Goal: Task Accomplishment & Management: Manage account settings

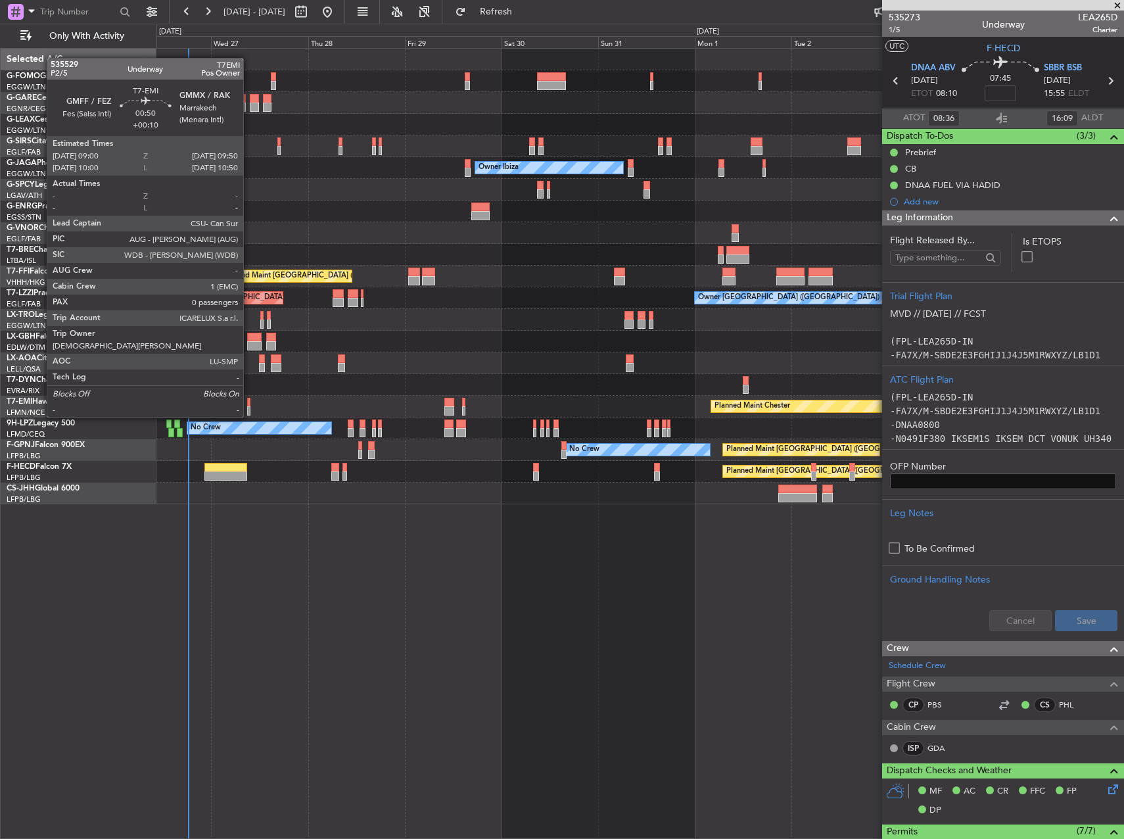
click at [249, 404] on div at bounding box center [249, 402] width 4 height 9
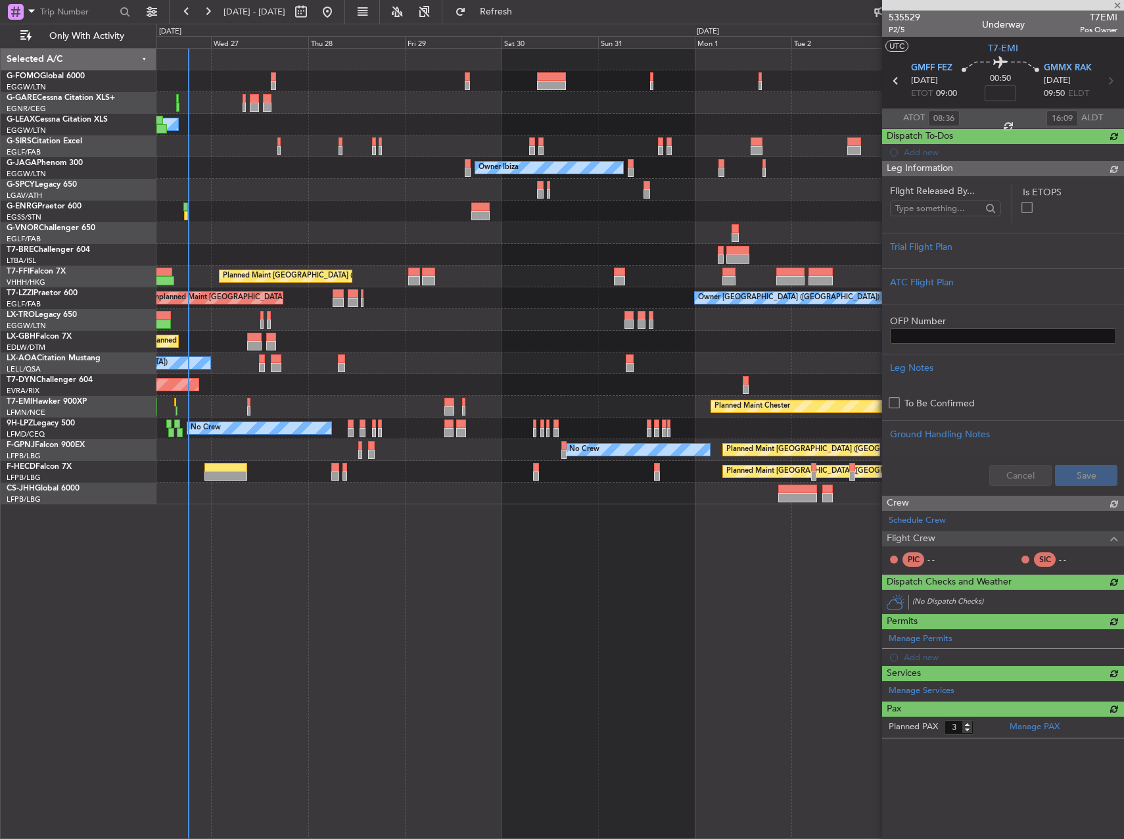
type input "+00:10"
type input "0"
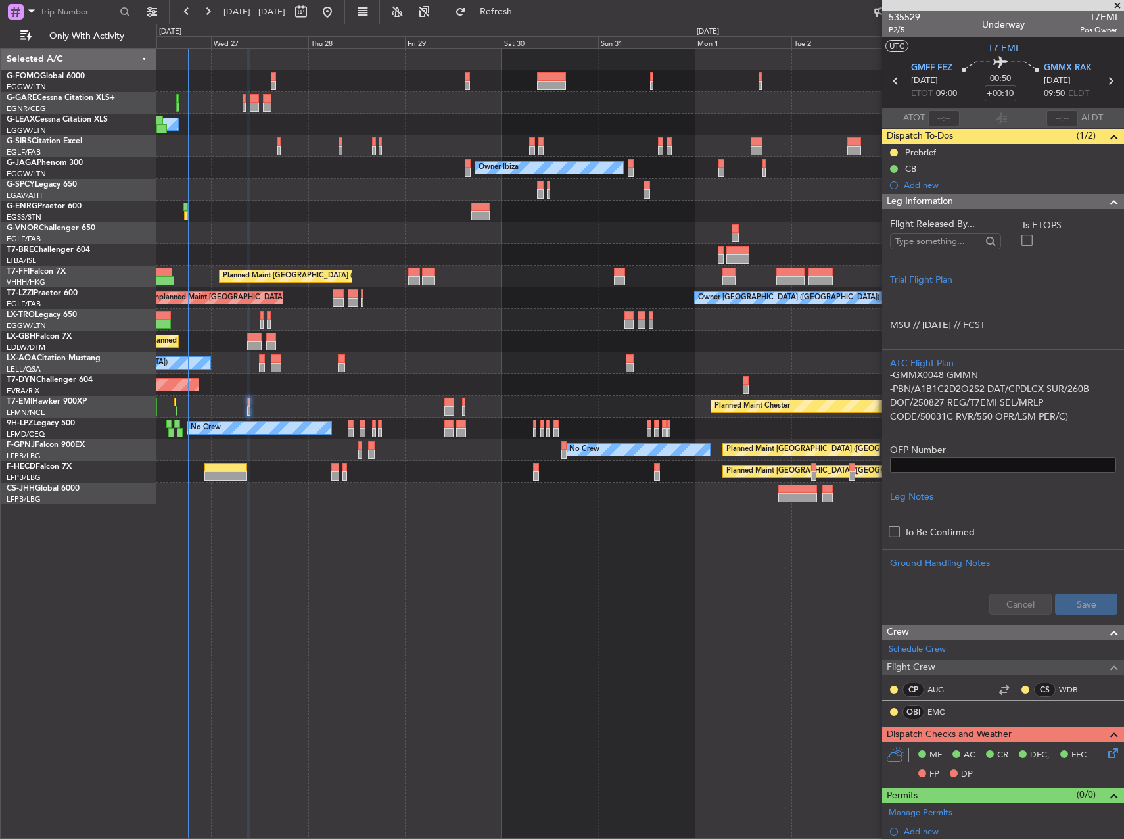
scroll to position [76, 0]
click at [955, 157] on div "Prebrief" at bounding box center [1003, 152] width 242 height 16
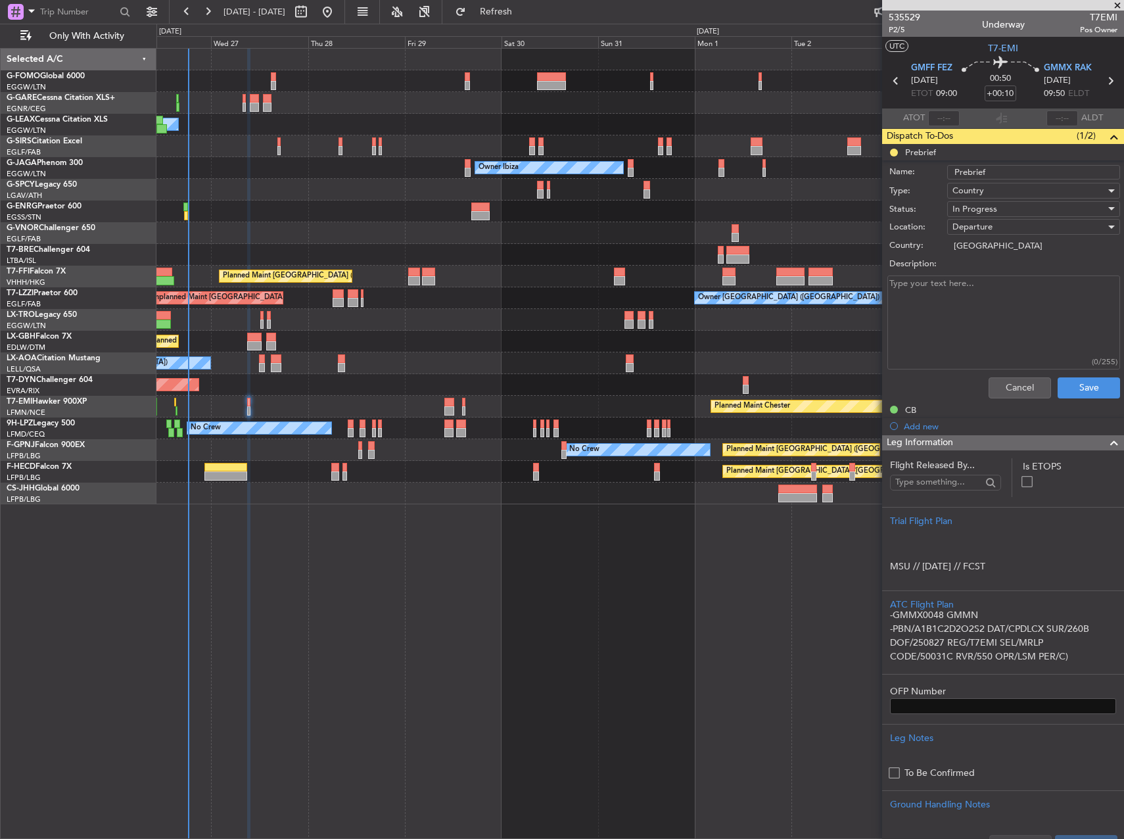
click at [992, 375] on div "Cancel Save" at bounding box center [1000, 388] width 248 height 32
click at [1001, 381] on button "Cancel" at bounding box center [1020, 387] width 62 height 21
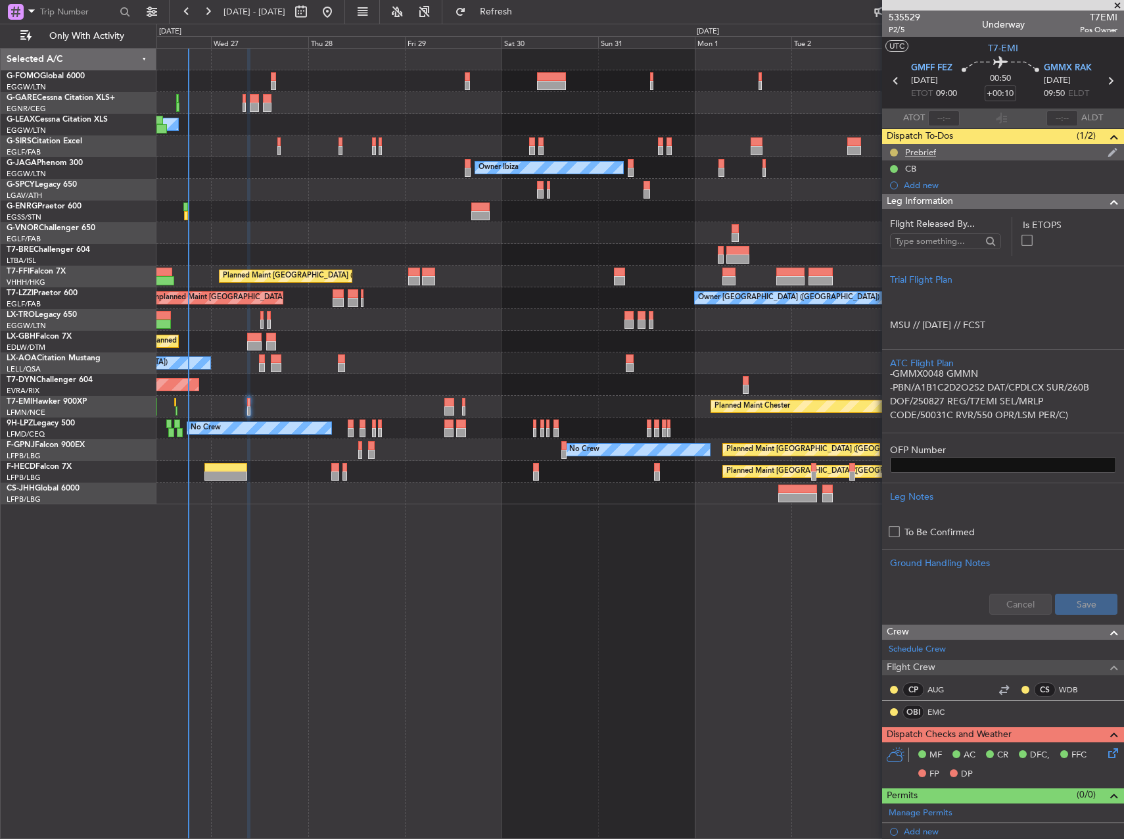
click at [891, 149] on button at bounding box center [894, 153] width 8 height 8
drag, startPoint x: 900, startPoint y: 208, endPoint x: 929, endPoint y: 161, distance: 55.5
click at [901, 206] on span "Completed" at bounding box center [899, 210] width 43 height 13
click at [937, 153] on div "Prebrief" at bounding box center [1003, 152] width 242 height 16
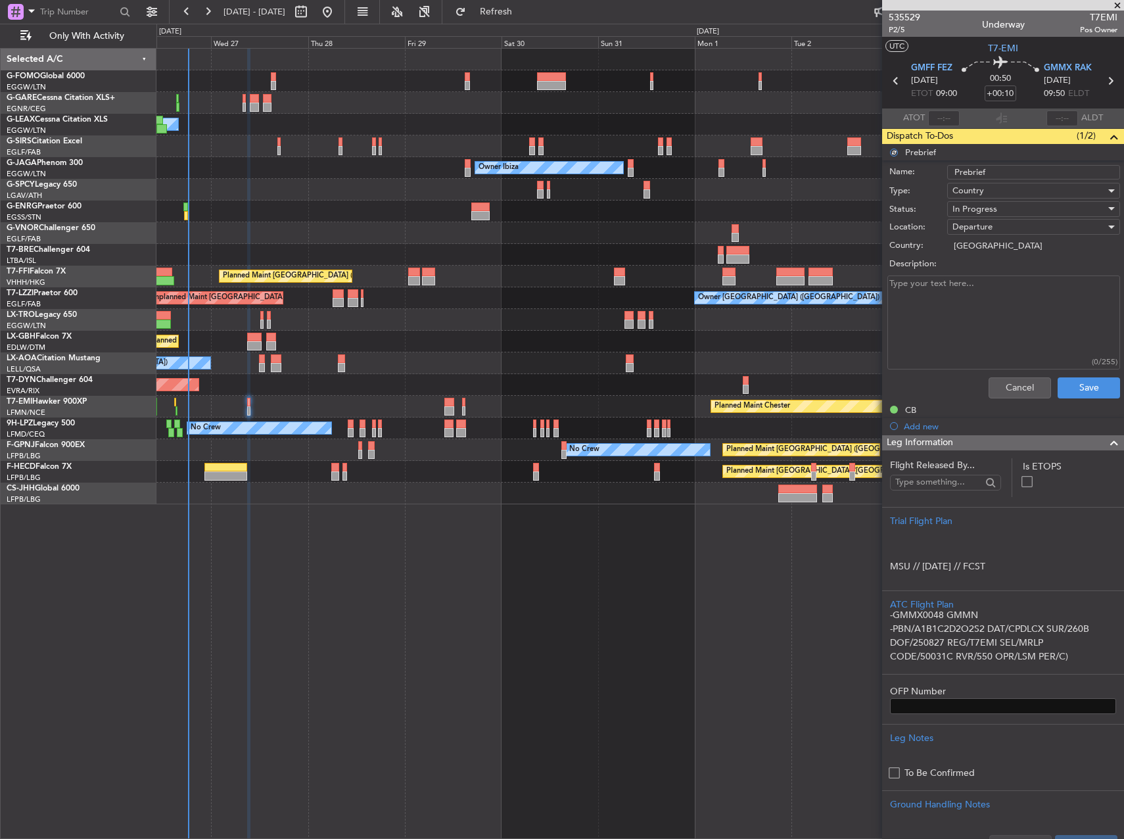
click at [1015, 304] on textarea "Description:" at bounding box center [1004, 323] width 233 height 94
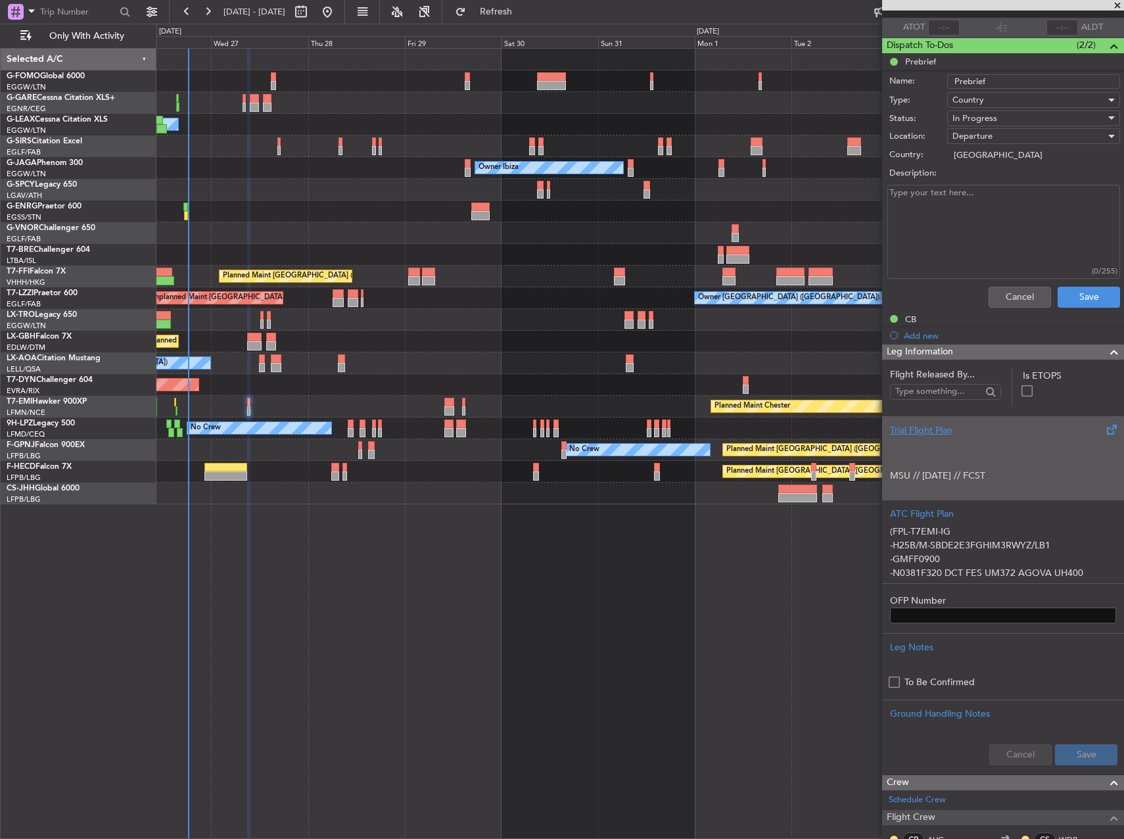
scroll to position [0, 0]
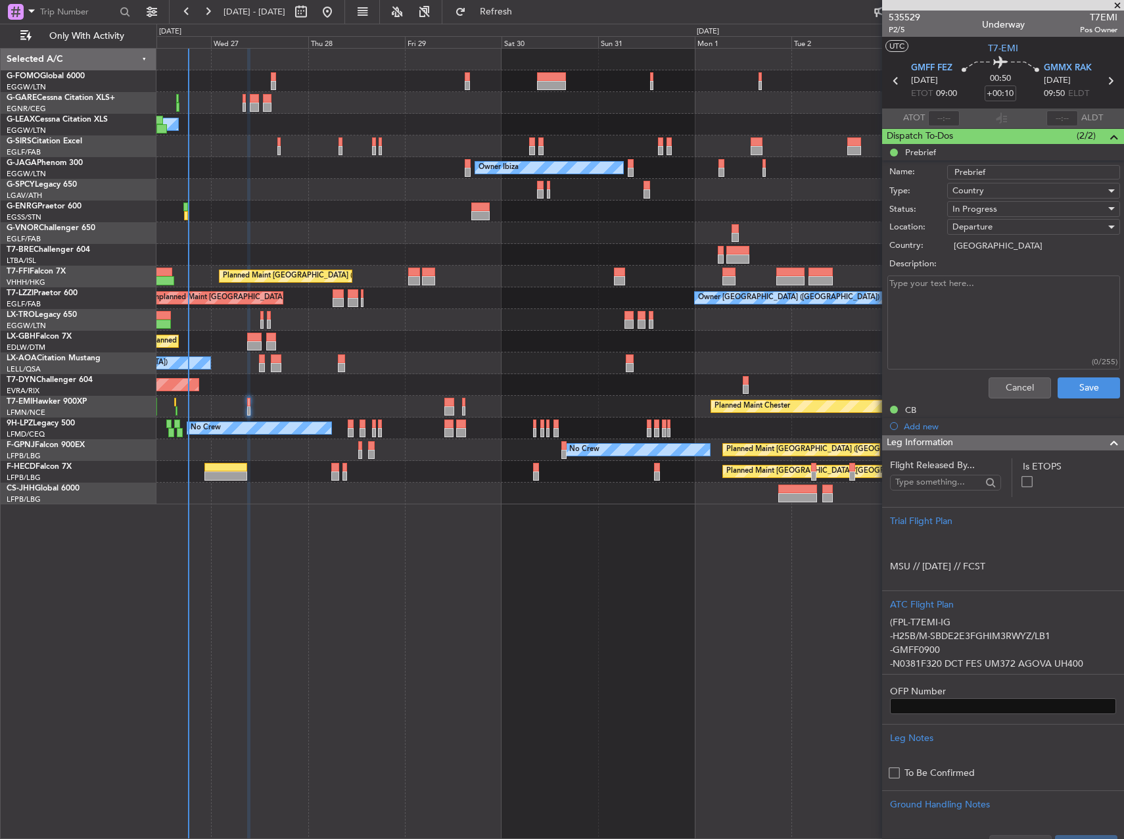
click at [1010, 271] on div "Description:" at bounding box center [1003, 264] width 255 height 18
click at [1018, 310] on textarea "Description:" at bounding box center [1004, 323] width 233 height 94
click at [1067, 368] on textarea "LRC 2850" at bounding box center [1004, 323] width 233 height 94
type textarea "LRC 2850"
click at [1076, 393] on button "Save" at bounding box center [1089, 387] width 62 height 21
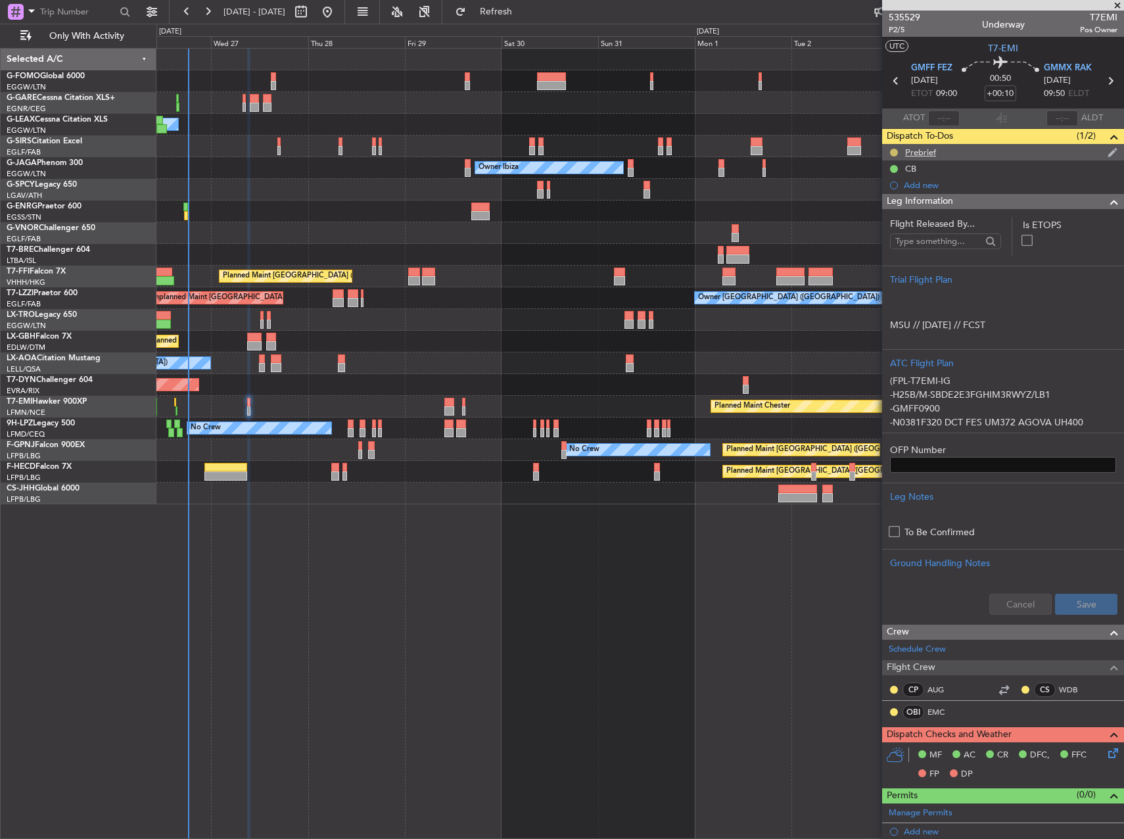
click at [895, 153] on button at bounding box center [894, 153] width 8 height 8
click at [894, 205] on span "Completed" at bounding box center [899, 210] width 43 height 13
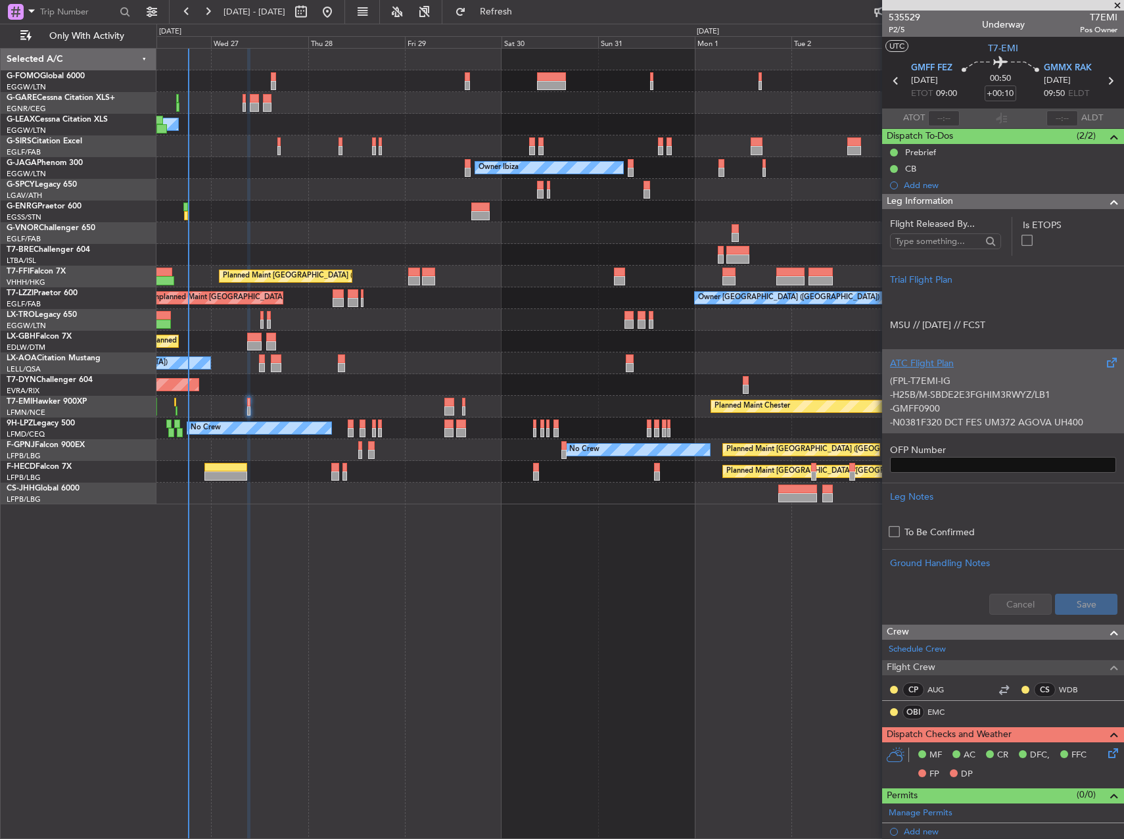
click at [954, 405] on div "(FPL-T7EMI-IG -H25B/M-SBDE2E3FGHIM3RWYZ/LB1 -GMFF0900 -N0381F320 DCT FES UM372 …" at bounding box center [1003, 398] width 226 height 56
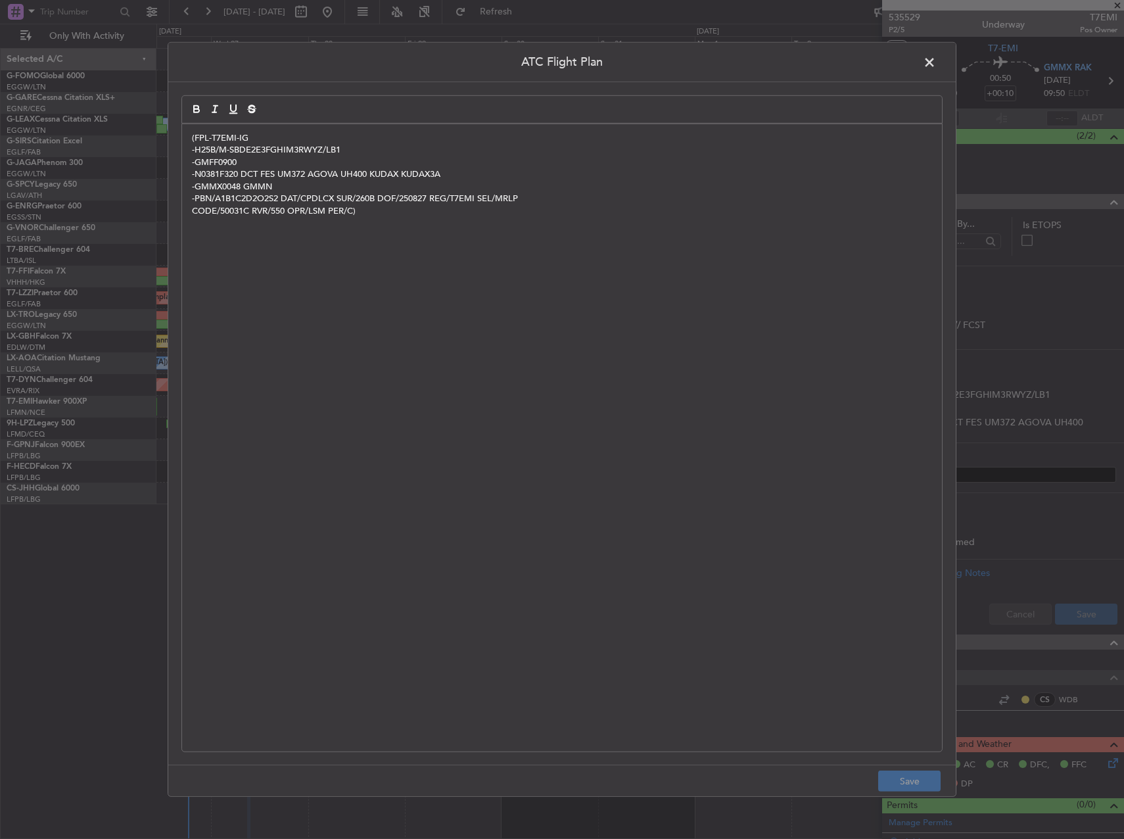
click at [738, 505] on div "(FPL-T7EMI-IG -H25B/M-SBDE2E3FGHIM3RWYZ/LB1 -GMFF0900 -N0381F320 DCT FES UM372 …" at bounding box center [562, 437] width 760 height 627
drag, startPoint x: 940, startPoint y: 70, endPoint x: 929, endPoint y: 63, distance: 13.0
click at [936, 67] on div "ATC Flight Plan (FPL-T7EMI-IG -H25B/M-SBDE2E3FGHIM3RWYZ/LB1 -GMFF0900 -N0381F32…" at bounding box center [562, 419] width 789 height 755
click at [936, 63] on span at bounding box center [936, 66] width 0 height 26
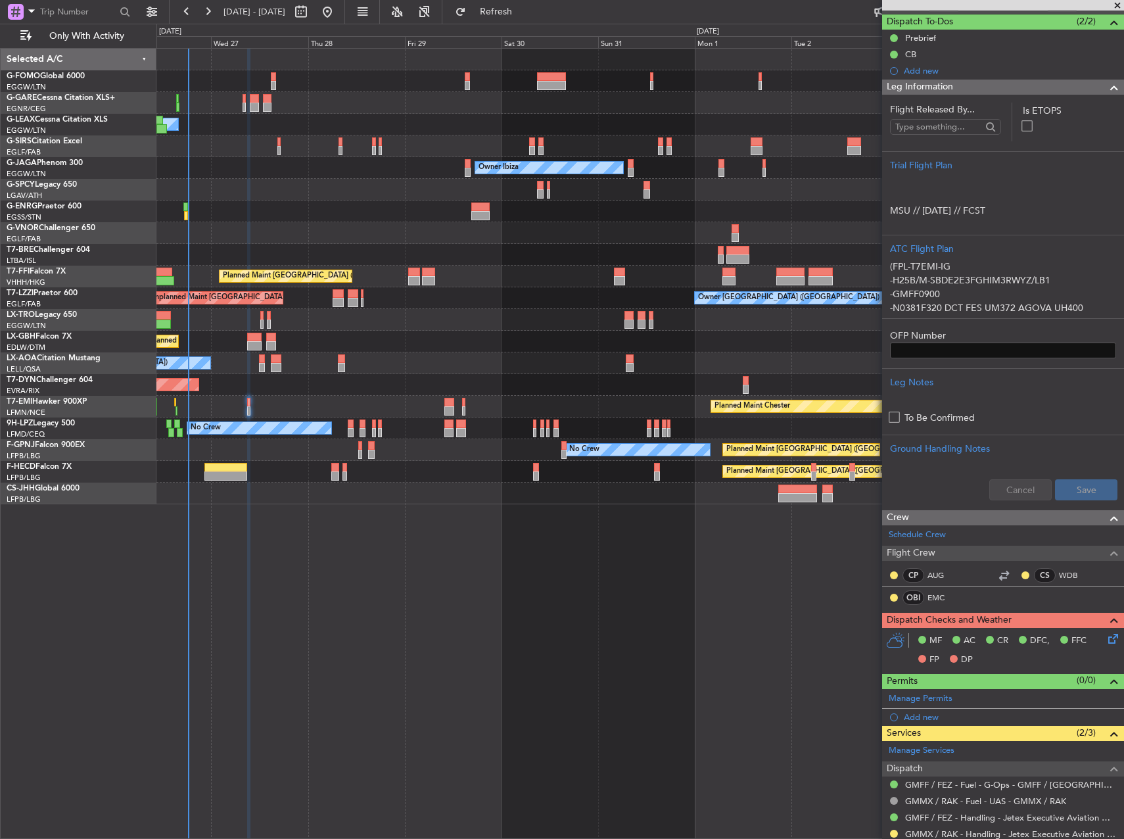
scroll to position [219, 0]
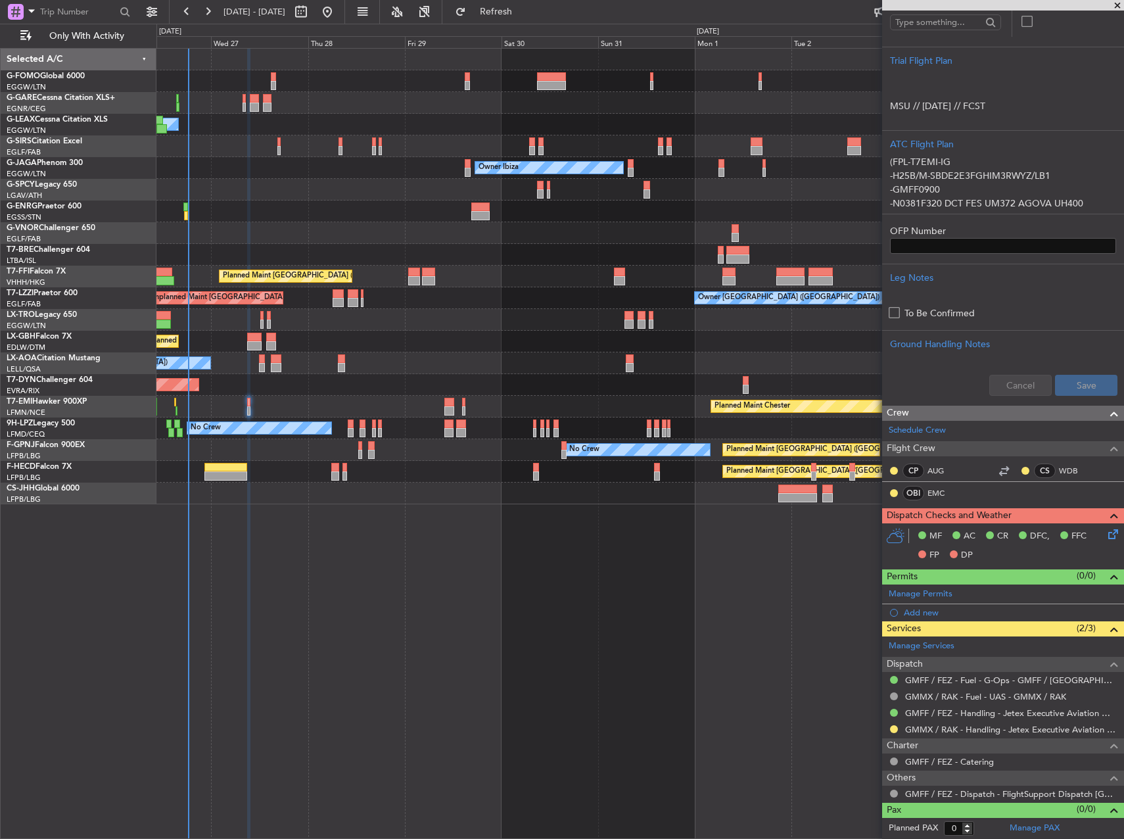
click at [1106, 532] on icon at bounding box center [1111, 532] width 11 height 11
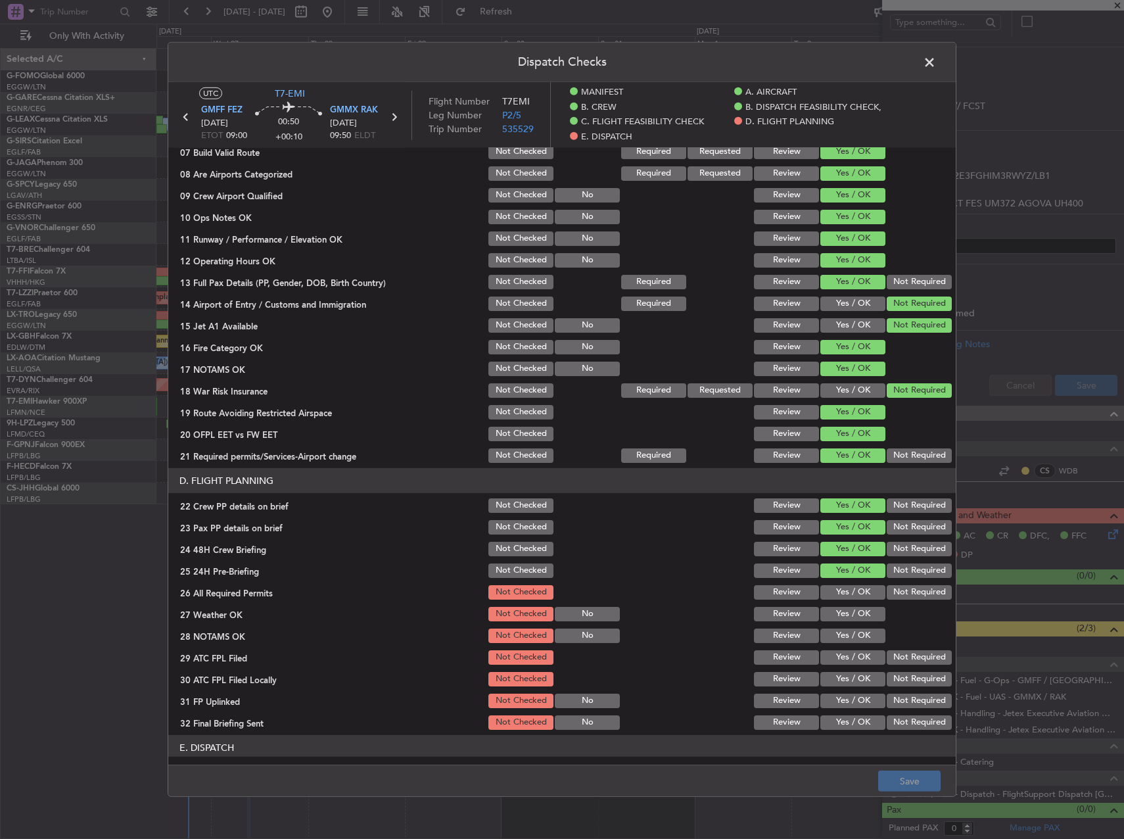
scroll to position [460, 0]
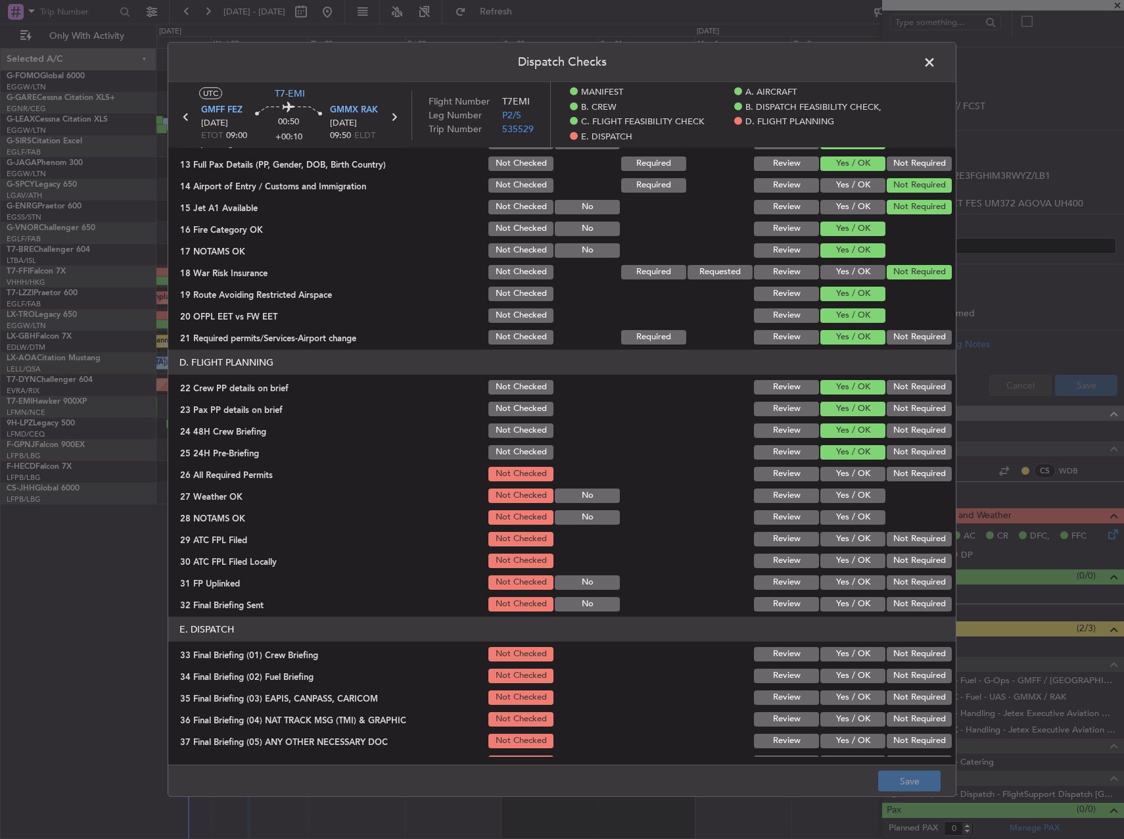
click at [848, 479] on button "Yes / OK" at bounding box center [853, 474] width 65 height 14
click at [840, 490] on button "Yes / OK" at bounding box center [853, 496] width 65 height 14
click at [836, 514] on button "Yes / OK" at bounding box center [853, 517] width 65 height 14
click at [836, 535] on button "Yes / OK" at bounding box center [853, 539] width 65 height 14
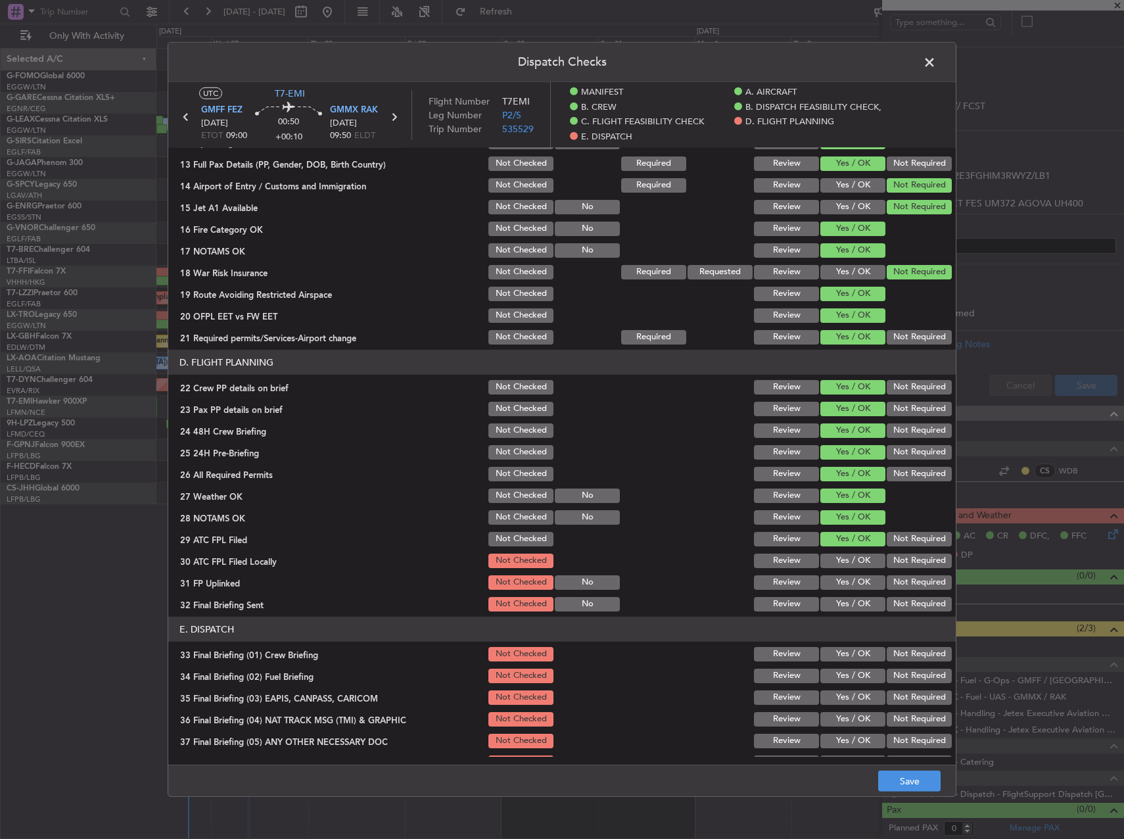
drag, startPoint x: 904, startPoint y: 562, endPoint x: 850, endPoint y: 579, distance: 57.0
click at [902, 562] on button "Not Required" at bounding box center [919, 561] width 65 height 14
drag, startPoint x: 836, startPoint y: 581, endPoint x: 846, endPoint y: 583, distance: 10.1
click at [838, 581] on button "Yes / OK" at bounding box center [853, 582] width 65 height 14
click at [910, 602] on button "Not Required" at bounding box center [919, 604] width 65 height 14
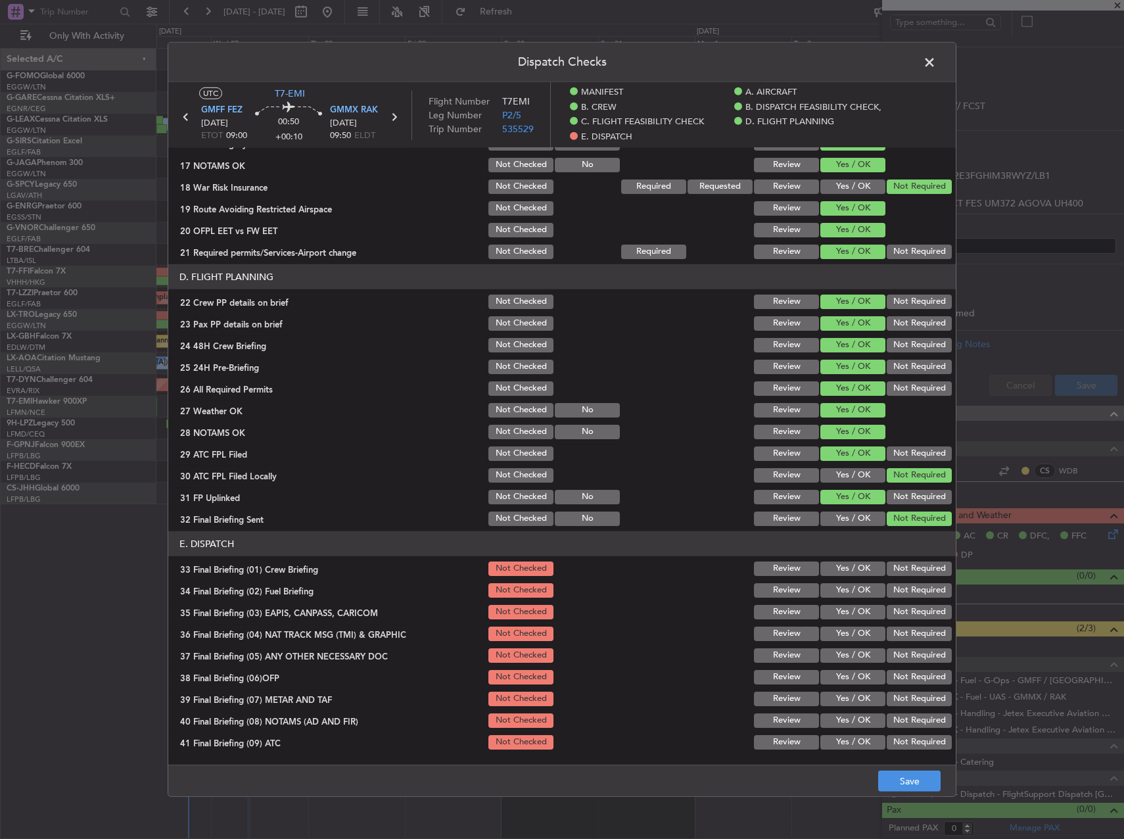
scroll to position [609, 0]
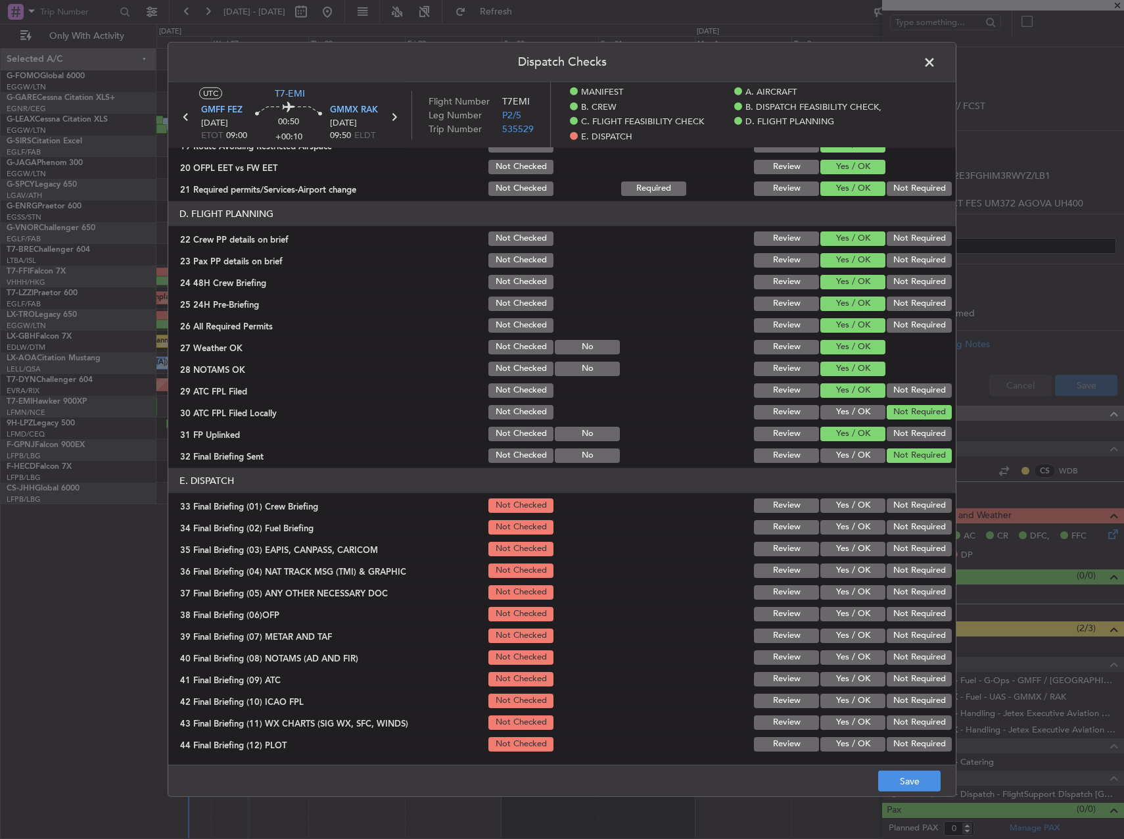
click at [841, 504] on button "Yes / OK" at bounding box center [853, 505] width 65 height 14
click at [832, 537] on section "E. DISPATCH 33 Final Briefing (01) Crew Briefing Not Checked Review Yes / OK No…" at bounding box center [562, 610] width 788 height 285
drag, startPoint x: 836, startPoint y: 527, endPoint x: 885, endPoint y: 543, distance: 51.2
click at [837, 527] on button "Yes / OK" at bounding box center [853, 527] width 65 height 14
click at [895, 546] on button "Not Required" at bounding box center [919, 549] width 65 height 14
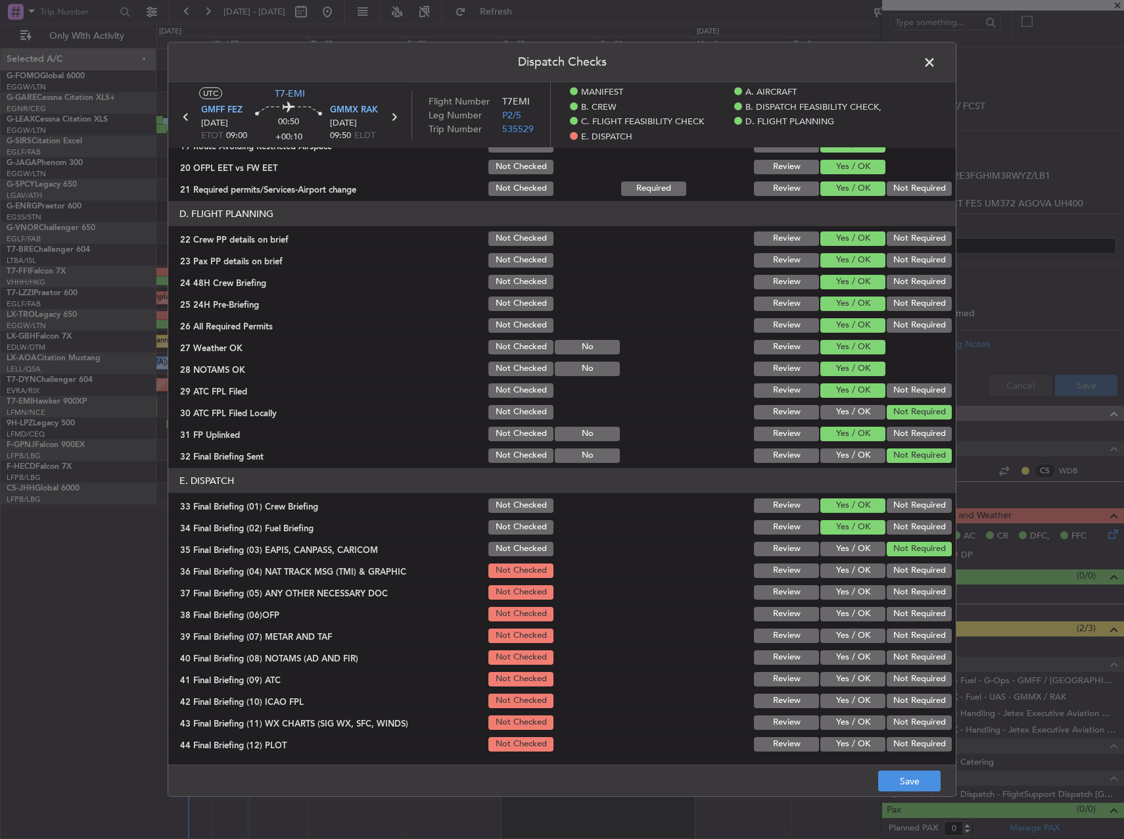
drag, startPoint x: 902, startPoint y: 564, endPoint x: 903, endPoint y: 580, distance: 15.8
click at [902, 568] on button "Not Required" at bounding box center [919, 571] width 65 height 14
click at [906, 606] on div "Not Required" at bounding box center [918, 614] width 66 height 18
click at [901, 594] on button "Not Required" at bounding box center [919, 592] width 65 height 14
click at [861, 624] on section "E. DISPATCH 33 Final Briefing (01) Crew Briefing Not Checked Review Yes / OK No…" at bounding box center [562, 610] width 788 height 285
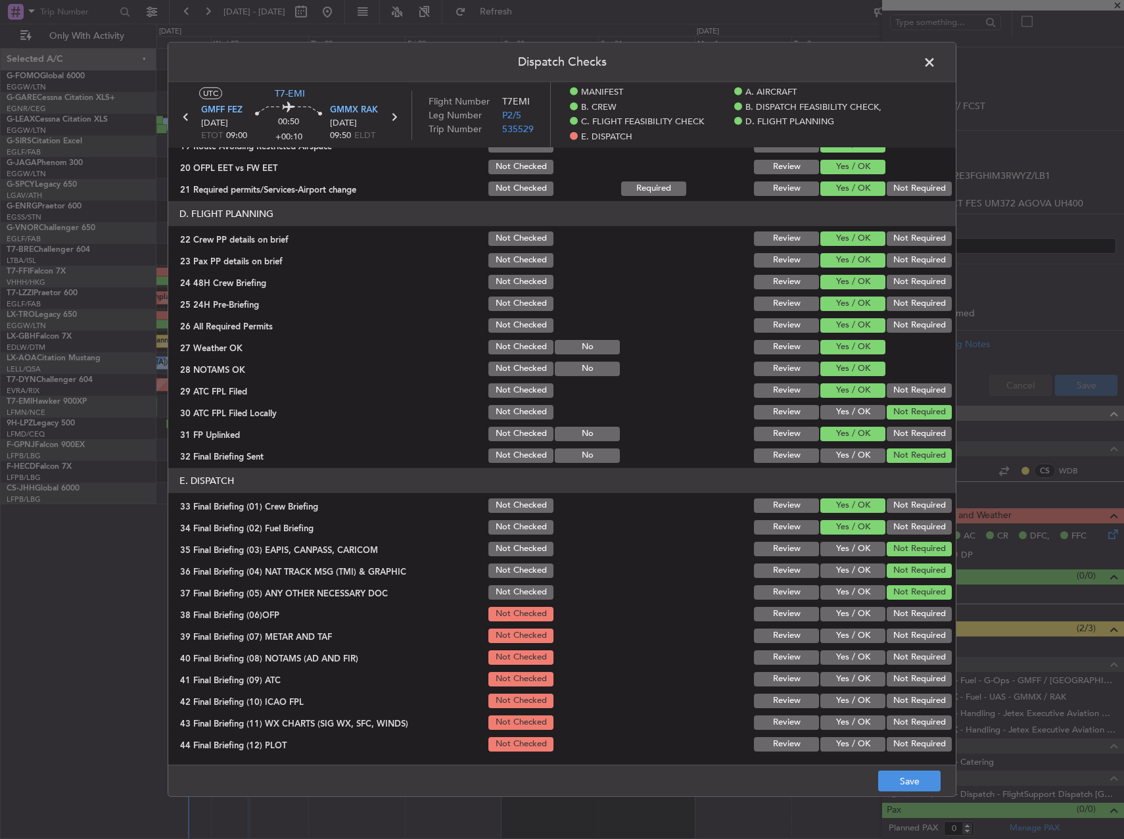
click at [854, 611] on button "Yes / OK" at bounding box center [853, 614] width 65 height 14
click at [853, 629] on button "Yes / OK" at bounding box center [853, 636] width 65 height 14
click at [857, 649] on div "Yes / OK" at bounding box center [852, 657] width 66 height 18
drag, startPoint x: 857, startPoint y: 657, endPoint x: 844, endPoint y: 668, distance: 16.8
click at [850, 658] on button "Yes / OK" at bounding box center [853, 657] width 65 height 14
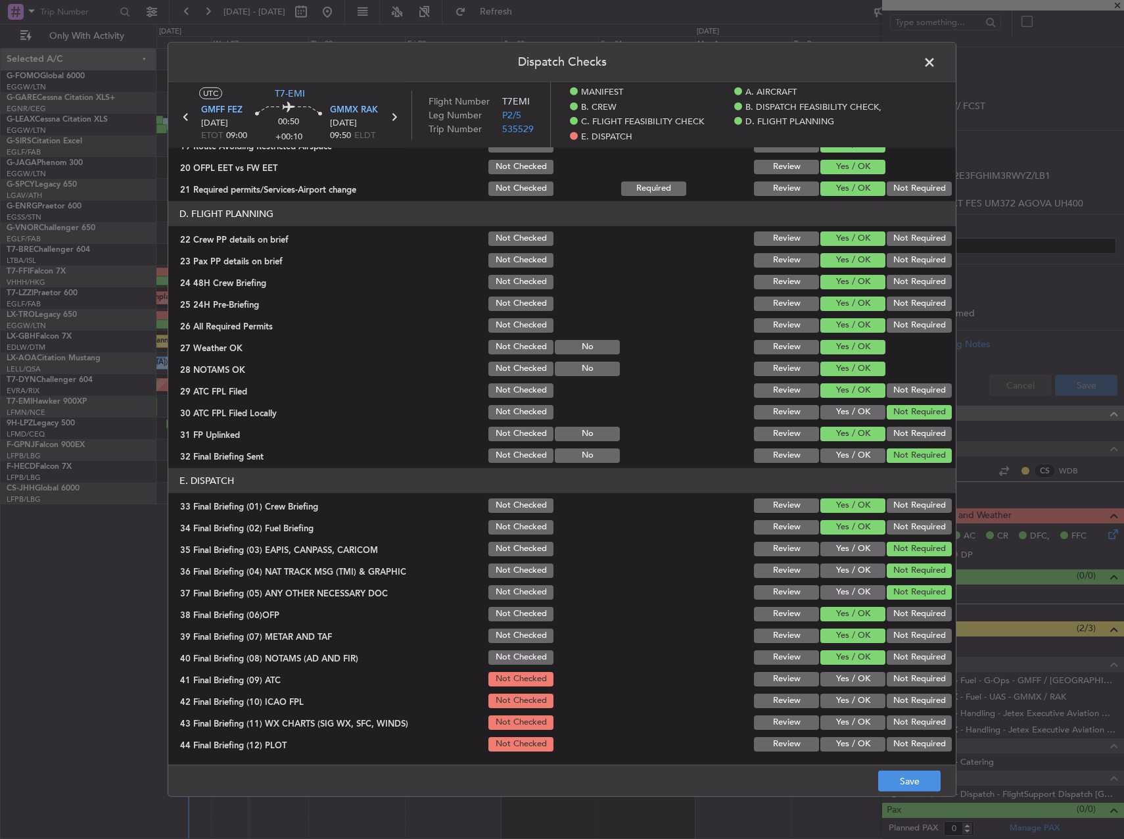
drag, startPoint x: 844, startPoint y: 668, endPoint x: 844, endPoint y: 683, distance: 15.1
click at [844, 669] on section "E. DISPATCH 33 Final Briefing (01) Crew Briefing Not Checked Review Yes / OK No…" at bounding box center [562, 610] width 788 height 285
click at [842, 677] on button "Yes / OK" at bounding box center [853, 679] width 65 height 14
click at [843, 696] on button "Yes / OK" at bounding box center [853, 701] width 65 height 14
click at [855, 728] on button "Yes / OK" at bounding box center [853, 722] width 65 height 14
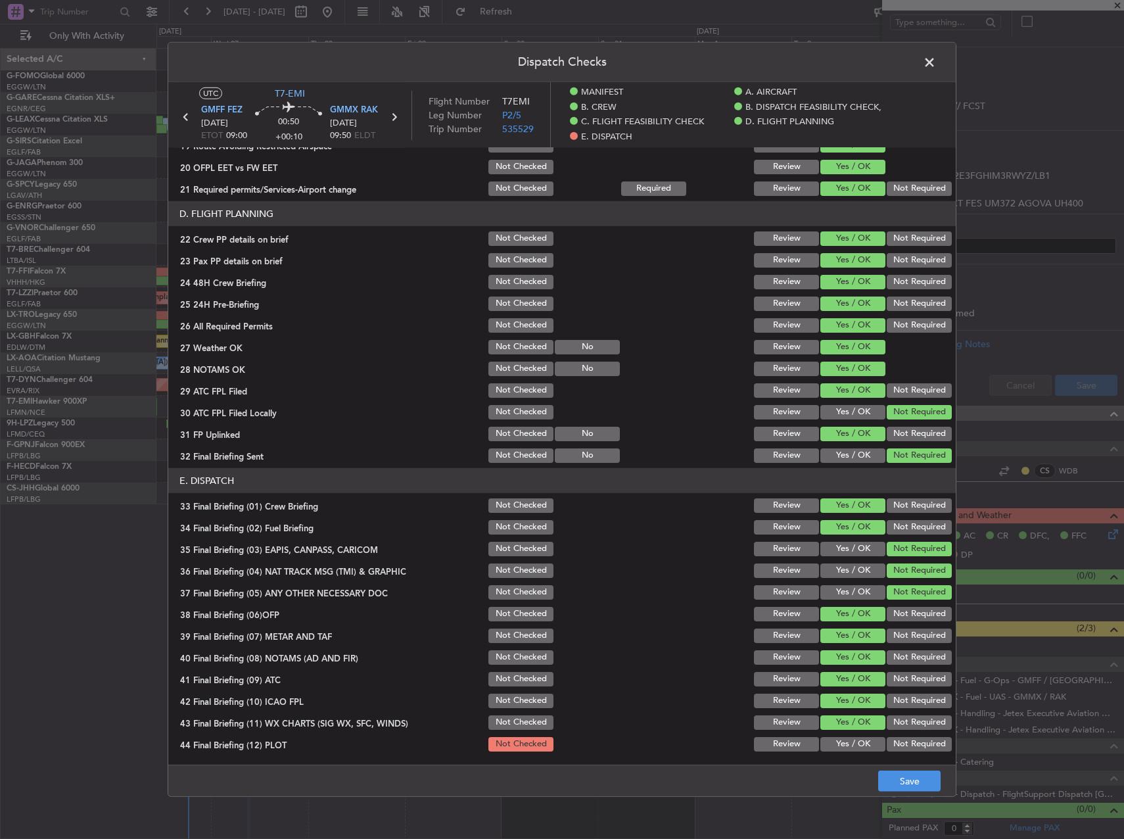
click at [853, 740] on button "Yes / OK" at bounding box center [853, 744] width 65 height 14
click at [913, 780] on button "Save" at bounding box center [910, 781] width 62 height 21
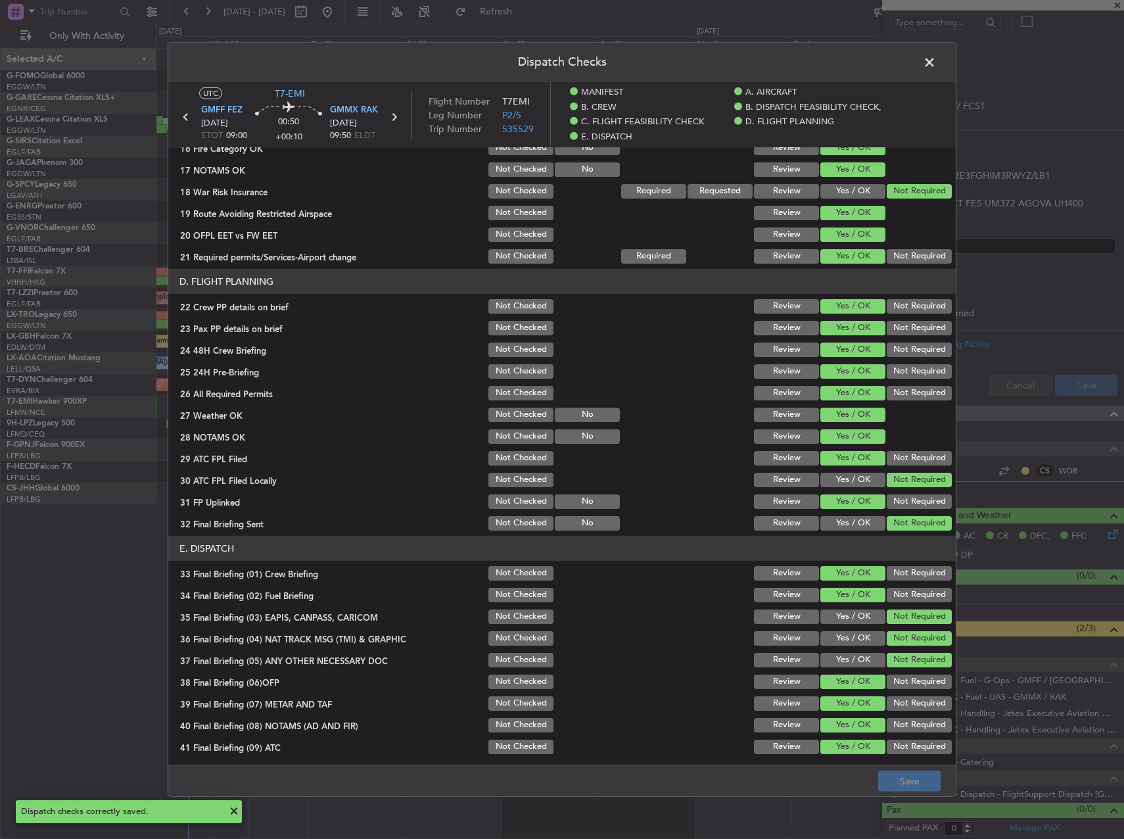
scroll to position [477, 0]
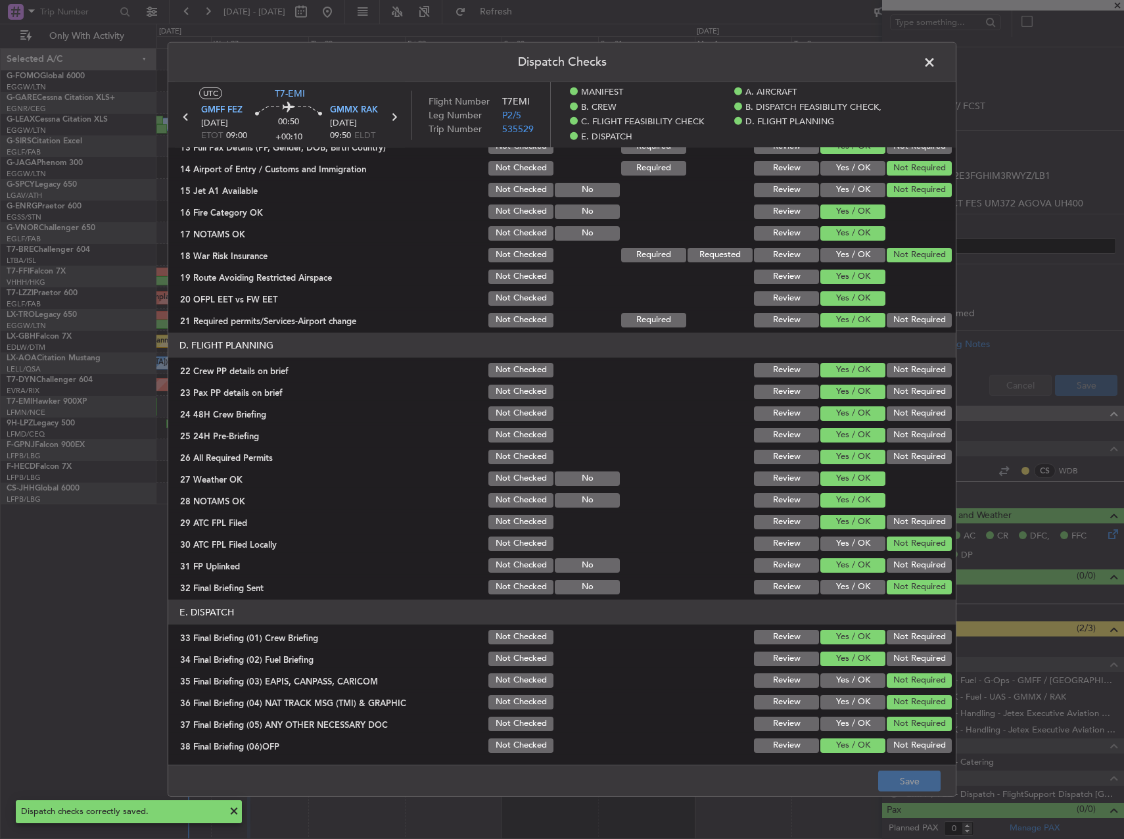
click at [936, 71] on span at bounding box center [936, 66] width 0 height 26
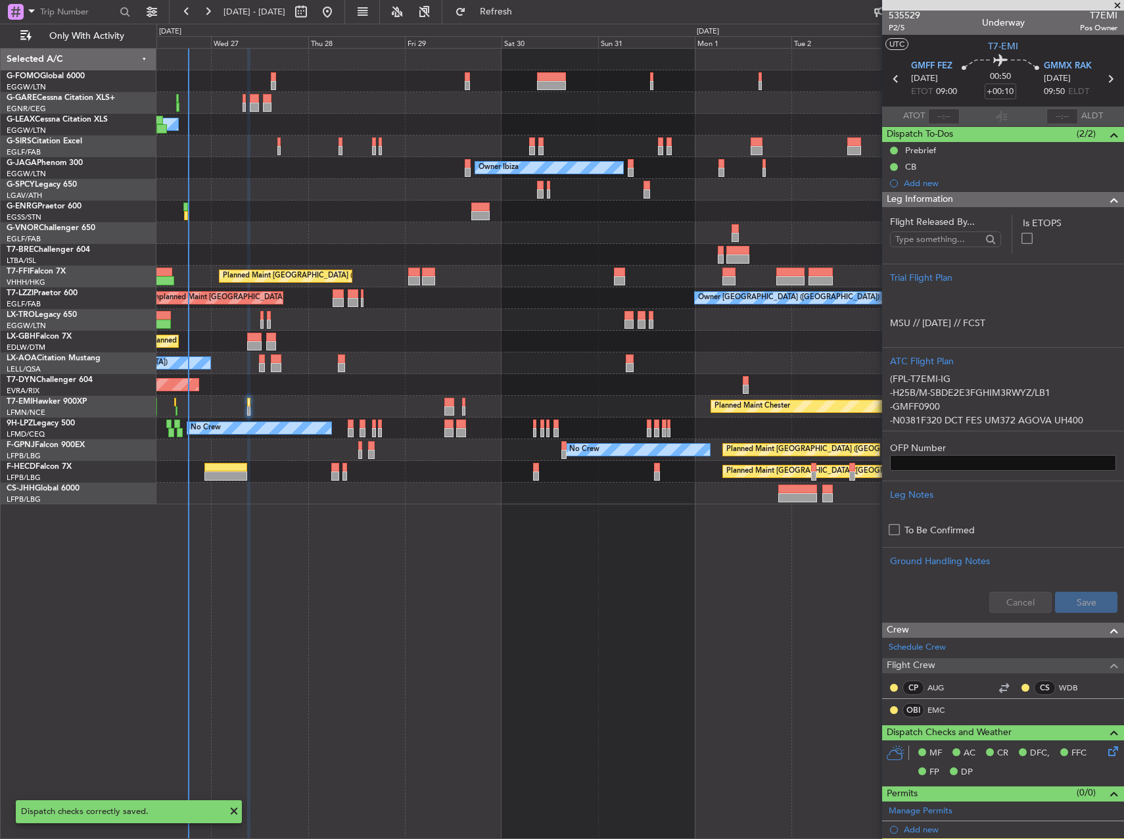
scroll to position [0, 0]
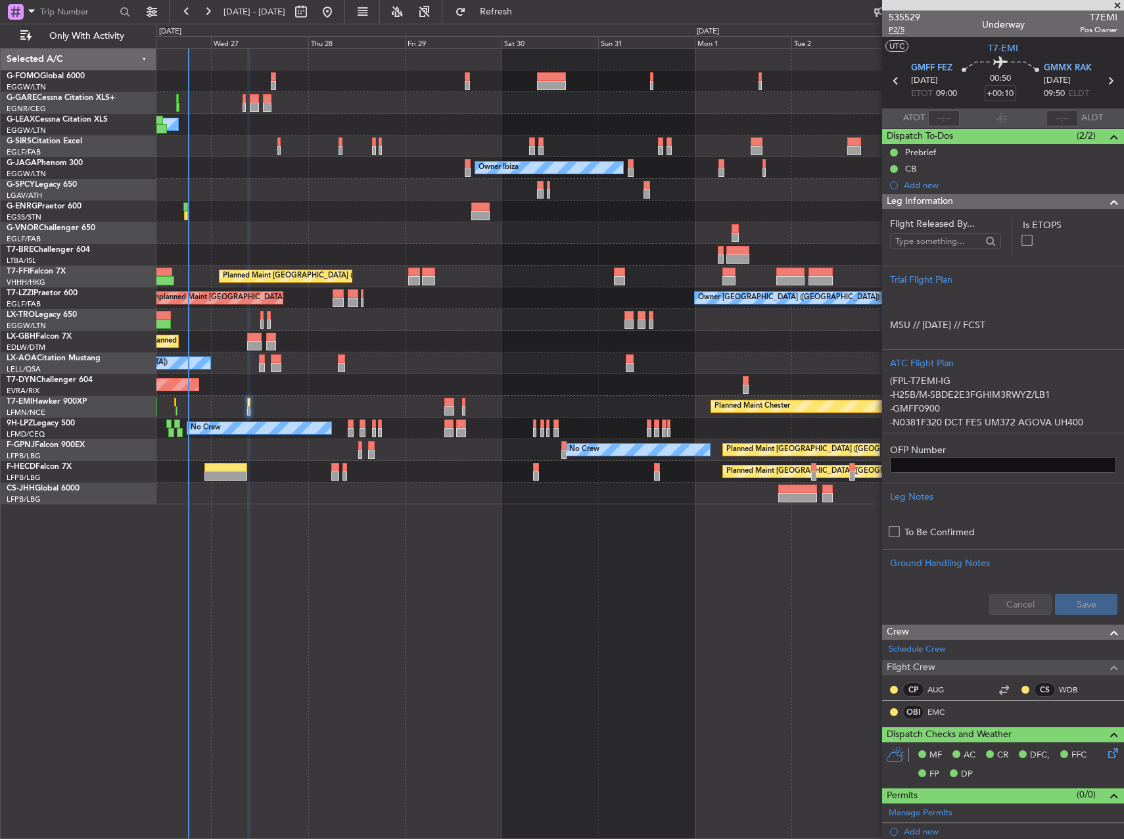
click at [907, 30] on span "P2/5" at bounding box center [905, 29] width 32 height 11
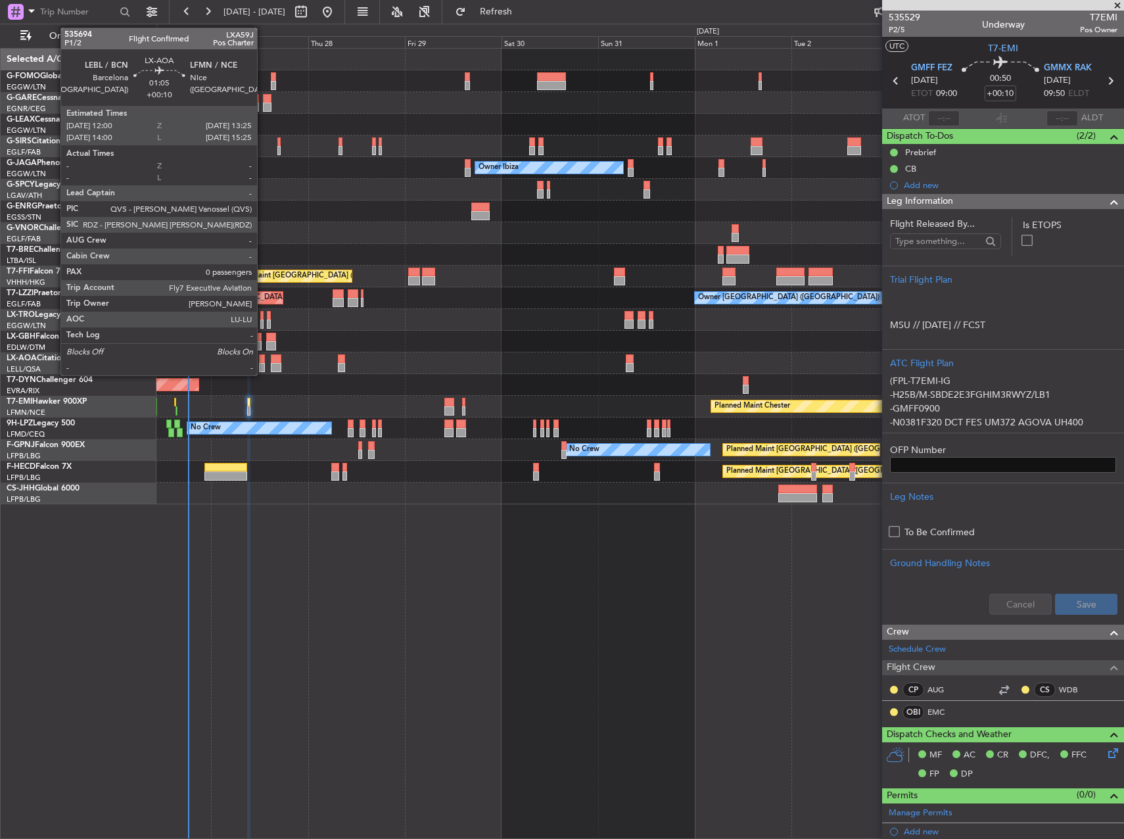
click at [264, 361] on div at bounding box center [262, 358] width 6 height 9
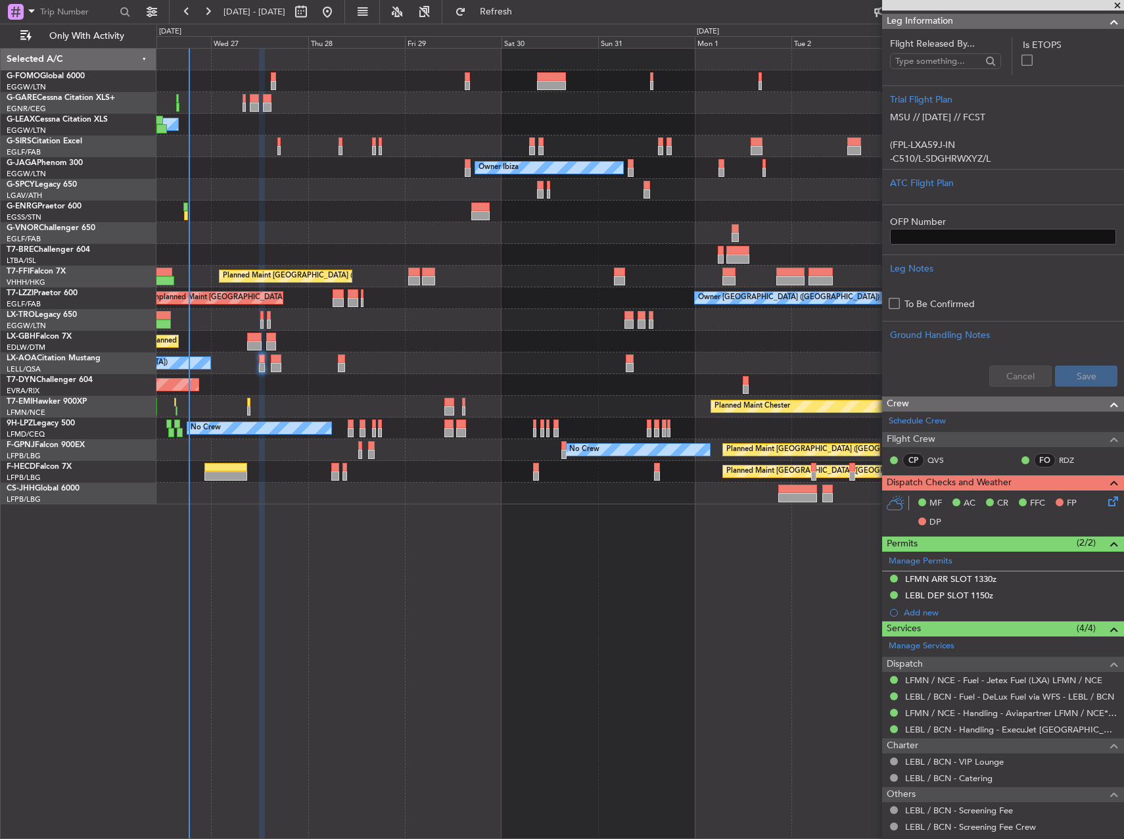
scroll to position [230, 0]
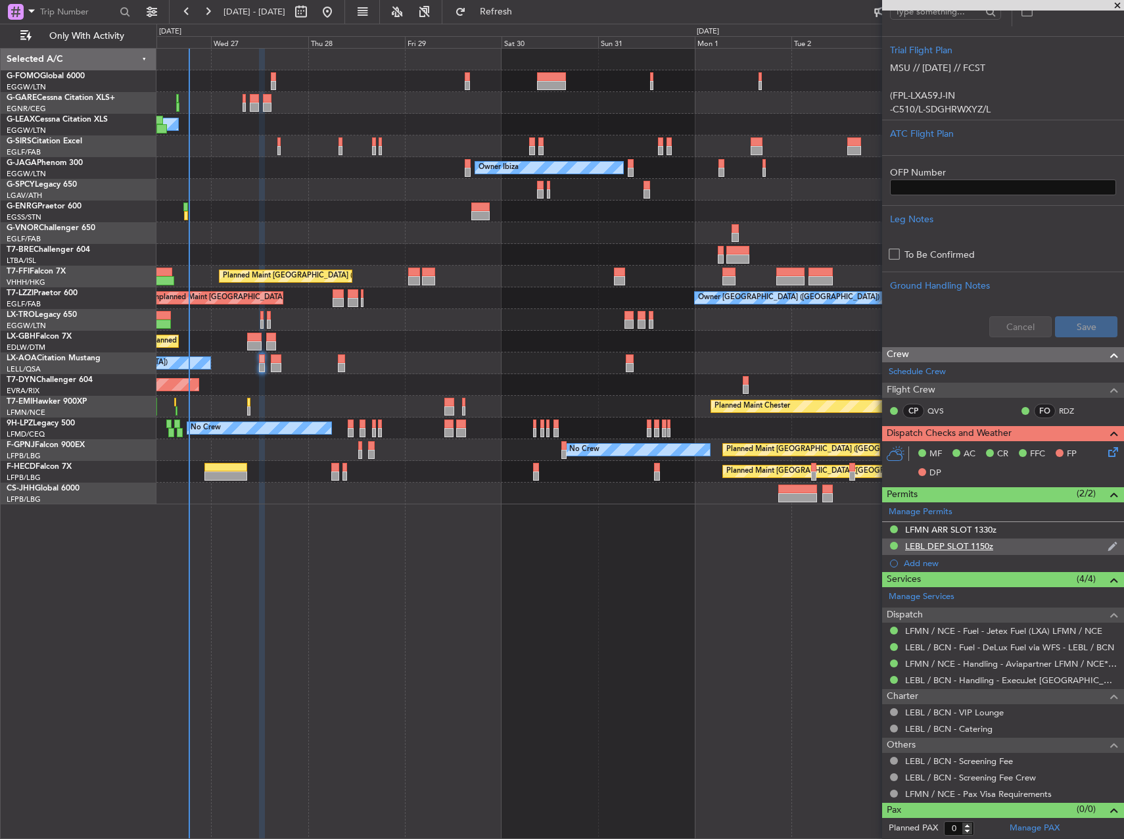
click at [1013, 542] on div "LEBL DEP SLOT 1150z" at bounding box center [1003, 547] width 242 height 16
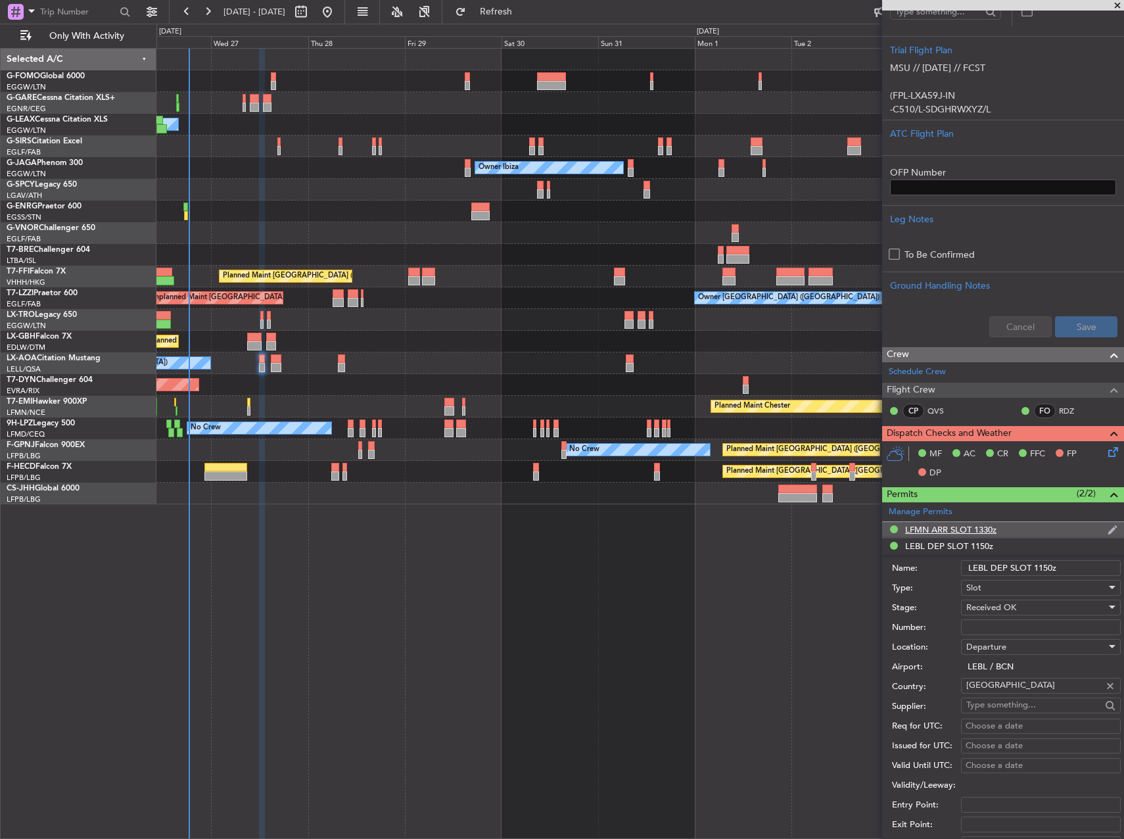
click at [1000, 527] on div "LFMN ARR SLOT 1330z" at bounding box center [1003, 530] width 242 height 16
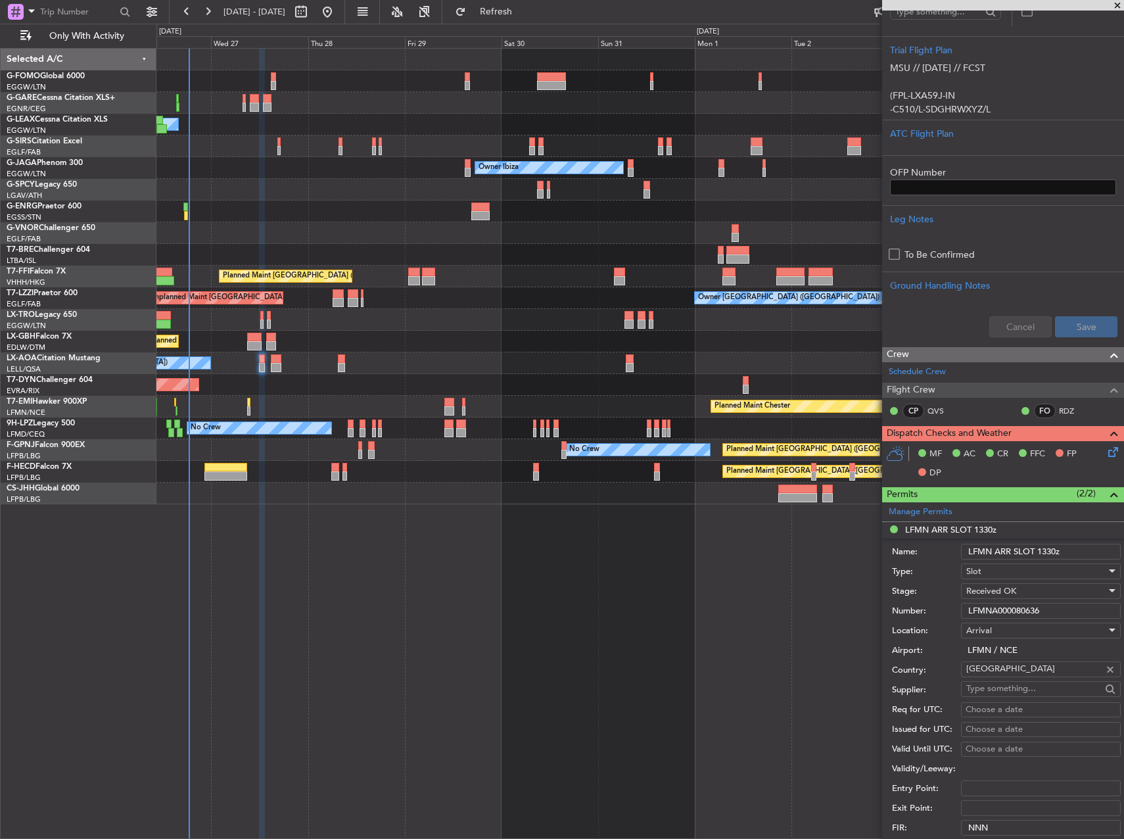
click at [1019, 614] on input "LFMNA000080636" at bounding box center [1041, 611] width 160 height 16
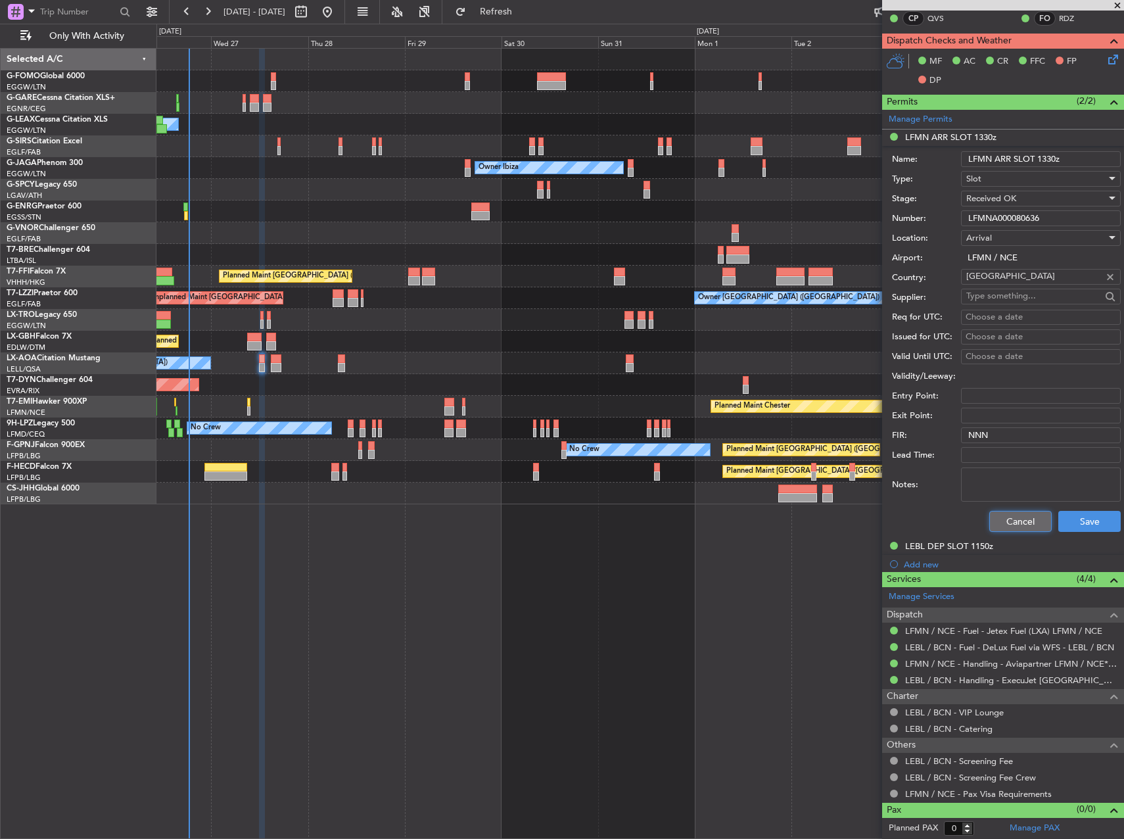
click at [1012, 520] on button "Cancel" at bounding box center [1021, 521] width 62 height 21
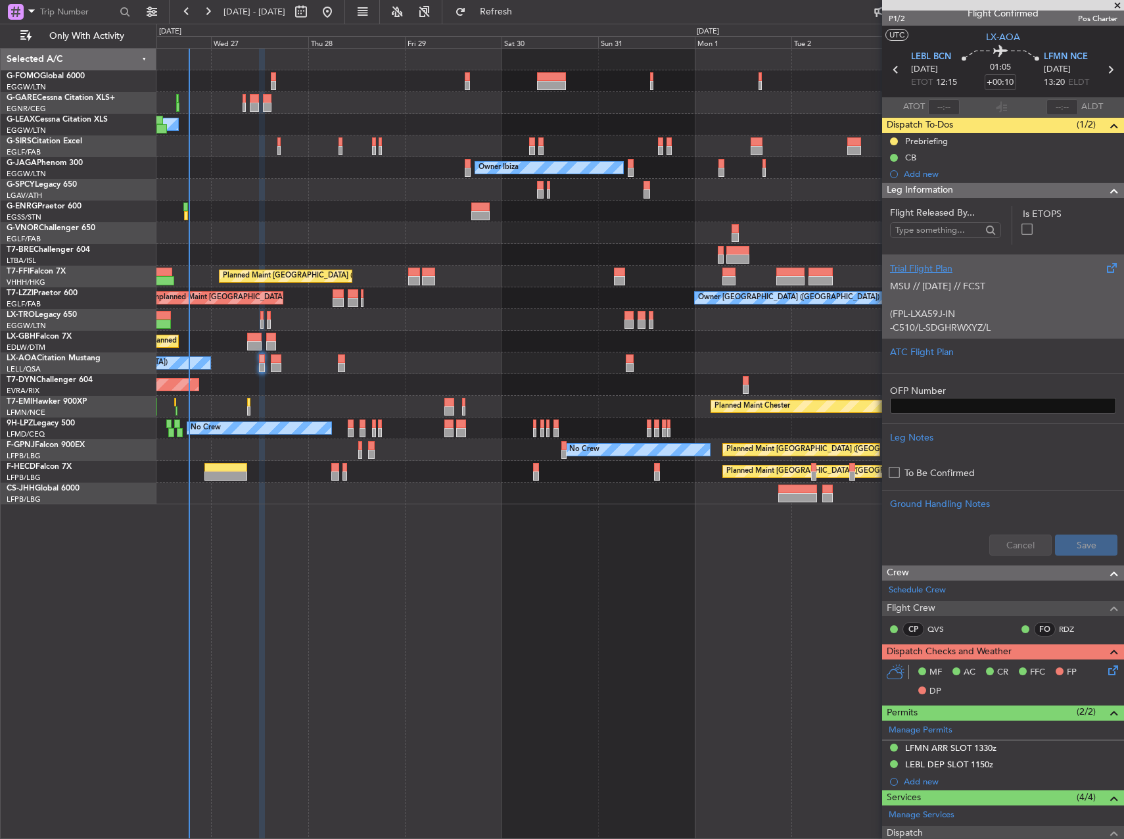
scroll to position [0, 0]
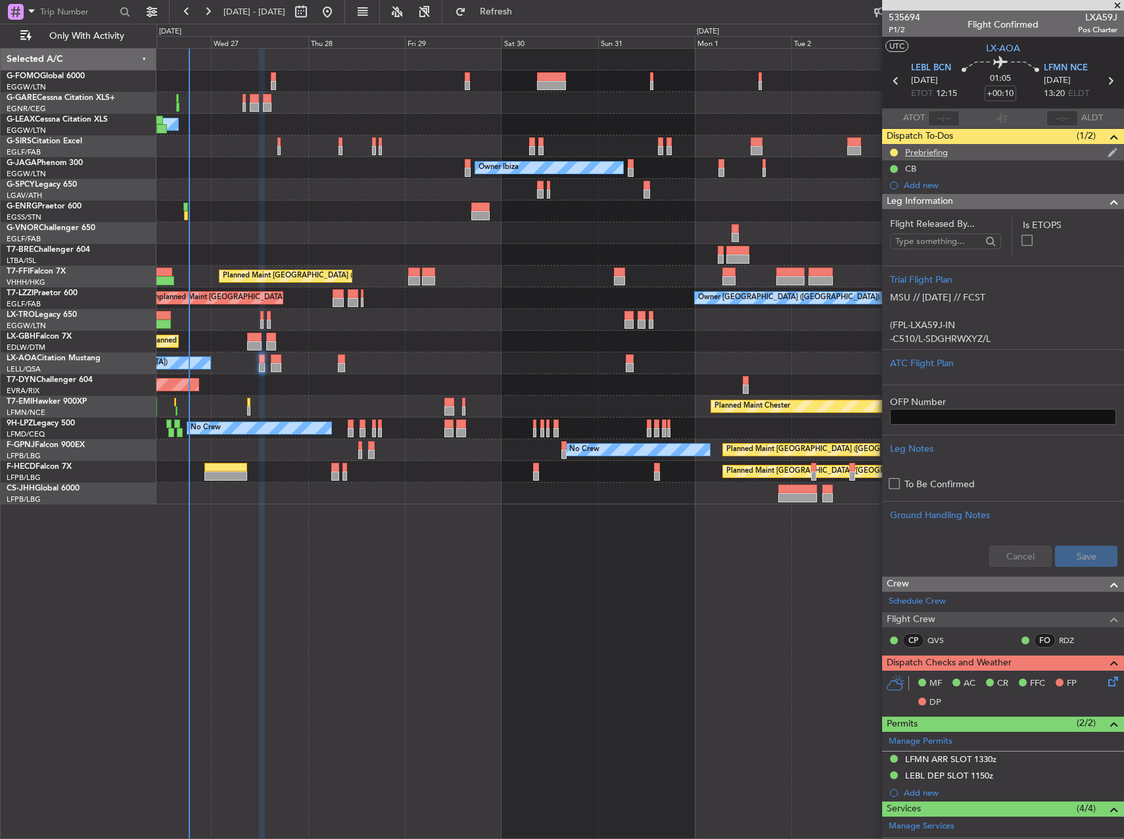
click at [891, 148] on div at bounding box center [894, 152] width 11 height 11
click at [895, 154] on button at bounding box center [894, 153] width 8 height 8
click at [867, 232] on span at bounding box center [869, 230] width 8 height 8
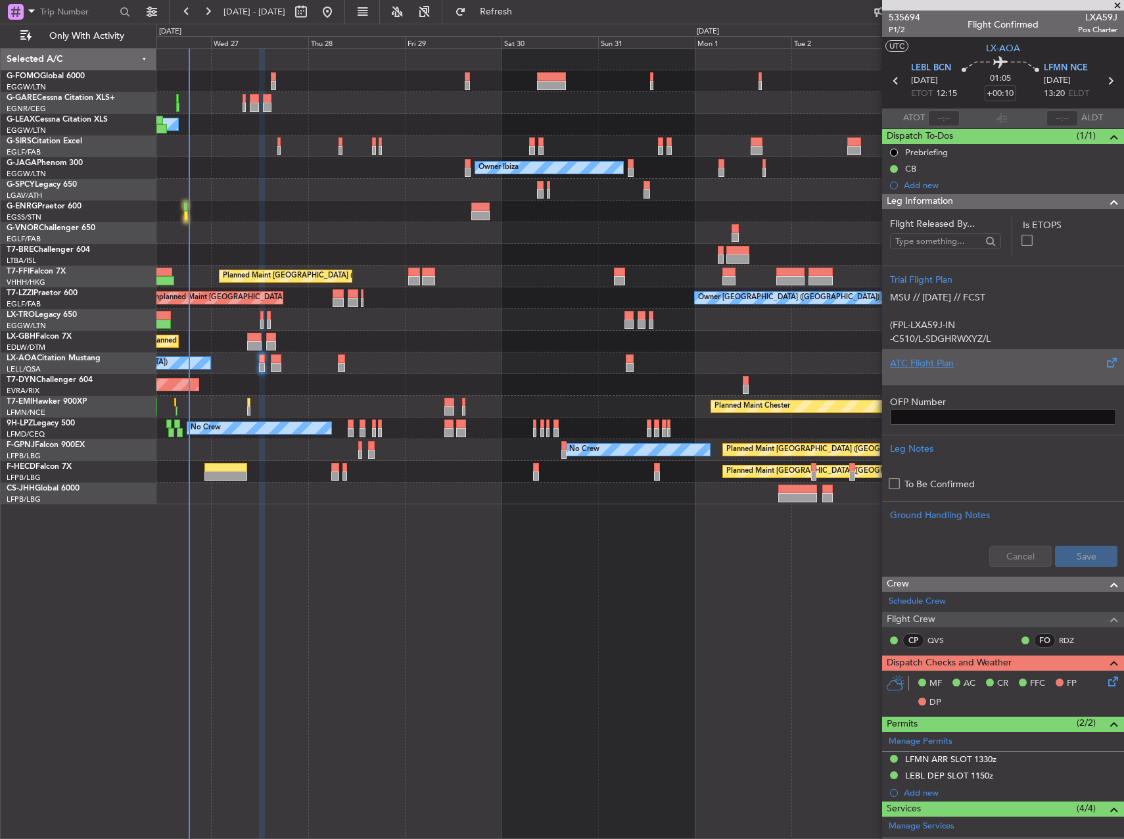
click at [955, 368] on div "ATC Flight Plan" at bounding box center [1003, 363] width 226 height 14
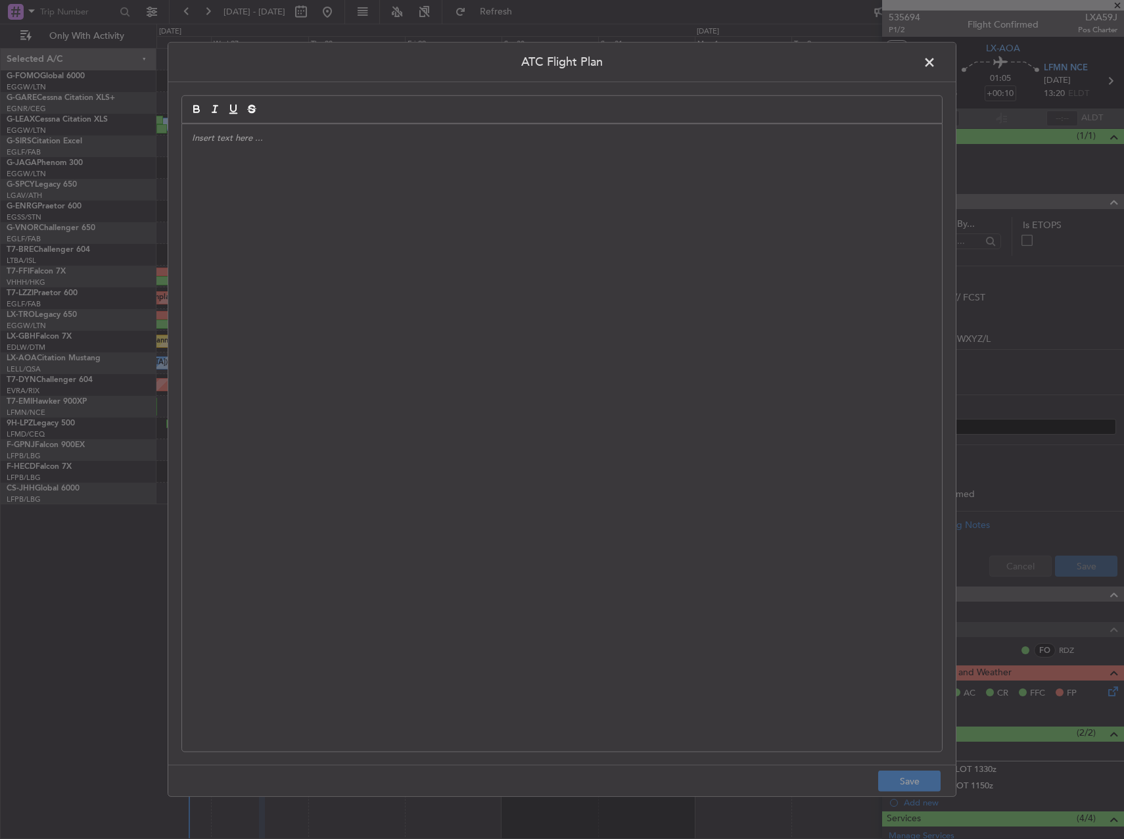
click at [818, 381] on div at bounding box center [562, 437] width 760 height 627
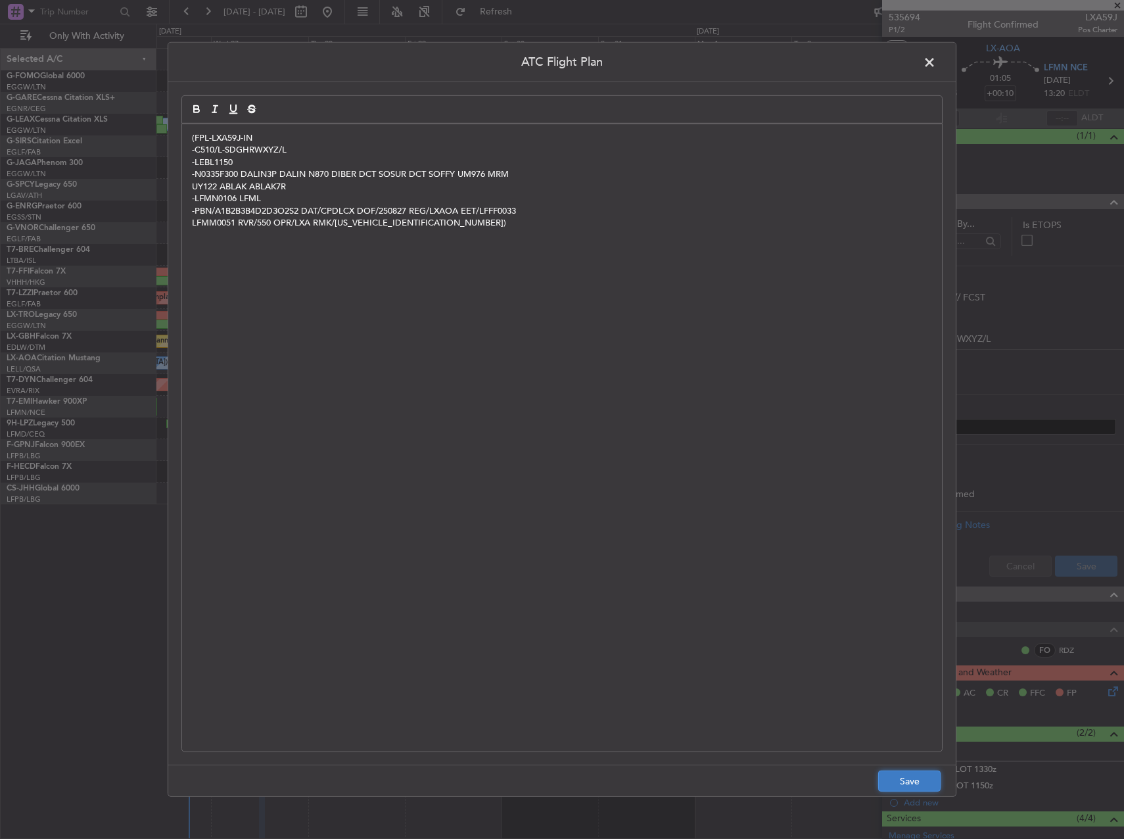
click at [907, 778] on button "Save" at bounding box center [910, 781] width 62 height 21
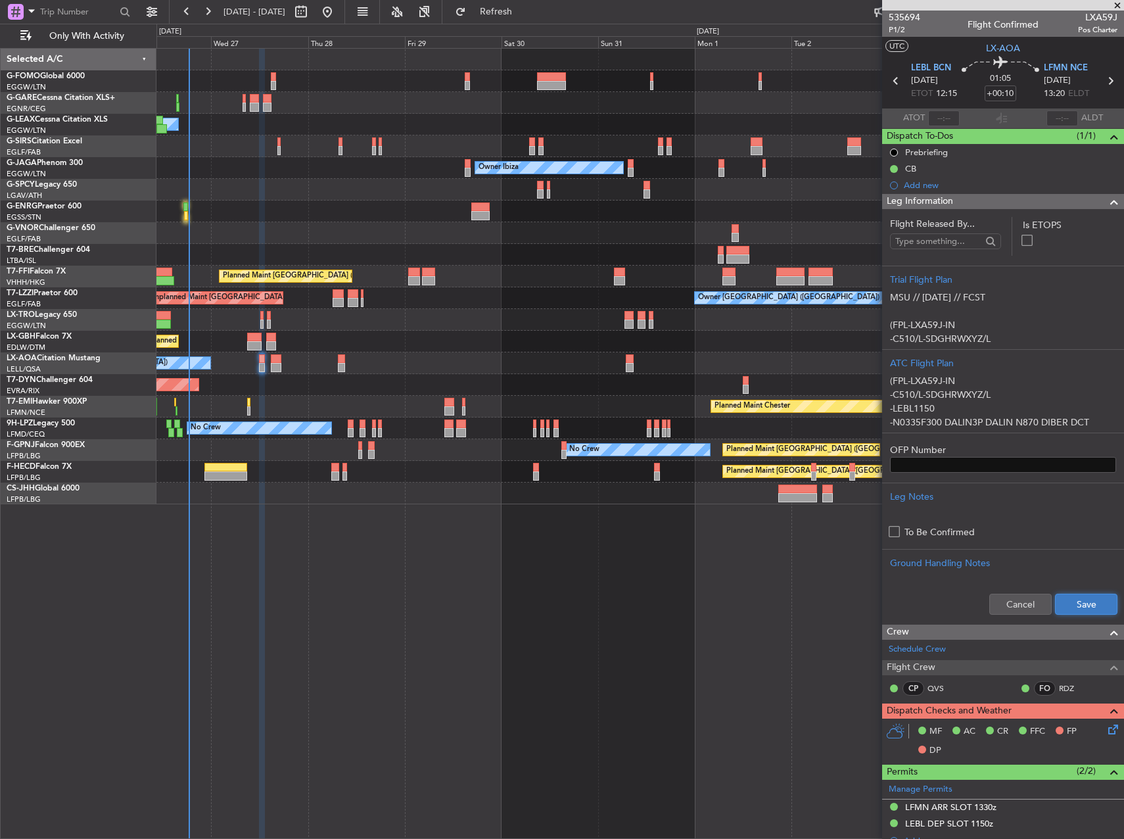
click at [1075, 603] on button "Save" at bounding box center [1086, 604] width 62 height 21
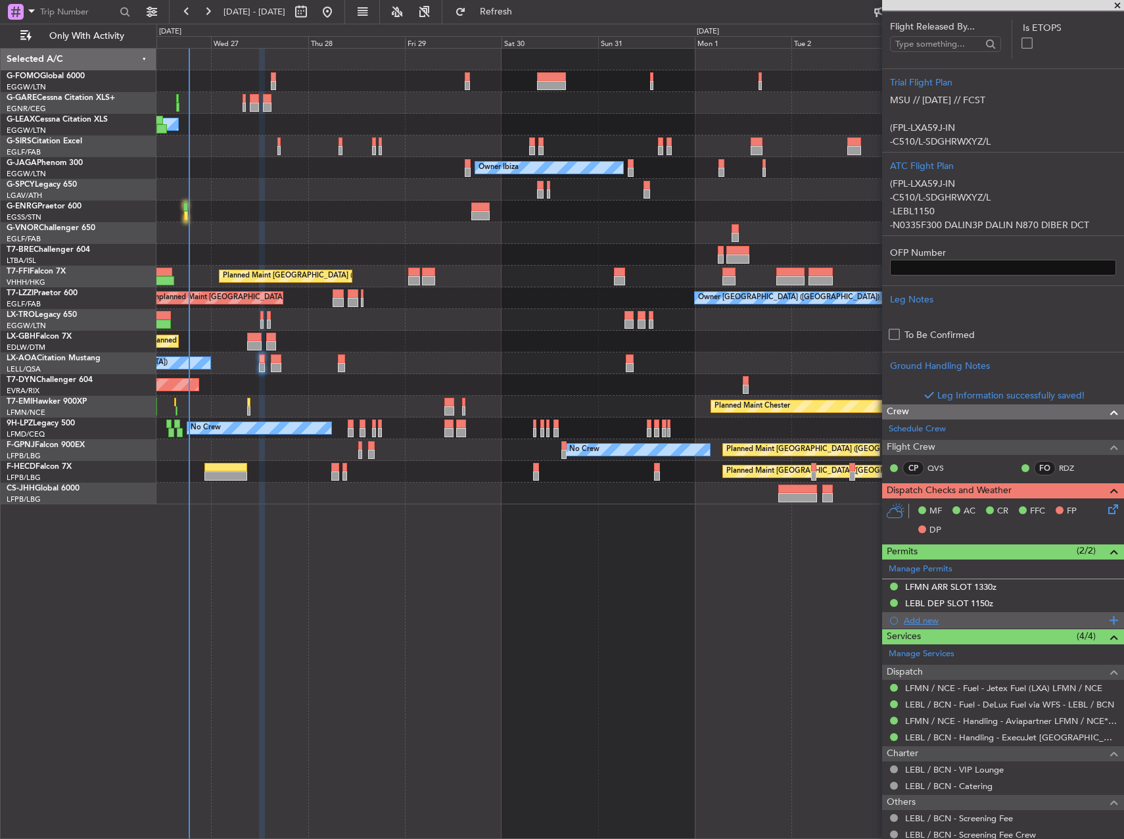
scroll to position [254, 0]
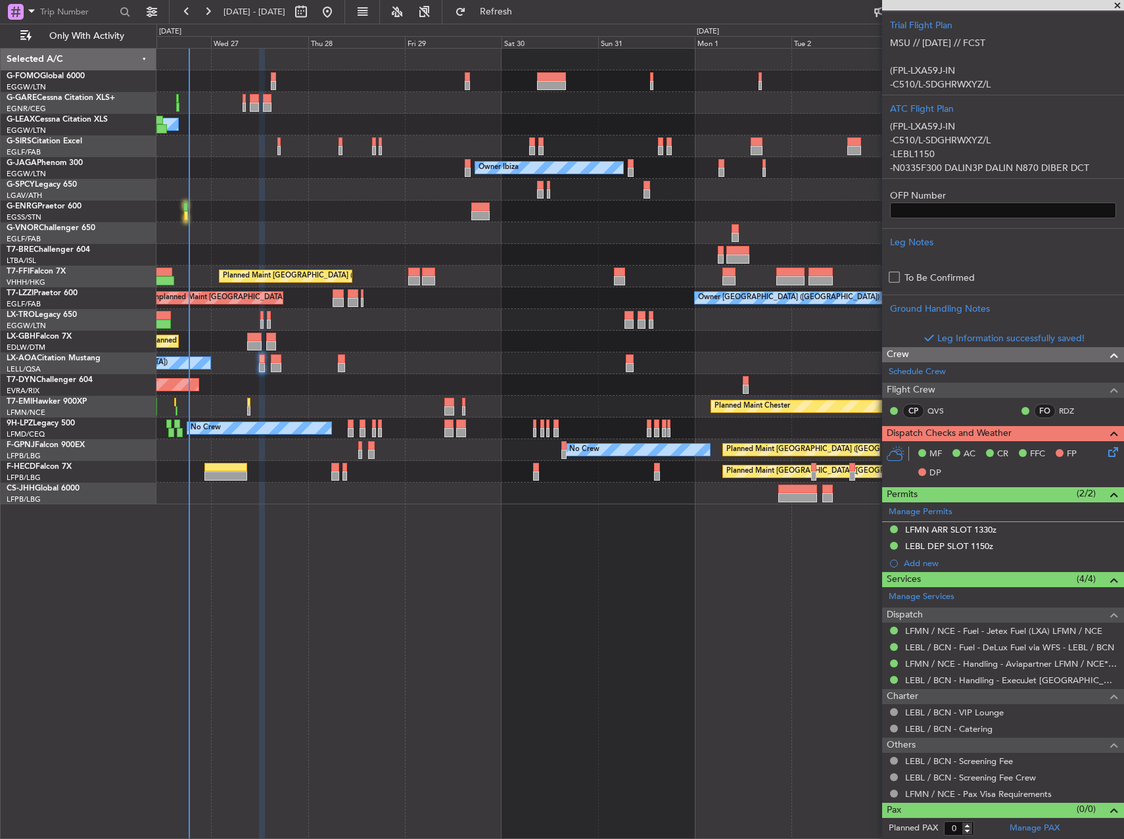
click at [1106, 451] on icon at bounding box center [1111, 450] width 11 height 11
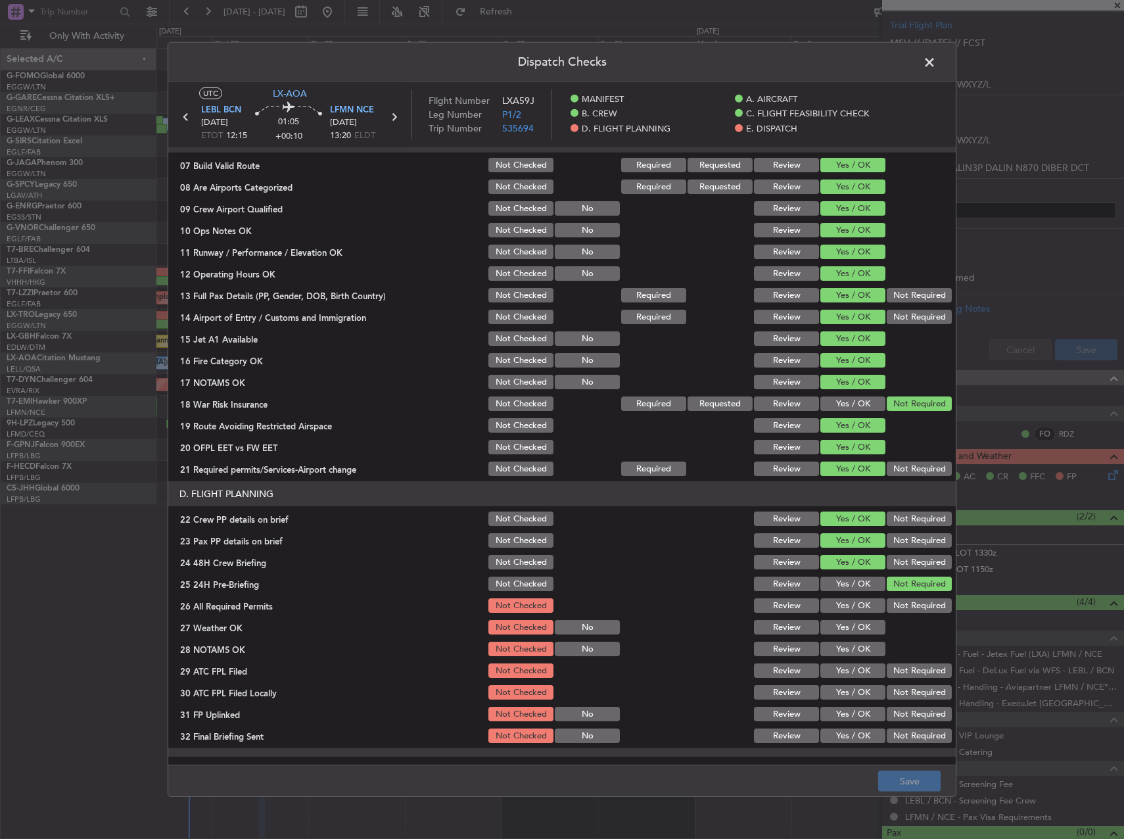
scroll to position [460, 0]
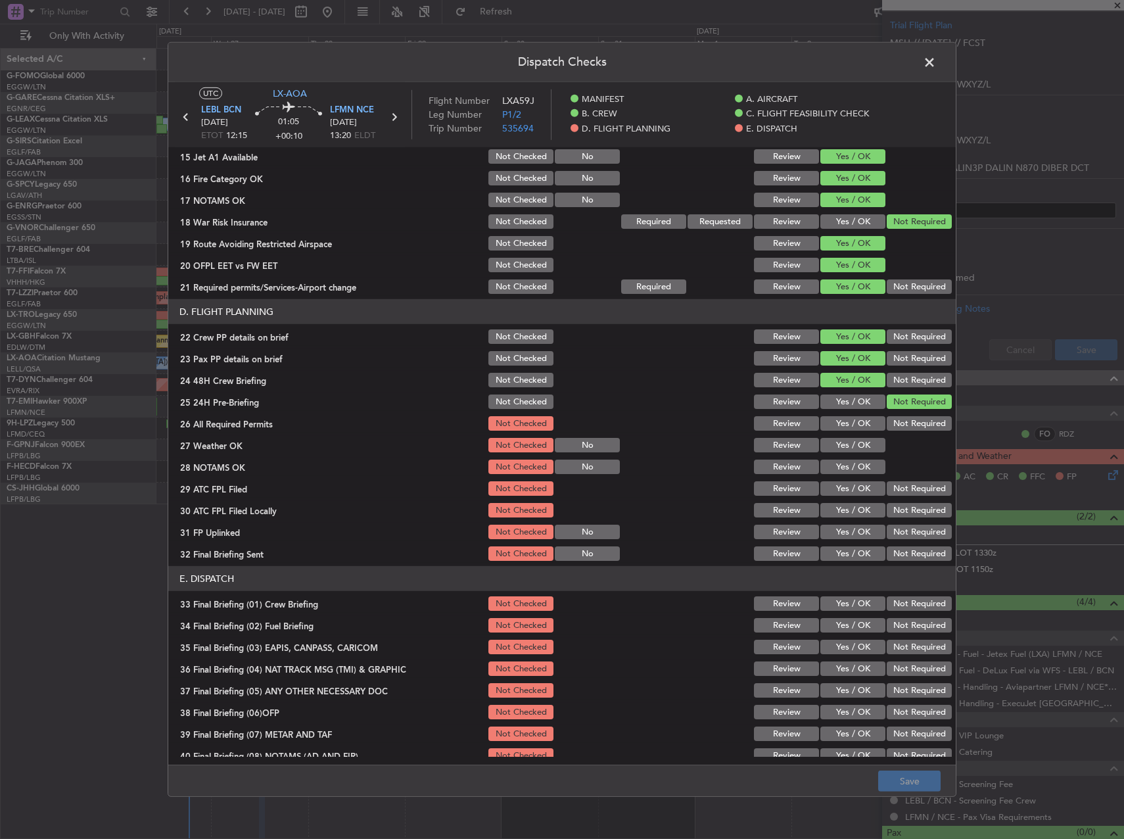
click at [833, 422] on button "Yes / OK" at bounding box center [853, 423] width 65 height 14
click at [834, 445] on button "Yes / OK" at bounding box center [853, 445] width 65 height 14
click at [836, 468] on button "Yes / OK" at bounding box center [853, 467] width 65 height 14
click at [835, 483] on button "Yes / OK" at bounding box center [853, 488] width 65 height 14
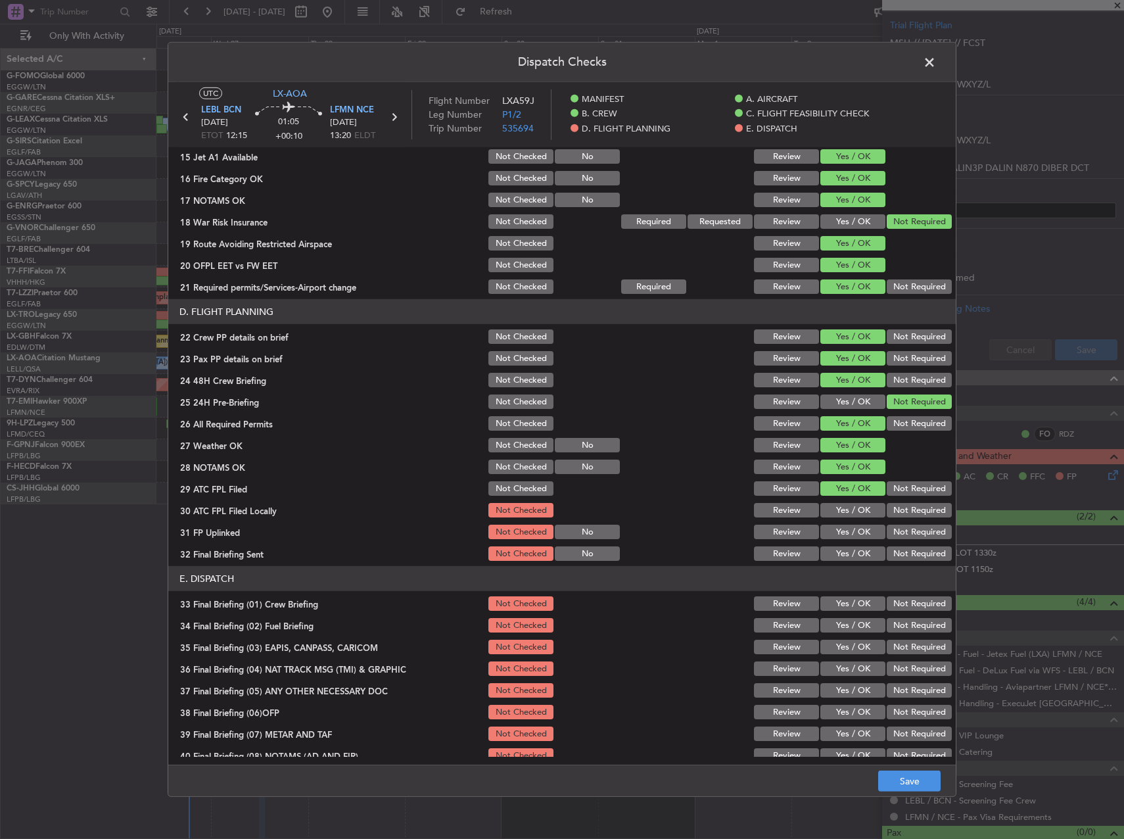
click at [923, 514] on button "Not Required" at bounding box center [919, 510] width 65 height 14
click at [844, 523] on div "Yes / OK" at bounding box center [852, 532] width 66 height 18
drag, startPoint x: 852, startPoint y: 531, endPoint x: 892, endPoint y: 546, distance: 43.1
click at [858, 537] on button "Yes / OK" at bounding box center [853, 532] width 65 height 14
click at [925, 558] on button "Not Required" at bounding box center [919, 553] width 65 height 14
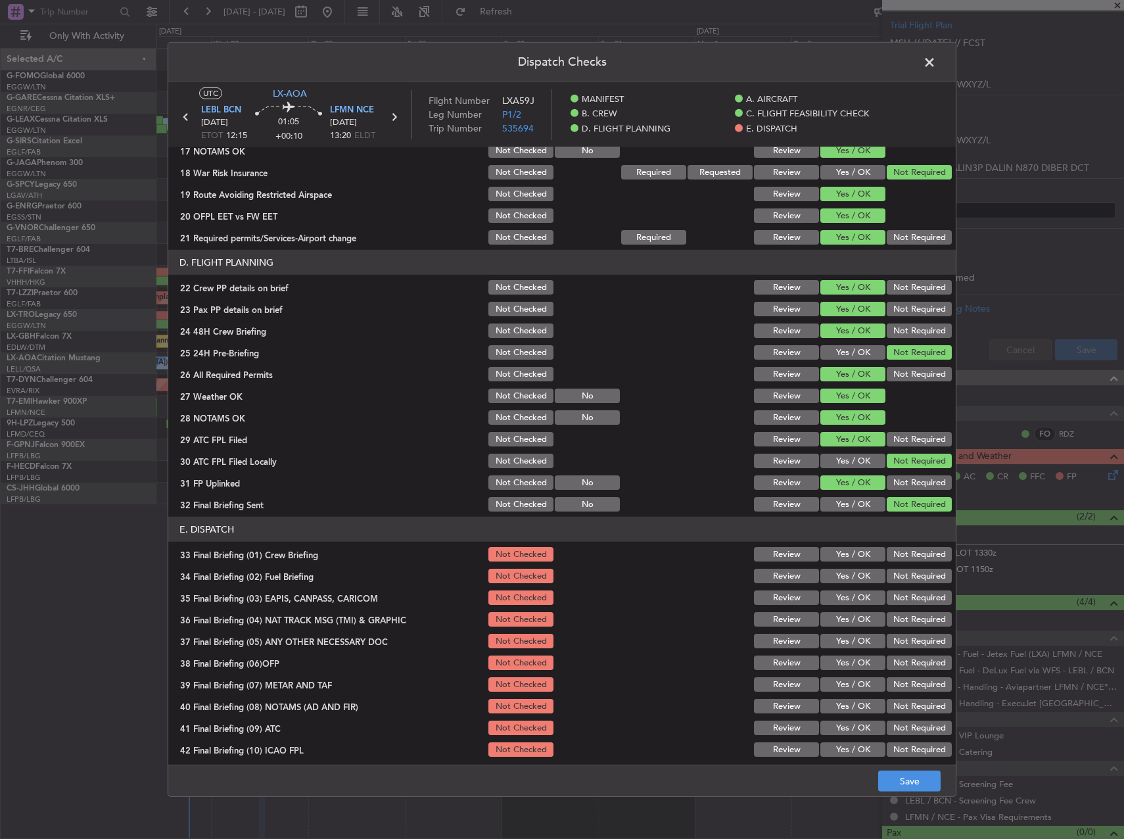
scroll to position [558, 0]
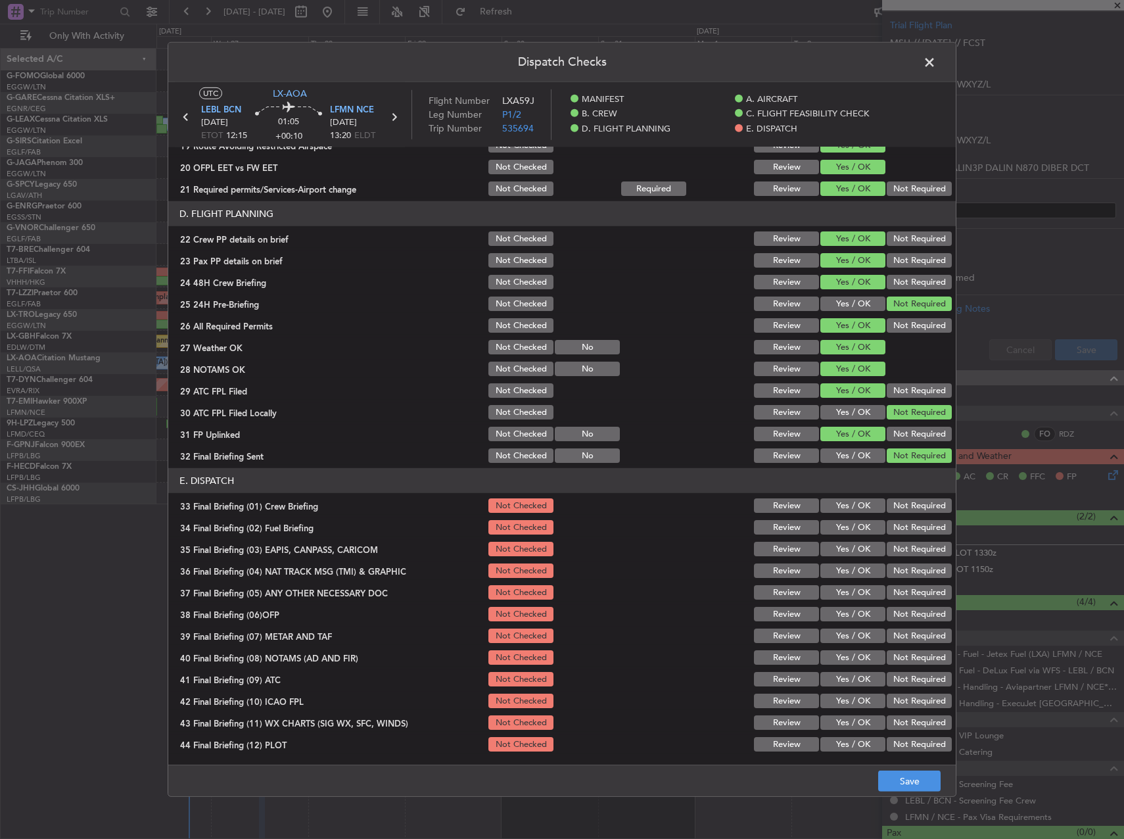
click at [837, 516] on section "E. DISPATCH 33 Final Briefing (01) Crew Briefing Not Checked Review Yes / OK No…" at bounding box center [562, 610] width 788 height 285
click at [840, 503] on button "Yes / OK" at bounding box center [853, 505] width 65 height 14
click at [840, 528] on button "Yes / OK" at bounding box center [853, 527] width 65 height 14
click at [914, 552] on button "Not Required" at bounding box center [919, 549] width 65 height 14
click at [916, 573] on button "Not Required" at bounding box center [919, 571] width 65 height 14
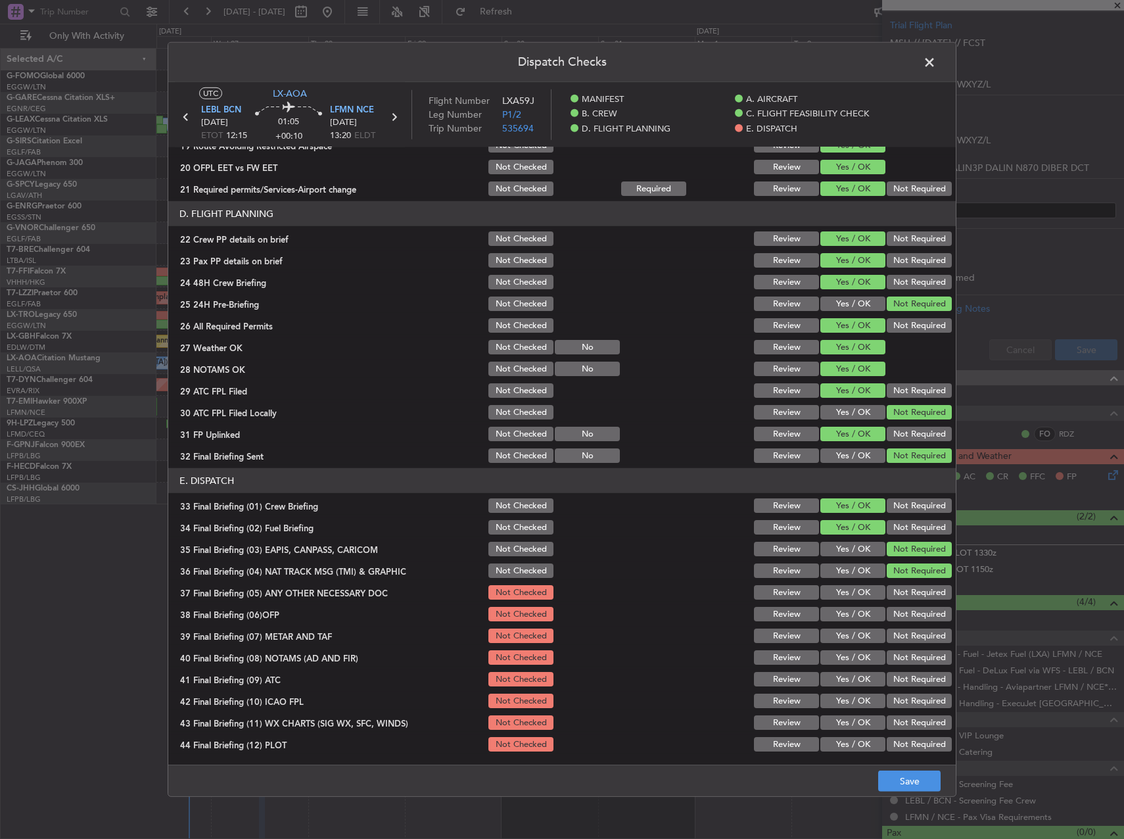
click at [919, 588] on button "Not Required" at bounding box center [919, 592] width 65 height 14
drag, startPoint x: 873, startPoint y: 612, endPoint x: 858, endPoint y: 620, distance: 16.8
click at [863, 619] on button "Yes / OK" at bounding box center [853, 614] width 65 height 14
click at [852, 635] on button "Yes / OK" at bounding box center [853, 636] width 65 height 14
click at [852, 654] on button "Yes / OK" at bounding box center [853, 657] width 65 height 14
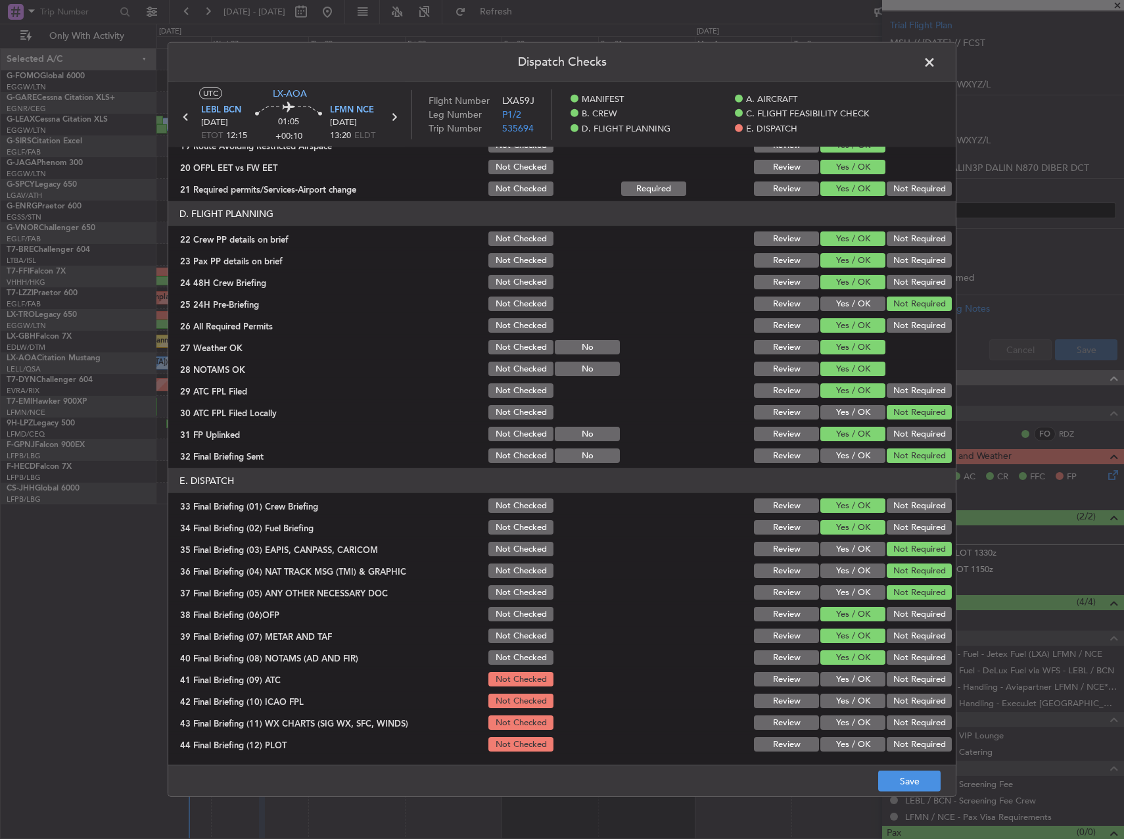
drag, startPoint x: 848, startPoint y: 666, endPoint x: 850, endPoint y: 684, distance: 17.9
click at [848, 668] on section "E. DISPATCH 33 Final Briefing (01) Crew Briefing Not Checked Review Yes / OK No…" at bounding box center [562, 610] width 788 height 285
click at [850, 684] on button "Yes / OK" at bounding box center [853, 679] width 65 height 14
click at [852, 696] on button "Yes / OK" at bounding box center [853, 701] width 65 height 14
click at [852, 714] on div "Yes / OK" at bounding box center [852, 722] width 66 height 18
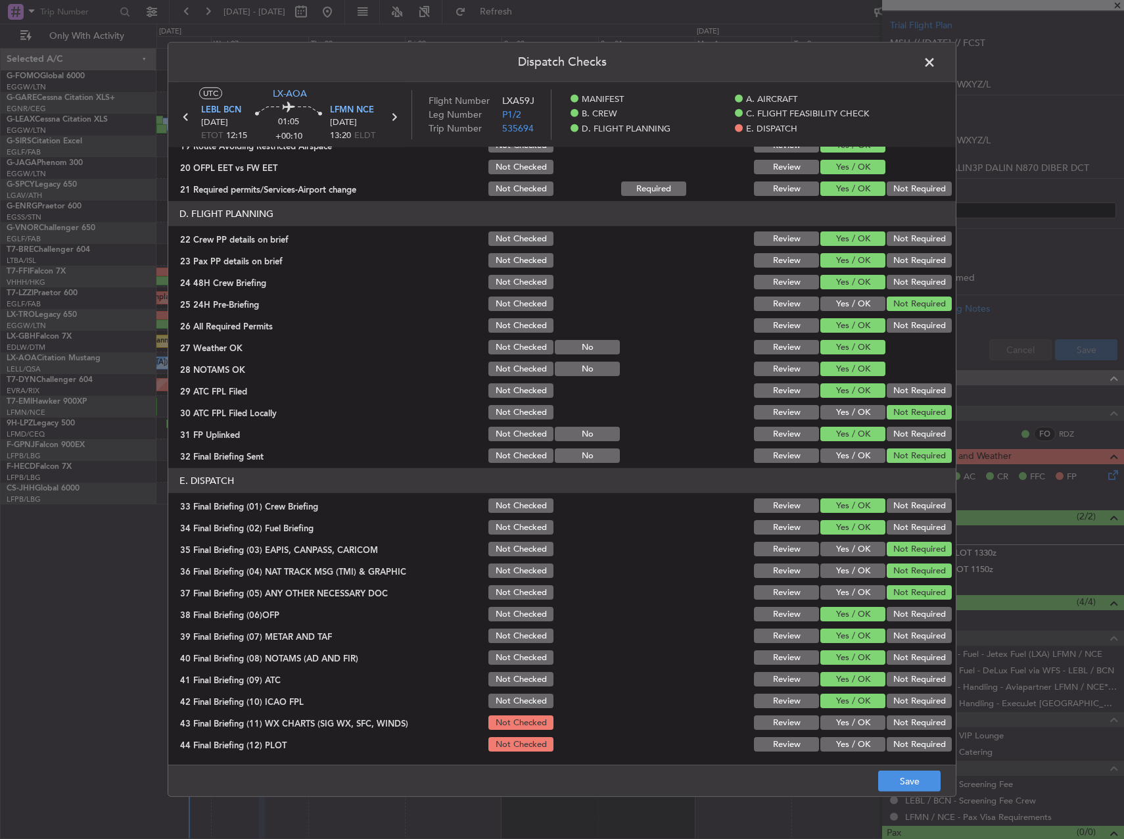
click at [853, 731] on div "Yes / OK" at bounding box center [852, 722] width 66 height 18
click at [853, 719] on button "Yes / OK" at bounding box center [853, 722] width 65 height 14
click at [851, 742] on button "Yes / OK" at bounding box center [853, 744] width 65 height 14
click at [915, 764] on main "UTC LX-AOA LEBL BCN [DATE] ETOT 12:15 01:05 +00:10 LFMN NCE [DATE] 13:20 ELDT F…" at bounding box center [562, 426] width 788 height 688
click at [910, 777] on button "Save" at bounding box center [910, 781] width 62 height 21
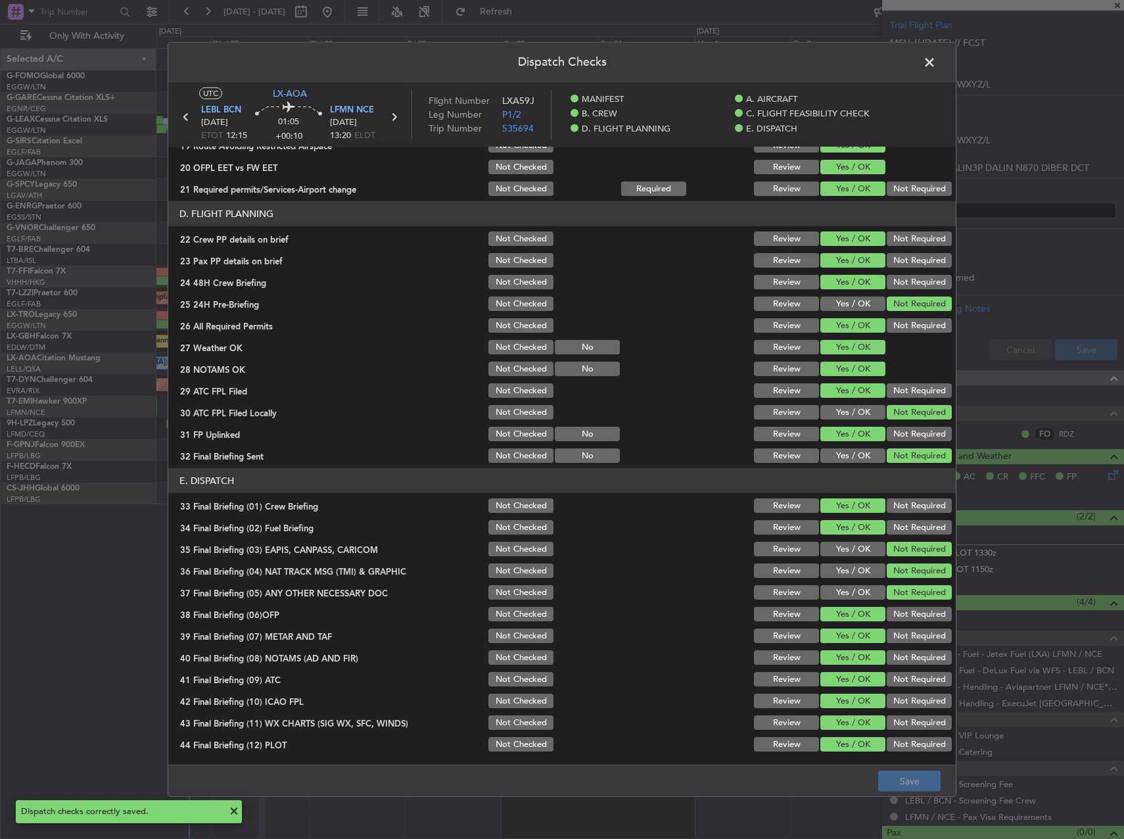
click at [936, 53] on span at bounding box center [936, 66] width 0 height 26
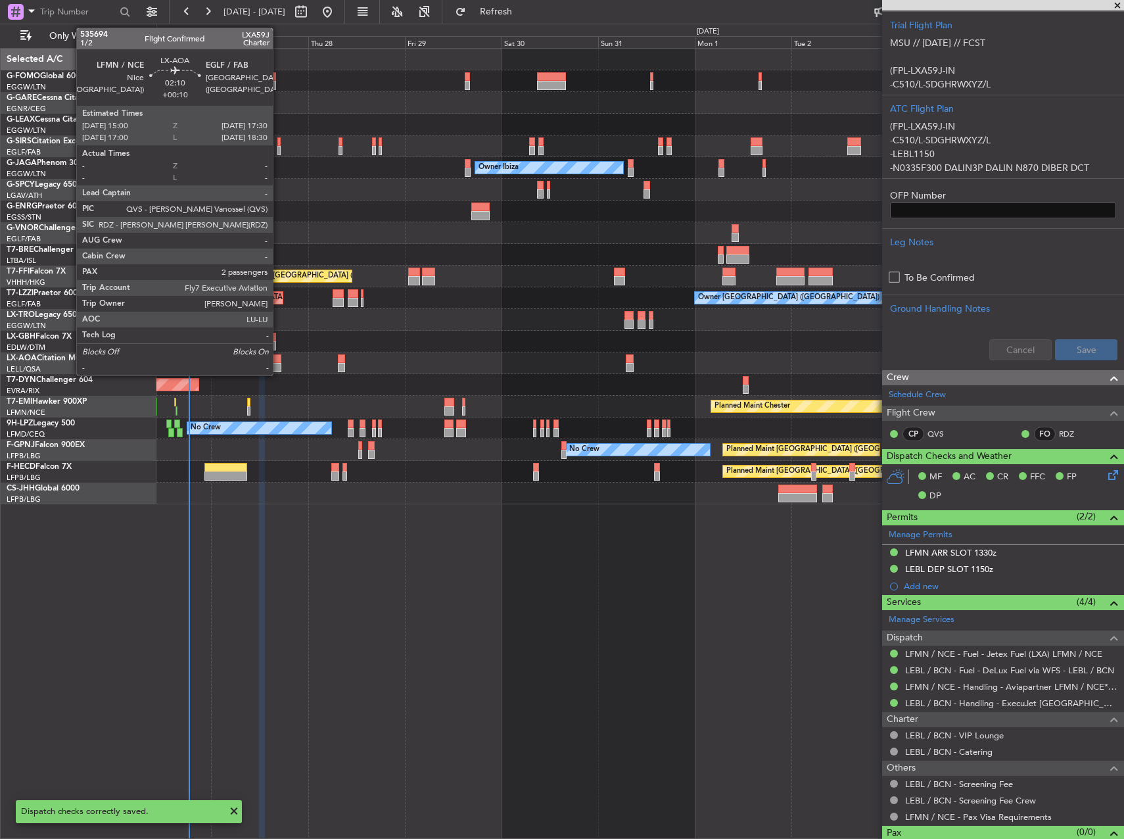
click at [279, 358] on div at bounding box center [276, 358] width 11 height 9
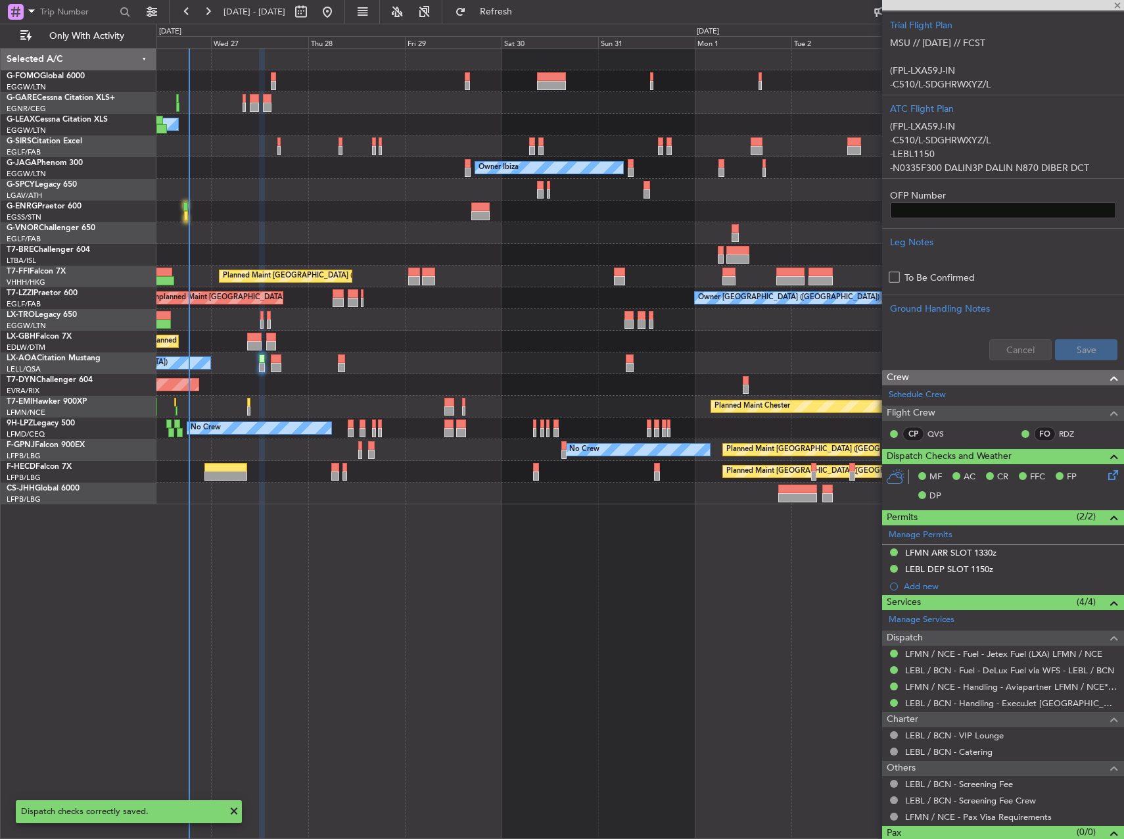
type input "2"
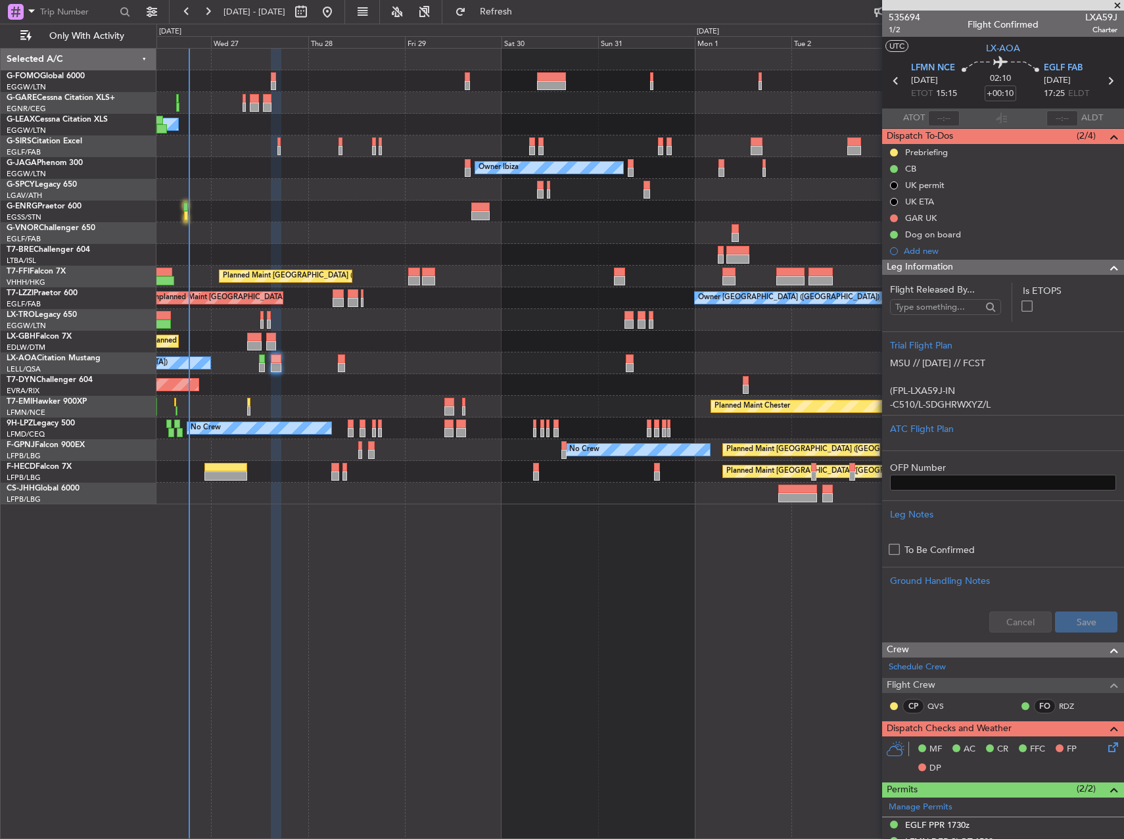
scroll to position [329, 0]
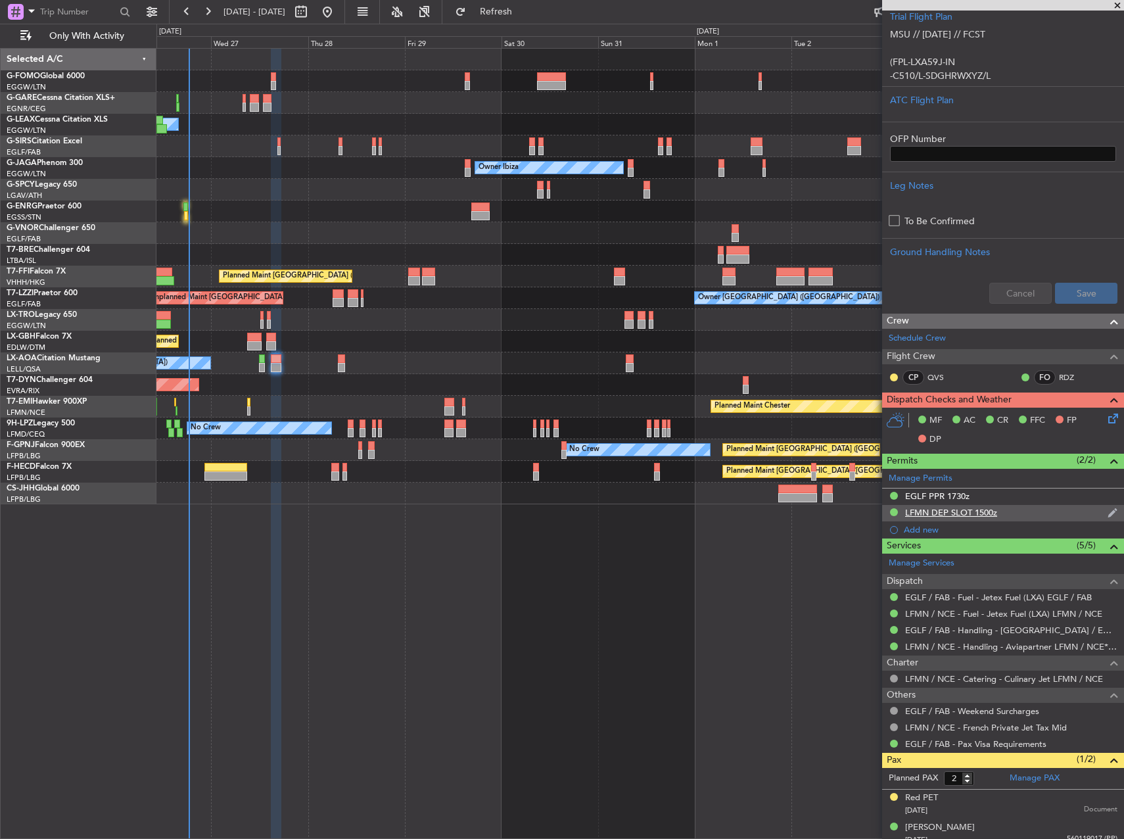
click at [1023, 512] on div "LFMN DEP SLOT 1500z" at bounding box center [1003, 513] width 242 height 16
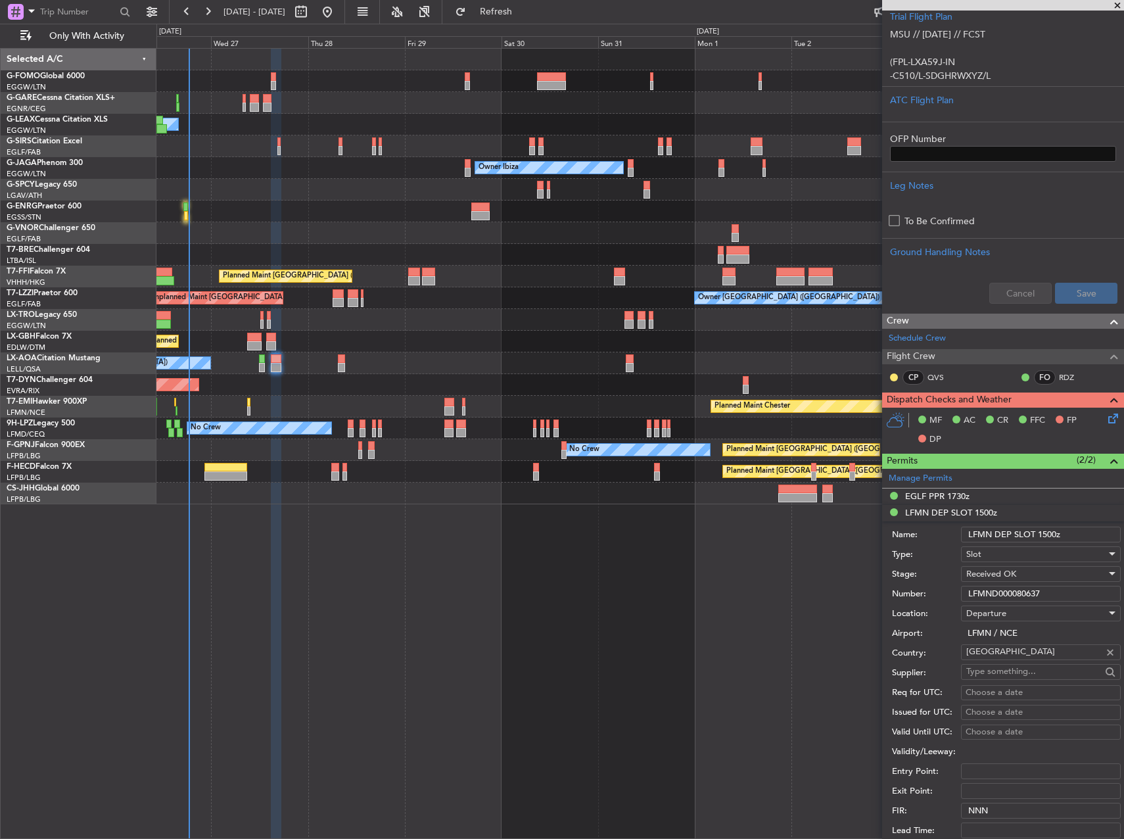
click at [1028, 593] on input "LFMND000080637" at bounding box center [1041, 594] width 160 height 16
click at [927, 494] on div "EGLF PPR 1730z" at bounding box center [938, 496] width 64 height 11
click at [985, 585] on div "Number: 371072" at bounding box center [1006, 578] width 229 height 20
click at [986, 579] on input "371072" at bounding box center [1041, 577] width 160 height 16
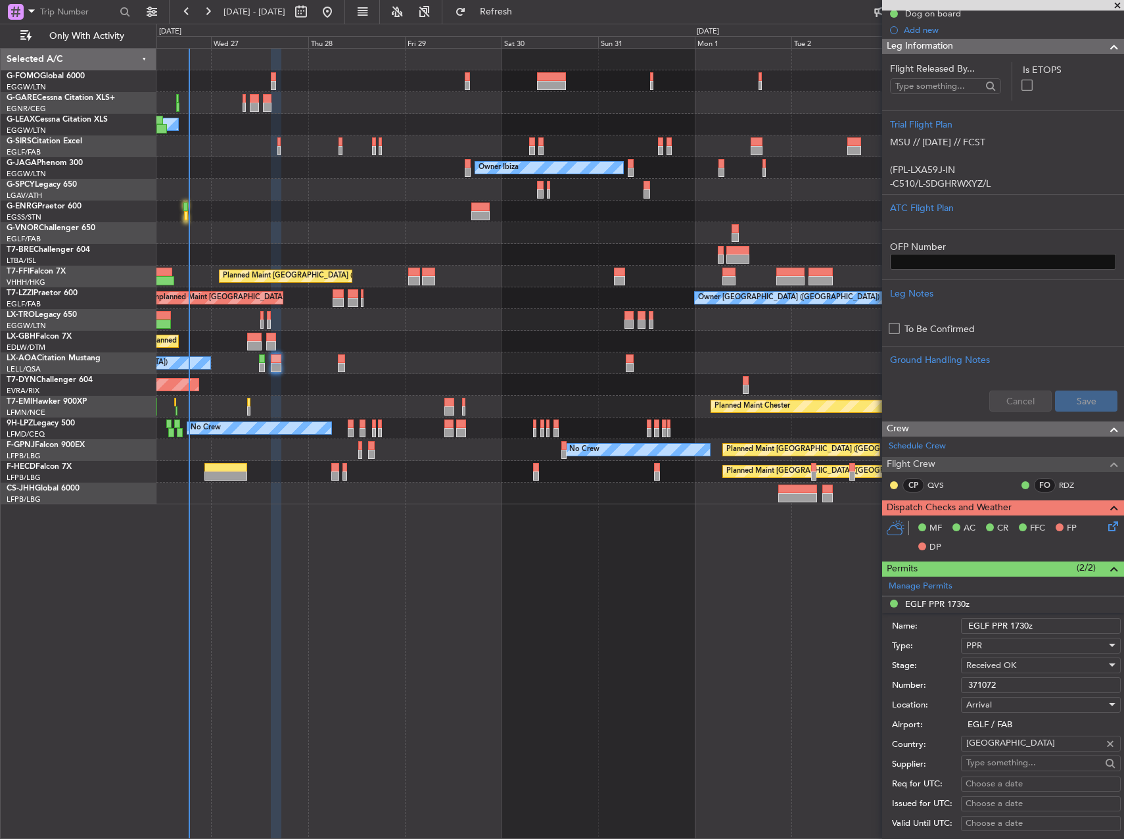
scroll to position [0, 0]
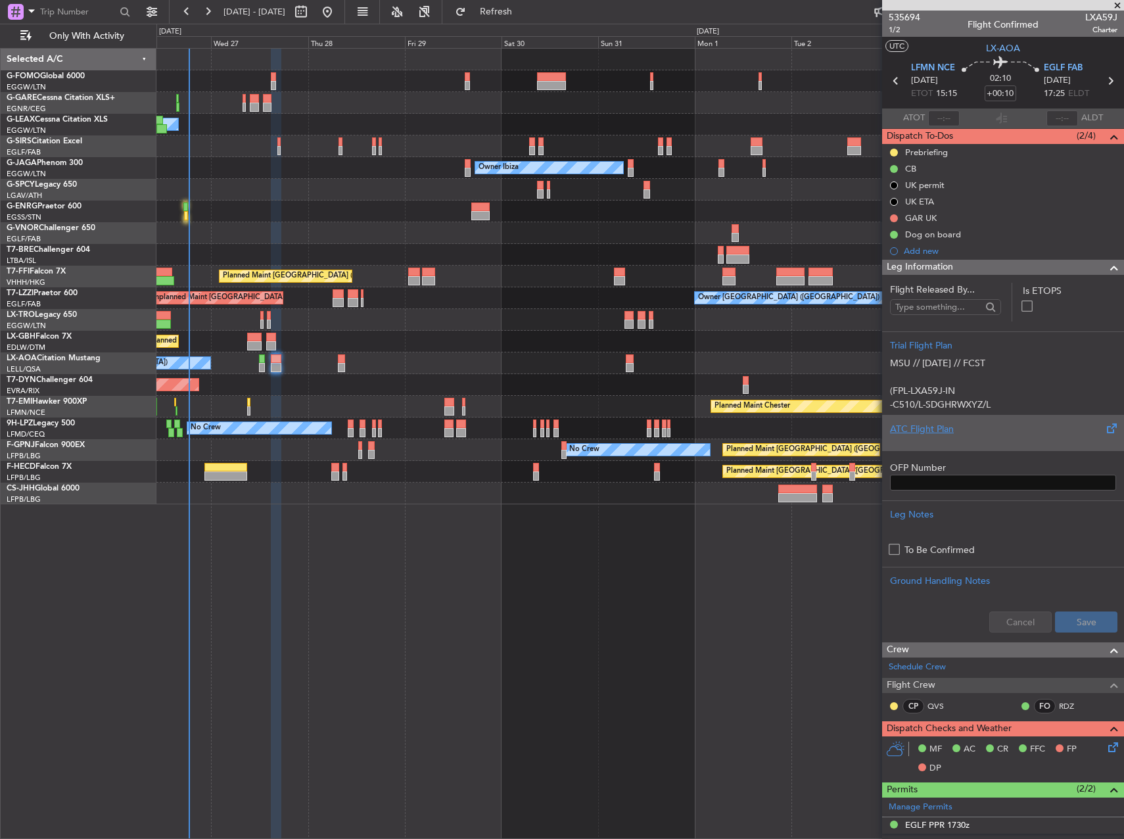
click at [970, 440] on div at bounding box center [1003, 440] width 226 height 8
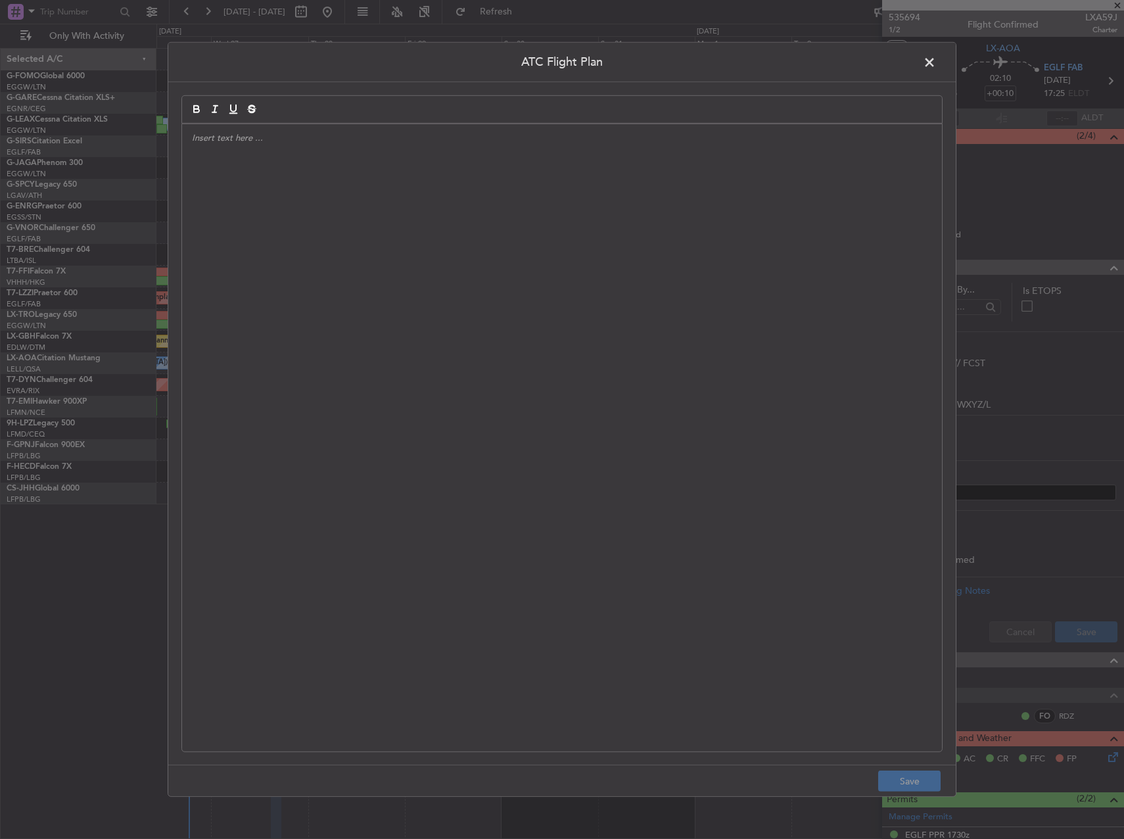
click at [639, 401] on div at bounding box center [562, 437] width 760 height 627
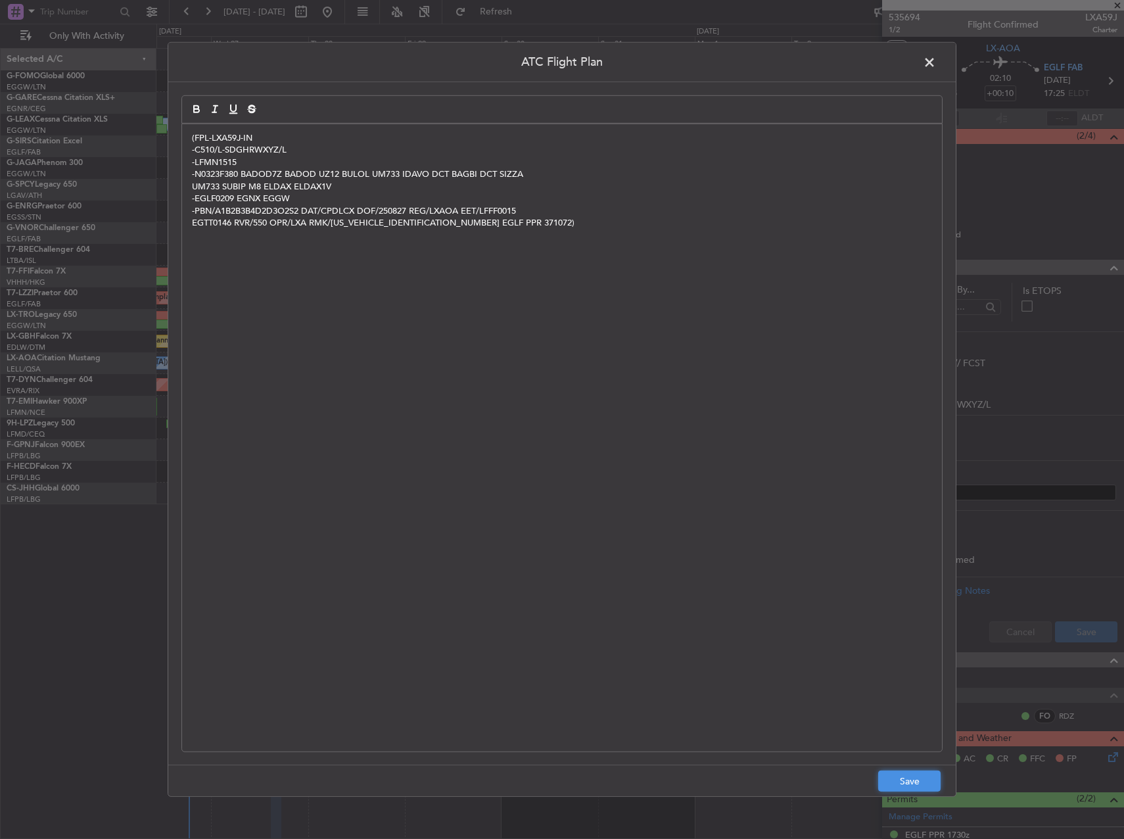
drag, startPoint x: 897, startPoint y: 780, endPoint x: 916, endPoint y: 761, distance: 27.0
click at [897, 780] on button "Save" at bounding box center [910, 781] width 62 height 21
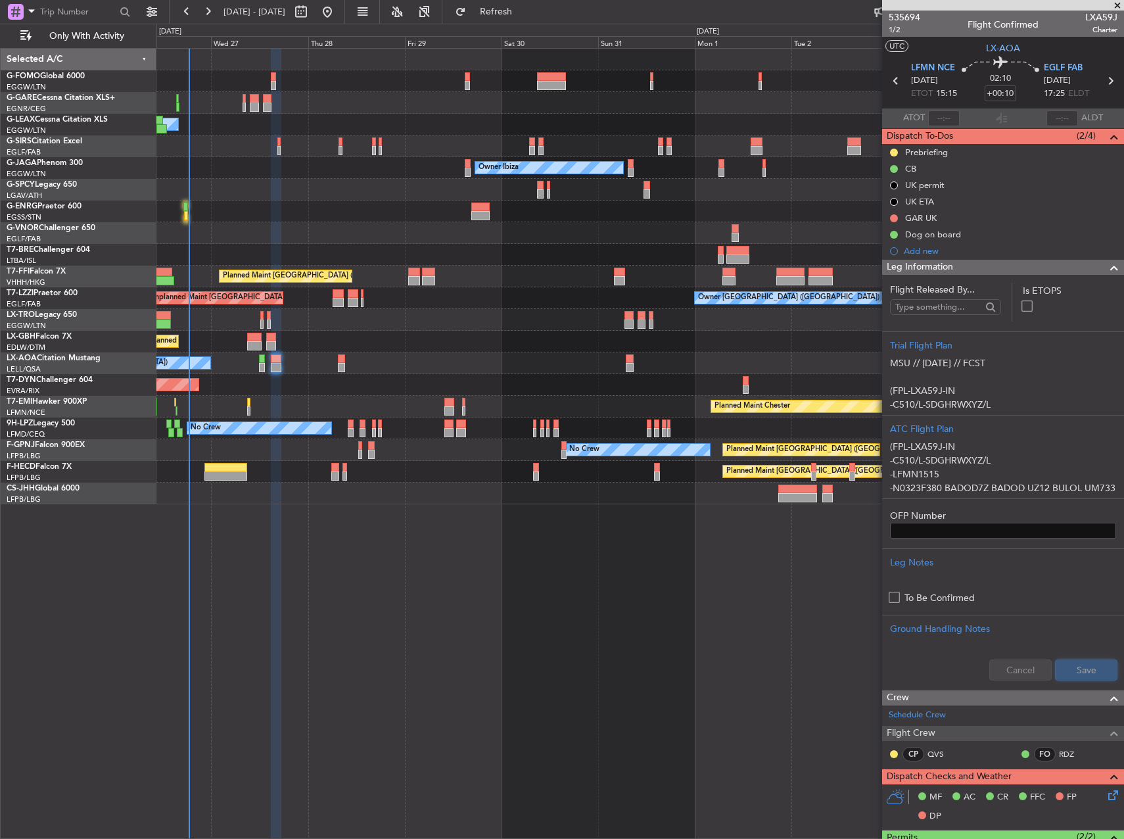
click at [1086, 668] on button "Save" at bounding box center [1086, 670] width 62 height 21
click at [897, 151] on button at bounding box center [894, 153] width 8 height 8
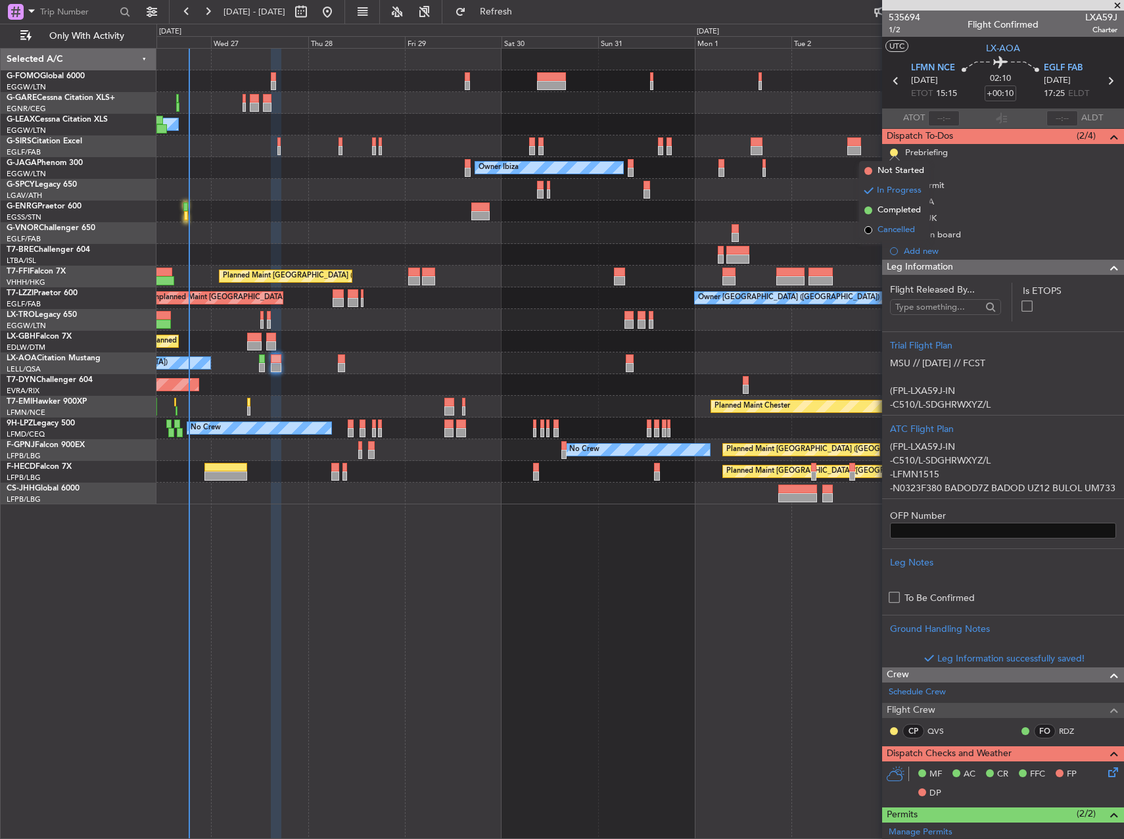
click at [895, 223] on li "Cancelled" at bounding box center [894, 230] width 70 height 20
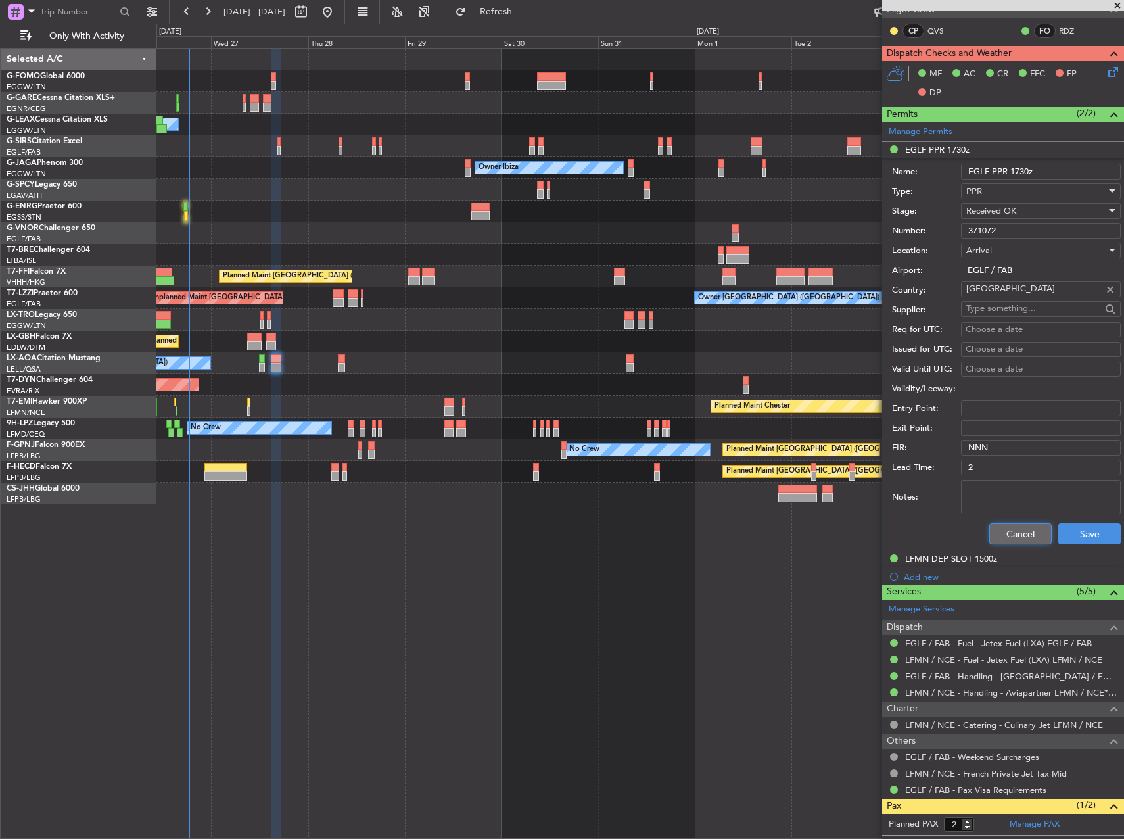
click at [1019, 533] on button "Cancel" at bounding box center [1021, 533] width 62 height 21
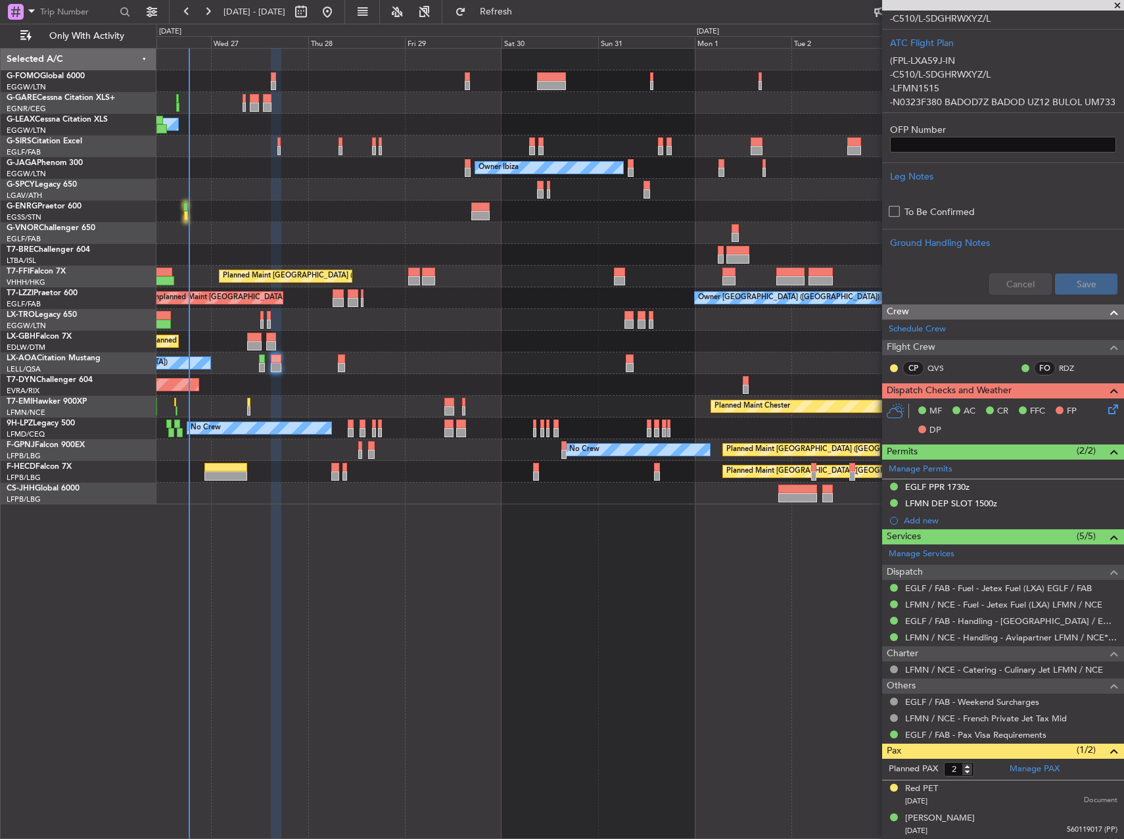
click at [1096, 410] on div "MF AC CR FFC FP DP" at bounding box center [1009, 421] width 193 height 39
click at [1106, 411] on icon at bounding box center [1111, 407] width 11 height 11
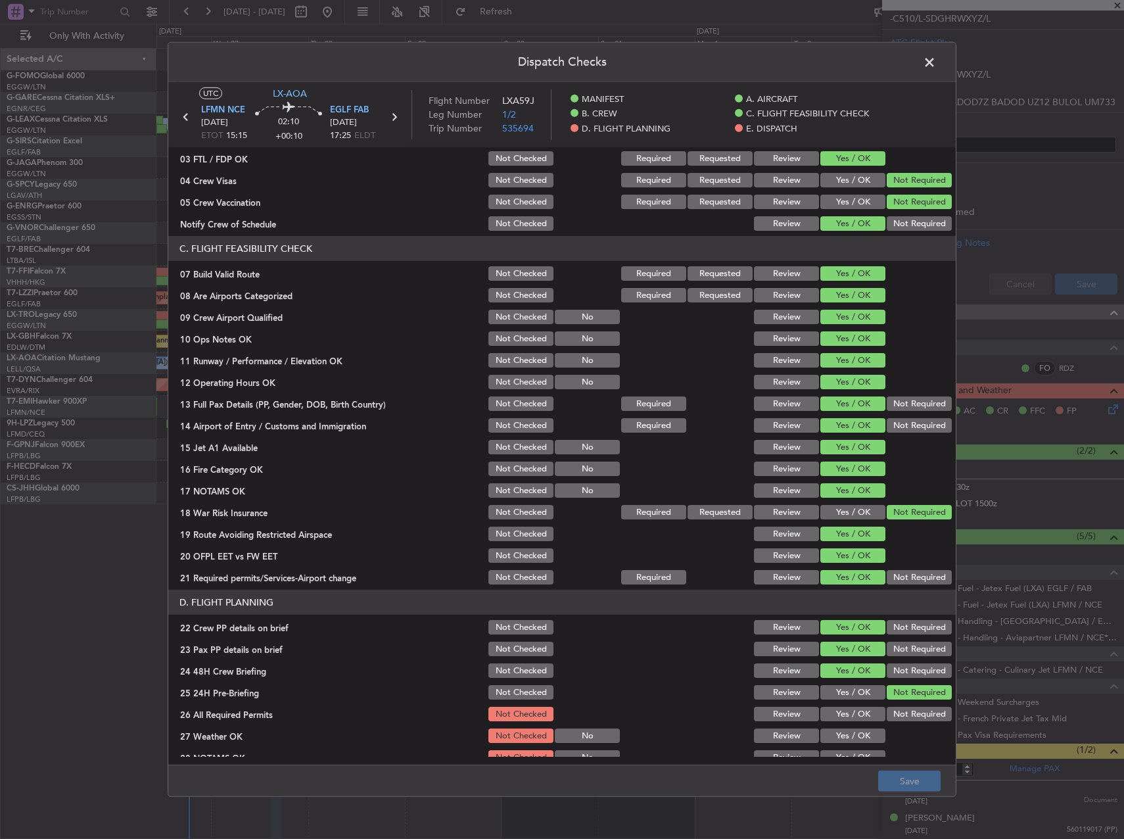
scroll to position [526, 0]
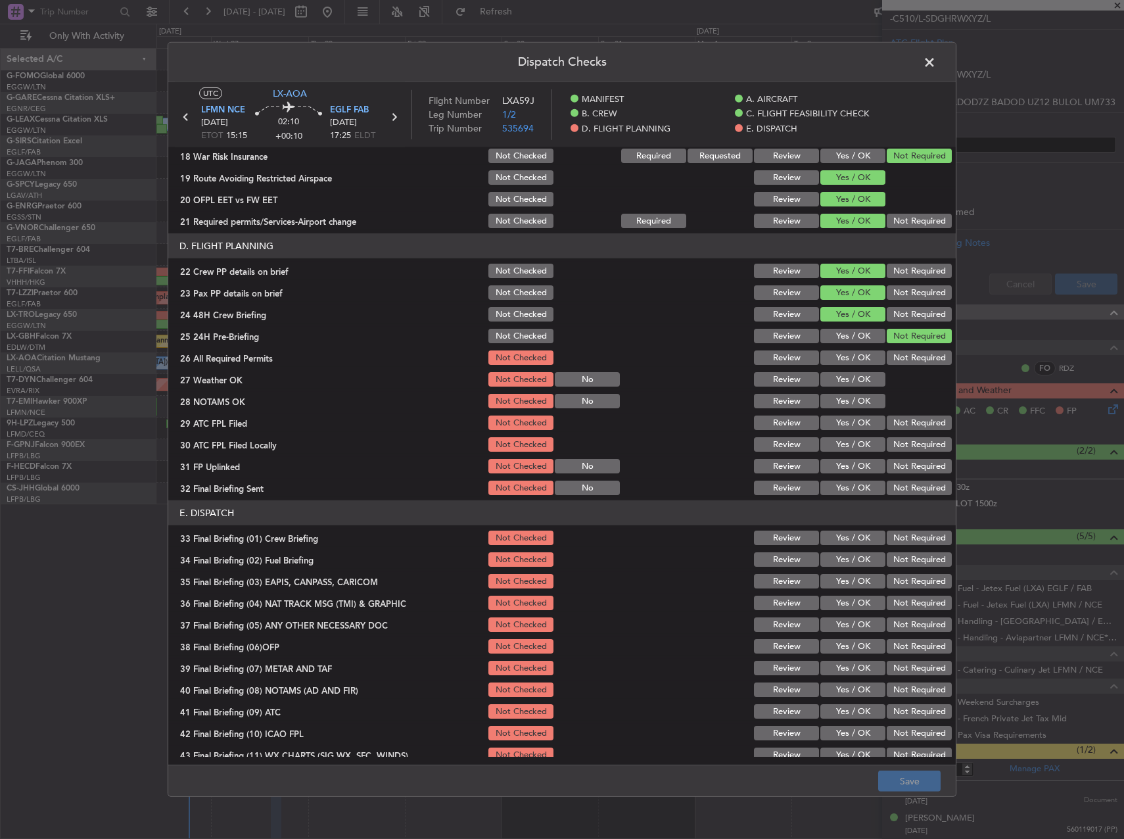
click at [853, 353] on button "Yes / OK" at bounding box center [853, 357] width 65 height 14
click at [846, 378] on button "Yes / OK" at bounding box center [853, 379] width 65 height 14
click at [846, 398] on button "Yes / OK" at bounding box center [853, 401] width 65 height 14
click at [846, 420] on button "Yes / OK" at bounding box center [853, 423] width 65 height 14
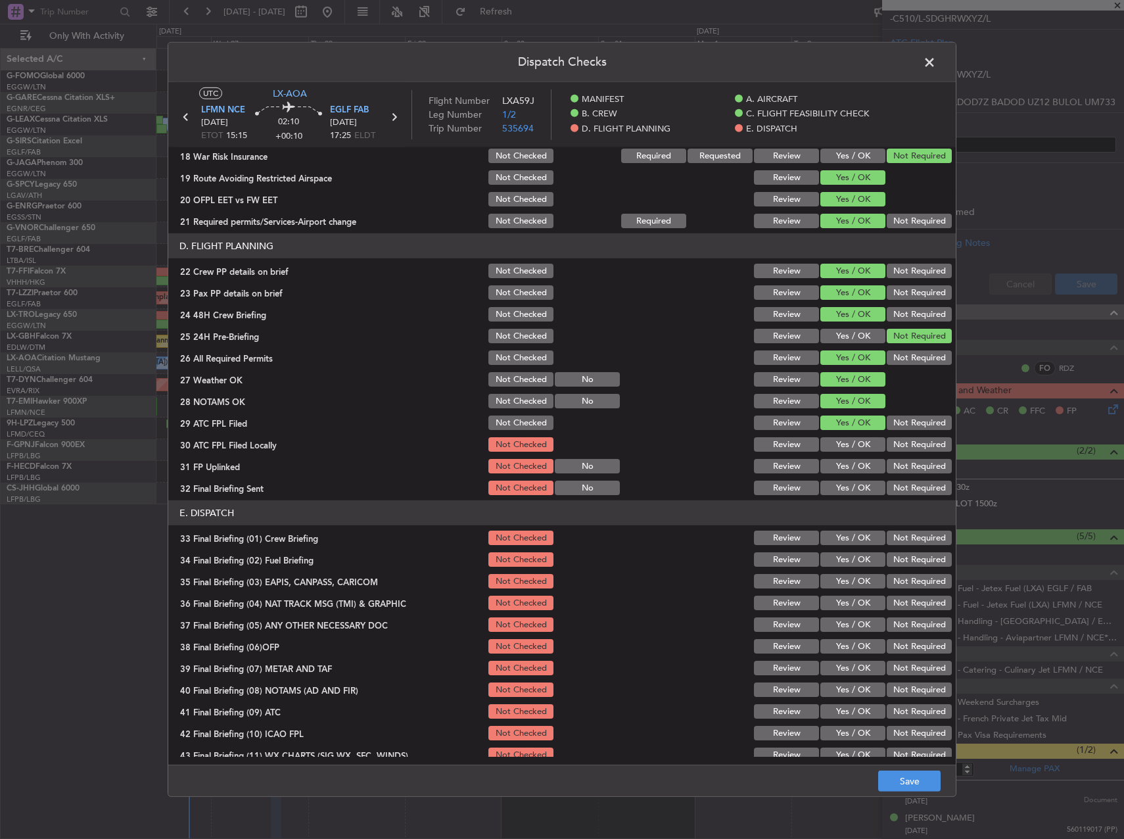
drag, startPoint x: 911, startPoint y: 449, endPoint x: 875, endPoint y: 450, distance: 36.2
click at [909, 449] on button "Not Required" at bounding box center [919, 444] width 65 height 14
click at [863, 475] on div "Yes / OK" at bounding box center [852, 466] width 66 height 18
click at [861, 466] on button "Yes / OK" at bounding box center [853, 466] width 65 height 14
drag, startPoint x: 896, startPoint y: 480, endPoint x: 900, endPoint y: 491, distance: 11.0
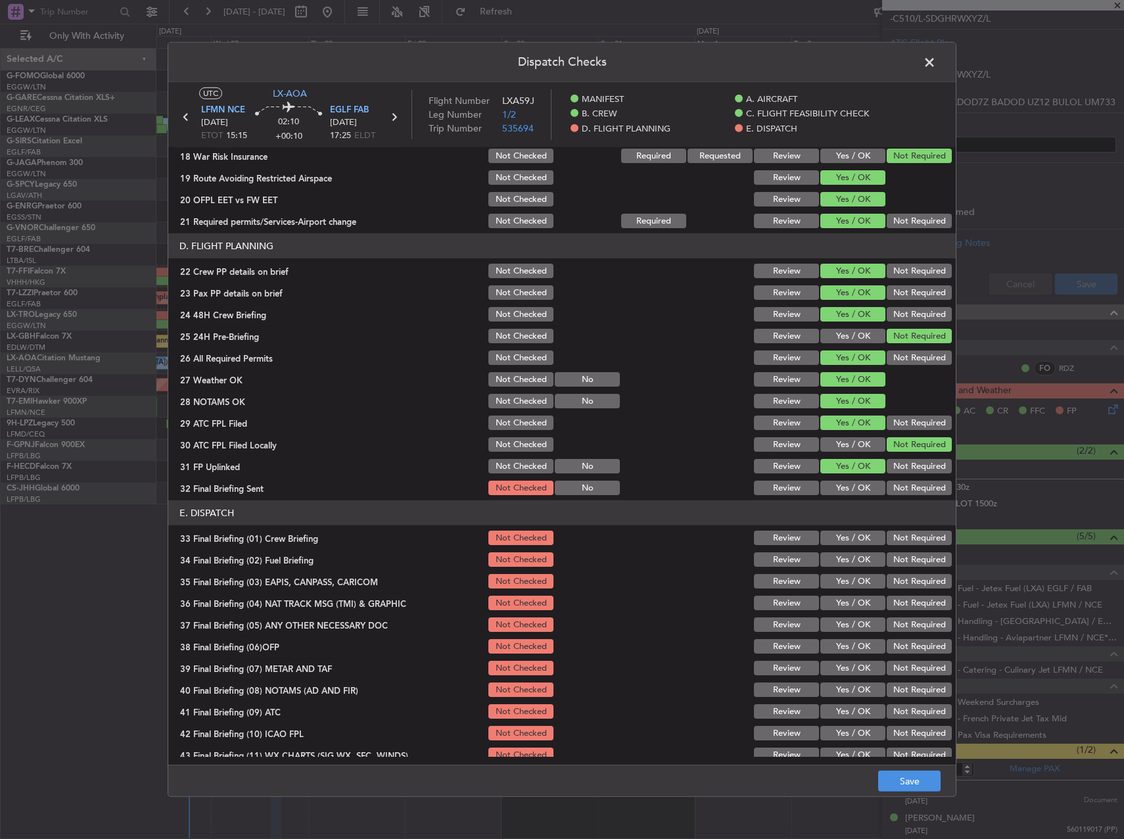
click at [896, 483] on div "Not Required" at bounding box center [918, 488] width 66 height 18
click at [900, 491] on button "Not Required" at bounding box center [919, 488] width 65 height 14
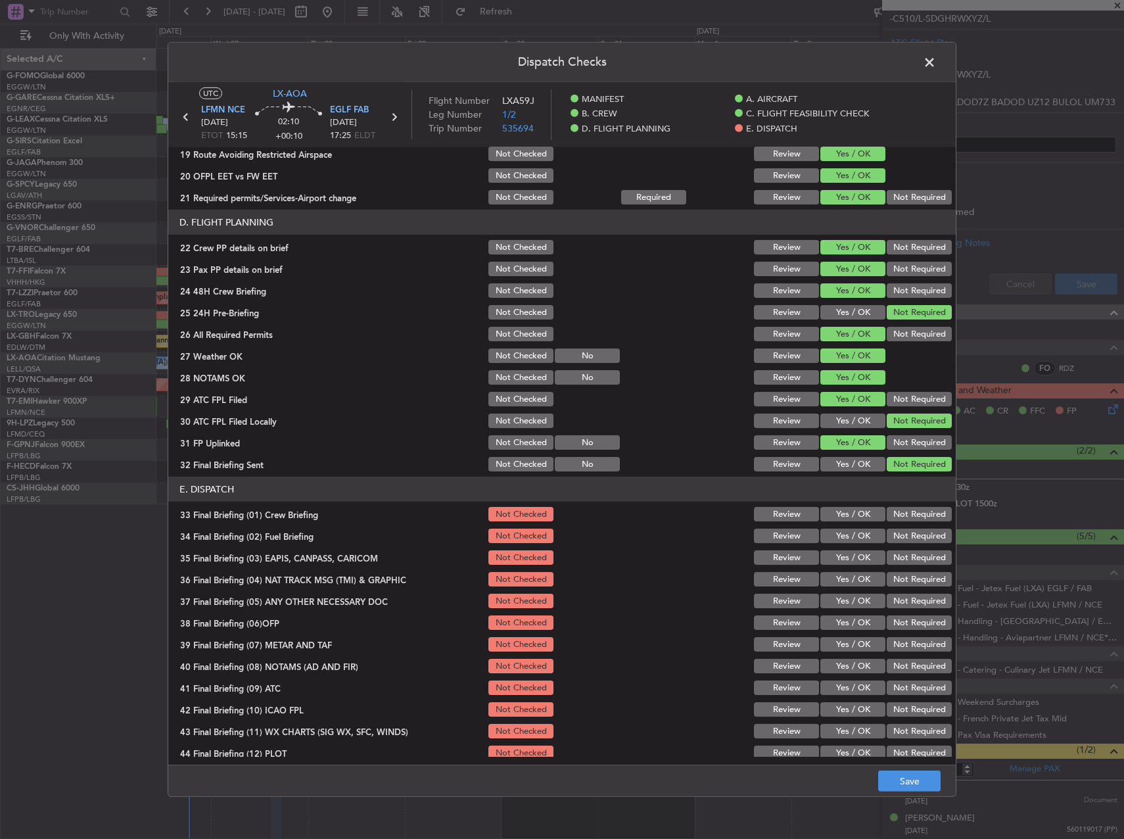
scroll to position [558, 0]
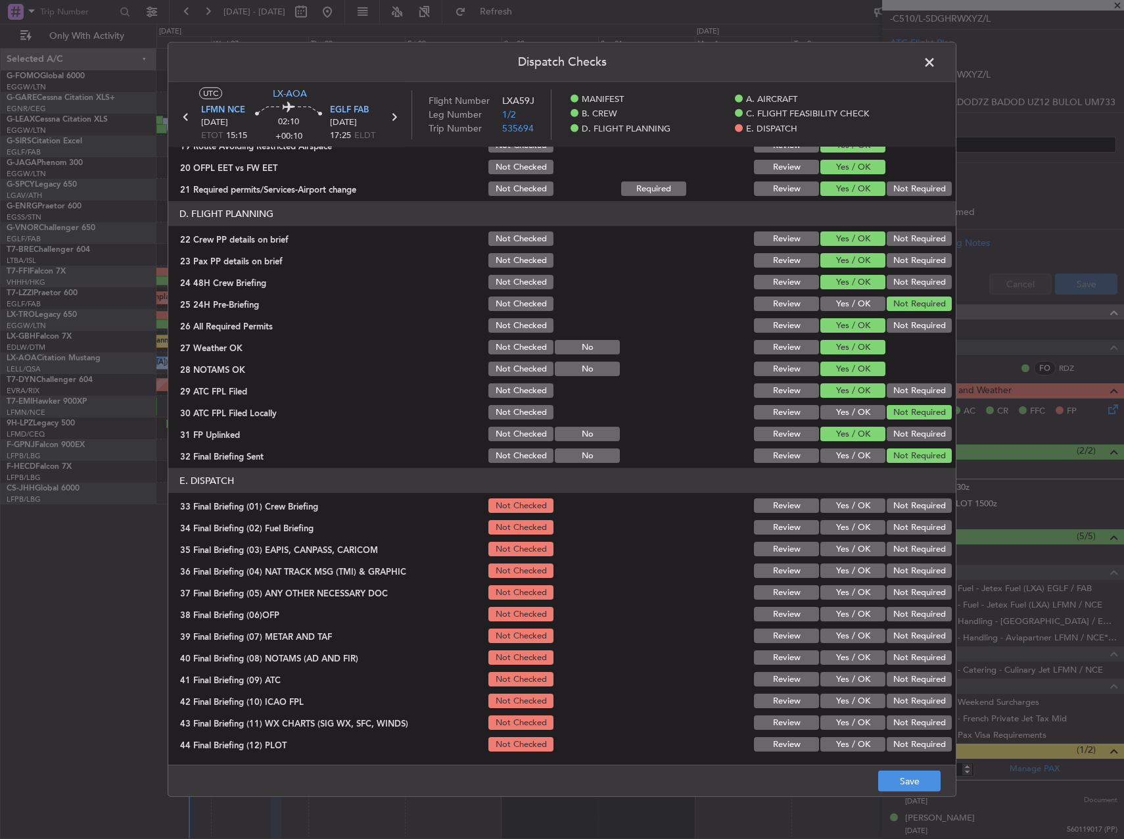
click at [846, 504] on button "Yes / OK" at bounding box center [853, 505] width 65 height 14
click at [844, 526] on button "Yes / OK" at bounding box center [853, 527] width 65 height 14
click at [926, 552] on button "Not Required" at bounding box center [919, 549] width 65 height 14
click at [924, 561] on section "E. DISPATCH 33 Final Briefing (01) Crew Briefing Not Checked Review Yes / OK No…" at bounding box center [562, 610] width 788 height 285
click at [923, 567] on button "Not Required" at bounding box center [919, 571] width 65 height 14
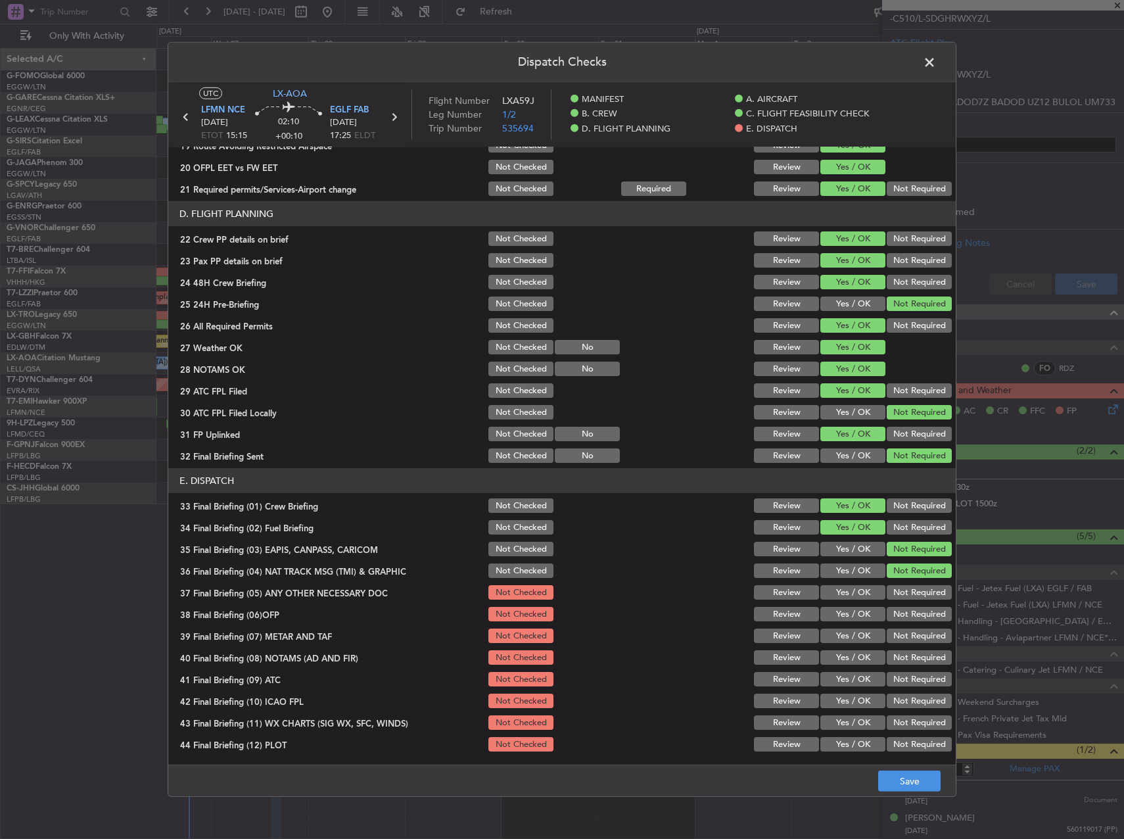
click at [921, 598] on button "Not Required" at bounding box center [919, 592] width 65 height 14
click at [860, 619] on button "Yes / OK" at bounding box center [853, 614] width 65 height 14
click at [852, 635] on button "Yes / OK" at bounding box center [853, 636] width 65 height 14
click at [842, 667] on section "E. DISPATCH 33 Final Briefing (01) Crew Briefing Not Checked Review Yes / OK No…" at bounding box center [562, 610] width 788 height 285
click at [836, 694] on button "Yes / OK" at bounding box center [853, 701] width 65 height 14
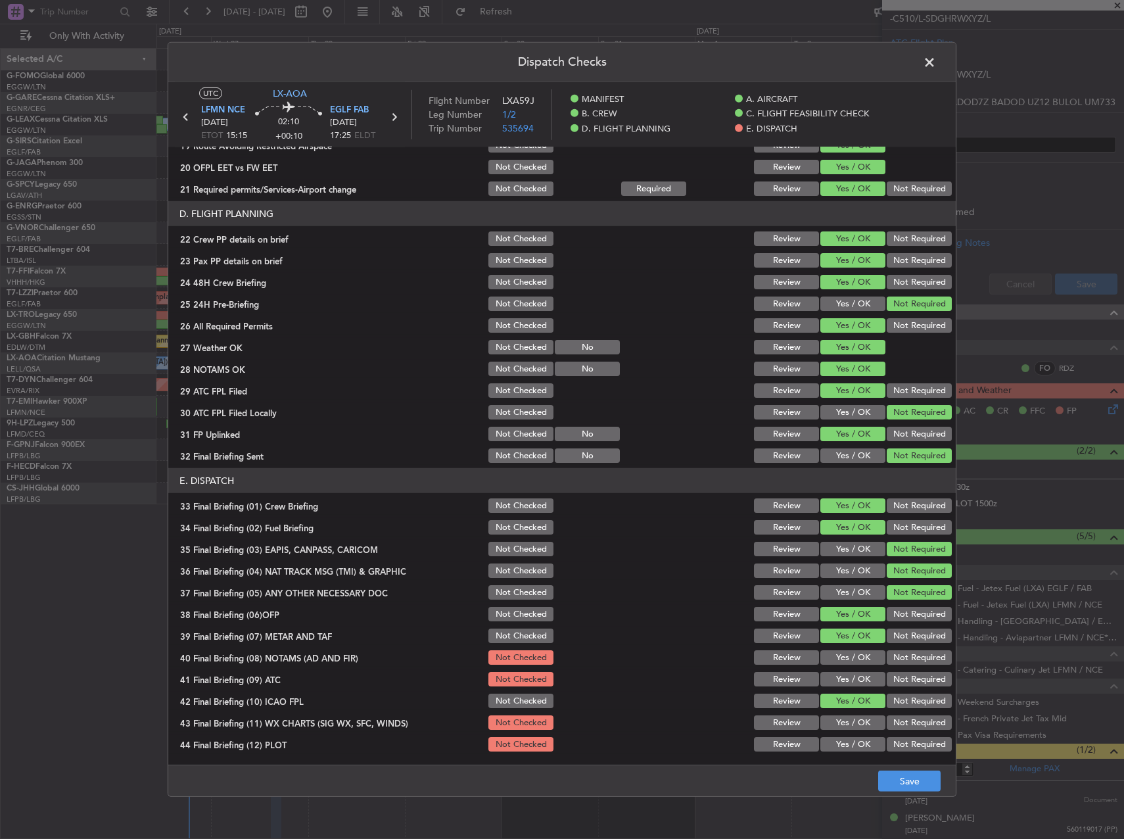
click at [835, 677] on button "Yes / OK" at bounding box center [853, 679] width 65 height 14
click at [833, 661] on button "Yes / OK" at bounding box center [853, 657] width 65 height 14
drag, startPoint x: 846, startPoint y: 717, endPoint x: 830, endPoint y: 738, distance: 26.3
click at [845, 717] on button "Yes / OK" at bounding box center [853, 722] width 65 height 14
click at [830, 745] on button "Yes / OK" at bounding box center [853, 744] width 65 height 14
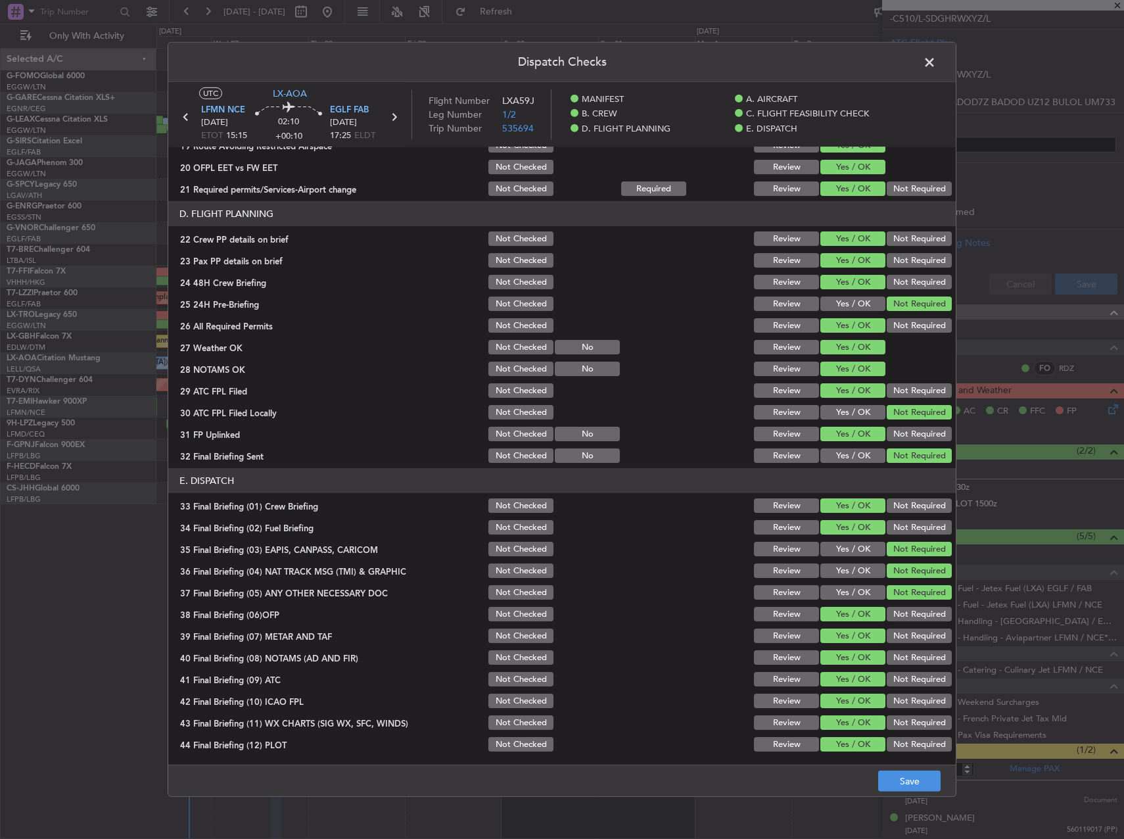
click at [890, 770] on footer "Save" at bounding box center [562, 781] width 788 height 32
click at [913, 782] on button "Save" at bounding box center [910, 781] width 62 height 21
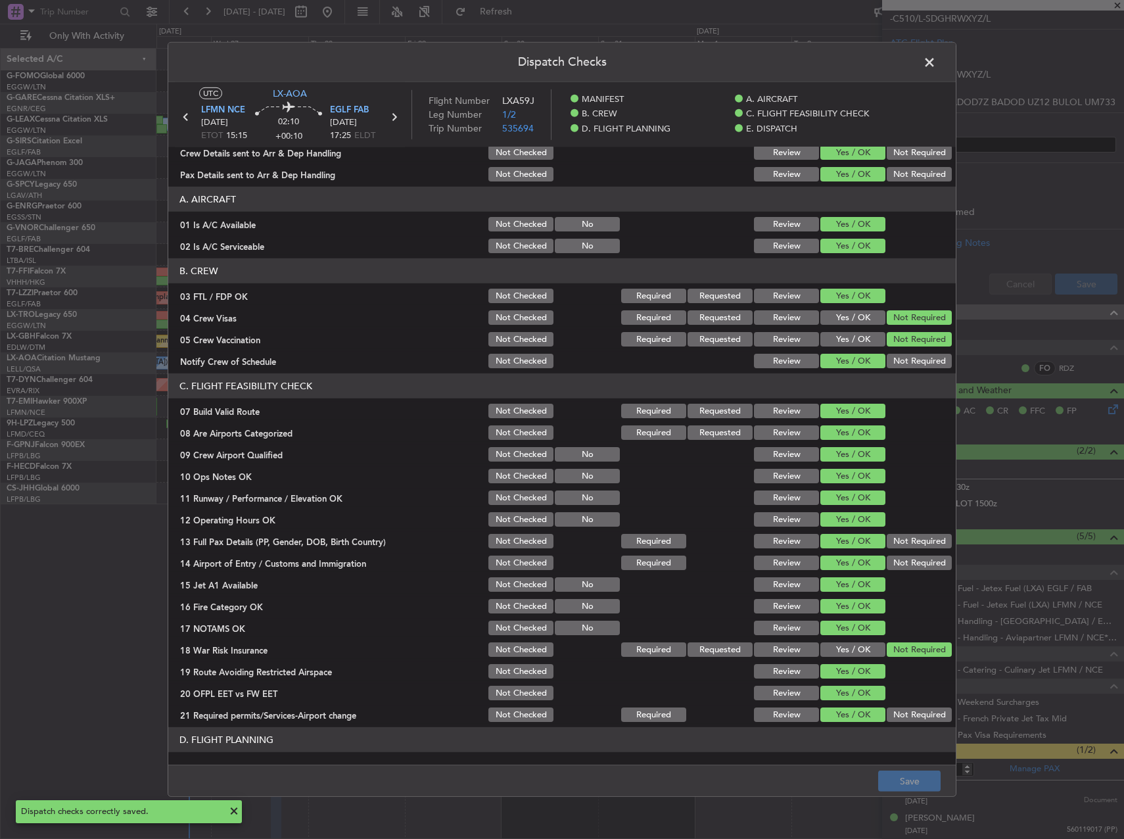
scroll to position [0, 0]
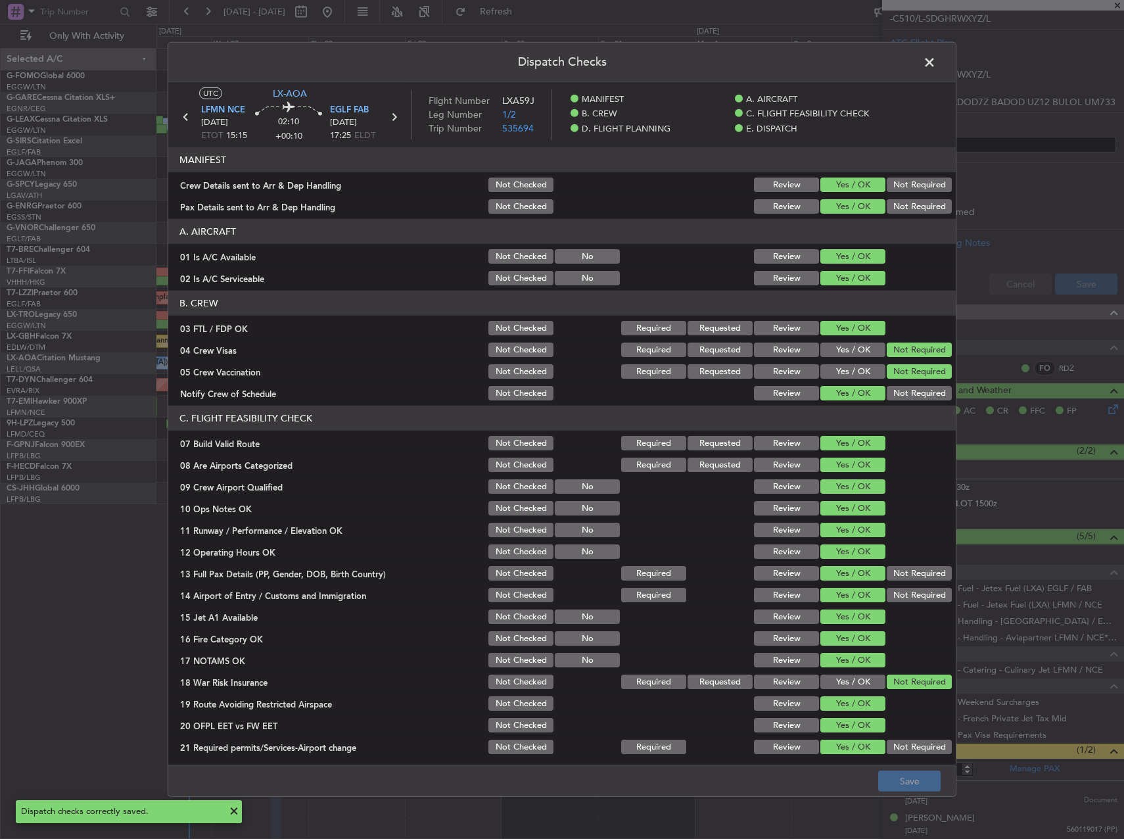
click at [915, 67] on header "Dispatch Checks" at bounding box center [562, 62] width 788 height 39
click at [936, 62] on span at bounding box center [936, 66] width 0 height 26
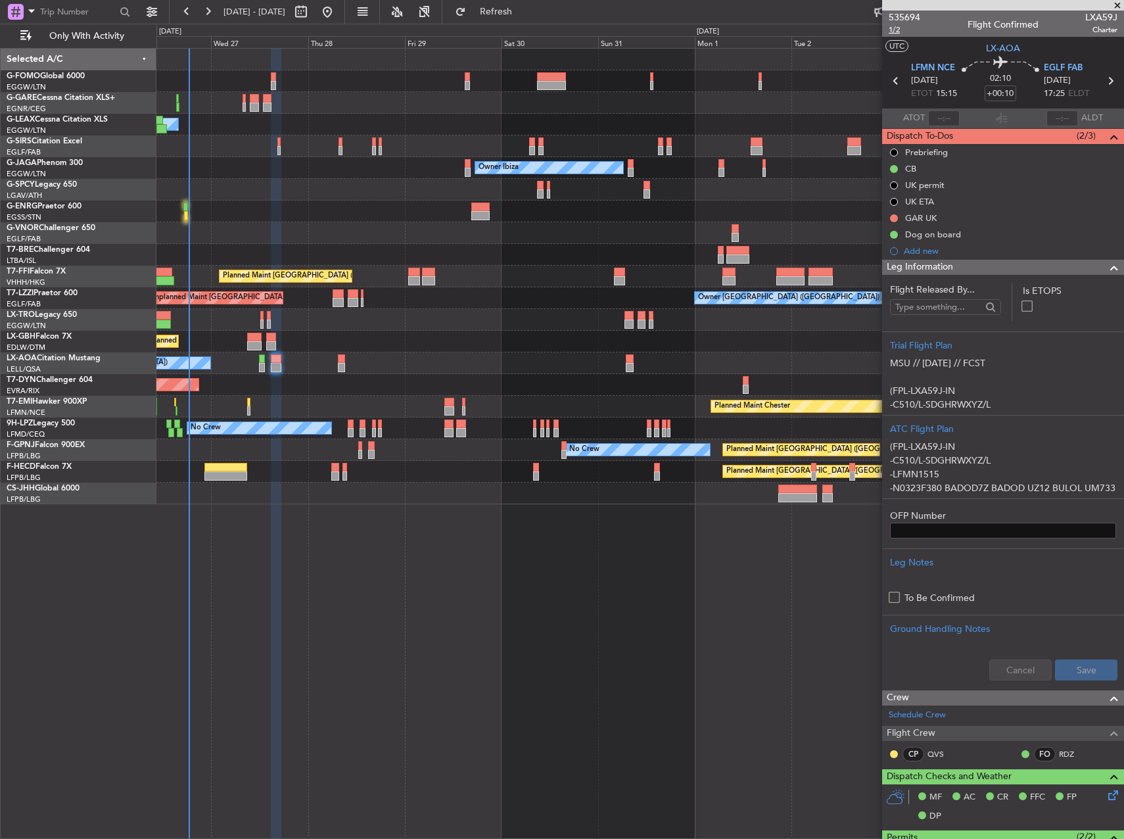
click at [904, 27] on span "1/2" at bounding box center [905, 29] width 32 height 11
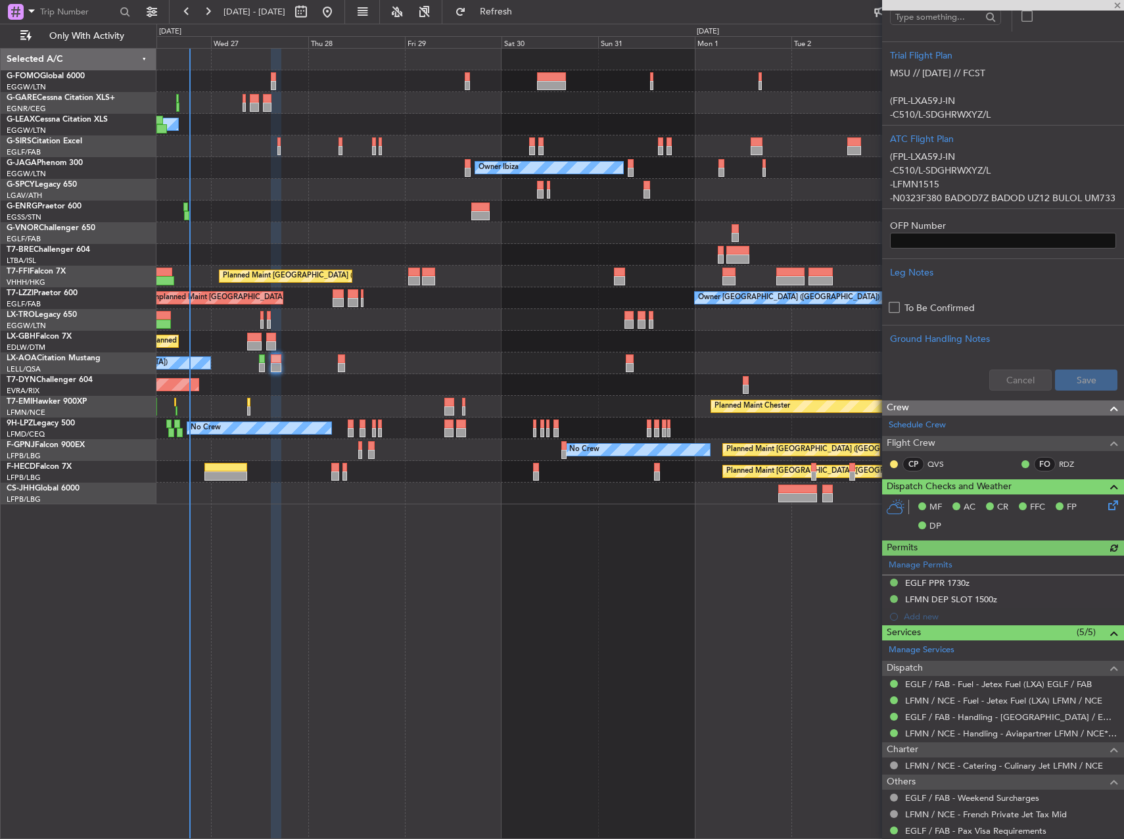
scroll to position [329, 0]
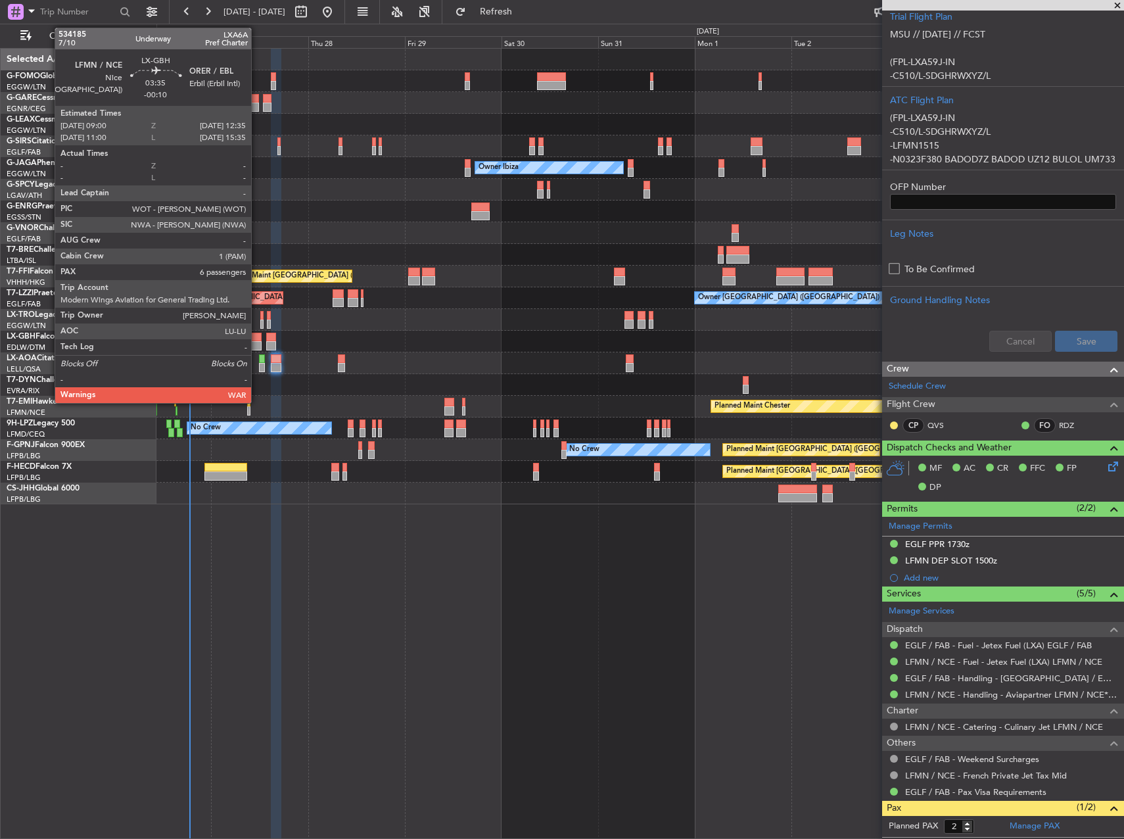
click at [257, 343] on div at bounding box center [254, 345] width 14 height 9
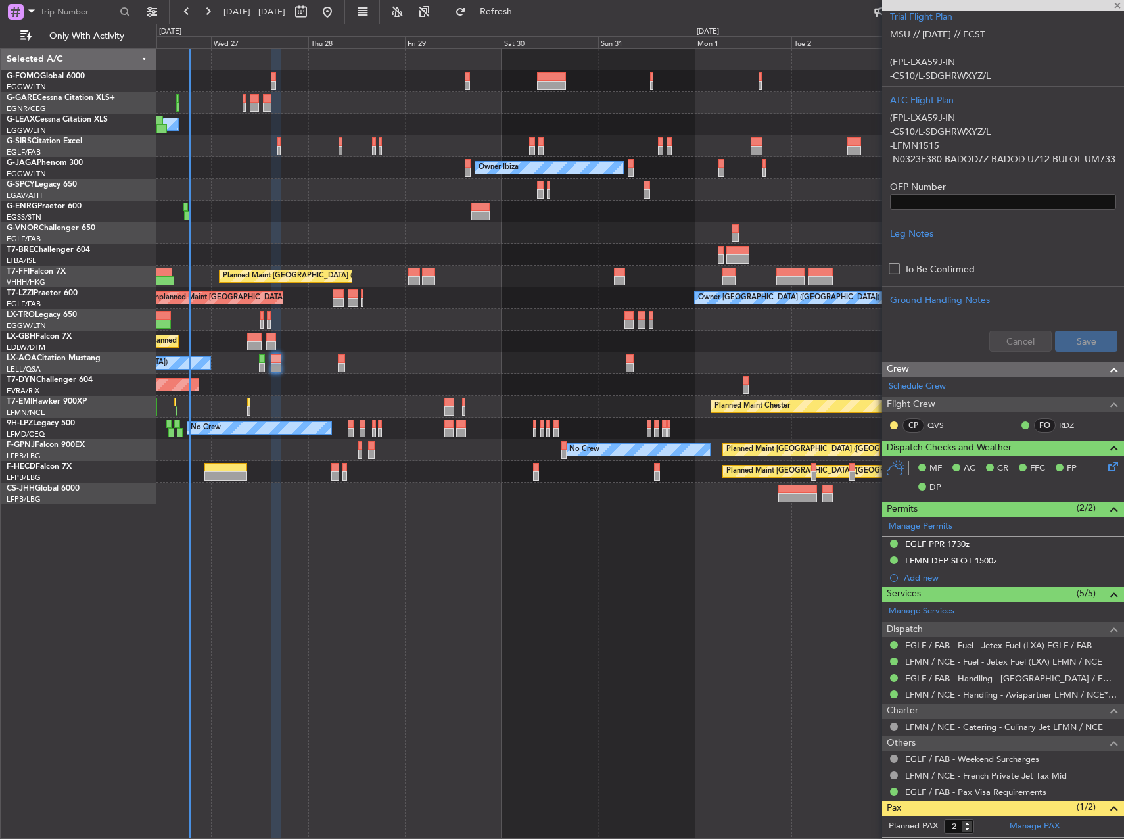
type input "-00:10"
type input "6"
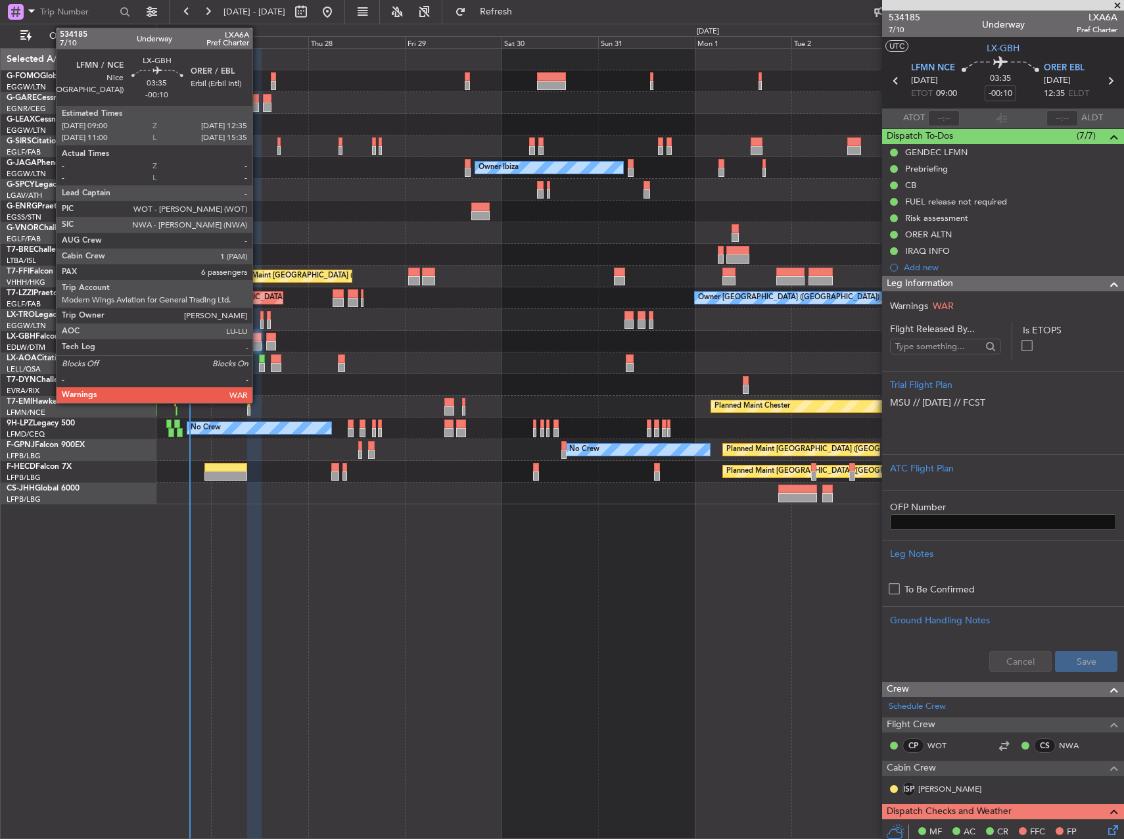
click at [258, 345] on div at bounding box center [254, 345] width 14 height 9
click at [258, 347] on div at bounding box center [254, 345] width 14 height 9
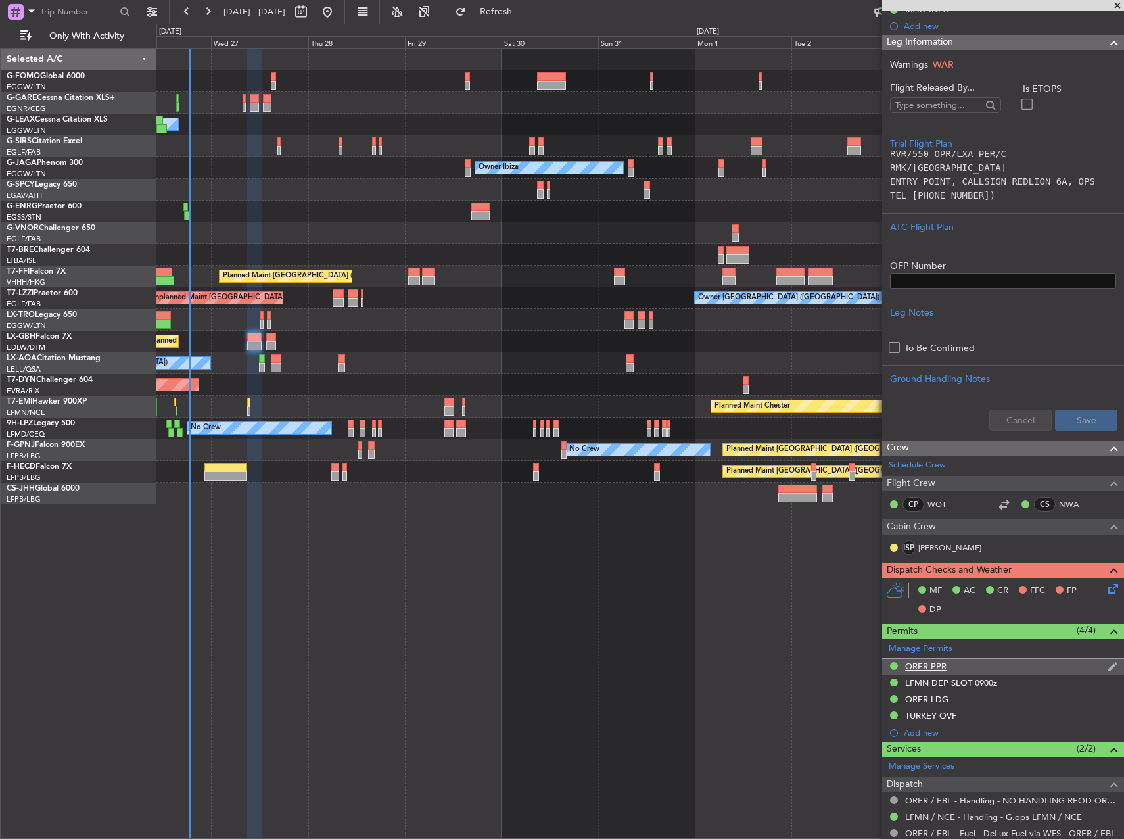
scroll to position [263, 0]
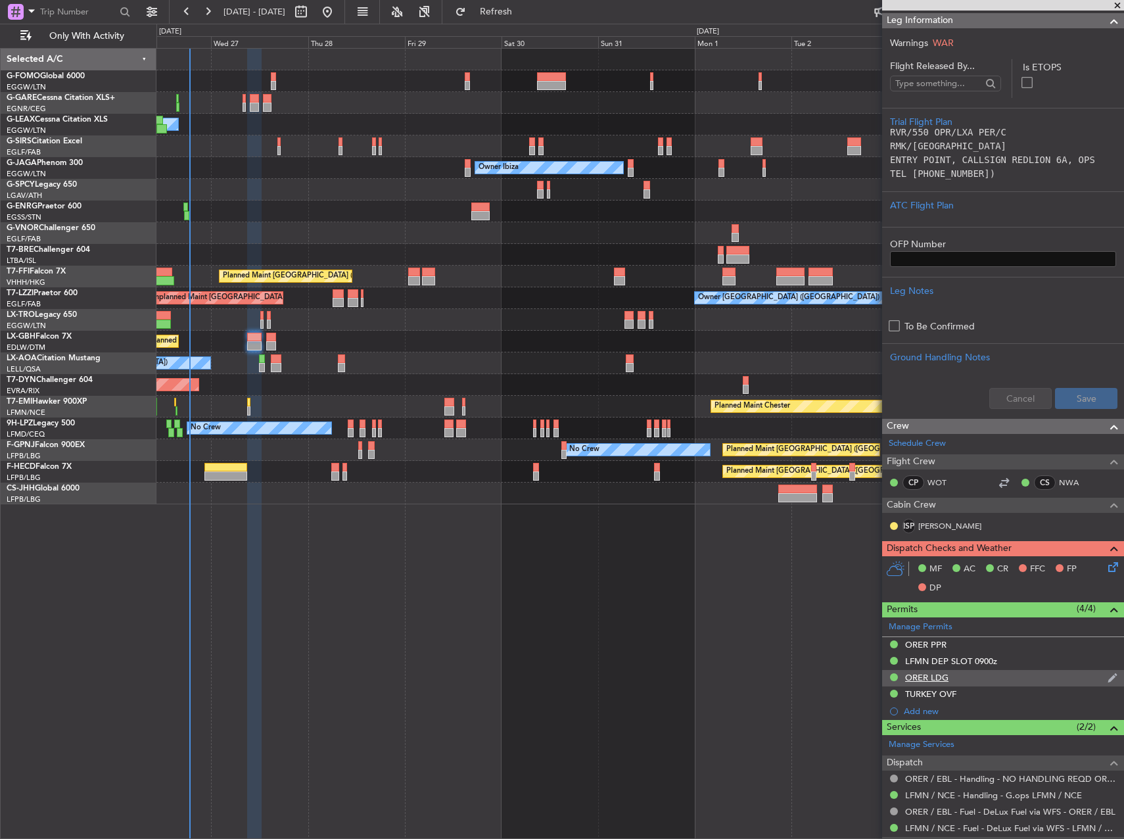
click at [977, 681] on div "ORER LDG" at bounding box center [1003, 678] width 242 height 16
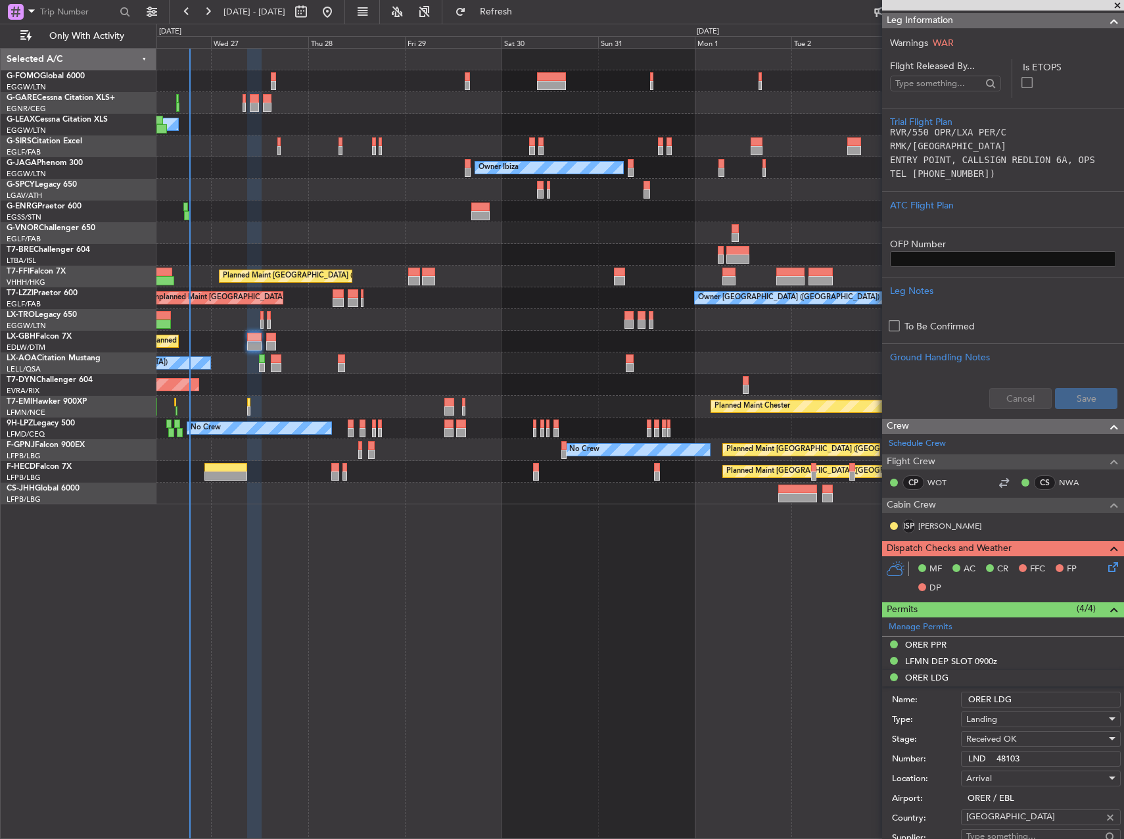
click at [1028, 751] on input "LND 48103" at bounding box center [1041, 759] width 160 height 16
click at [1019, 648] on div "ORER PPR" at bounding box center [1003, 645] width 242 height 16
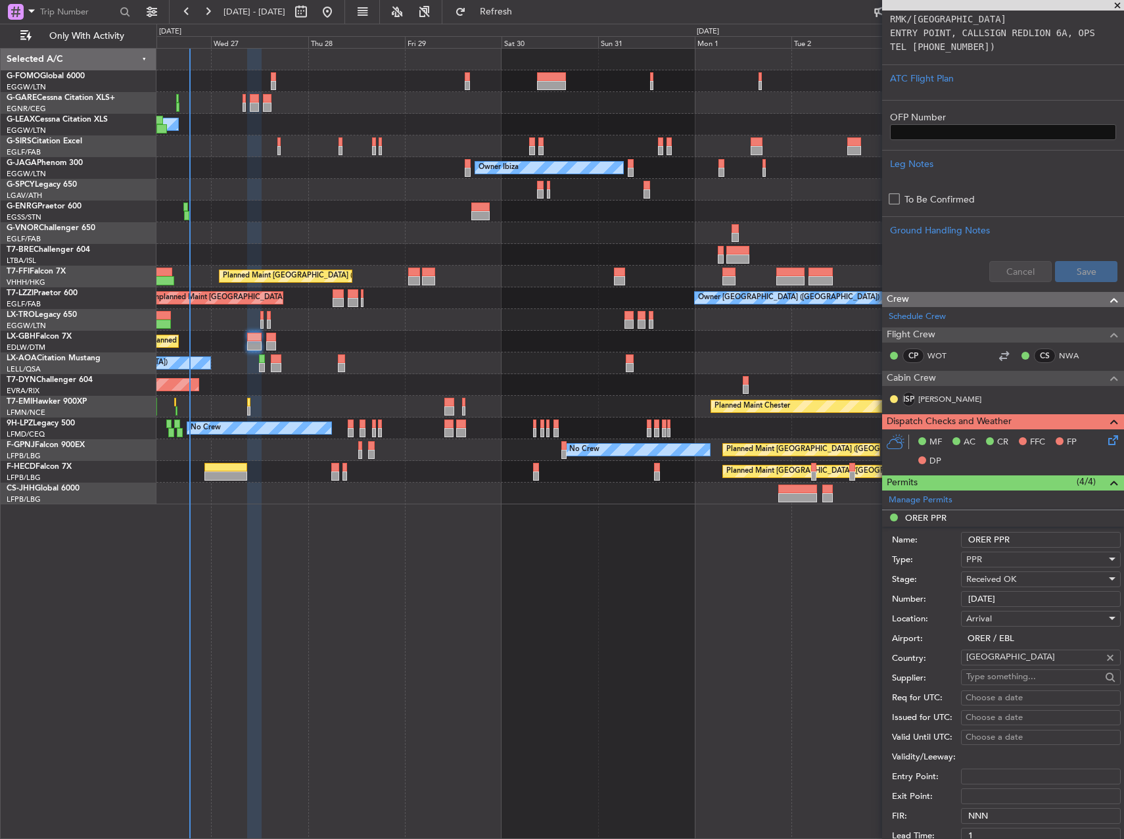
scroll to position [395, 0]
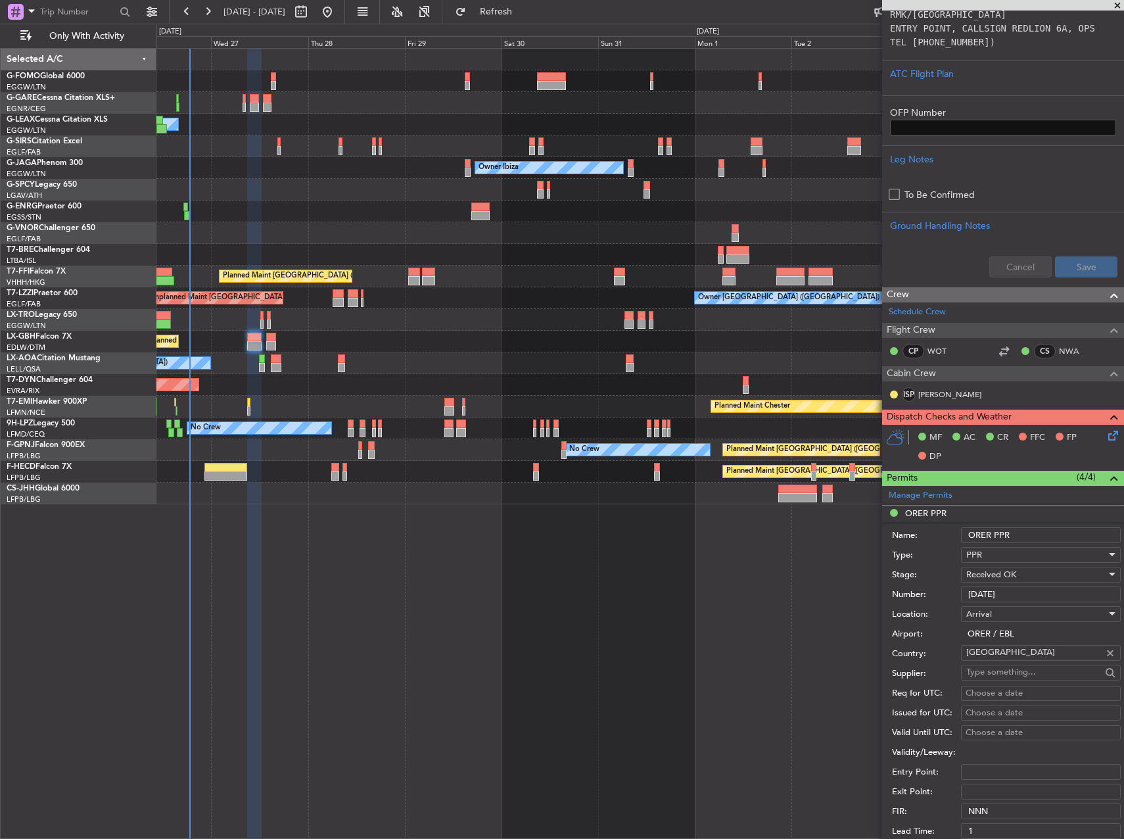
click at [1009, 595] on input "[DATE]" at bounding box center [1041, 595] width 160 height 16
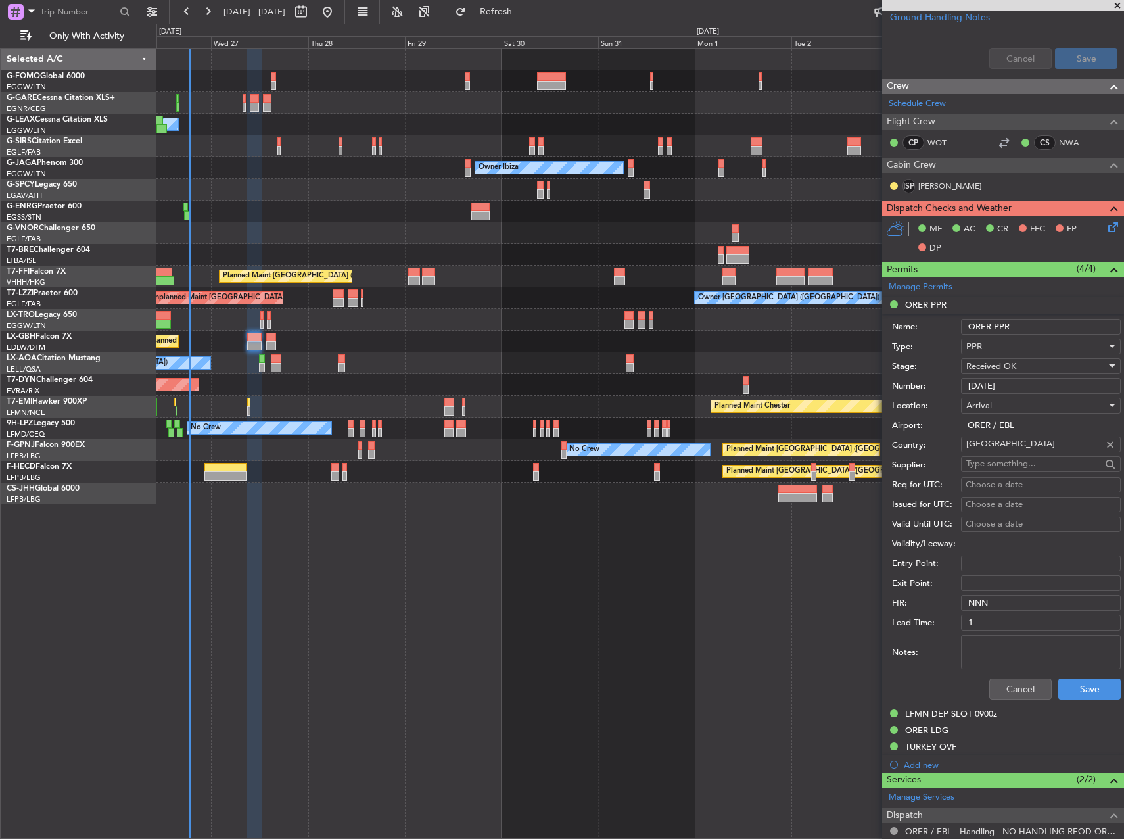
scroll to position [658, 0]
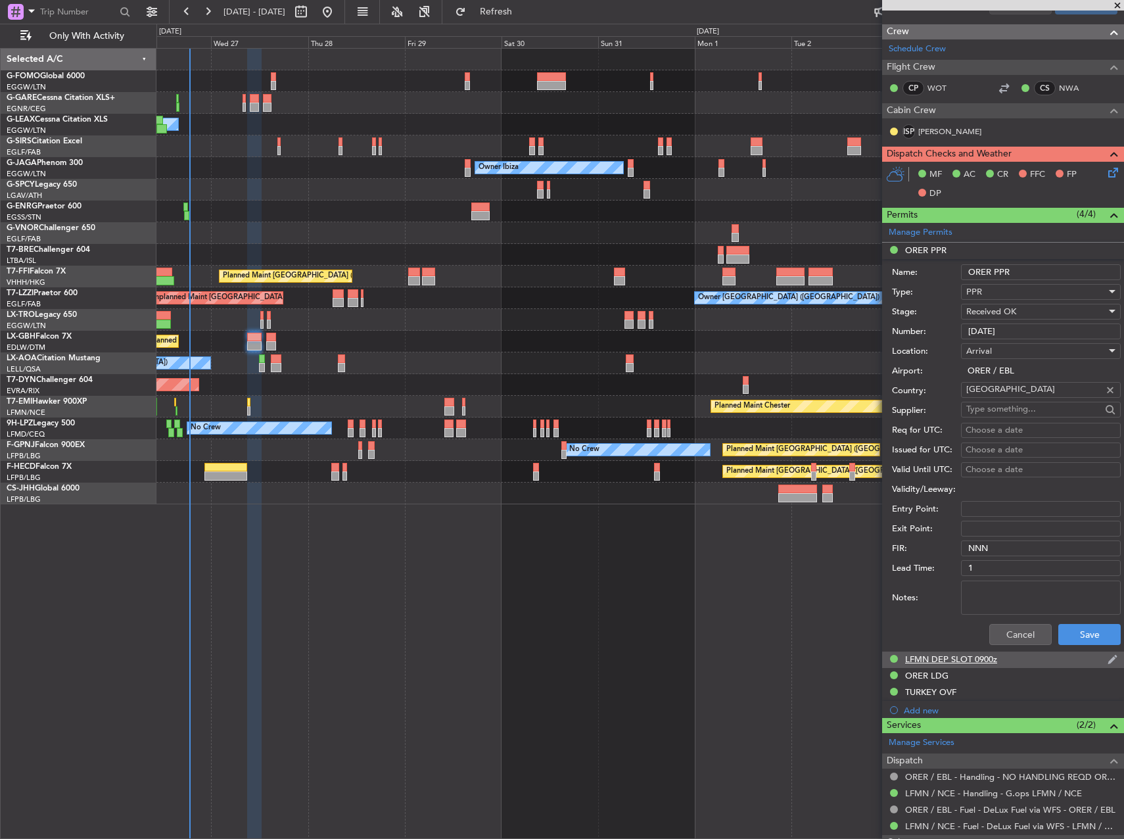
click at [954, 657] on div "LFMN DEP SLOT 0900z" at bounding box center [952, 659] width 92 height 11
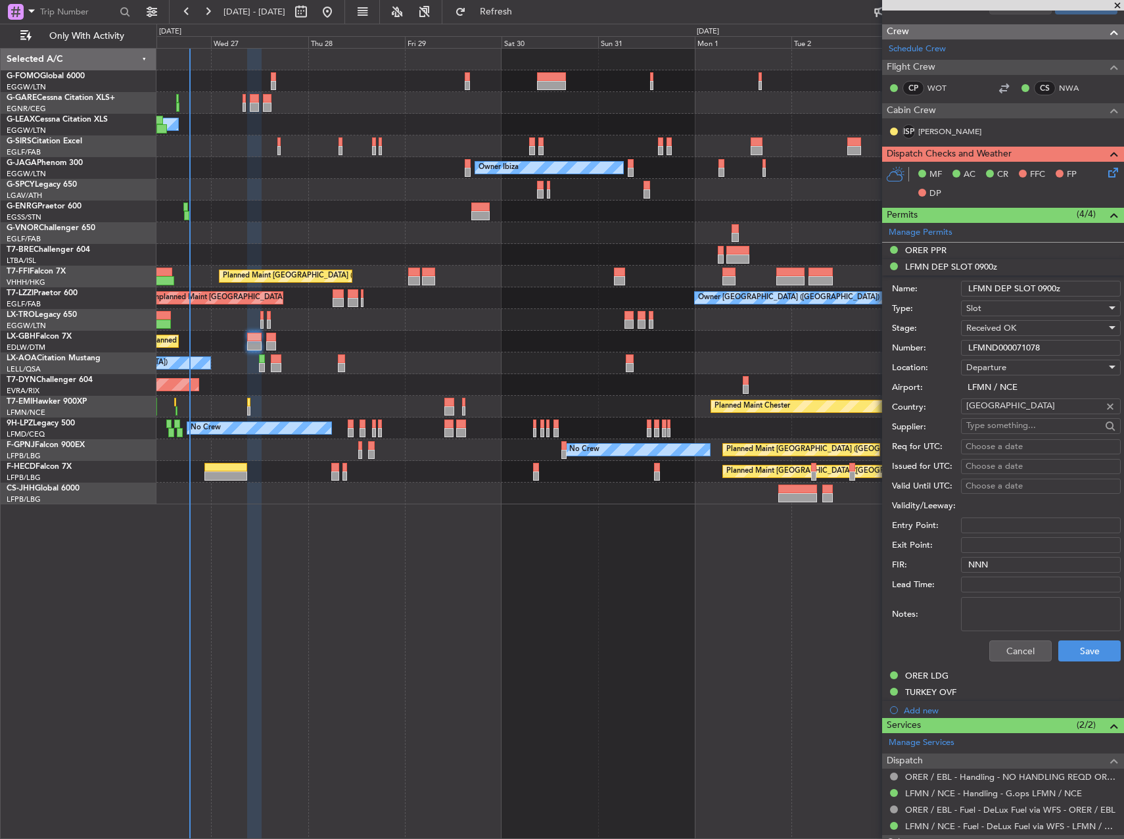
click at [1034, 343] on input "LFMND000071078" at bounding box center [1041, 348] width 160 height 16
click at [1035, 343] on input "LFMND000071078" at bounding box center [1041, 348] width 160 height 16
click at [1025, 345] on input "LFMND000071078" at bounding box center [1041, 348] width 160 height 16
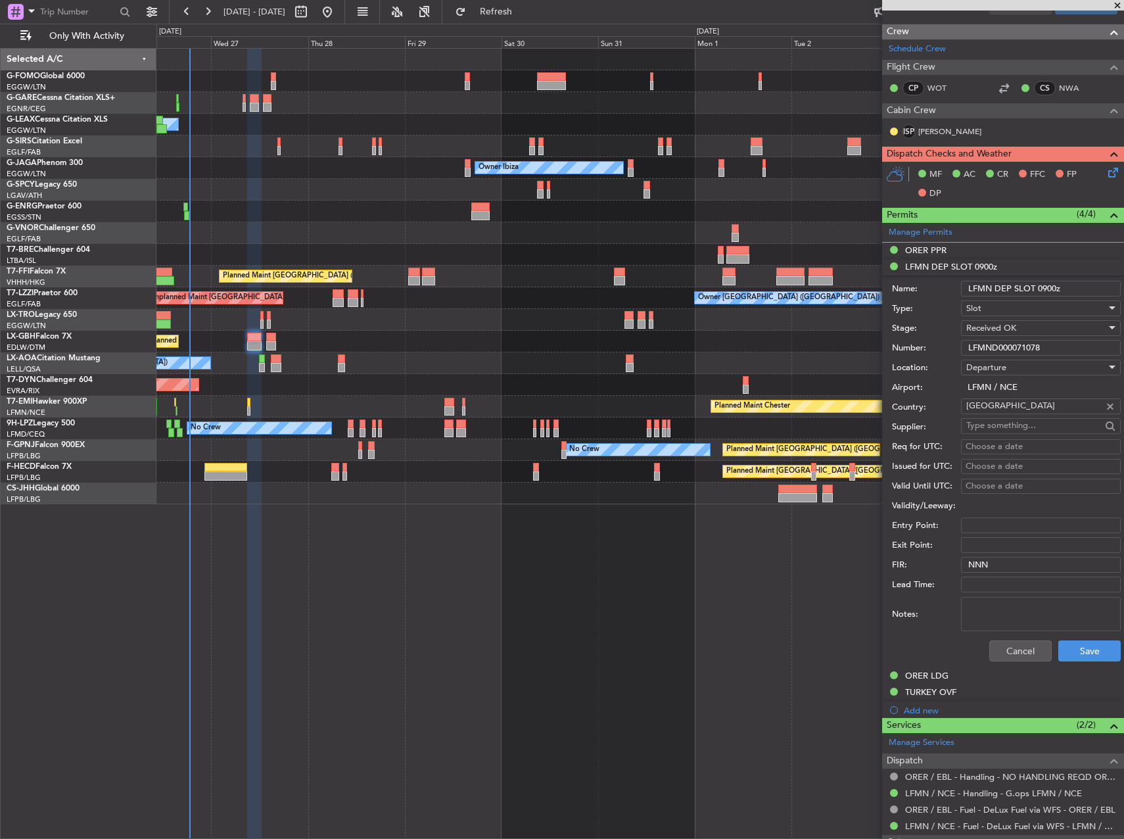
click at [1025, 345] on input "LFMND000071078" at bounding box center [1041, 348] width 160 height 16
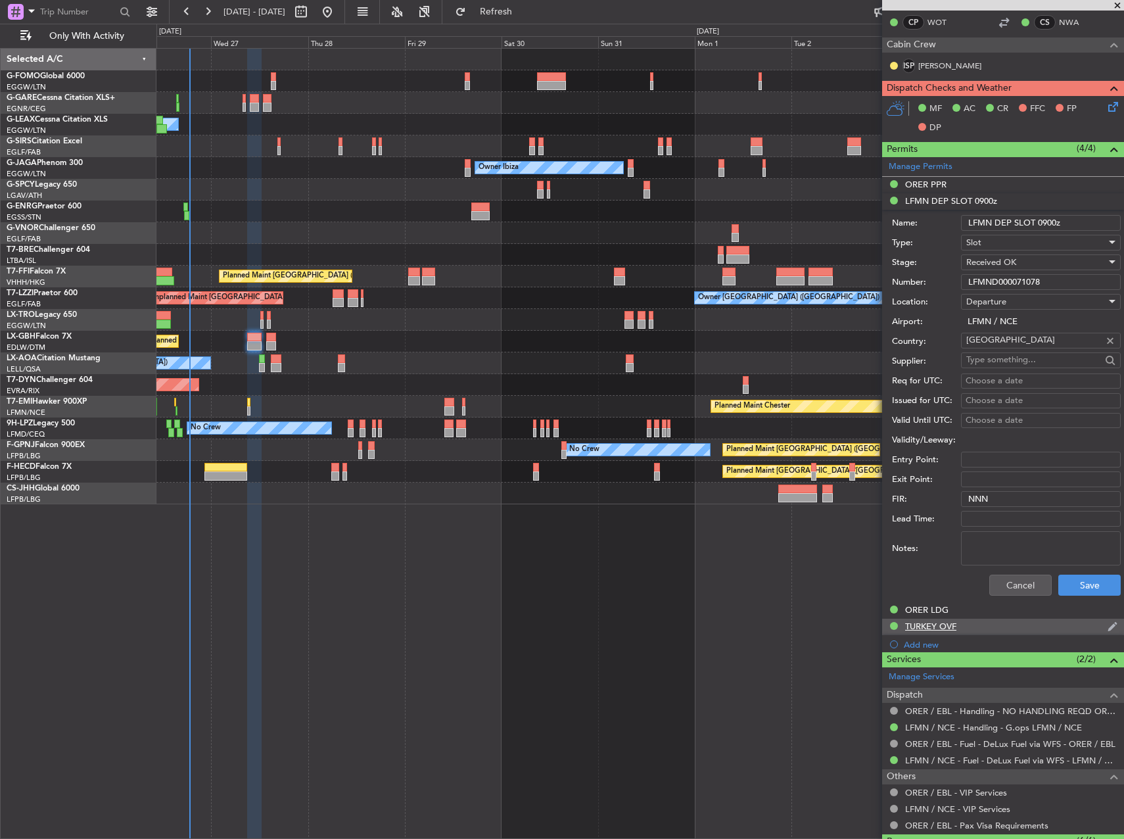
click at [1014, 624] on div "TURKEY OVF" at bounding box center [1003, 627] width 242 height 16
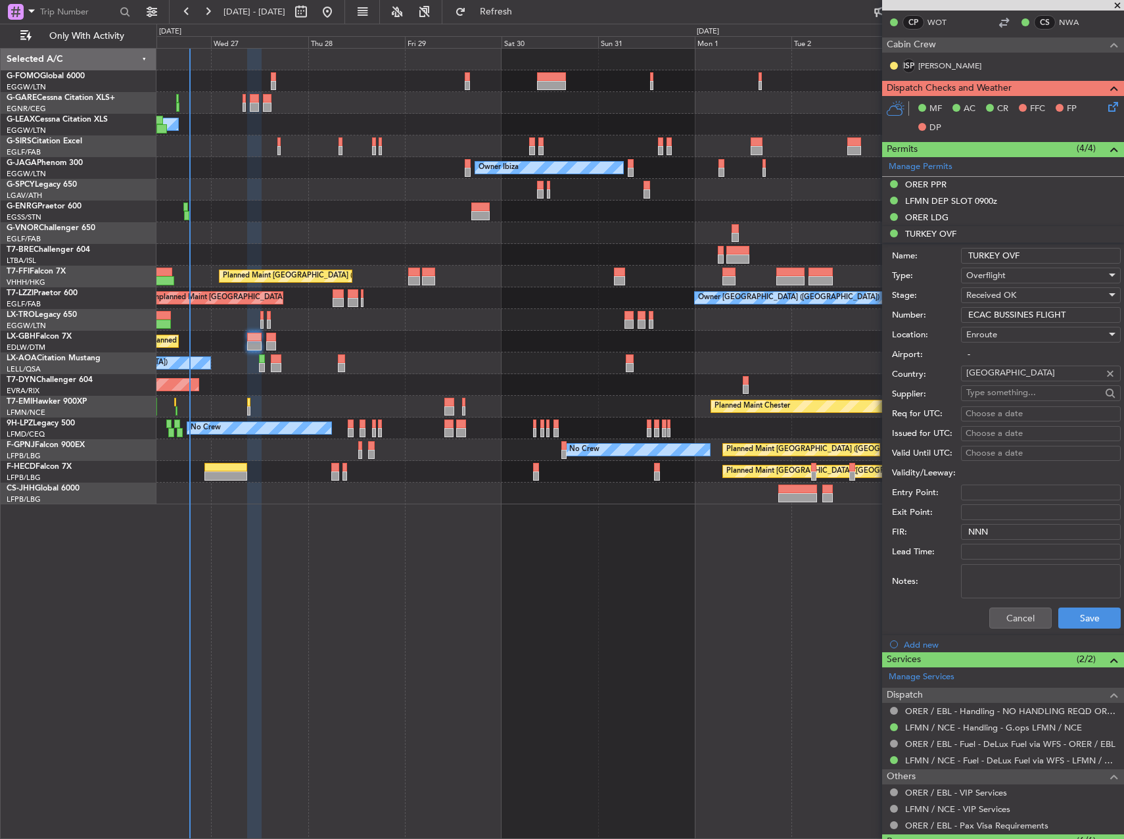
click at [1039, 320] on input "ECAC BUSSINES FLIGHT" at bounding box center [1041, 315] width 160 height 16
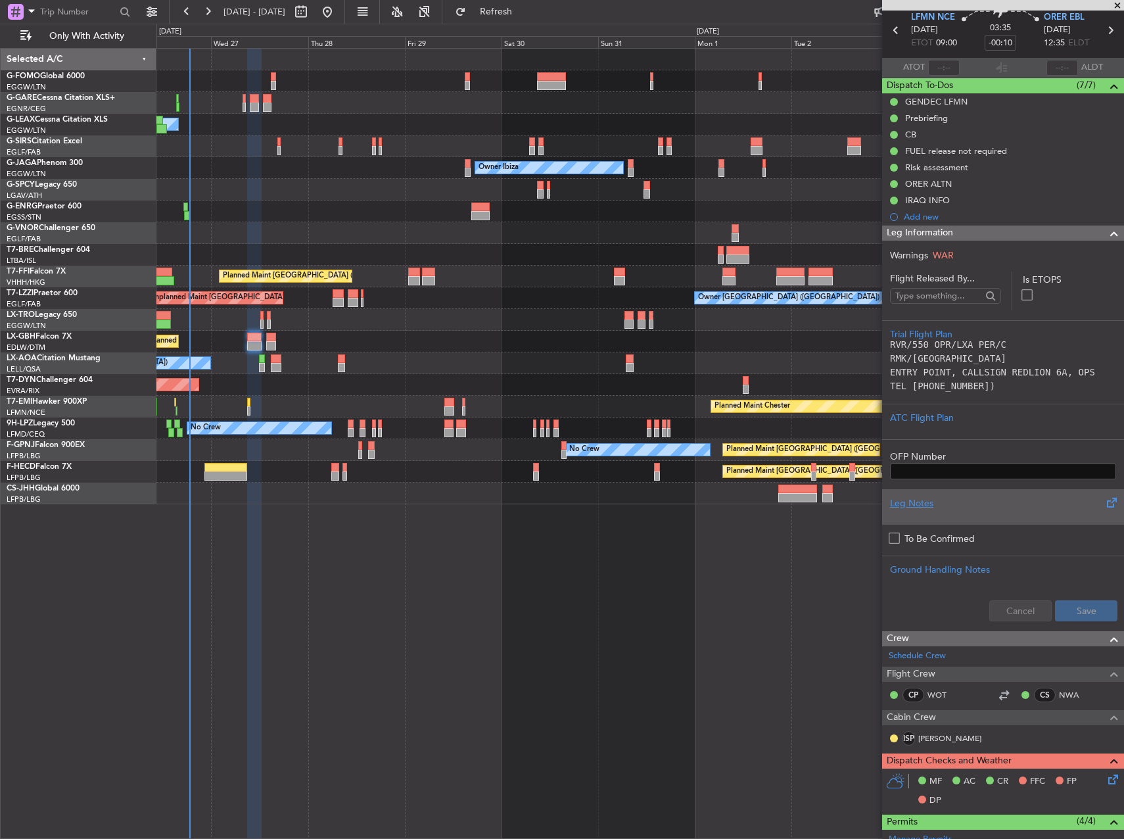
scroll to position [0, 0]
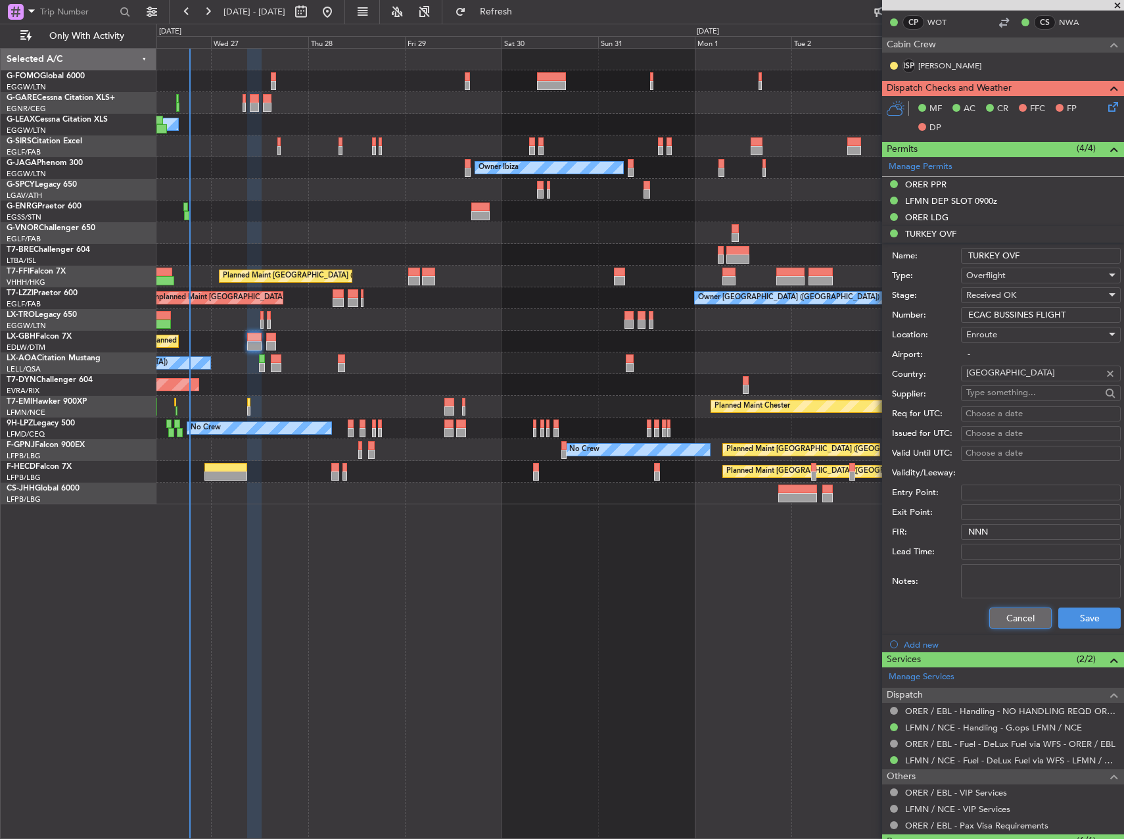
click at [990, 612] on button "Cancel" at bounding box center [1021, 618] width 62 height 21
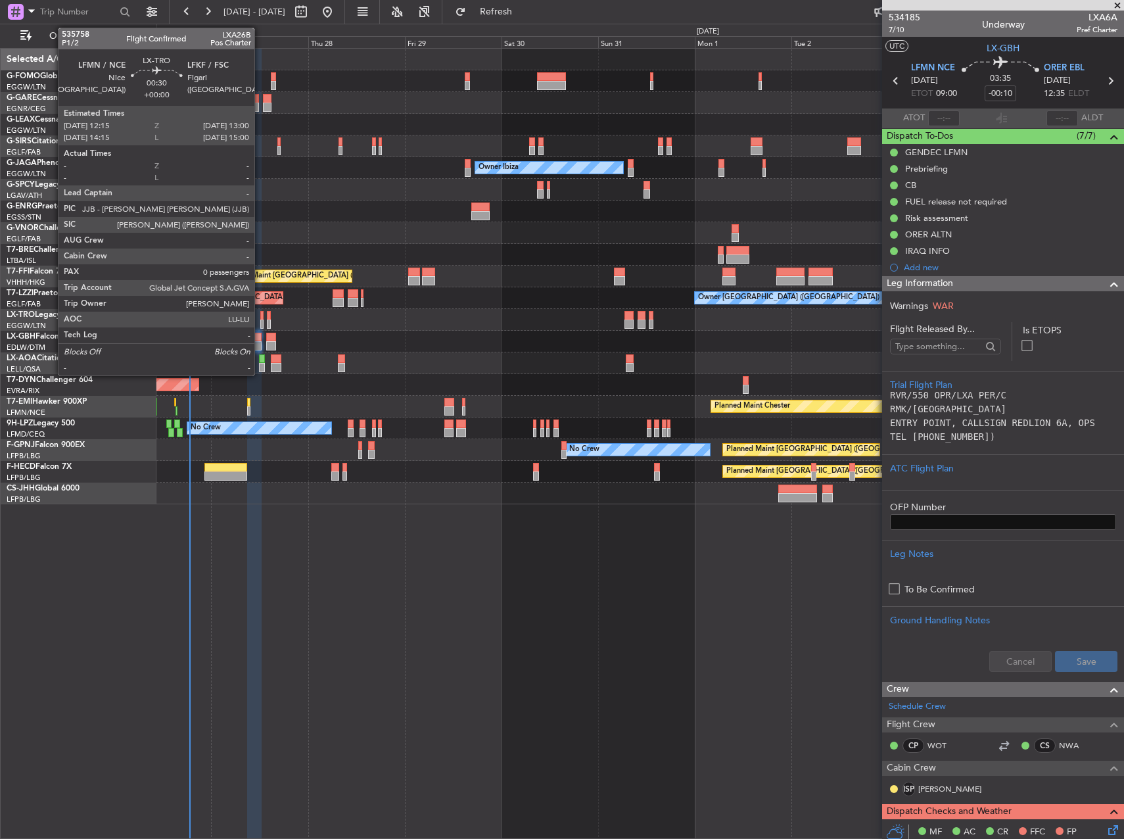
click at [260, 318] on div at bounding box center [261, 315] width 3 height 9
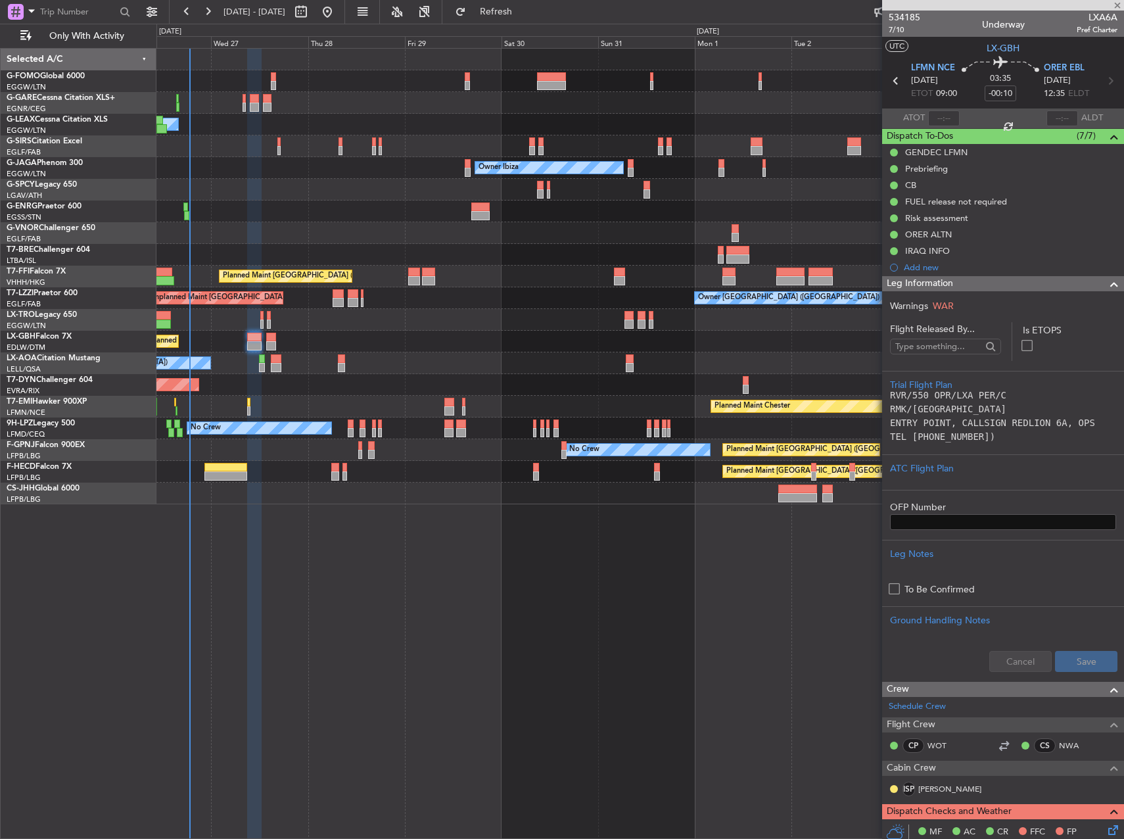
type input "0"
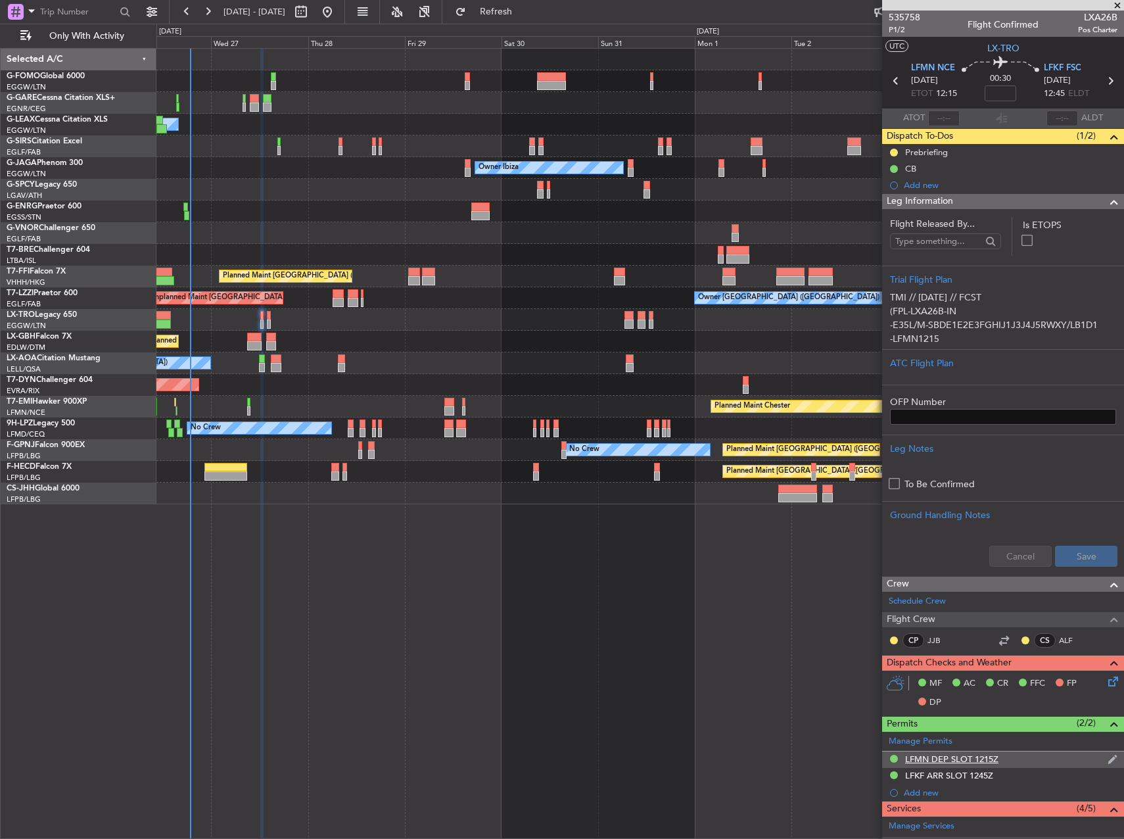
click at [1000, 753] on div "LFMN DEP SLOT 1215Z" at bounding box center [1003, 760] width 242 height 16
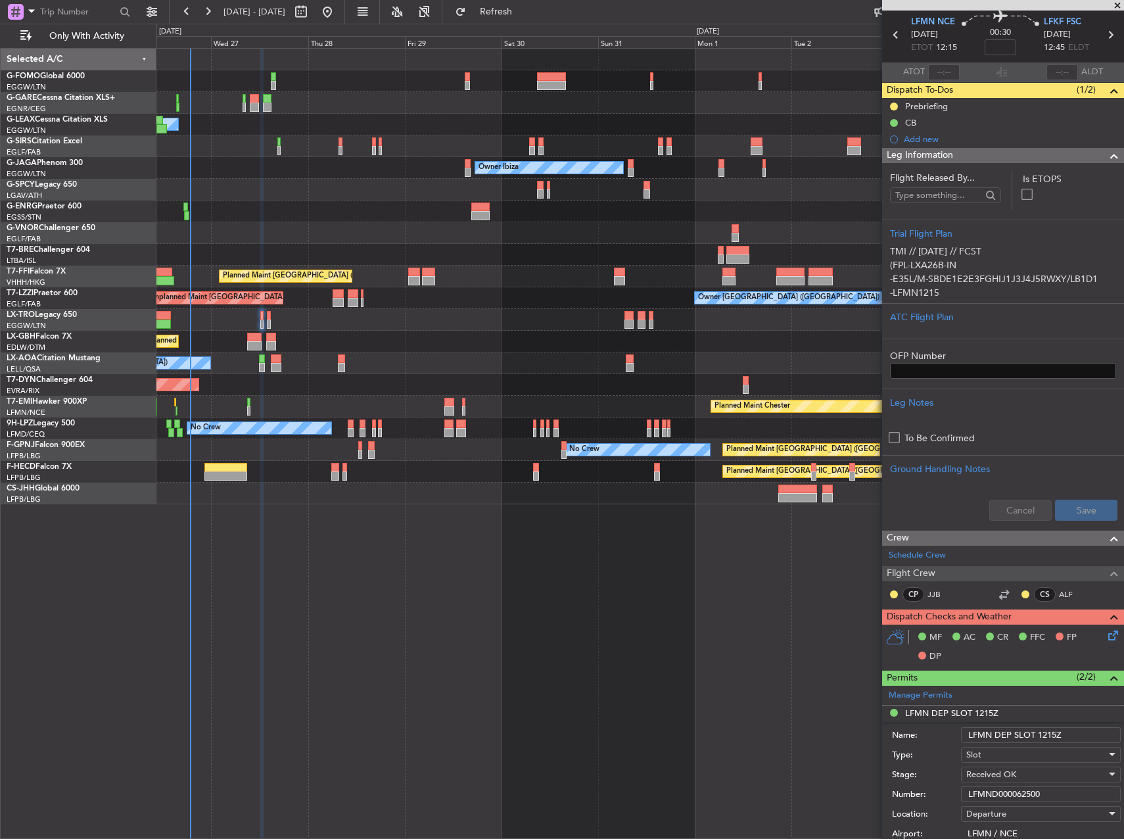
scroll to position [66, 0]
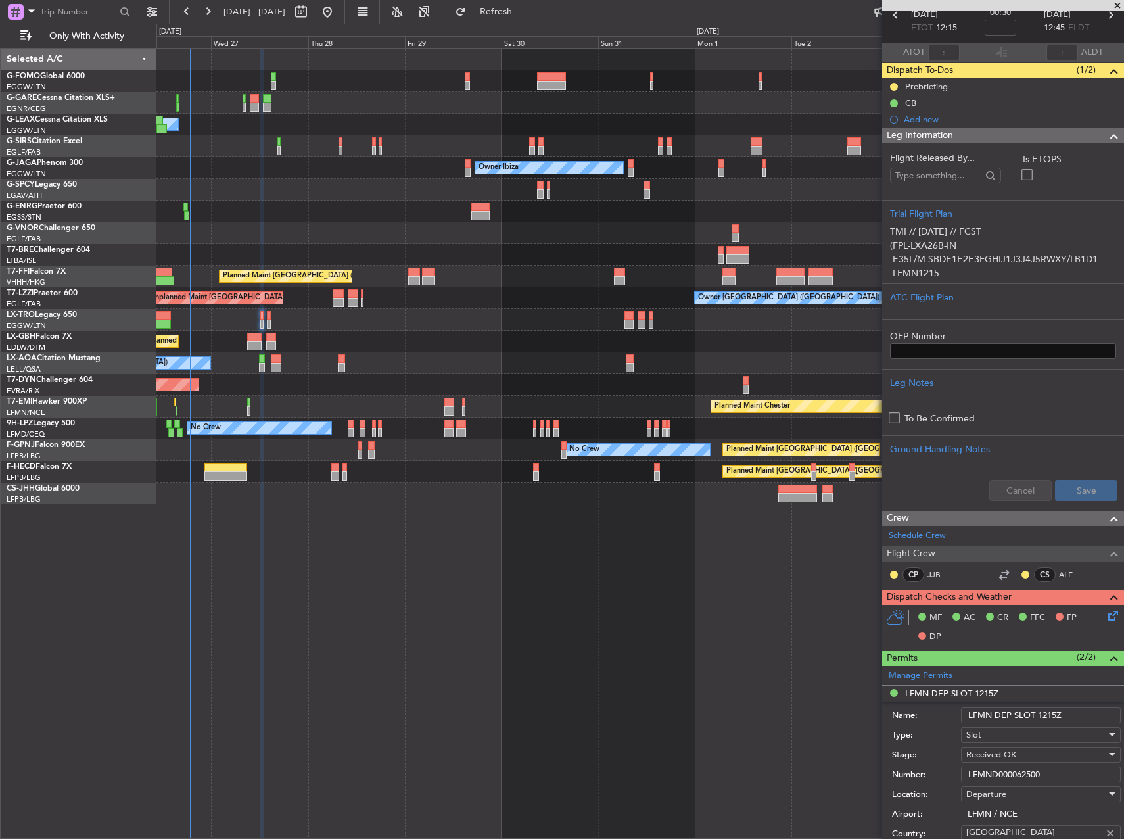
click at [1013, 770] on input "LFMND000062500" at bounding box center [1041, 775] width 160 height 16
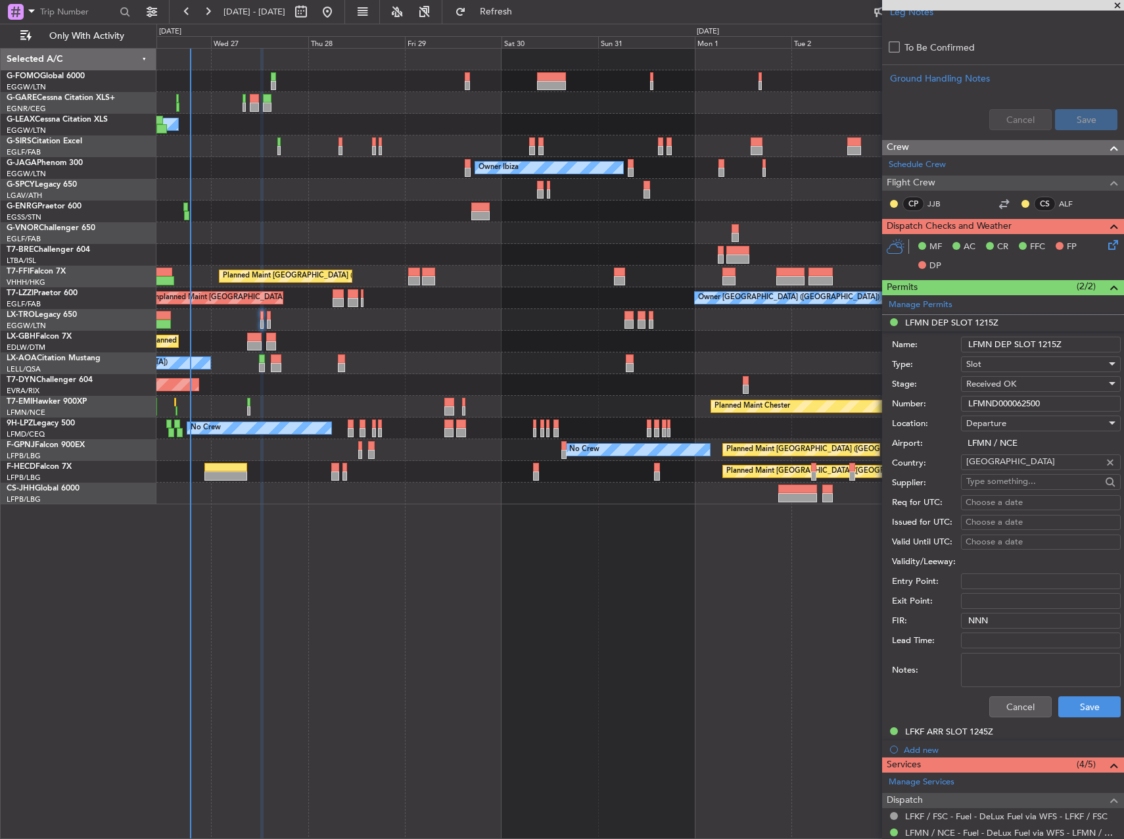
scroll to position [526, 0]
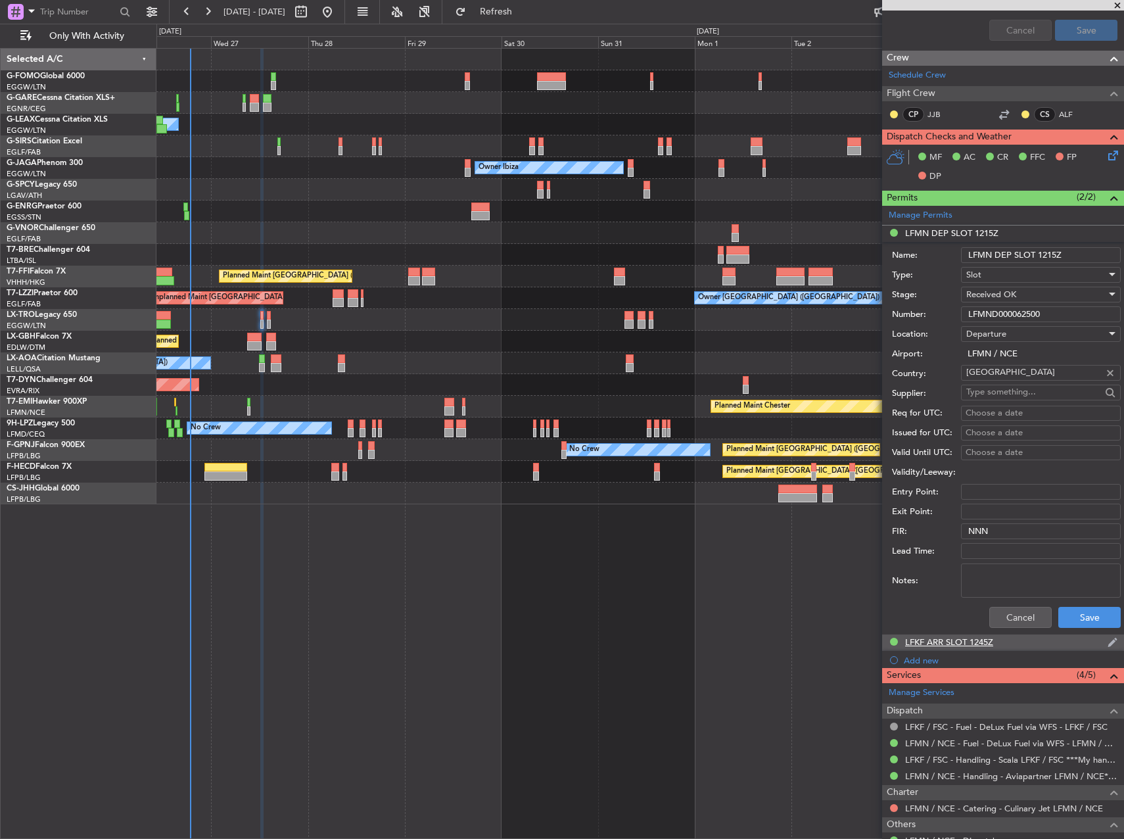
click at [967, 645] on div "LFKF ARR SLOT 1245Z" at bounding box center [950, 642] width 88 height 11
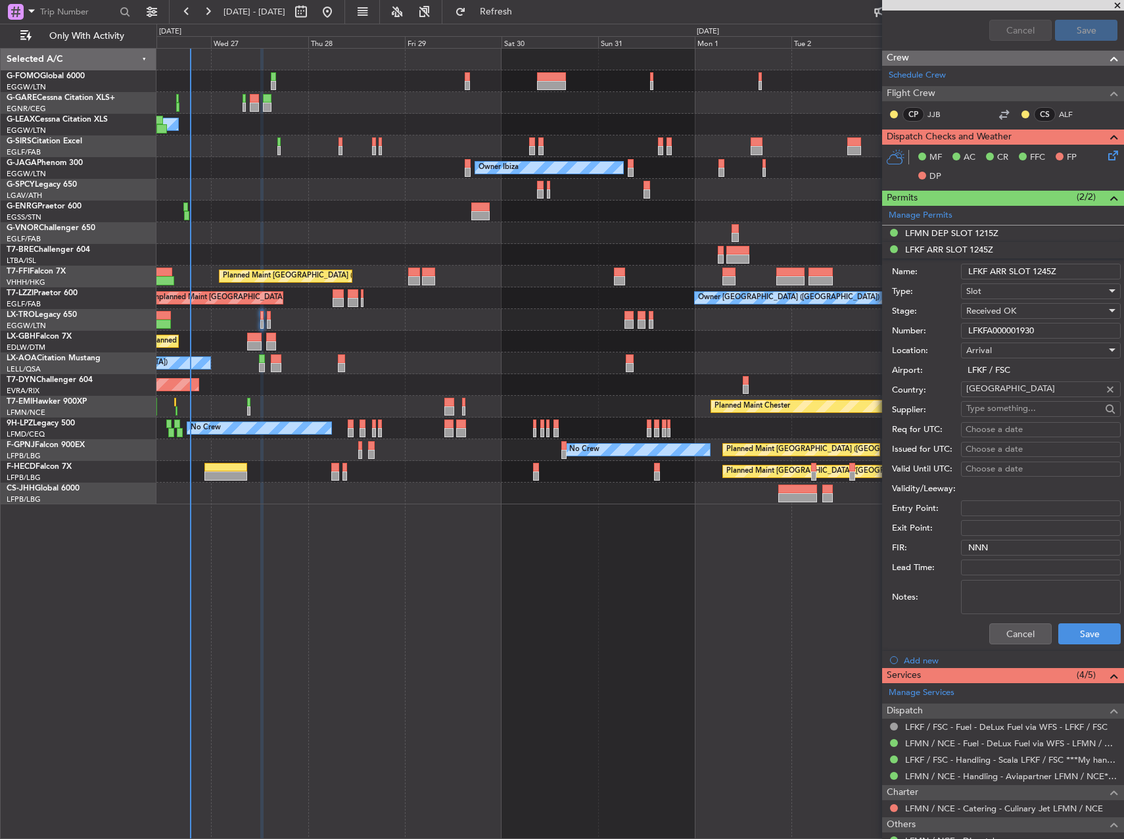
click at [1012, 329] on input "LFKFA000001930" at bounding box center [1041, 331] width 160 height 16
click at [1022, 624] on button "Cancel" at bounding box center [1021, 633] width 62 height 21
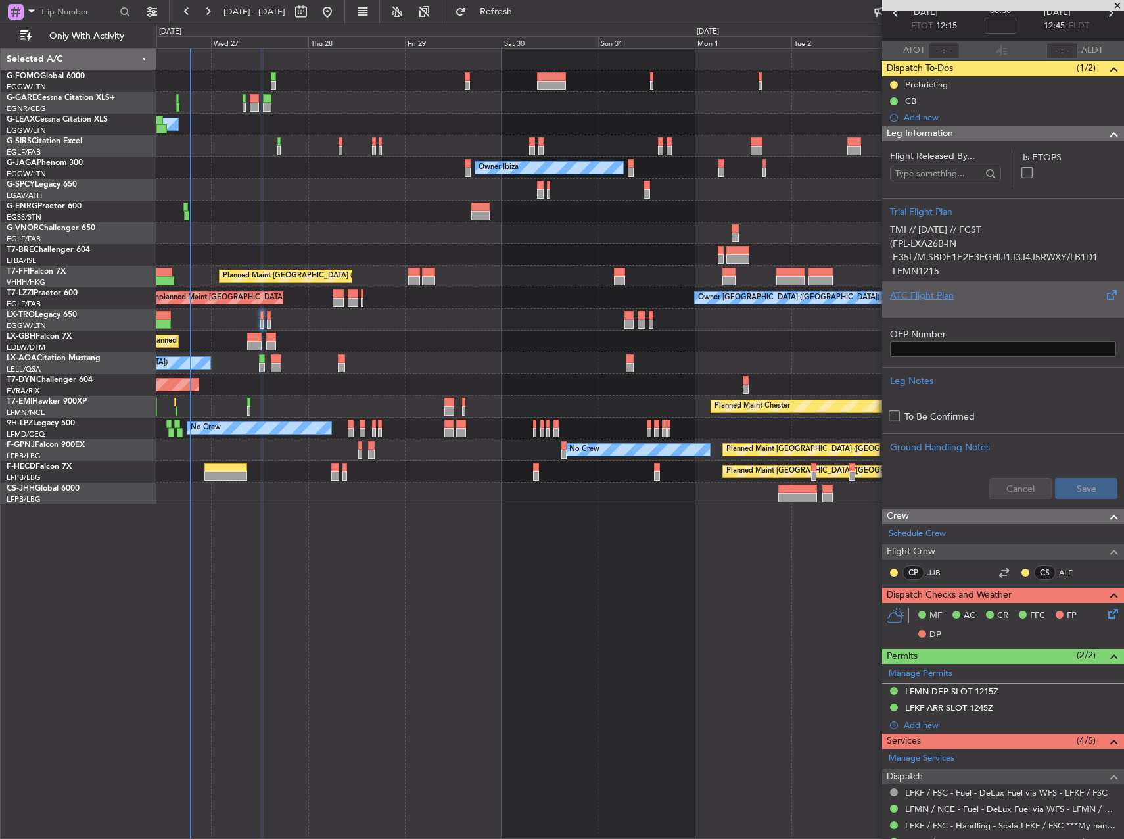
scroll to position [0, 0]
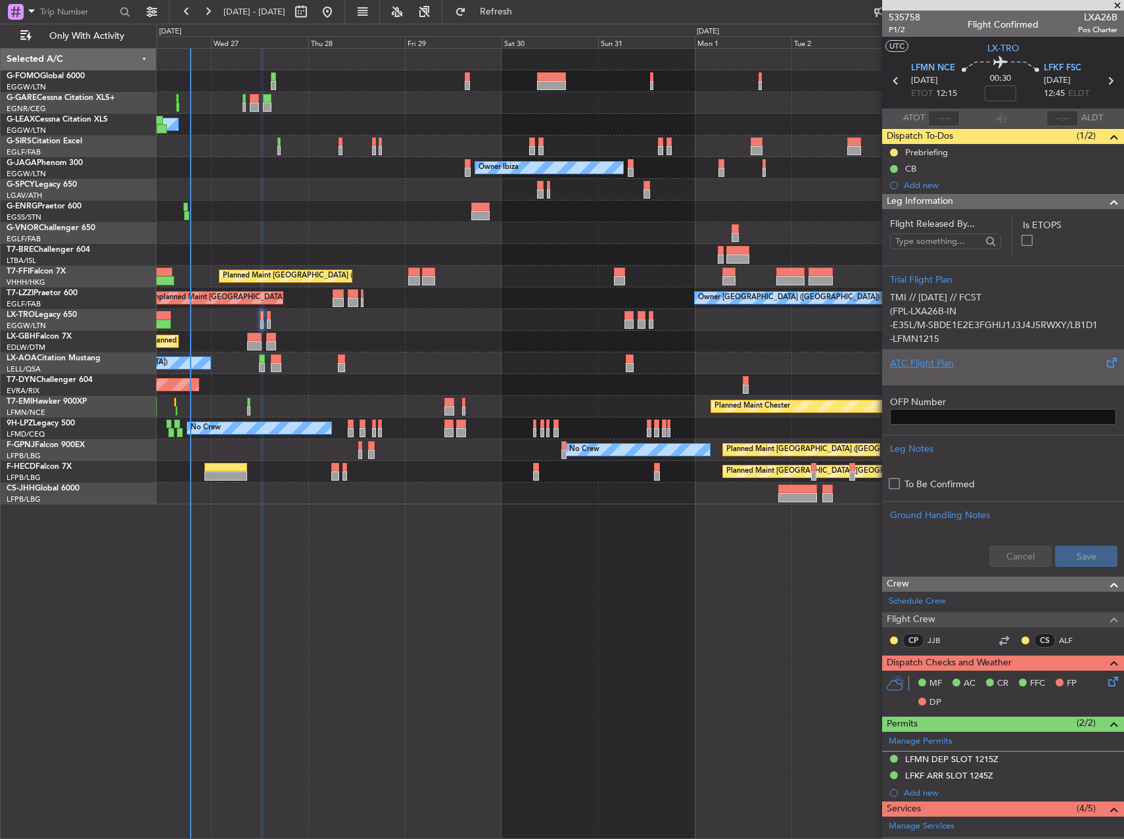
click at [984, 377] on div at bounding box center [1003, 374] width 226 height 8
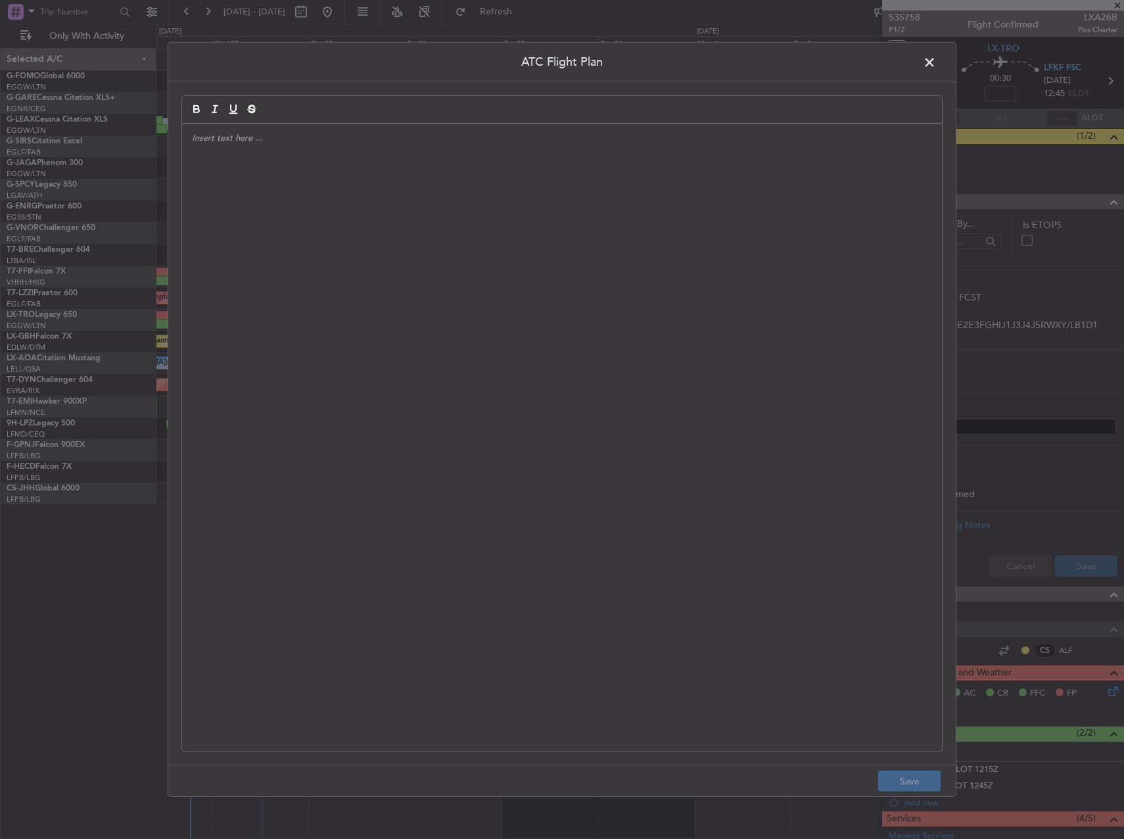
click at [577, 360] on div at bounding box center [562, 437] width 760 height 627
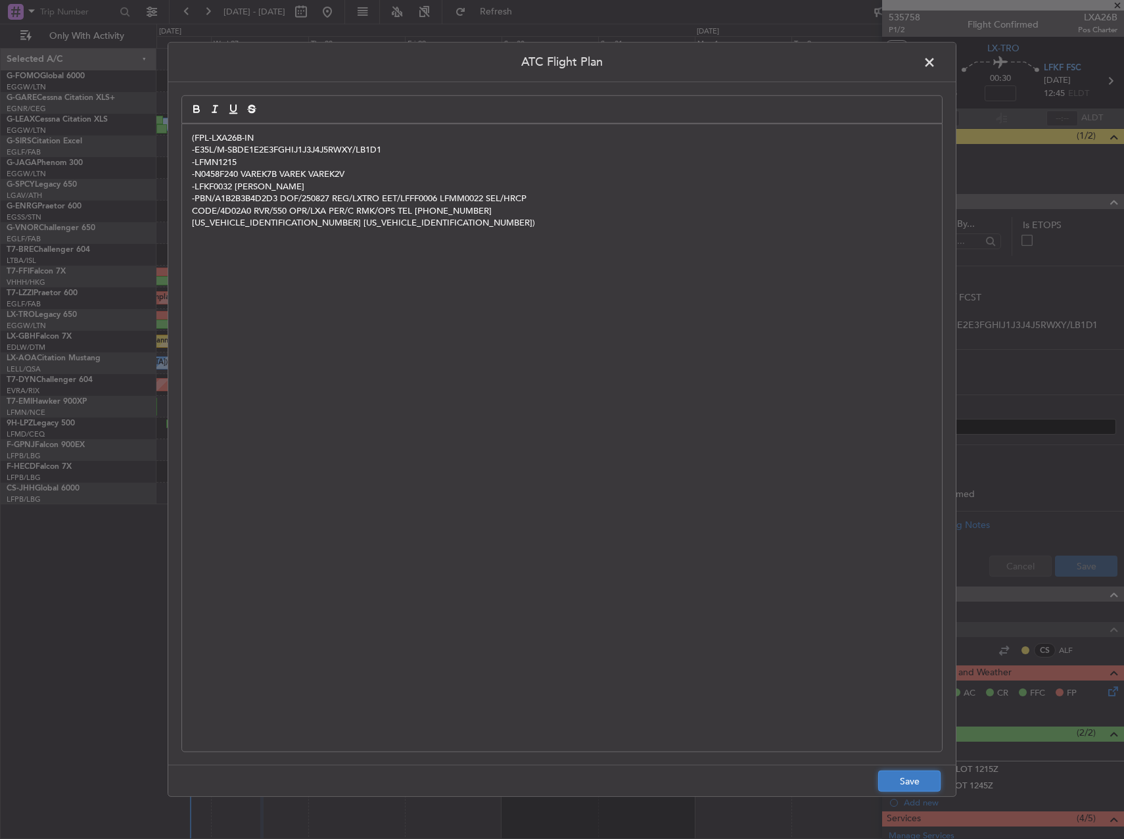
click at [896, 772] on button "Save" at bounding box center [910, 781] width 62 height 21
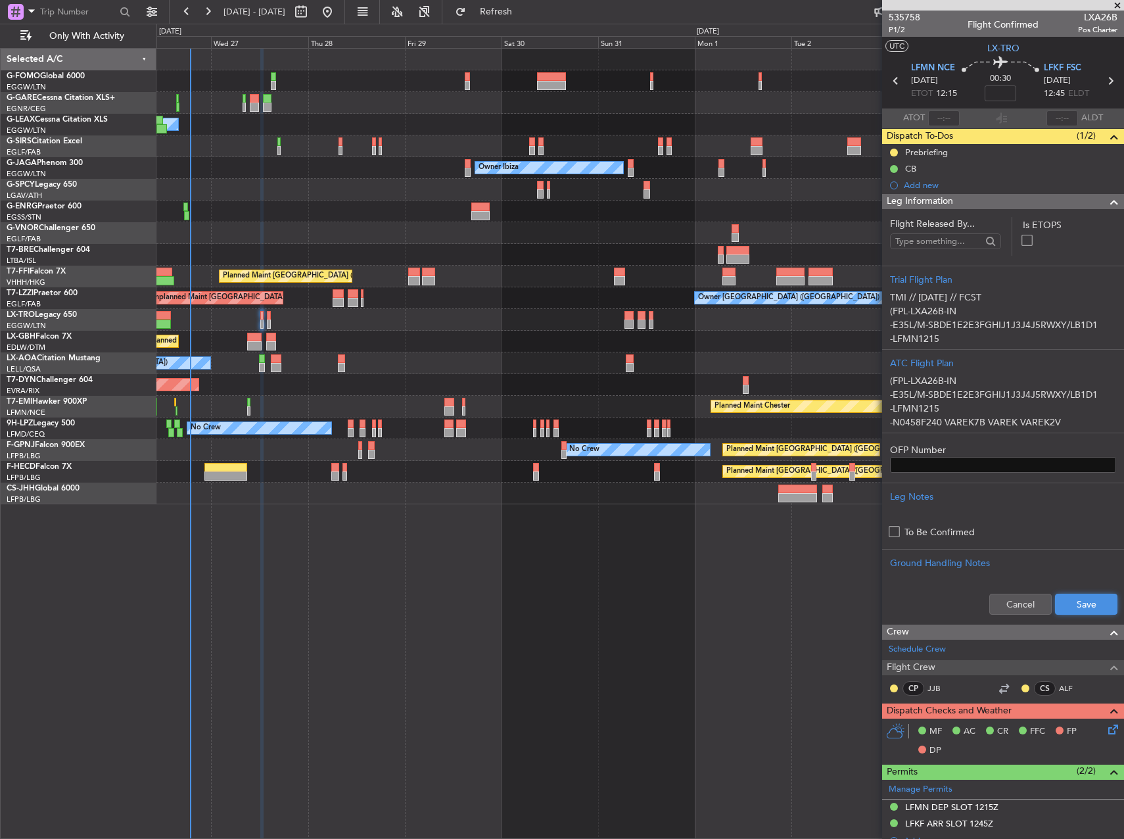
click at [1096, 594] on button "Save" at bounding box center [1086, 604] width 62 height 21
click at [890, 153] on button at bounding box center [894, 153] width 8 height 8
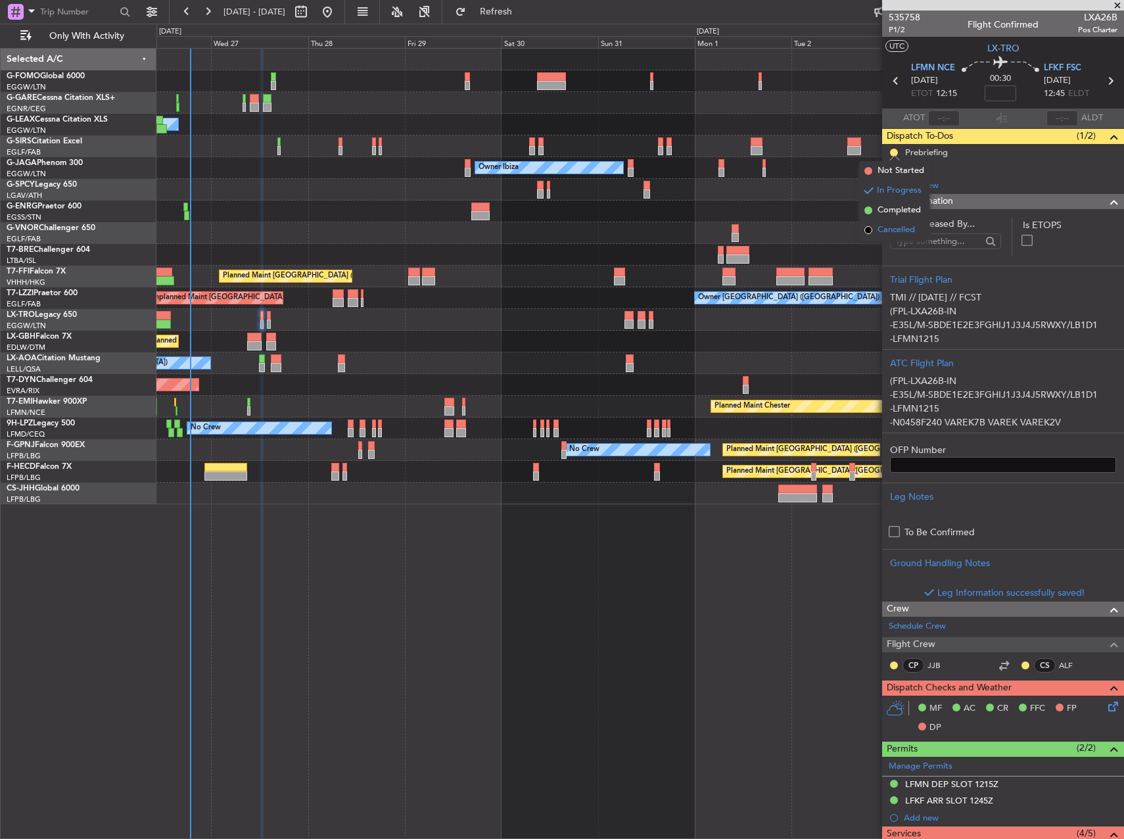
click at [891, 226] on span "Cancelled" at bounding box center [896, 230] width 37 height 13
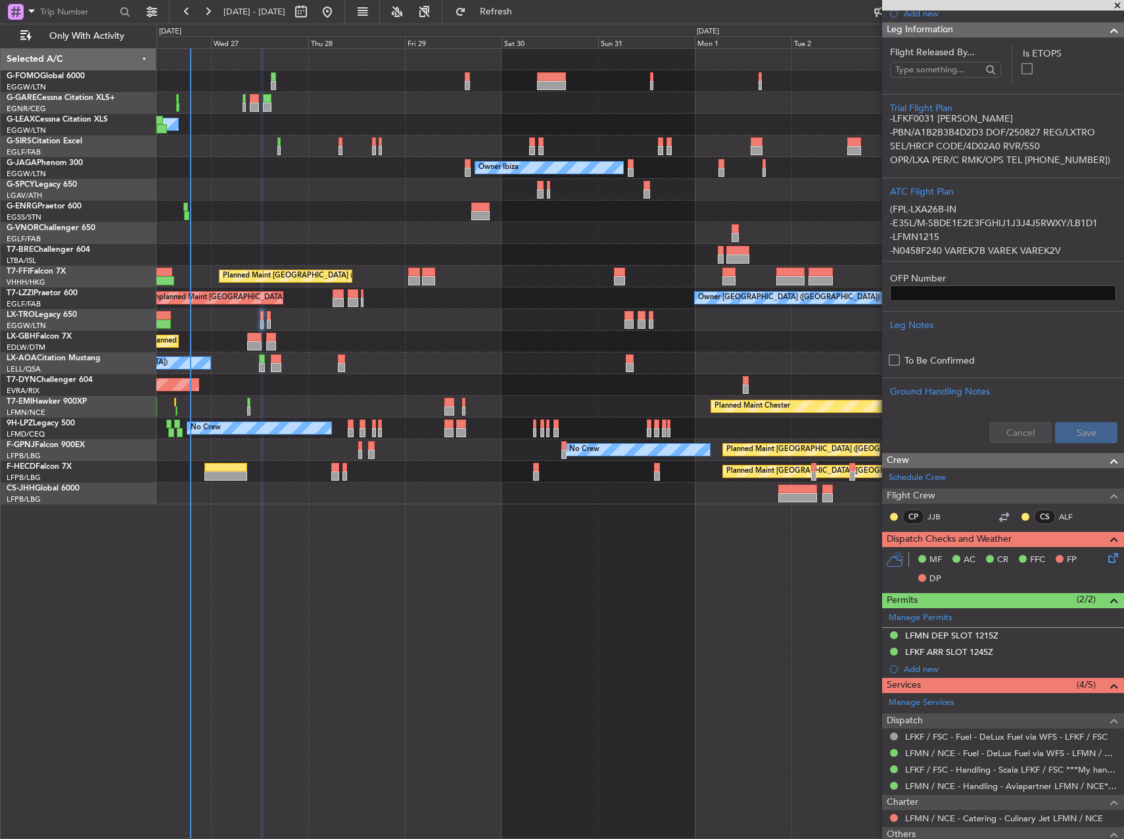
scroll to position [261, 0]
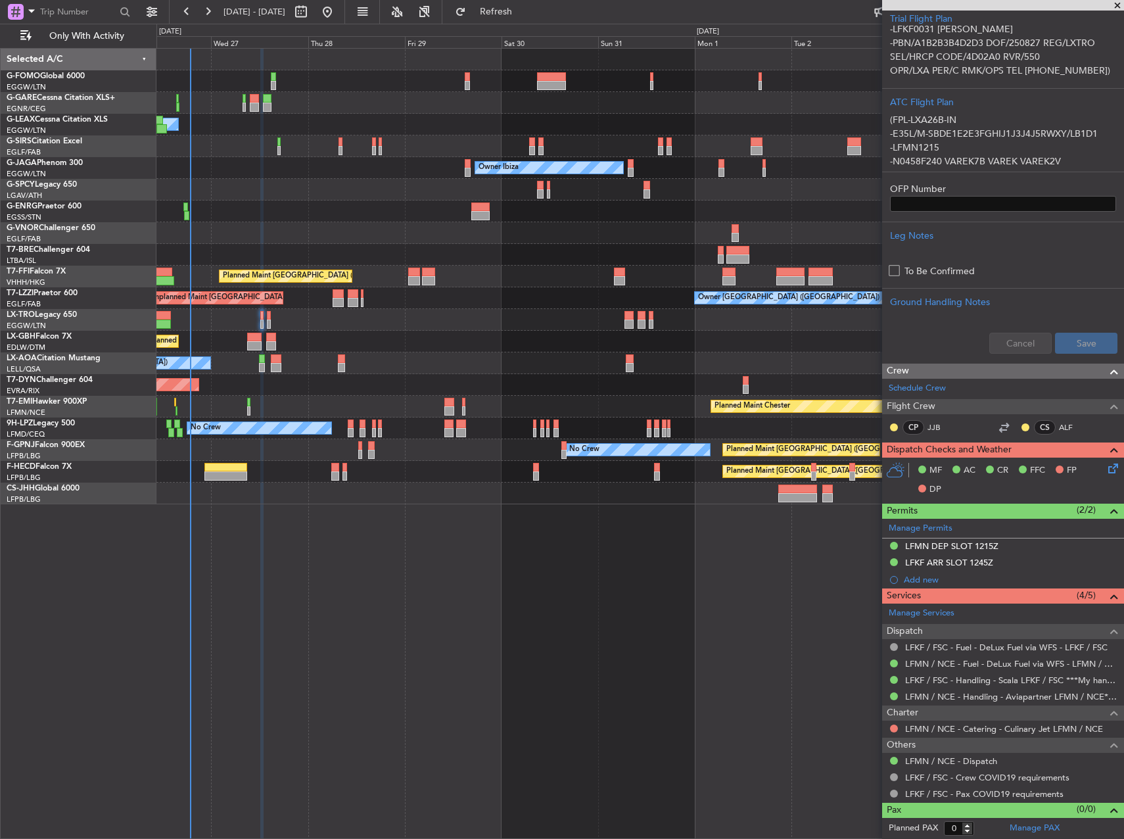
click at [1106, 468] on icon at bounding box center [1111, 466] width 11 height 11
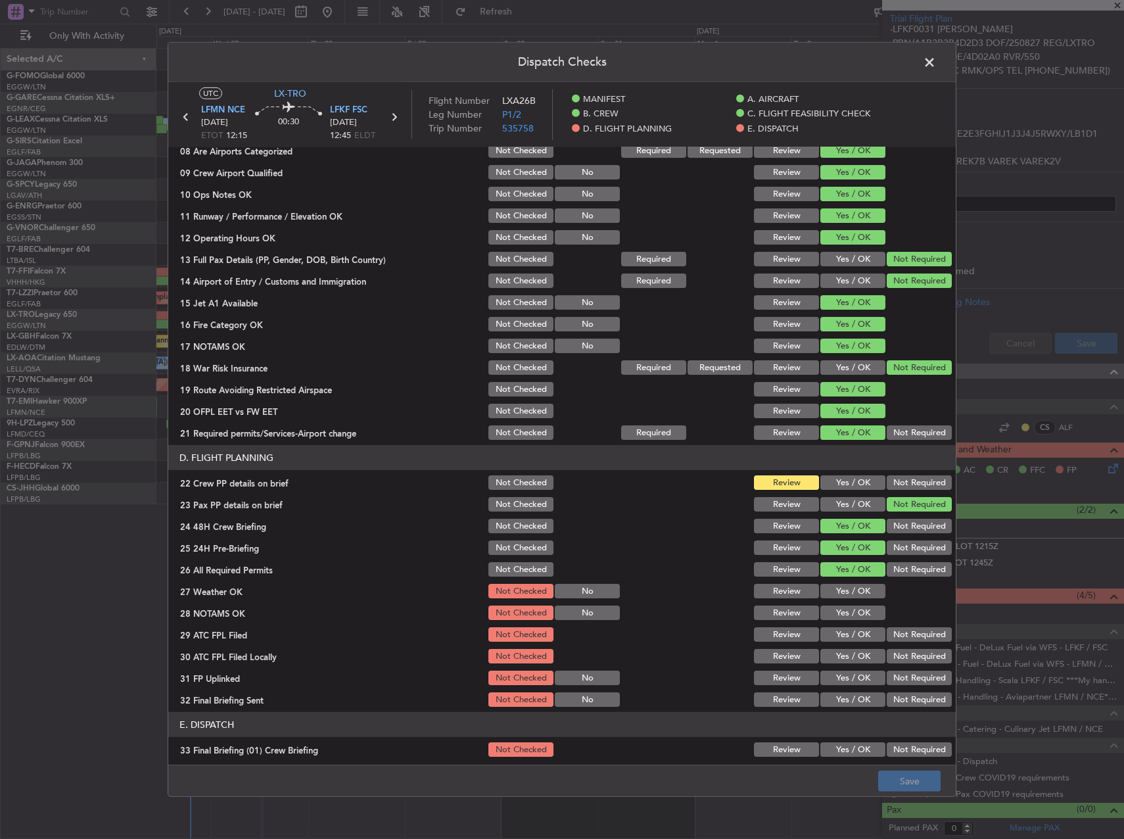
scroll to position [526, 0]
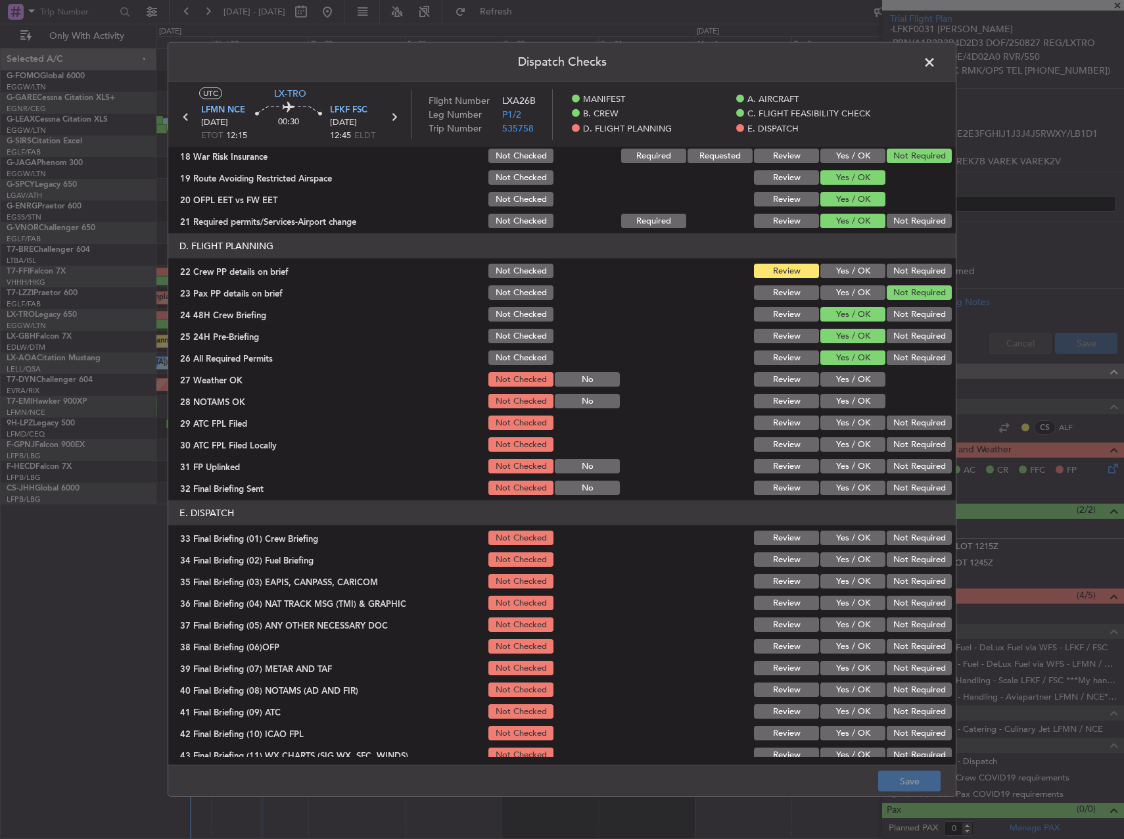
click at [829, 271] on button "Yes / OK" at bounding box center [853, 271] width 65 height 14
click at [837, 378] on button "Yes / OK" at bounding box center [853, 379] width 65 height 14
click at [838, 402] on button "Yes / OK" at bounding box center [853, 401] width 65 height 14
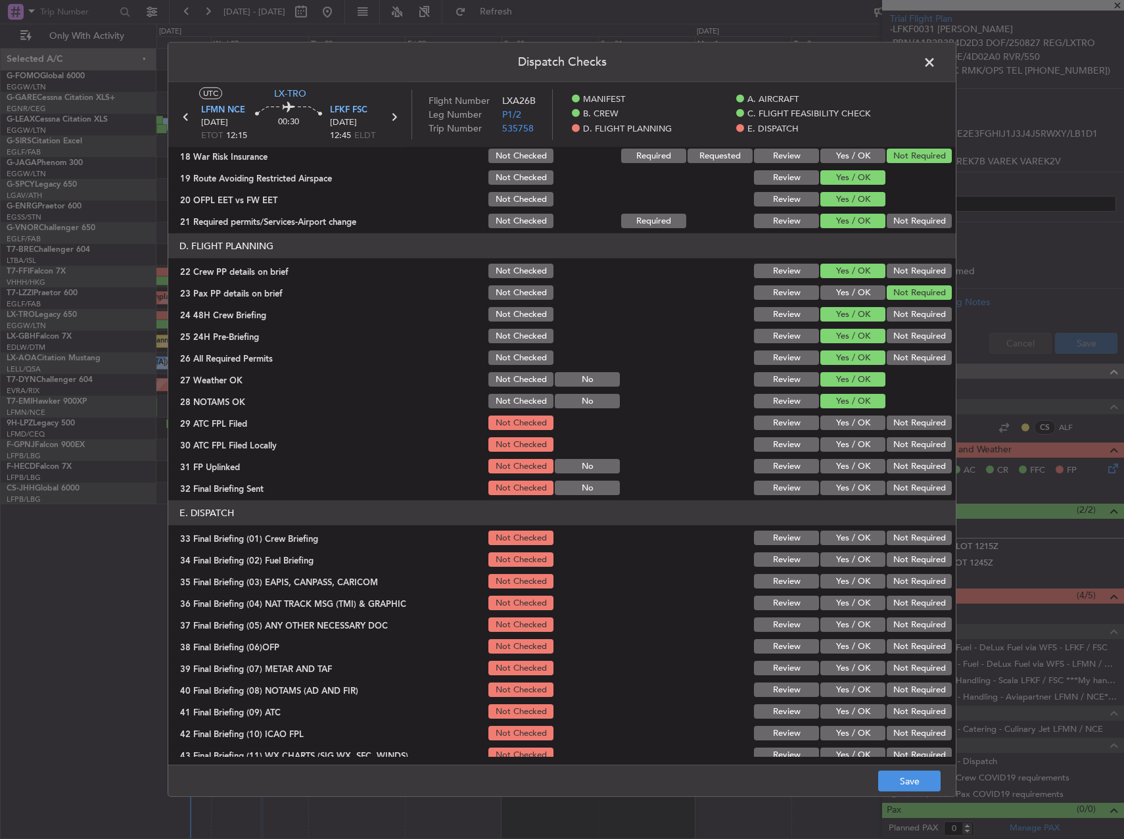
click at [840, 420] on button "Yes / OK" at bounding box center [853, 423] width 65 height 14
click at [900, 443] on button "Not Required" at bounding box center [919, 444] width 65 height 14
drag, startPoint x: 855, startPoint y: 463, endPoint x: 881, endPoint y: 471, distance: 27.7
click at [859, 464] on button "Yes / OK" at bounding box center [853, 466] width 65 height 14
click at [904, 484] on button "Not Required" at bounding box center [919, 488] width 65 height 14
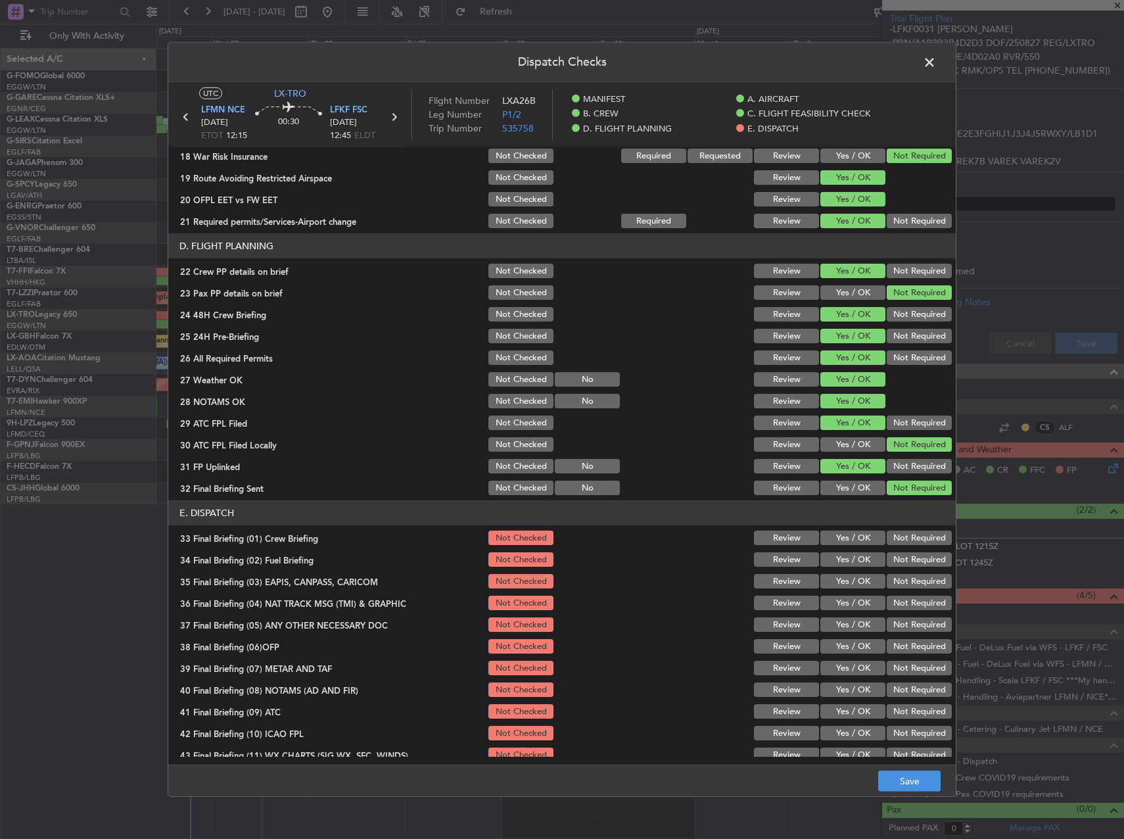
scroll to position [558, 0]
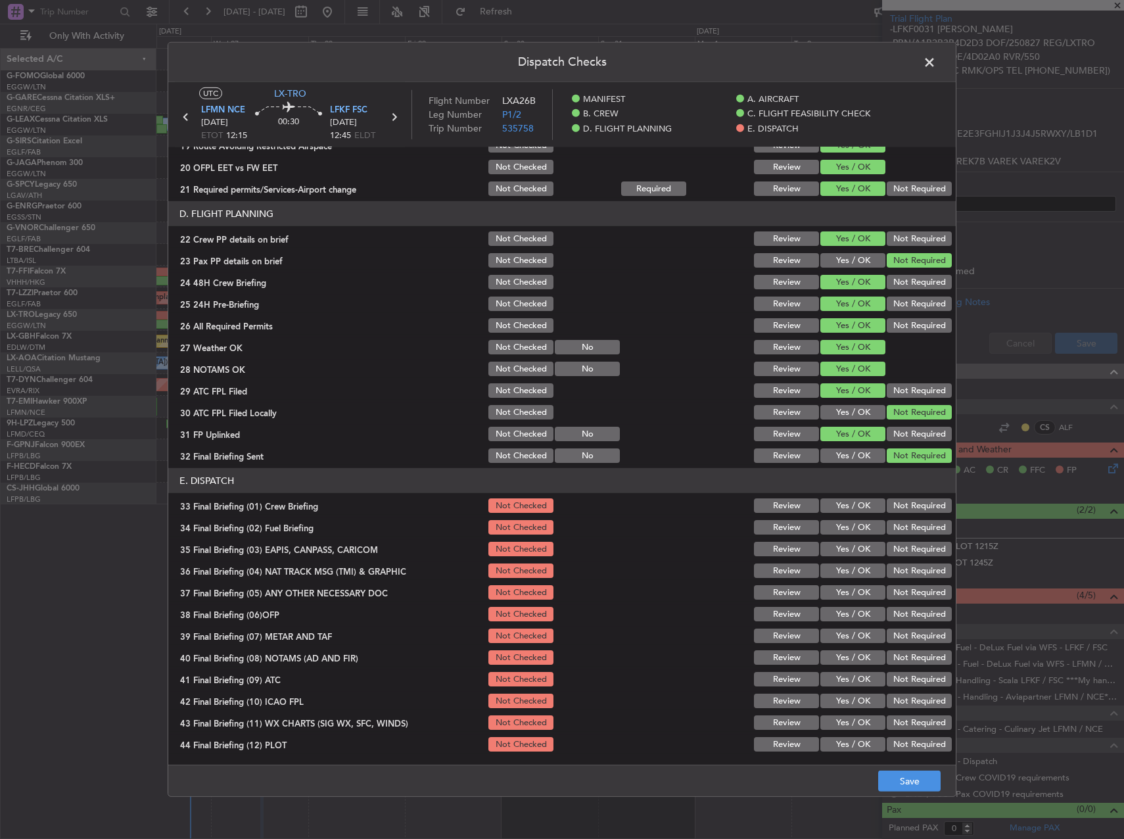
click at [846, 502] on button "Yes / OK" at bounding box center [853, 505] width 65 height 14
click at [894, 526] on button "Not Required" at bounding box center [919, 527] width 65 height 14
drag, startPoint x: 854, startPoint y: 519, endPoint x: 858, endPoint y: 524, distance: 7.0
click at [854, 520] on section "E. DISPATCH 33 Final Briefing (01) Crew Briefing Not Checked Review Yes / OK No…" at bounding box center [562, 610] width 788 height 285
click at [863, 531] on button "Yes / OK" at bounding box center [853, 527] width 65 height 14
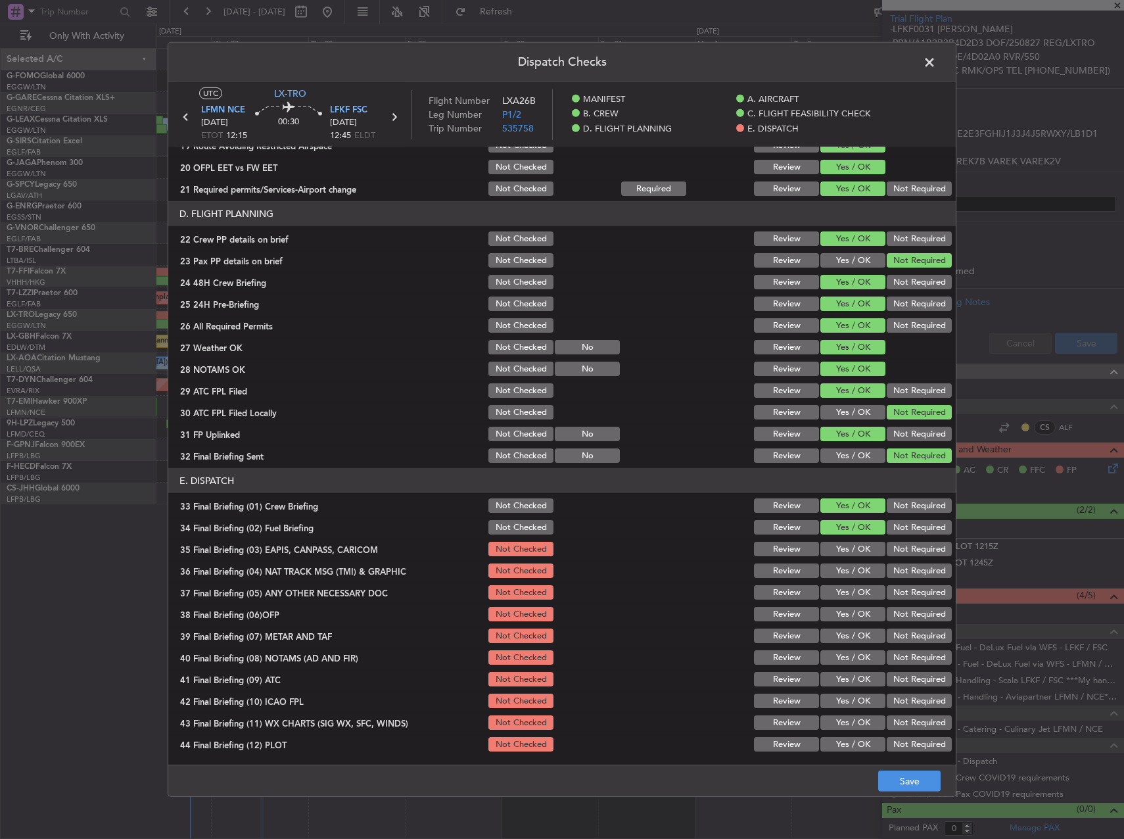
click at [913, 560] on section "E. DISPATCH 33 Final Briefing (01) Crew Briefing Not Checked Review Yes / OK No…" at bounding box center [562, 610] width 788 height 285
click at [907, 549] on button "Not Required" at bounding box center [919, 549] width 65 height 14
click at [900, 565] on button "Not Required" at bounding box center [919, 571] width 65 height 14
click at [898, 591] on button "Not Required" at bounding box center [919, 592] width 65 height 14
click at [861, 611] on button "Yes / OK" at bounding box center [853, 614] width 65 height 14
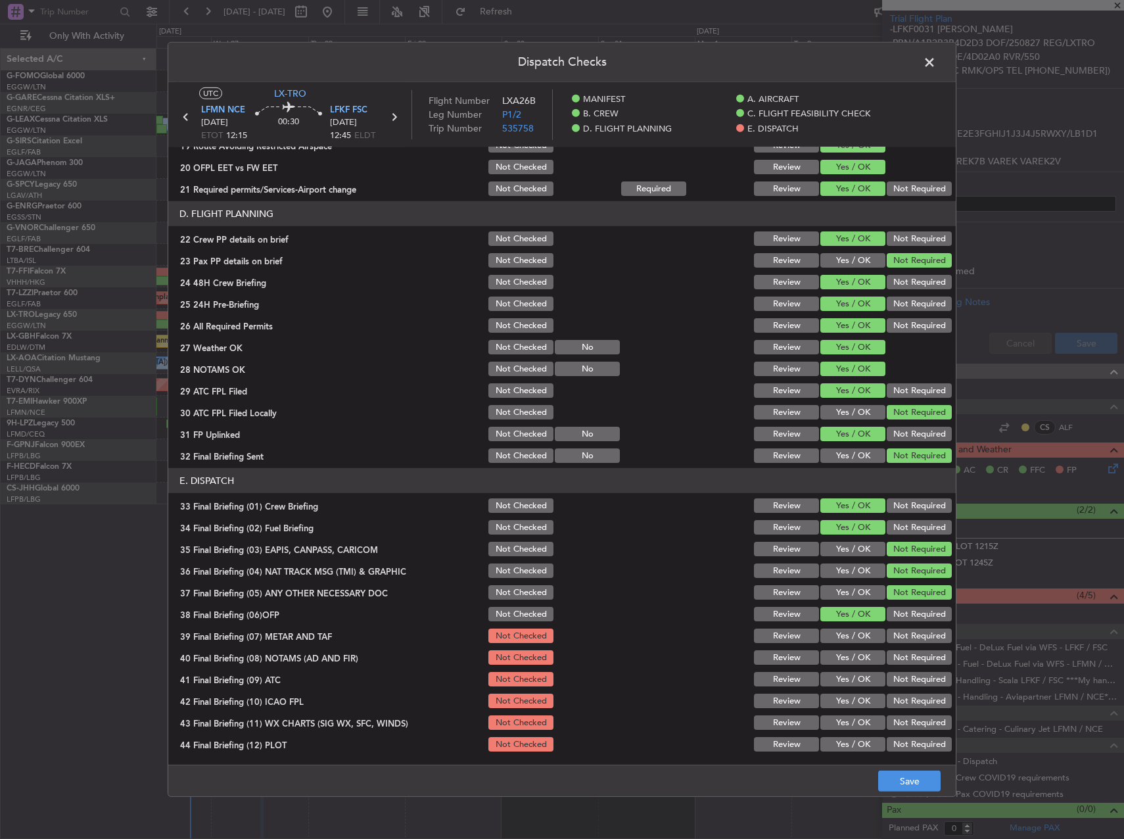
click at [851, 633] on button "Yes / OK" at bounding box center [853, 636] width 65 height 14
click at [848, 648] on section "E. DISPATCH 33 Final Briefing (01) Crew Briefing Not Checked Review Yes / OK No…" at bounding box center [562, 610] width 788 height 285
click at [848, 662] on button "Yes / OK" at bounding box center [853, 657] width 65 height 14
click at [846, 677] on button "Yes / OK" at bounding box center [853, 679] width 65 height 14
click at [847, 685] on button "Yes / OK" at bounding box center [853, 679] width 65 height 14
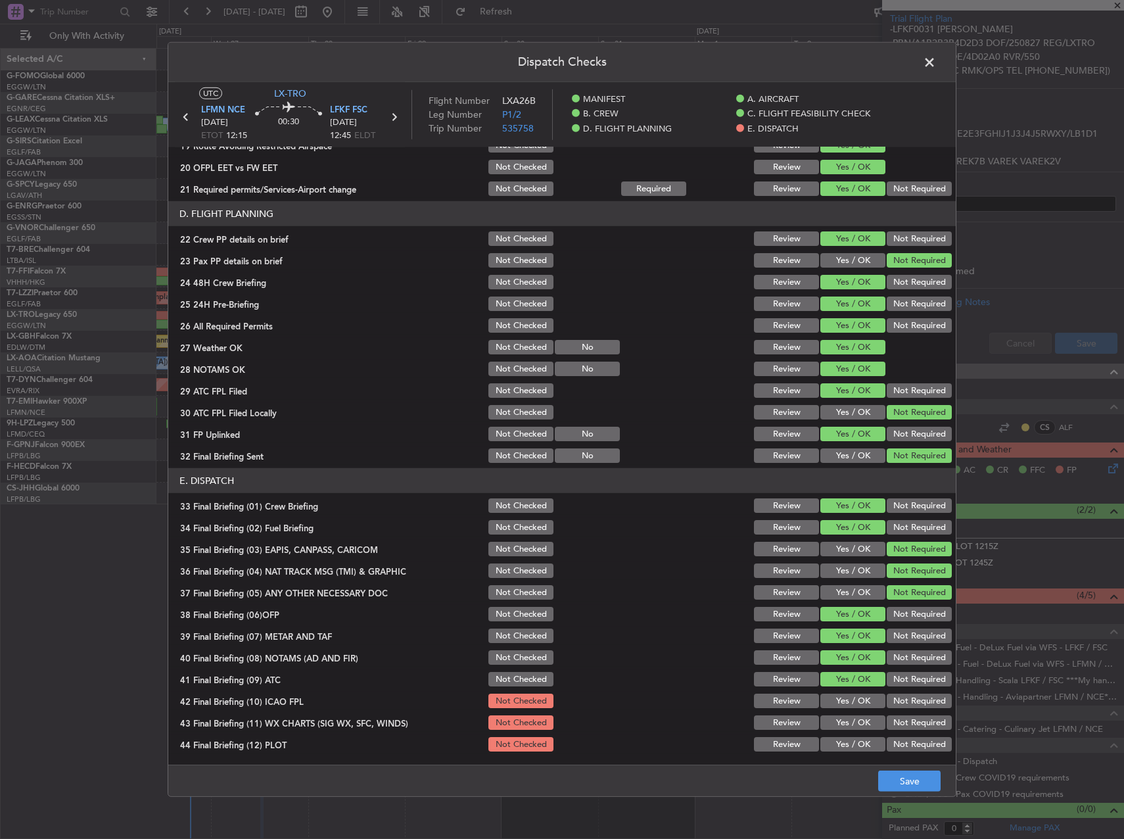
click at [848, 696] on button "Yes / OK" at bounding box center [853, 701] width 65 height 14
click at [854, 721] on button "Yes / OK" at bounding box center [853, 722] width 65 height 14
click at [850, 741] on button "Yes / OK" at bounding box center [853, 744] width 65 height 14
click at [894, 764] on main "UTC LX-TRO LFMN NCE [DATE] ETOT 12:15 00:30 LFKF FSC [DATE] 12:45 ELDT Flight N…" at bounding box center [562, 426] width 788 height 688
click at [911, 781] on button "Save" at bounding box center [910, 781] width 62 height 21
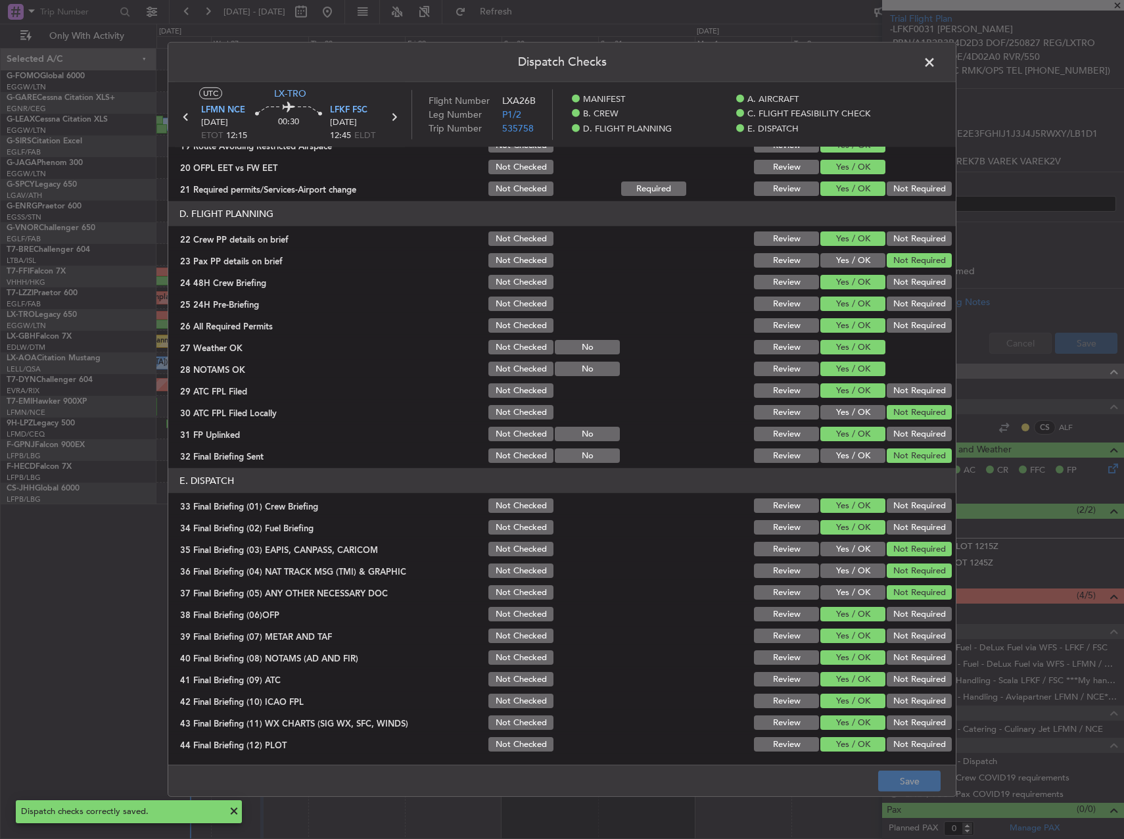
click at [936, 62] on span at bounding box center [936, 66] width 0 height 26
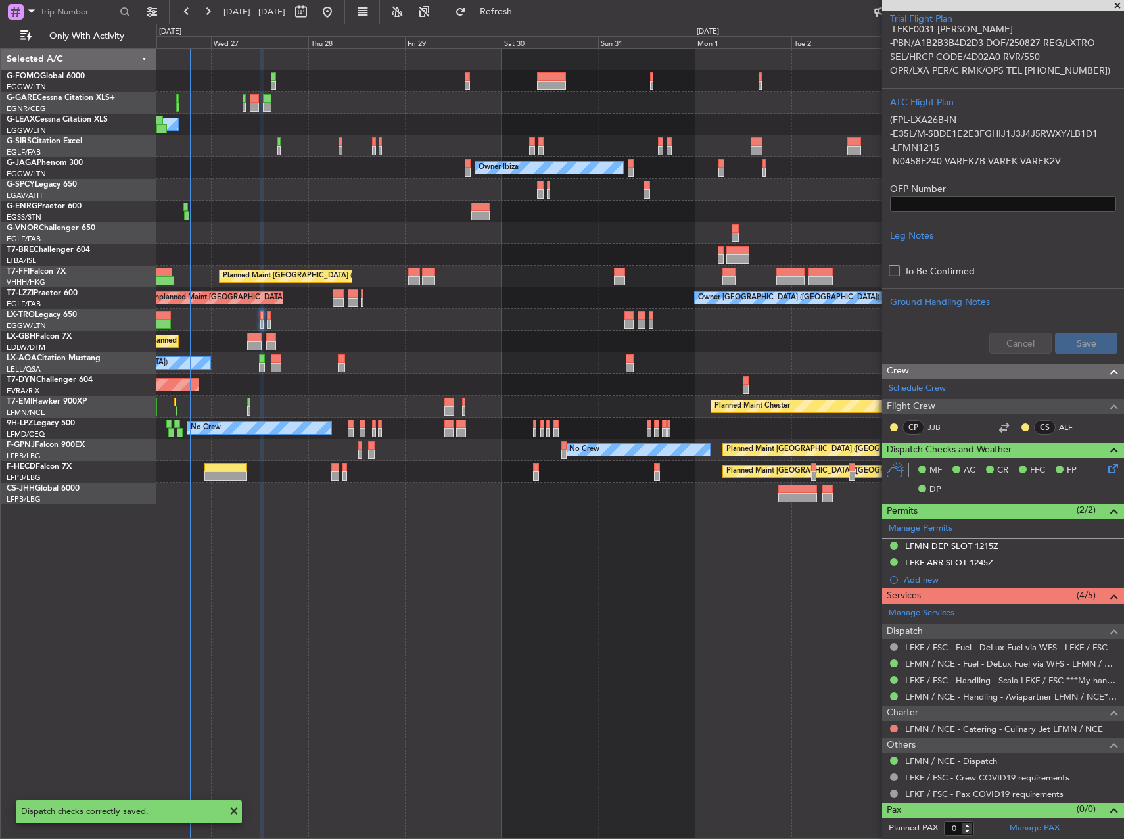
click at [271, 318] on div at bounding box center [640, 320] width 967 height 22
click at [271, 316] on div at bounding box center [640, 320] width 967 height 22
click at [266, 321] on div at bounding box center [640, 320] width 967 height 22
click at [267, 319] on div at bounding box center [640, 320] width 967 height 22
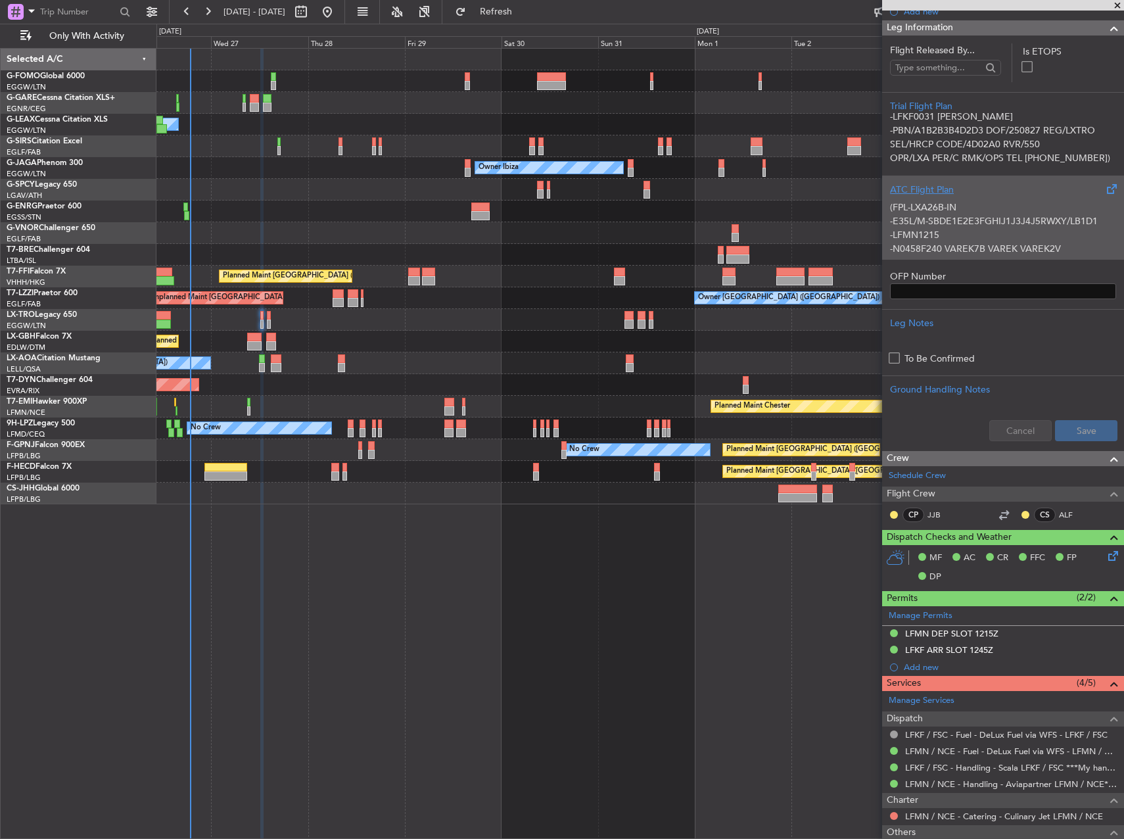
scroll to position [0, 0]
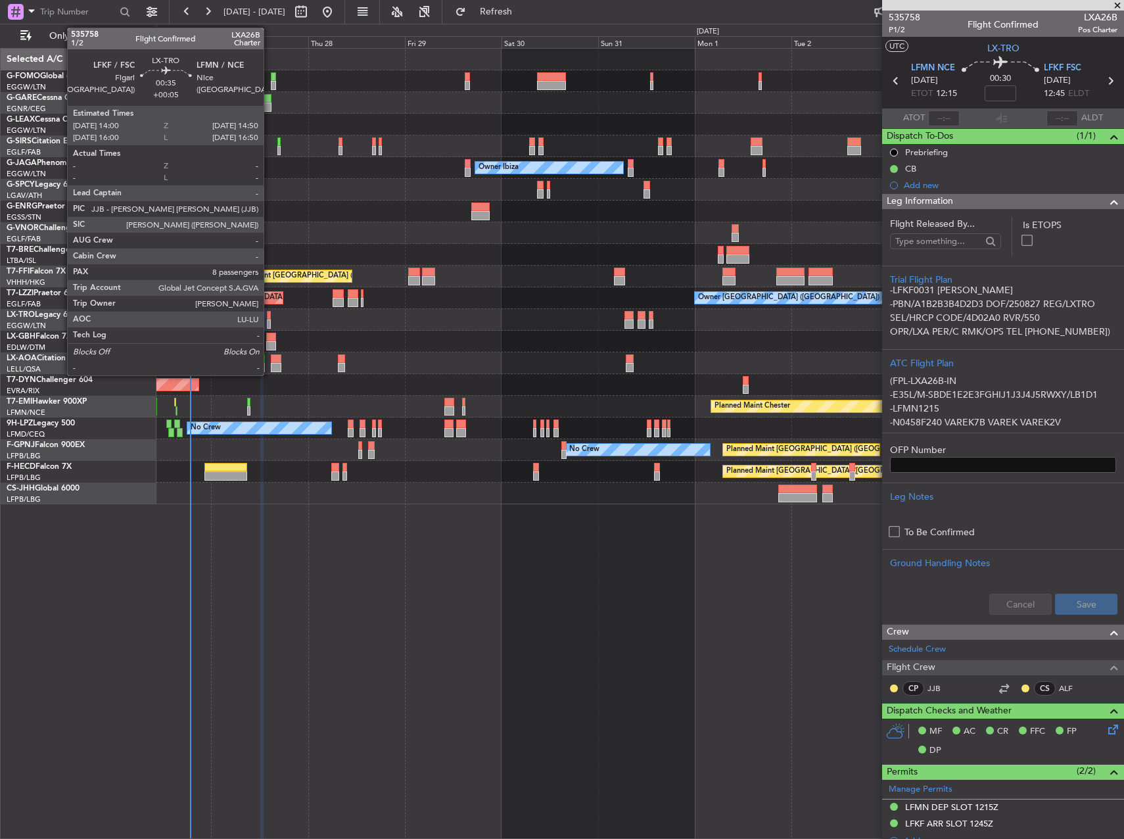
click at [270, 320] on div at bounding box center [269, 324] width 4 height 9
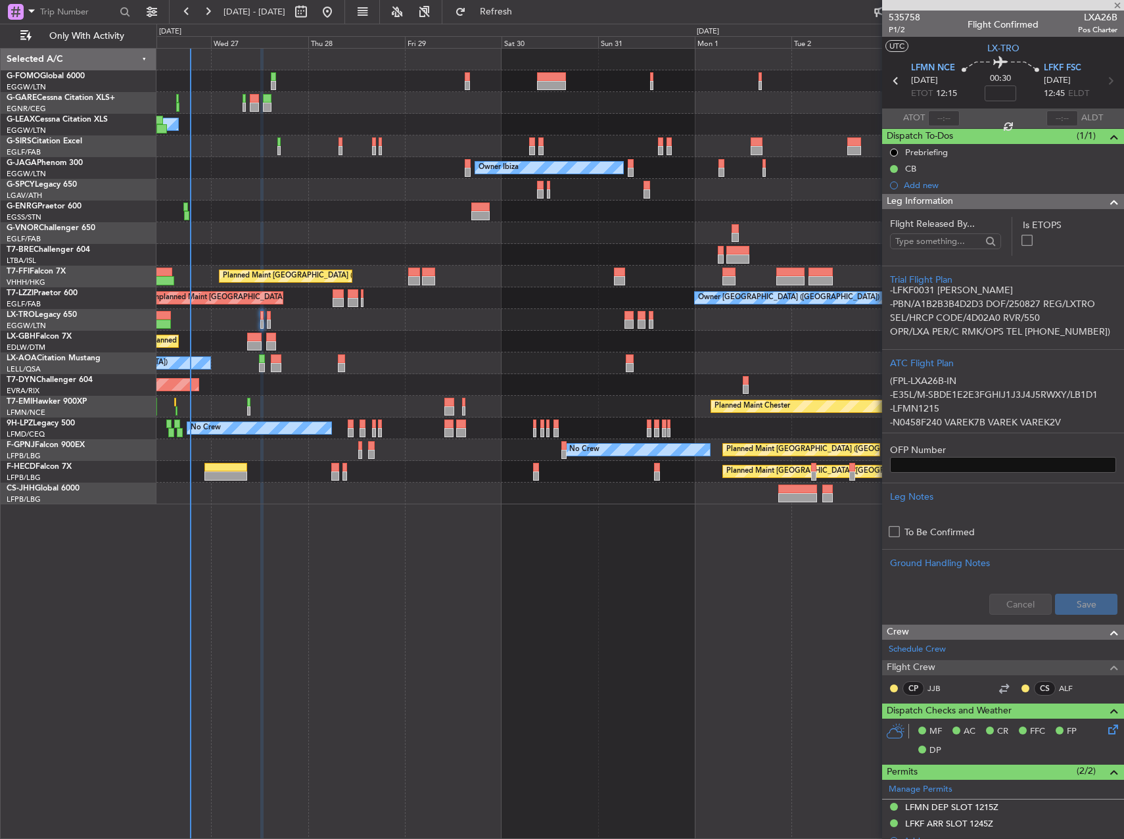
type input "+00:05"
type input "8"
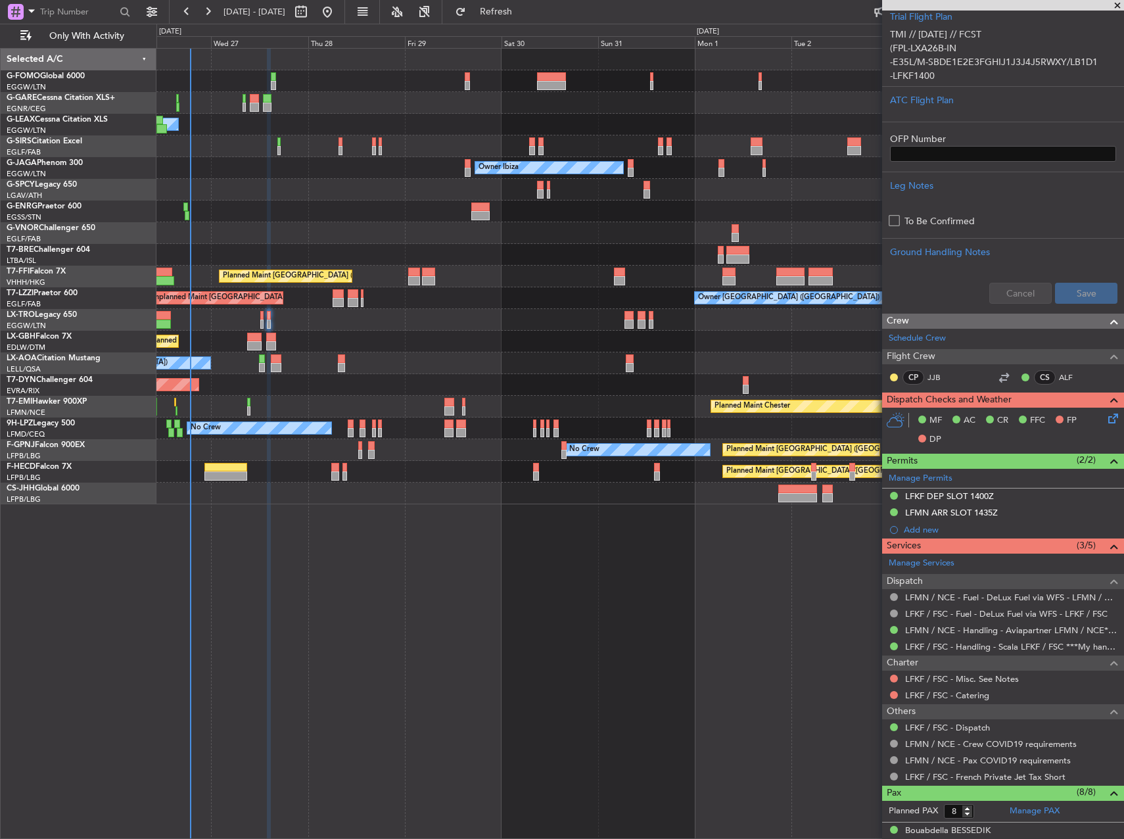
scroll to position [483, 0]
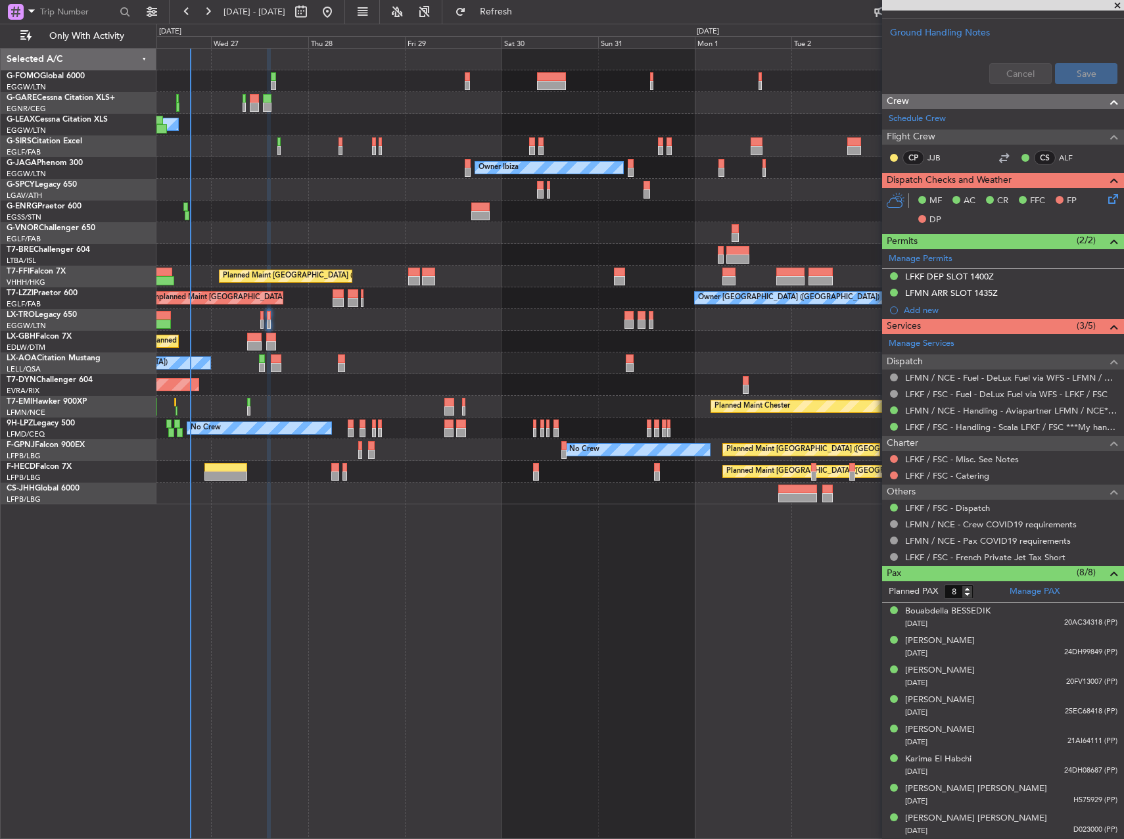
click at [992, 291] on div "LFMN ARR SLOT 1435Z" at bounding box center [952, 292] width 93 height 11
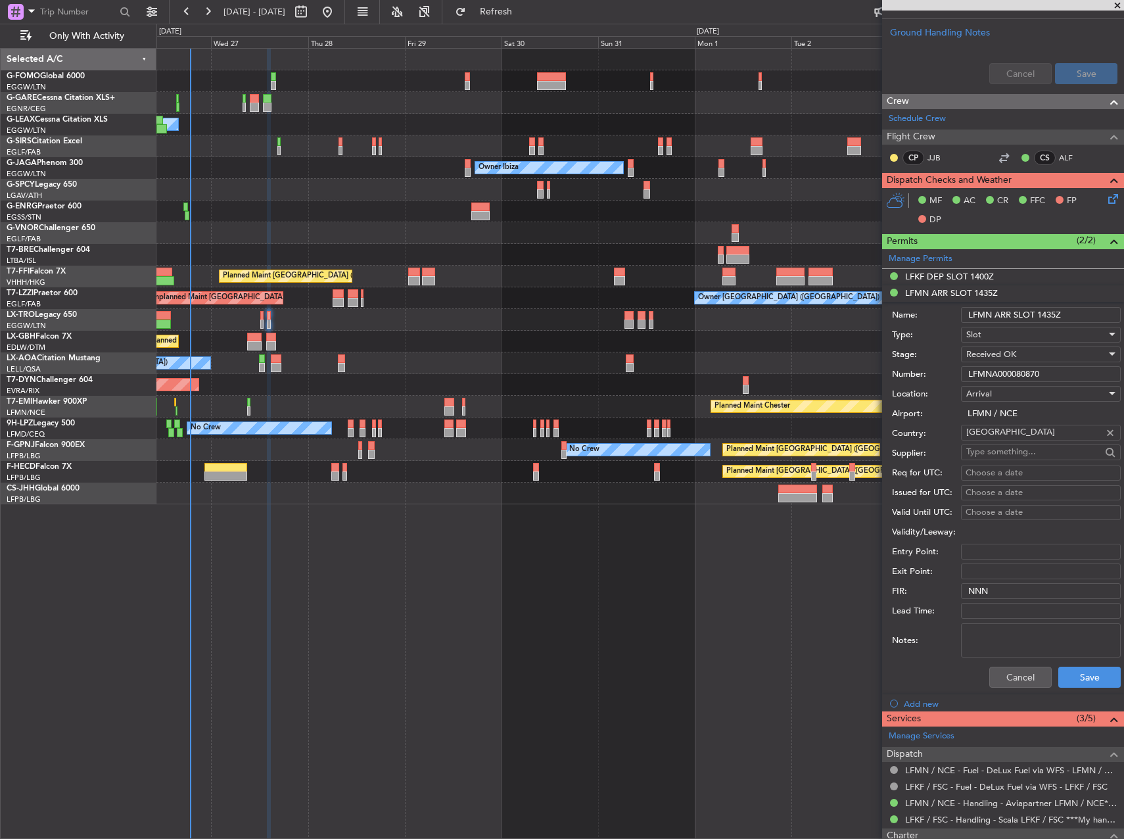
click at [1020, 372] on input "LFMNA000080870" at bounding box center [1041, 374] width 160 height 16
click at [961, 273] on div "LFKF DEP SLOT 1400Z" at bounding box center [950, 276] width 89 height 11
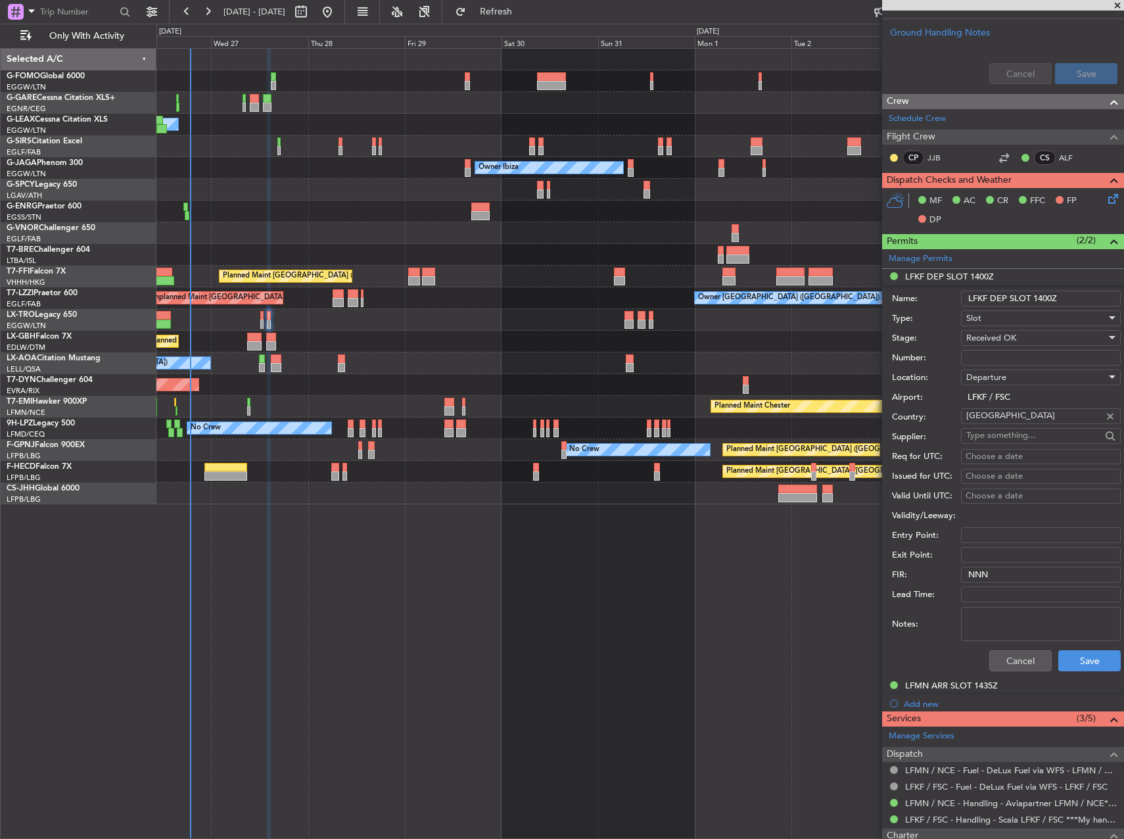
click at [1020, 358] on input "Number:" at bounding box center [1041, 358] width 160 height 16
click at [266, 326] on div at bounding box center [640, 320] width 967 height 22
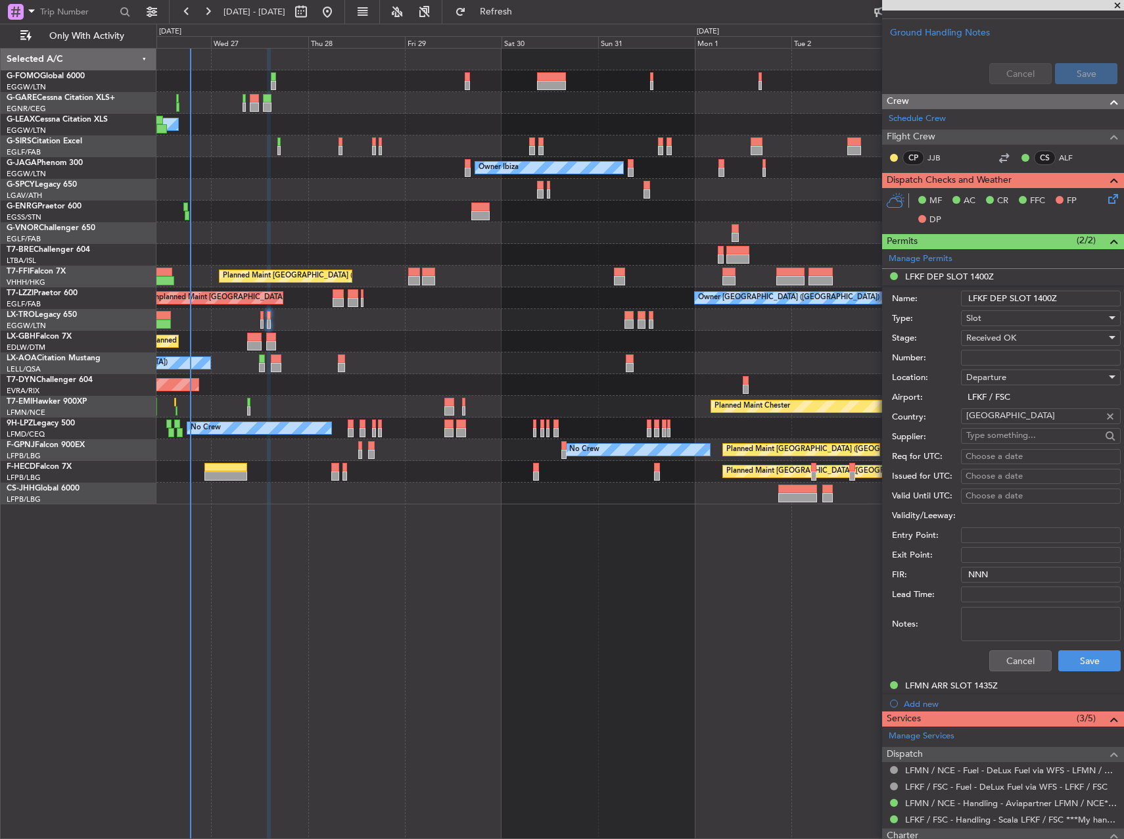
click at [264, 325] on div at bounding box center [640, 320] width 967 height 22
click at [258, 316] on div at bounding box center [640, 320] width 967 height 22
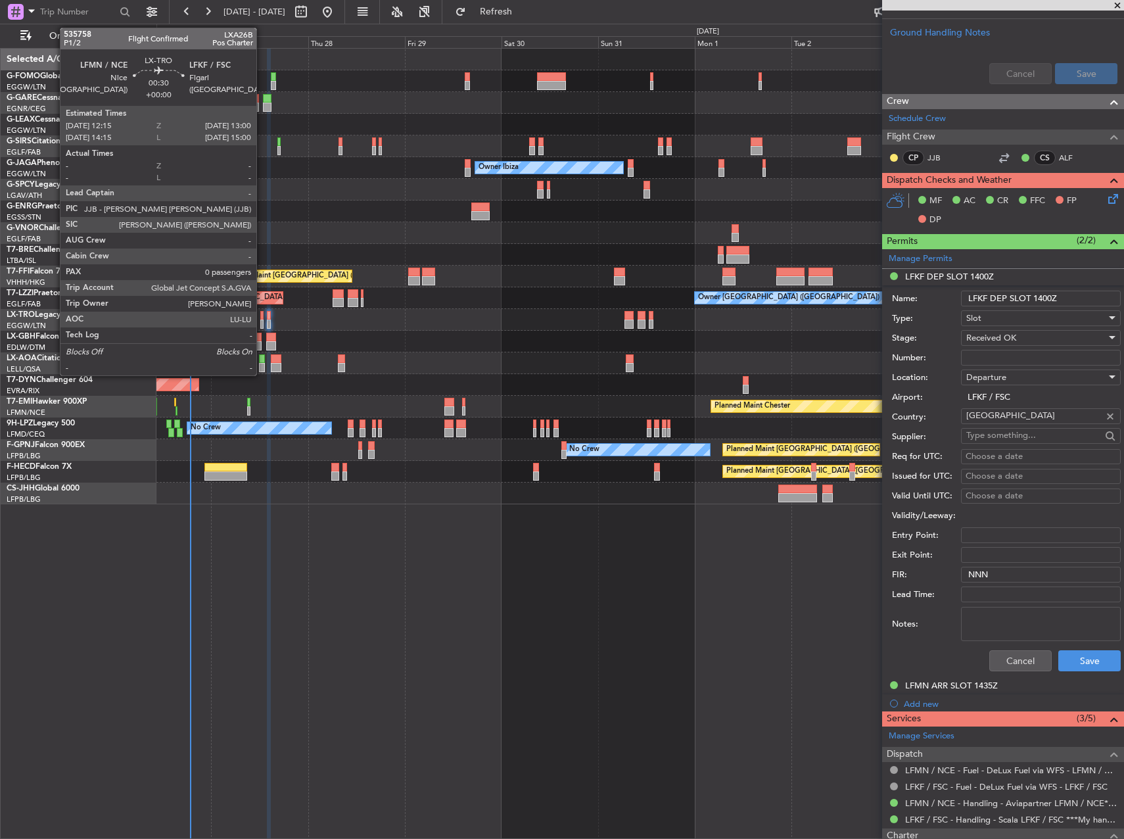
click at [262, 314] on div at bounding box center [261, 315] width 3 height 9
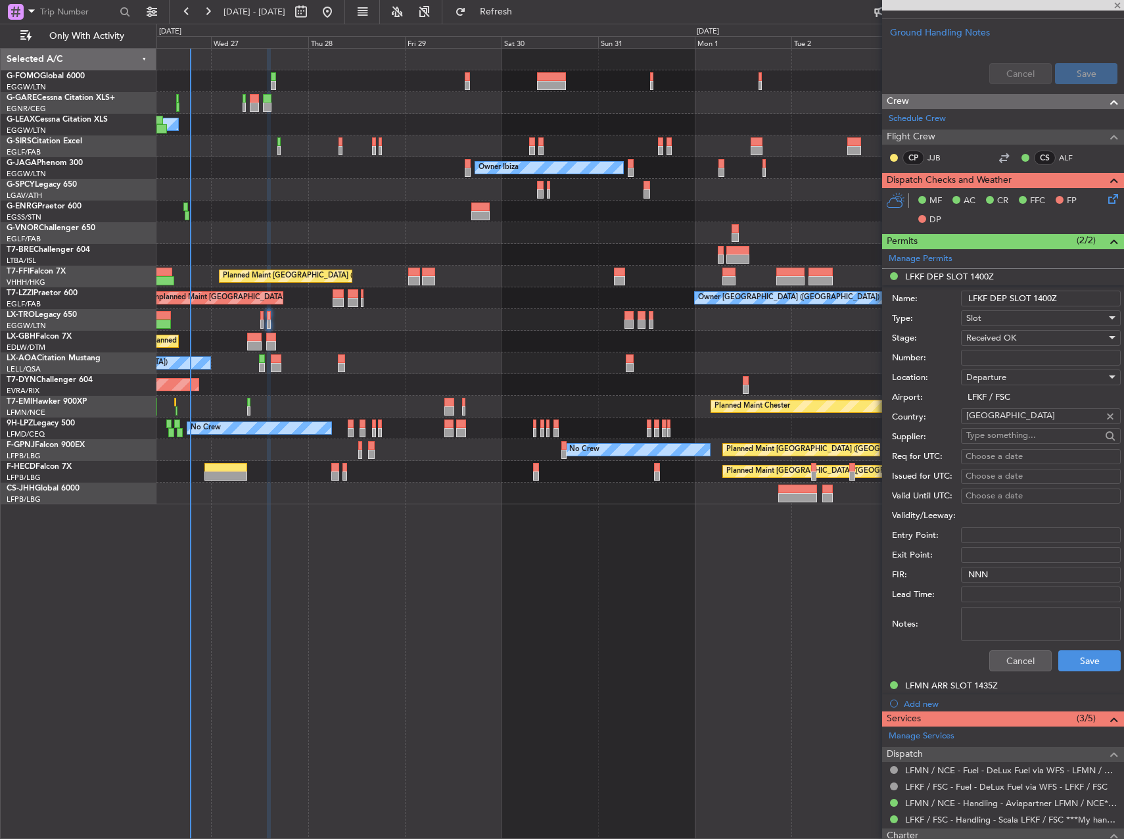
type input "0"
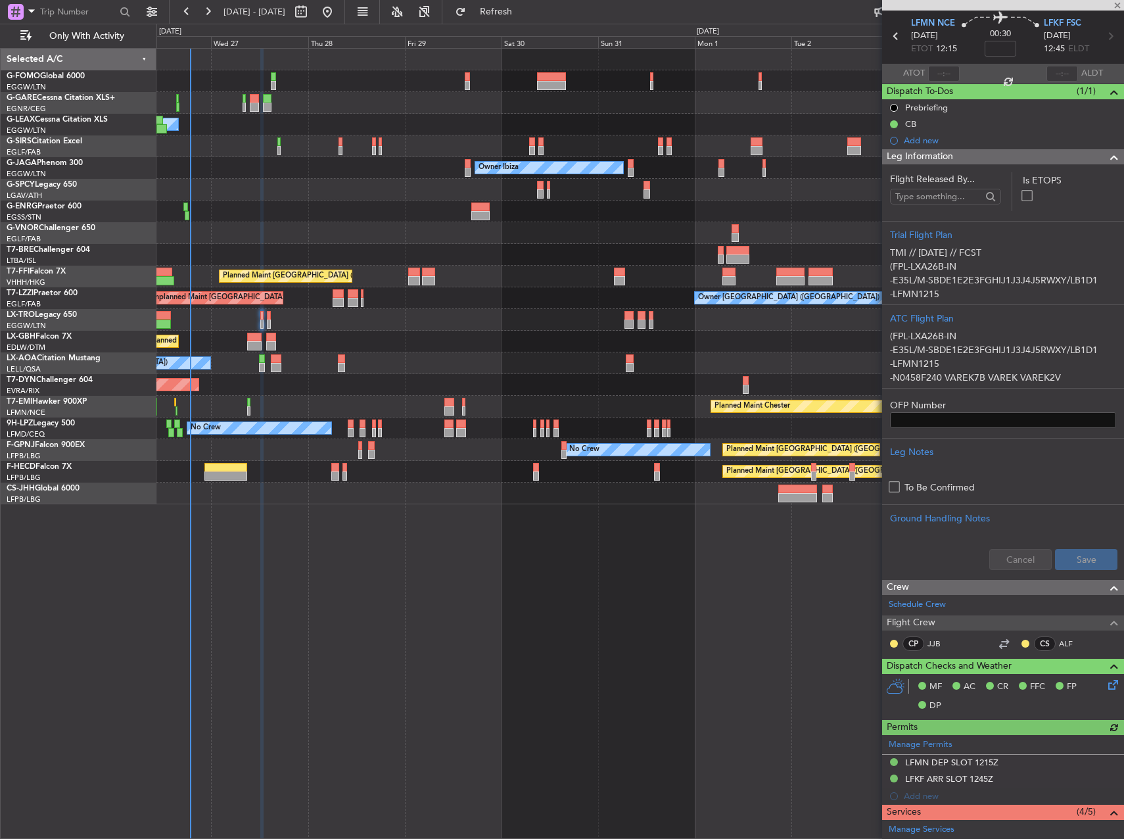
scroll to position [66, 0]
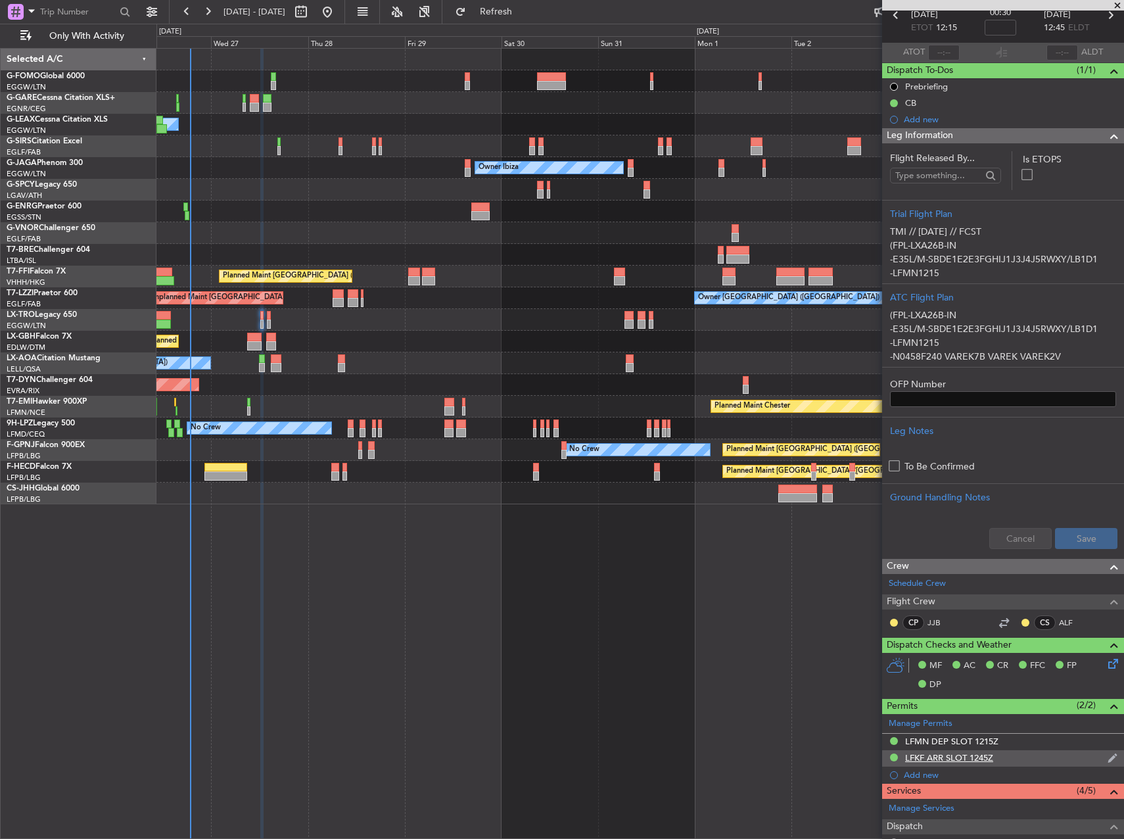
click at [1001, 759] on div "LFKF ARR SLOT 1245Z" at bounding box center [1003, 758] width 242 height 16
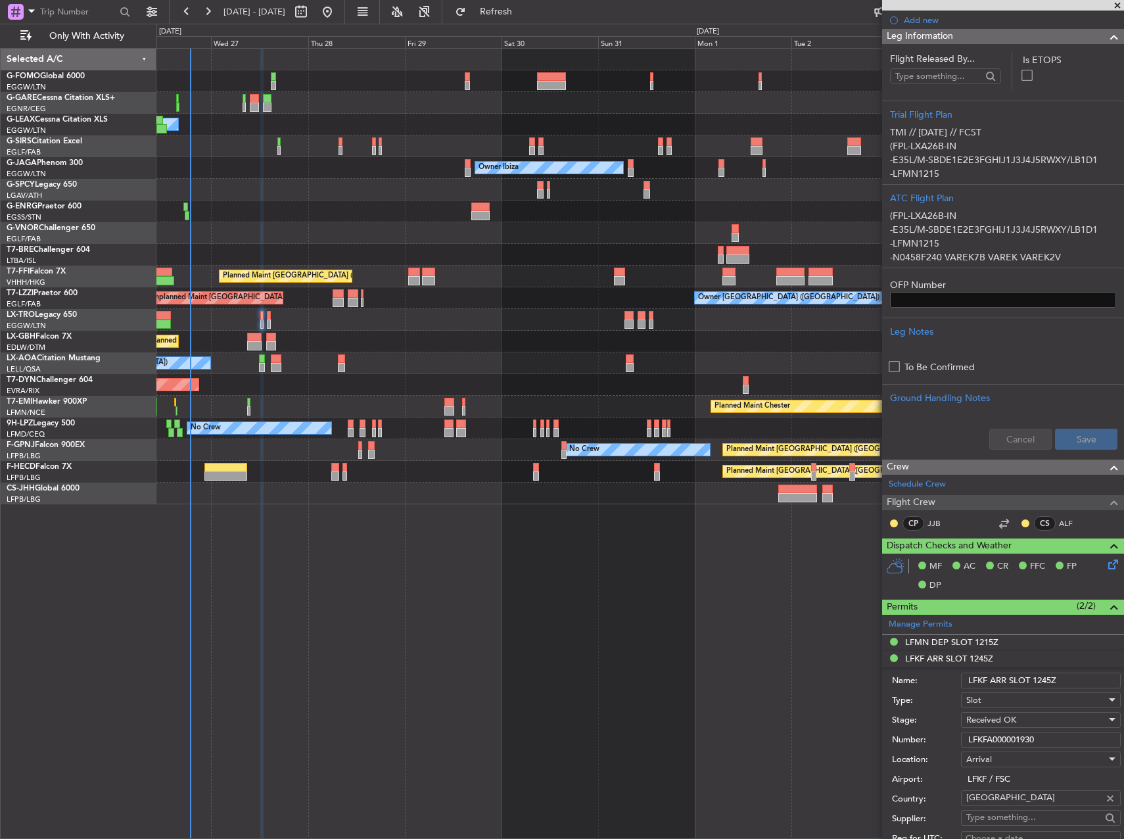
scroll to position [197, 0]
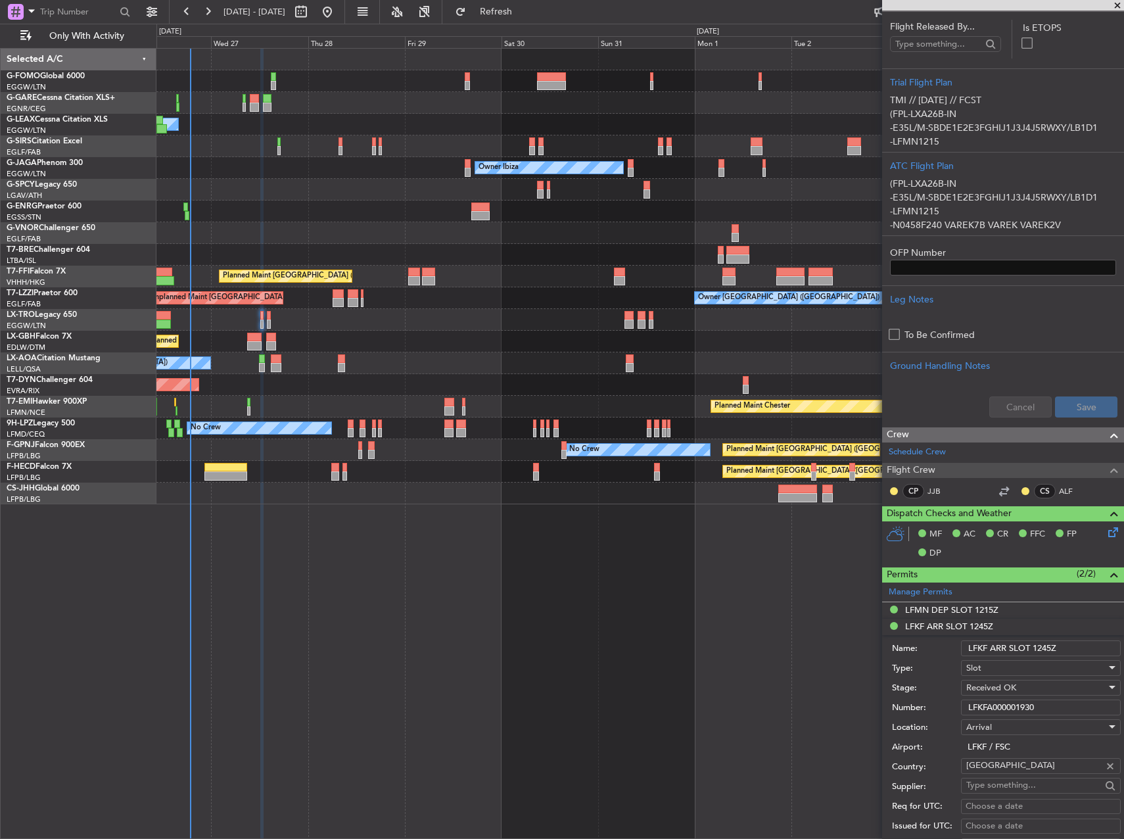
click at [1002, 713] on input "LFKFA000001930" at bounding box center [1041, 708] width 160 height 16
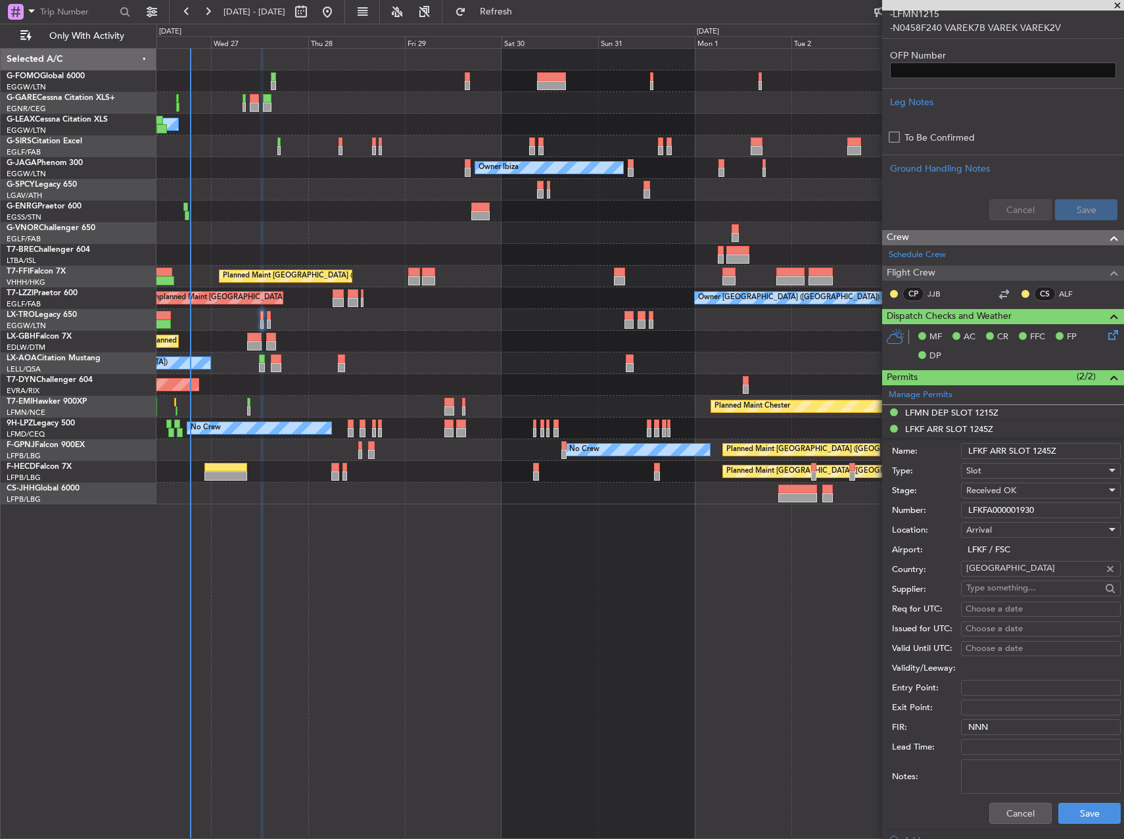
click at [1011, 825] on div "Cancel Save" at bounding box center [1006, 813] width 229 height 34
drag, startPoint x: 1012, startPoint y: 815, endPoint x: 1123, endPoint y: 742, distance: 133.3
click at [1013, 815] on button "Cancel" at bounding box center [1021, 813] width 62 height 21
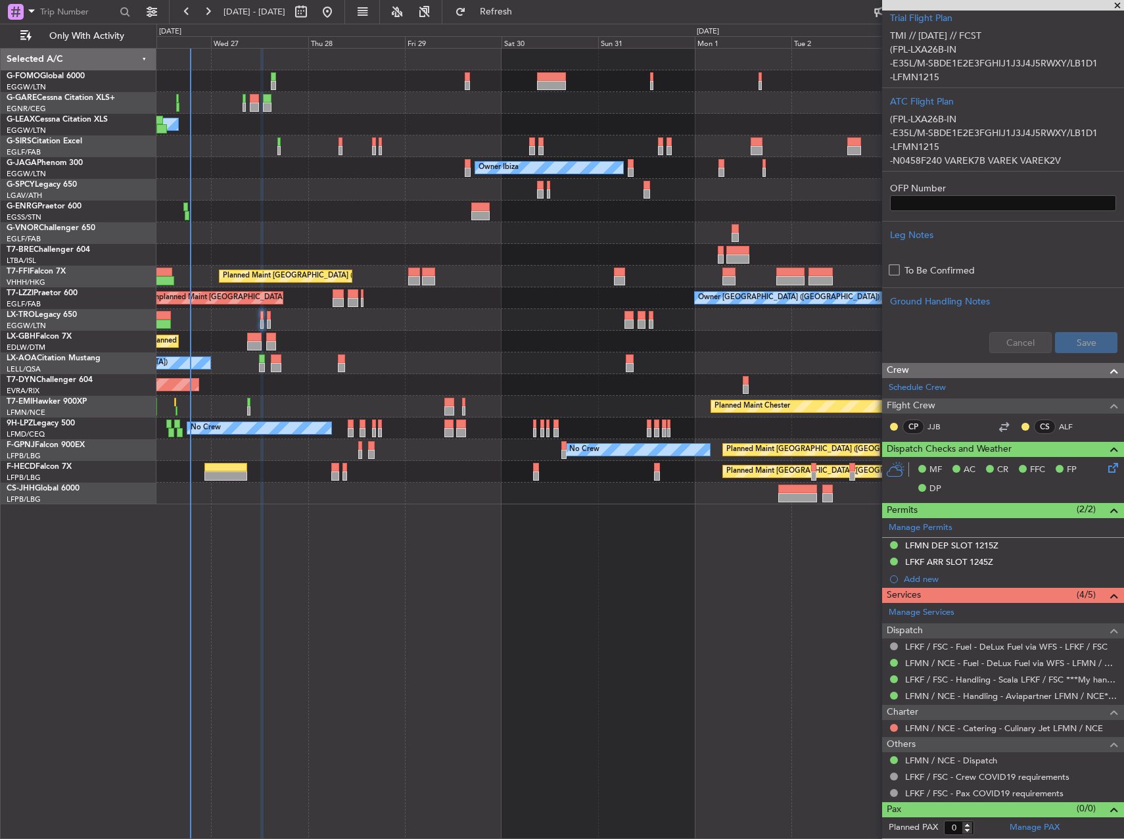
scroll to position [261, 0]
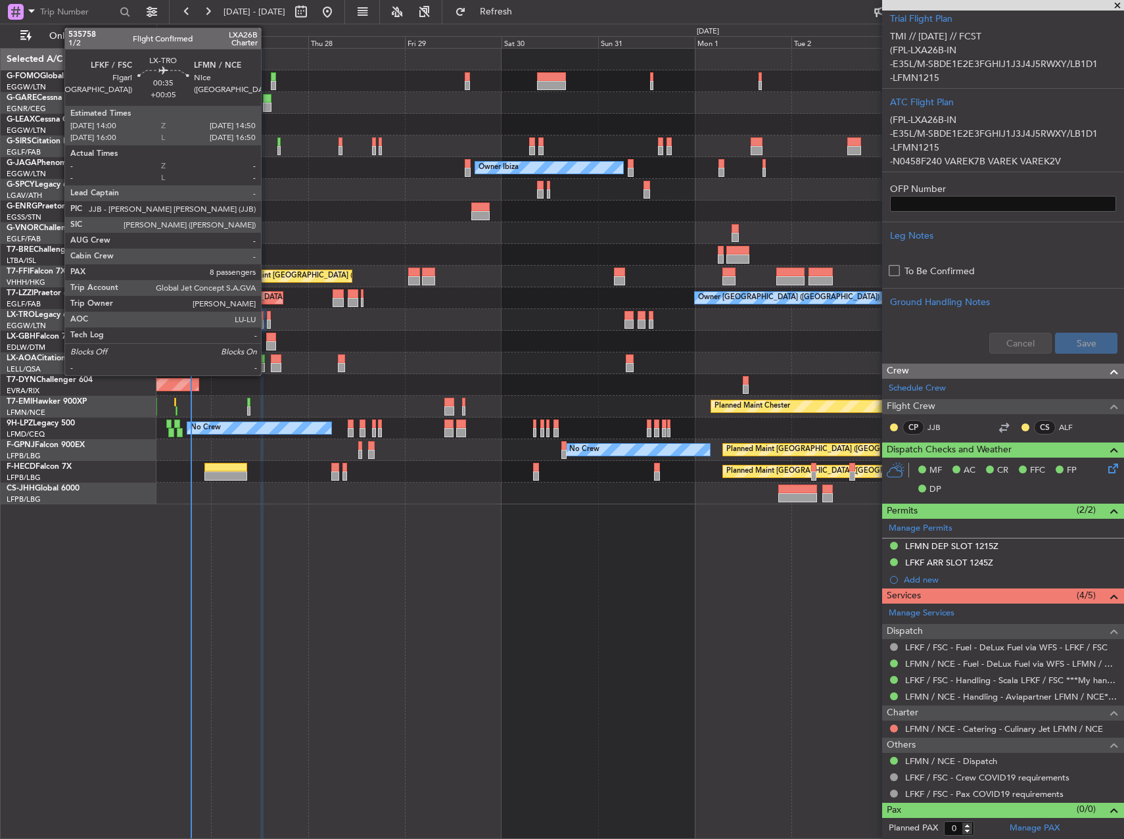
click at [267, 311] on div at bounding box center [269, 315] width 4 height 9
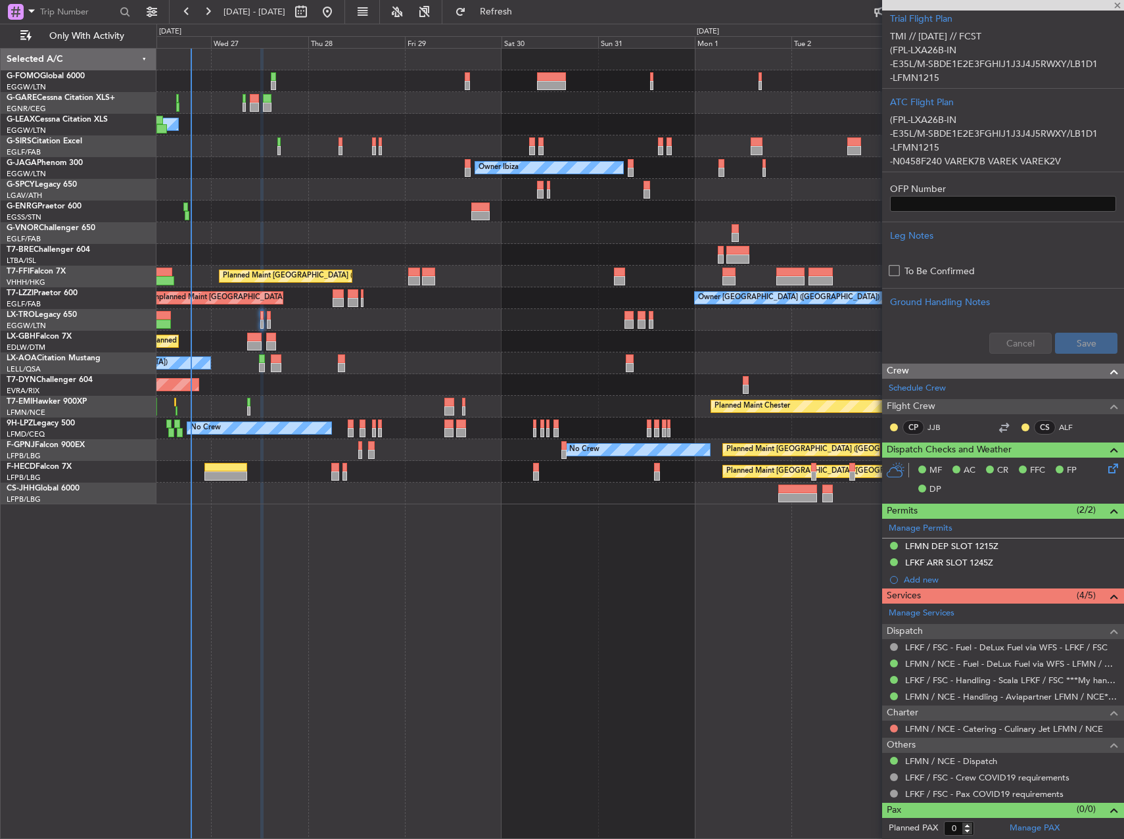
scroll to position [0, 0]
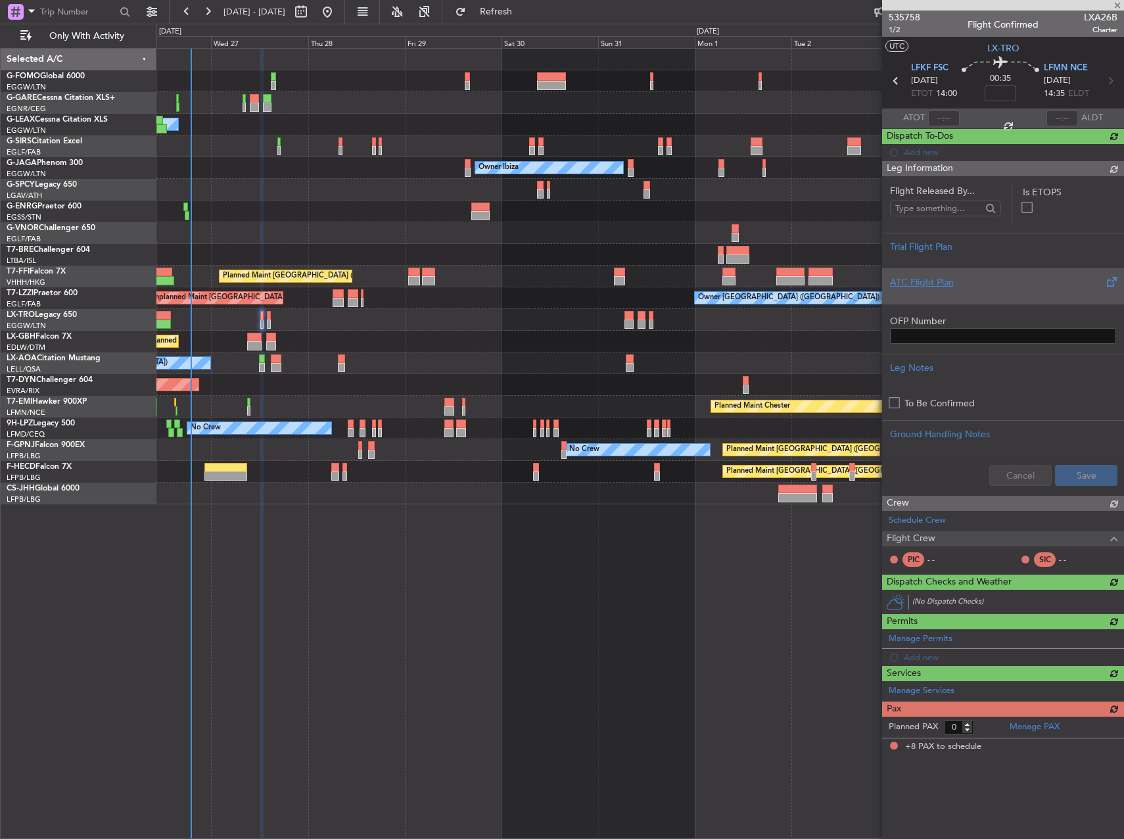
type input "+00:05"
type input "8"
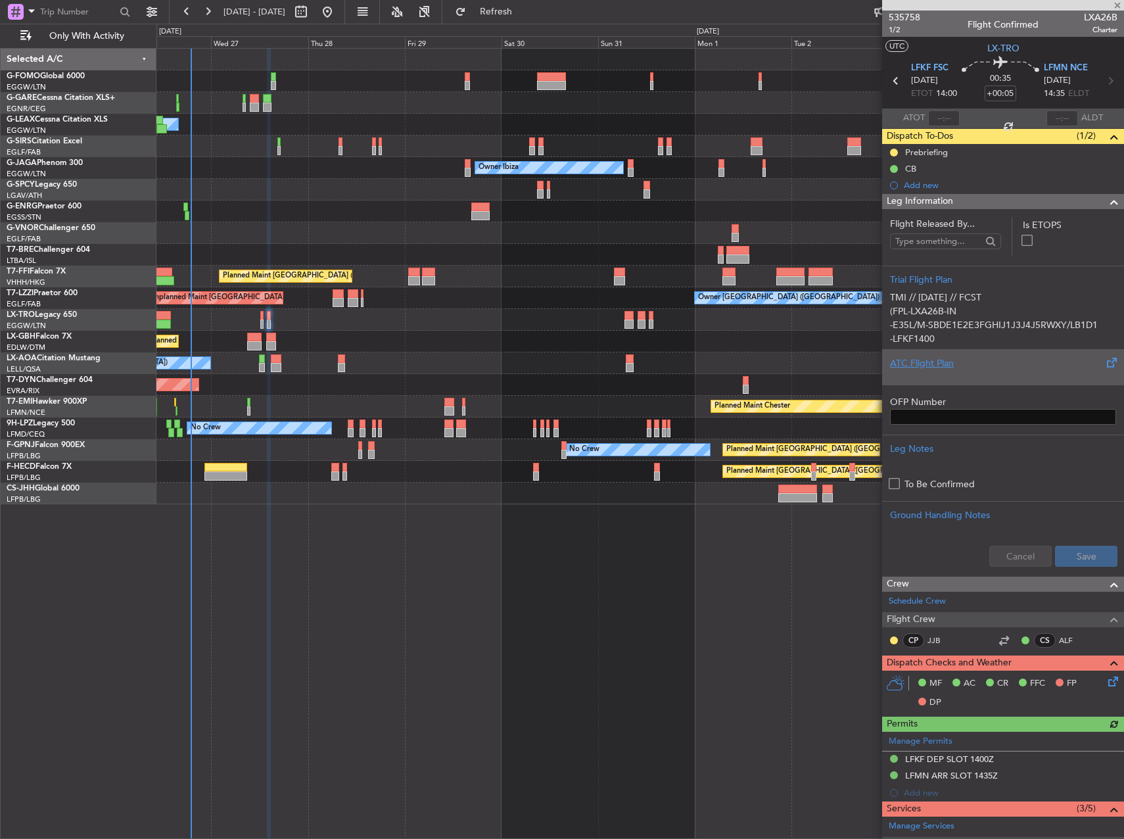
click at [974, 381] on div "ATC Flight Plan" at bounding box center [1003, 367] width 242 height 36
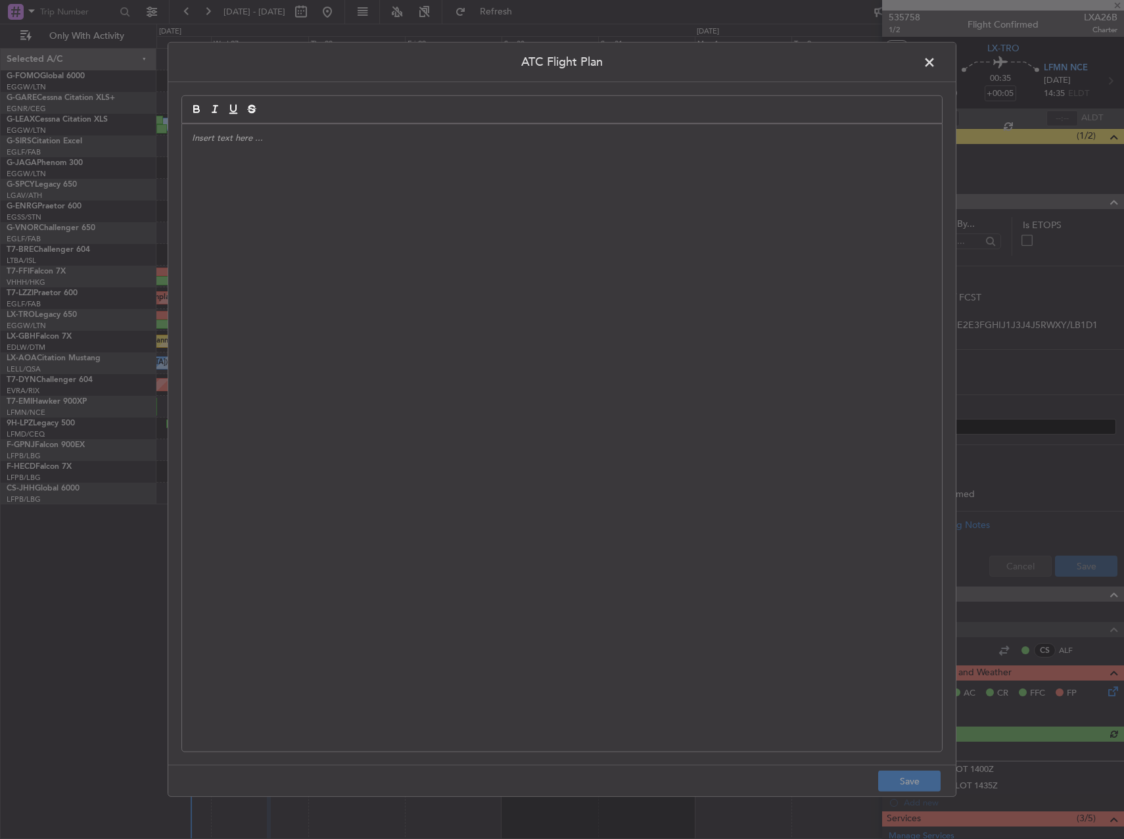
click at [592, 364] on div at bounding box center [562, 437] width 760 height 627
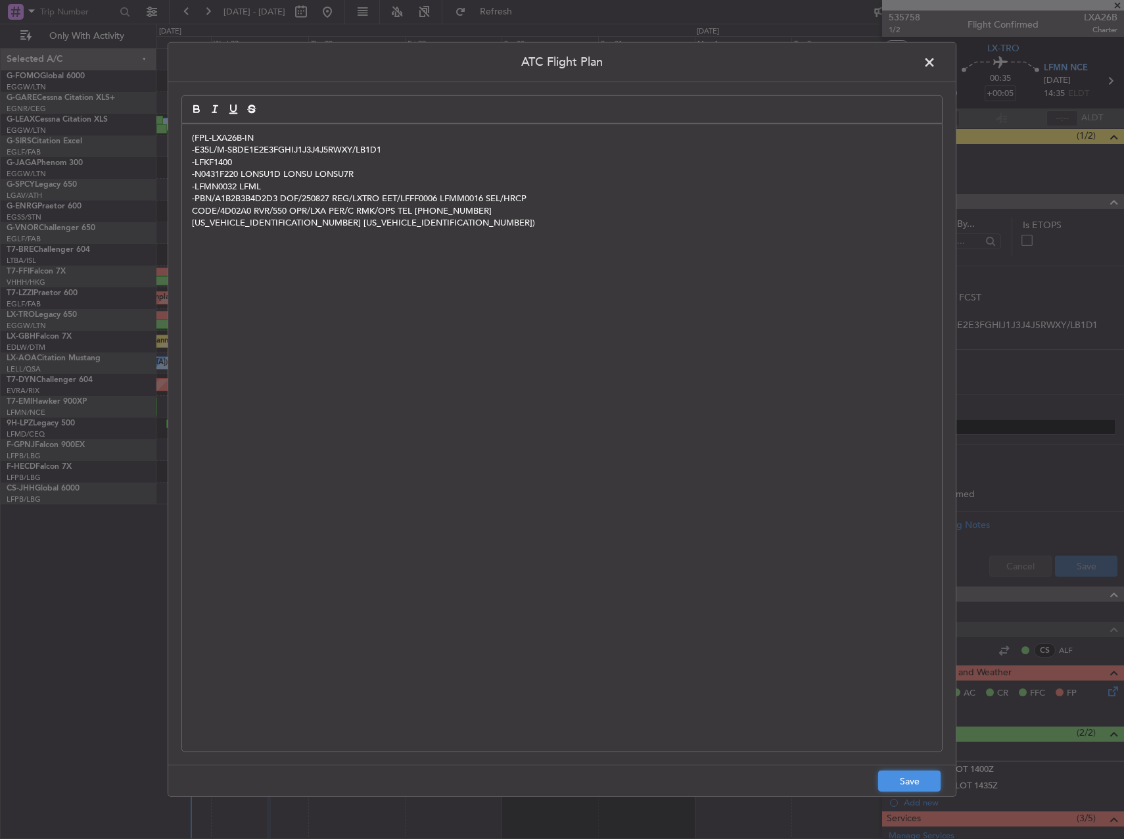
click at [913, 775] on button "Save" at bounding box center [910, 781] width 62 height 21
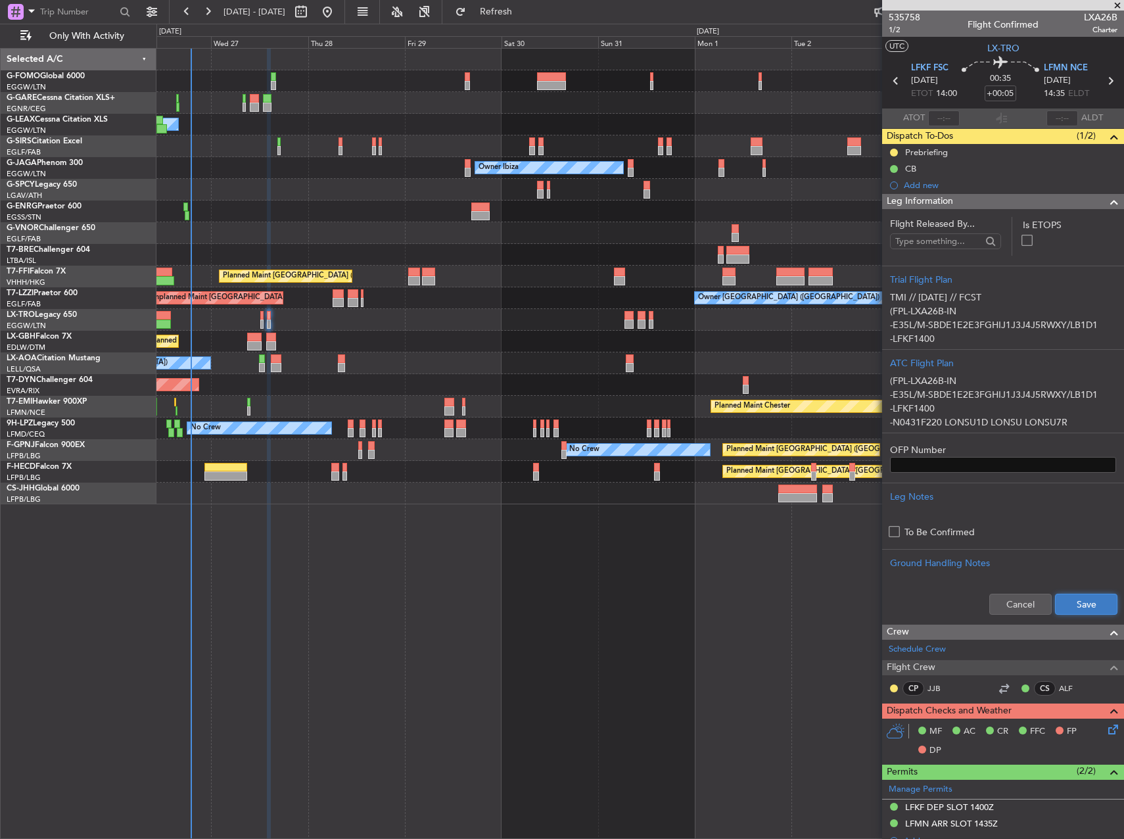
click at [1069, 604] on button "Save" at bounding box center [1086, 604] width 62 height 21
click at [894, 153] on button at bounding box center [894, 153] width 8 height 8
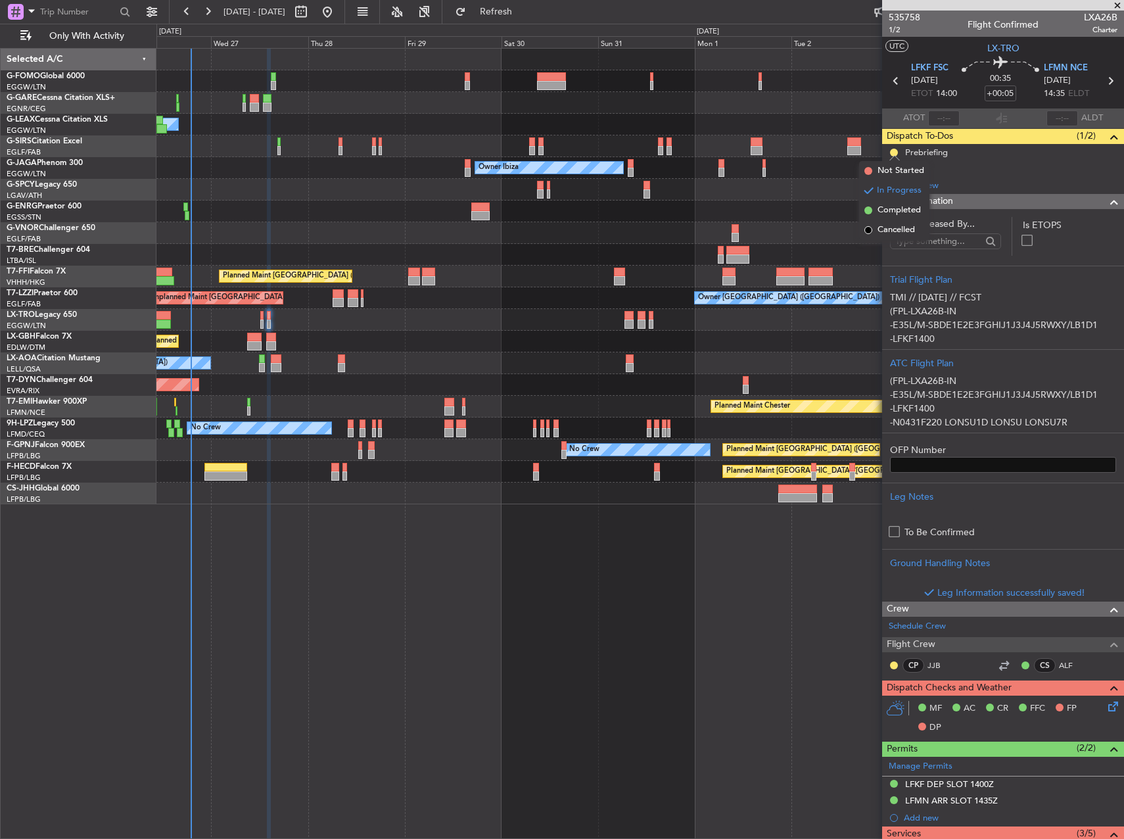
drag, startPoint x: 884, startPoint y: 229, endPoint x: 922, endPoint y: 247, distance: 41.8
click at [885, 229] on span "Cancelled" at bounding box center [896, 230] width 37 height 13
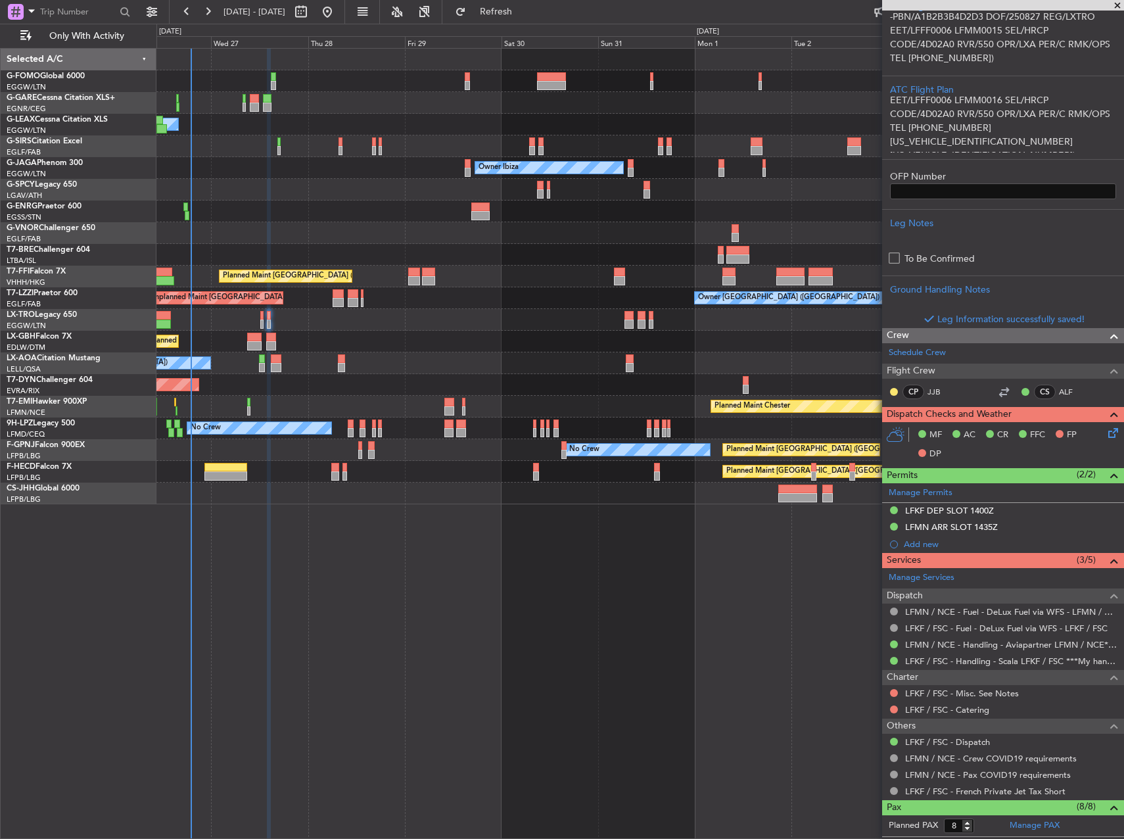
scroll to position [329, 0]
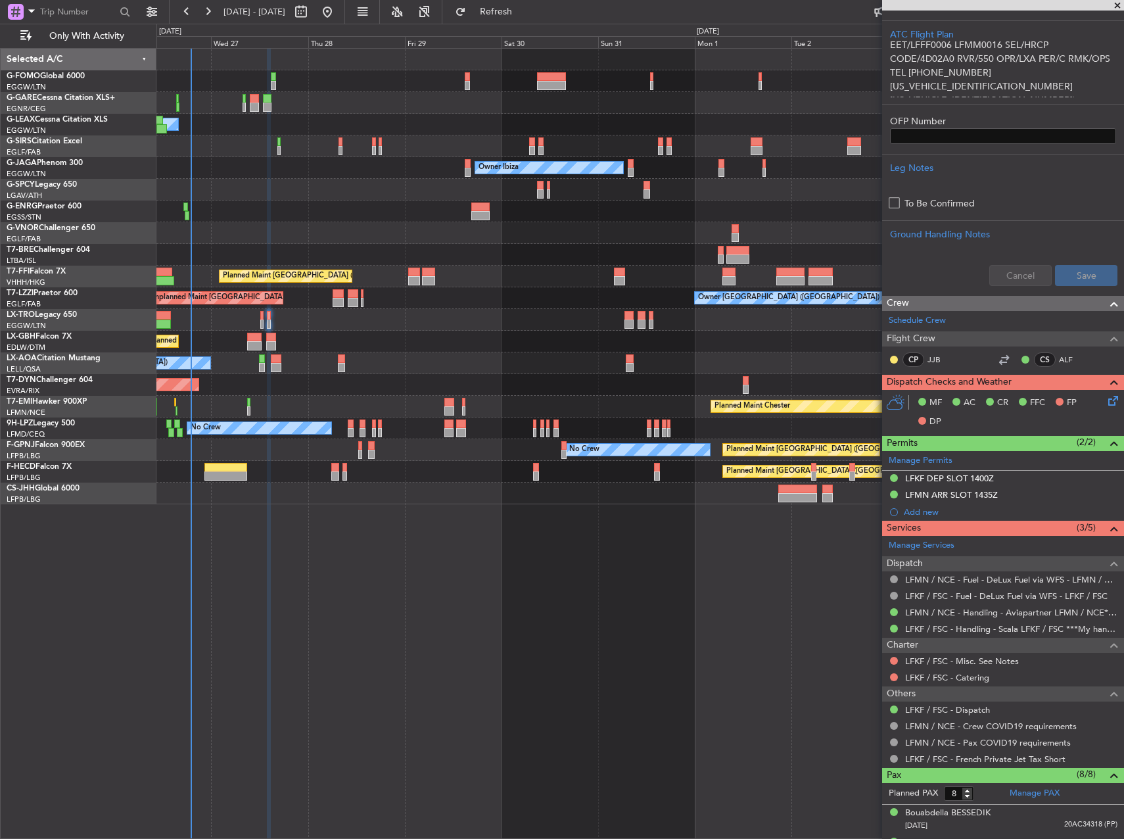
click at [1106, 395] on icon at bounding box center [1111, 398] width 11 height 11
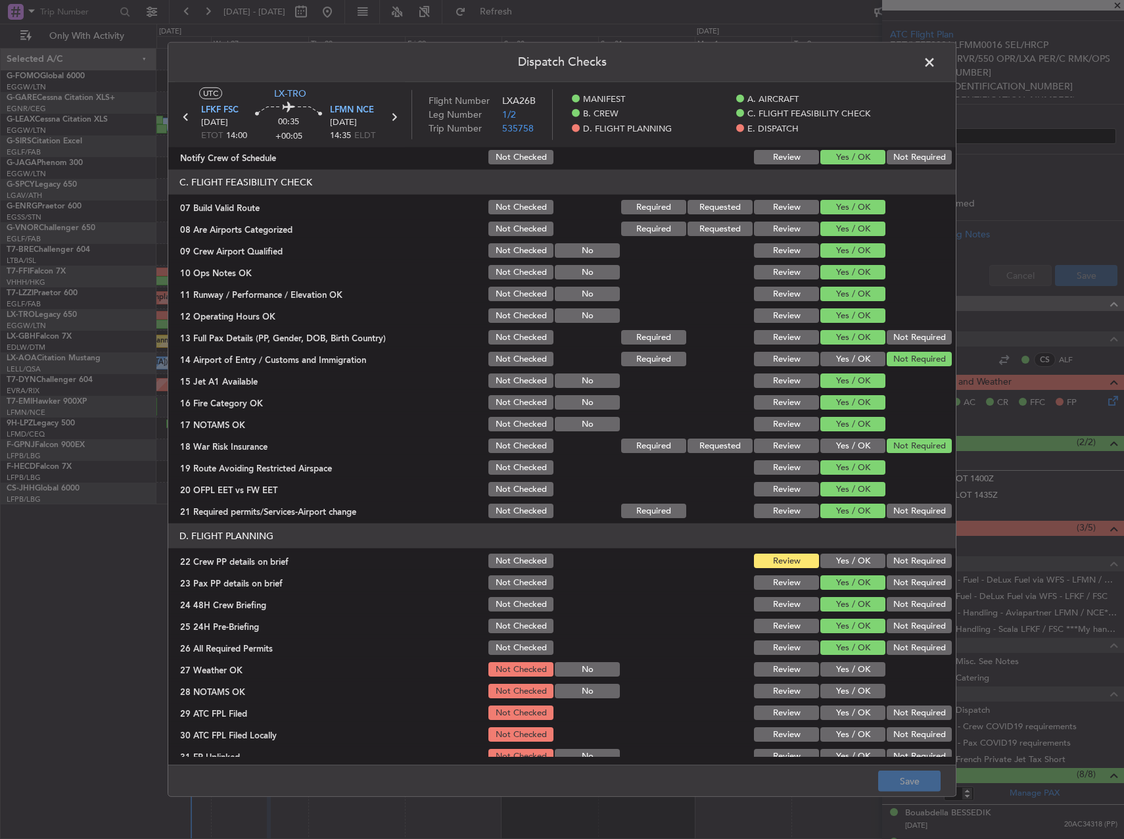
scroll to position [263, 0]
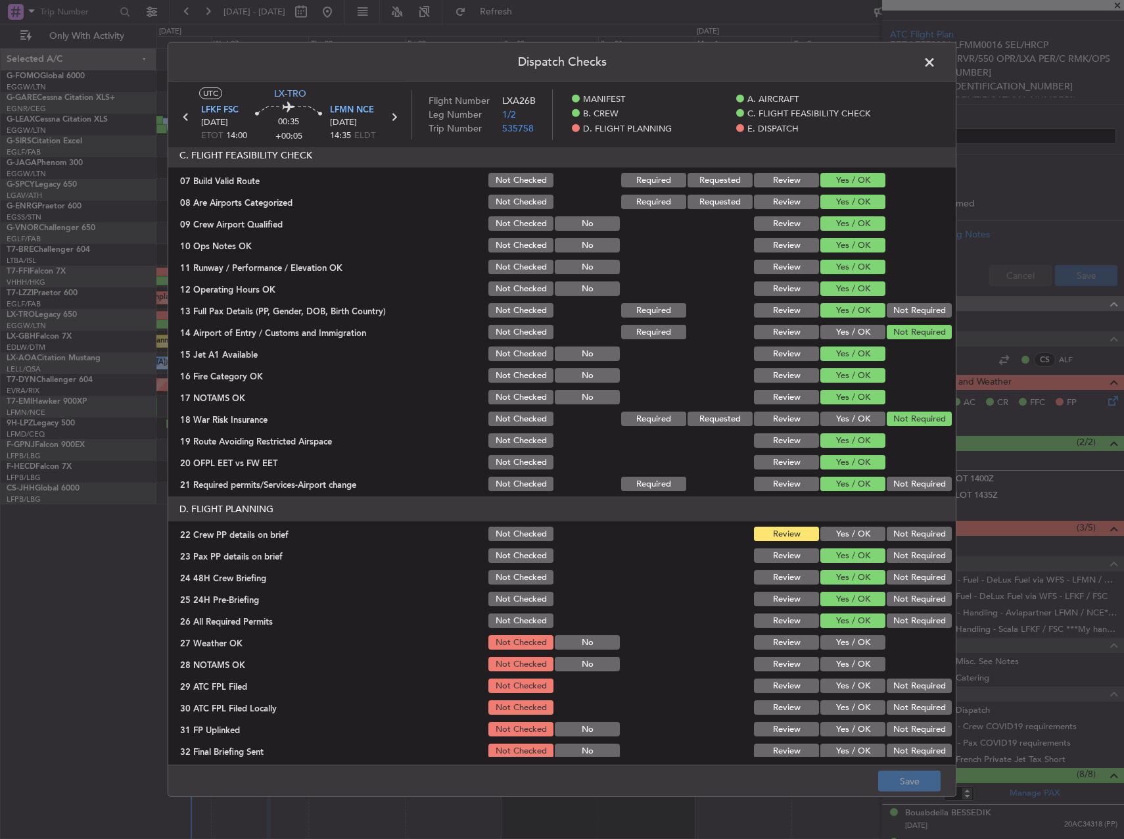
click at [859, 538] on button "Yes / OK" at bounding box center [853, 534] width 65 height 14
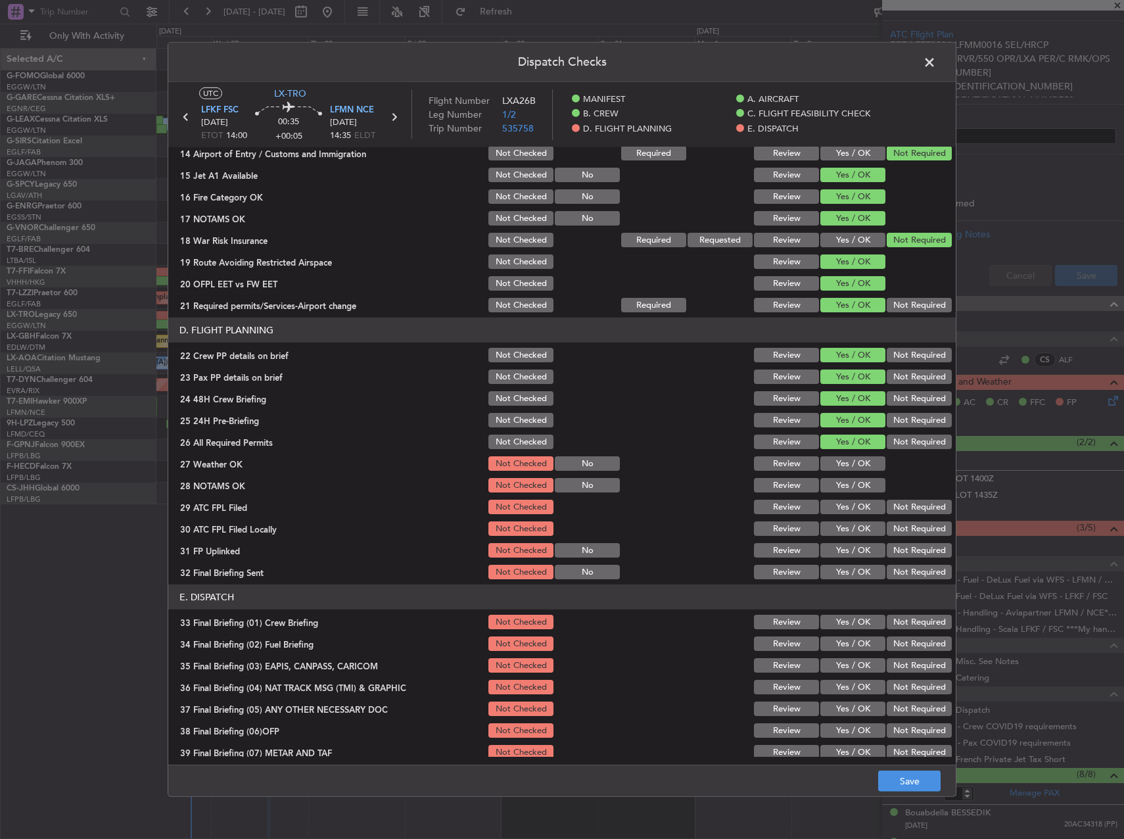
scroll to position [460, 0]
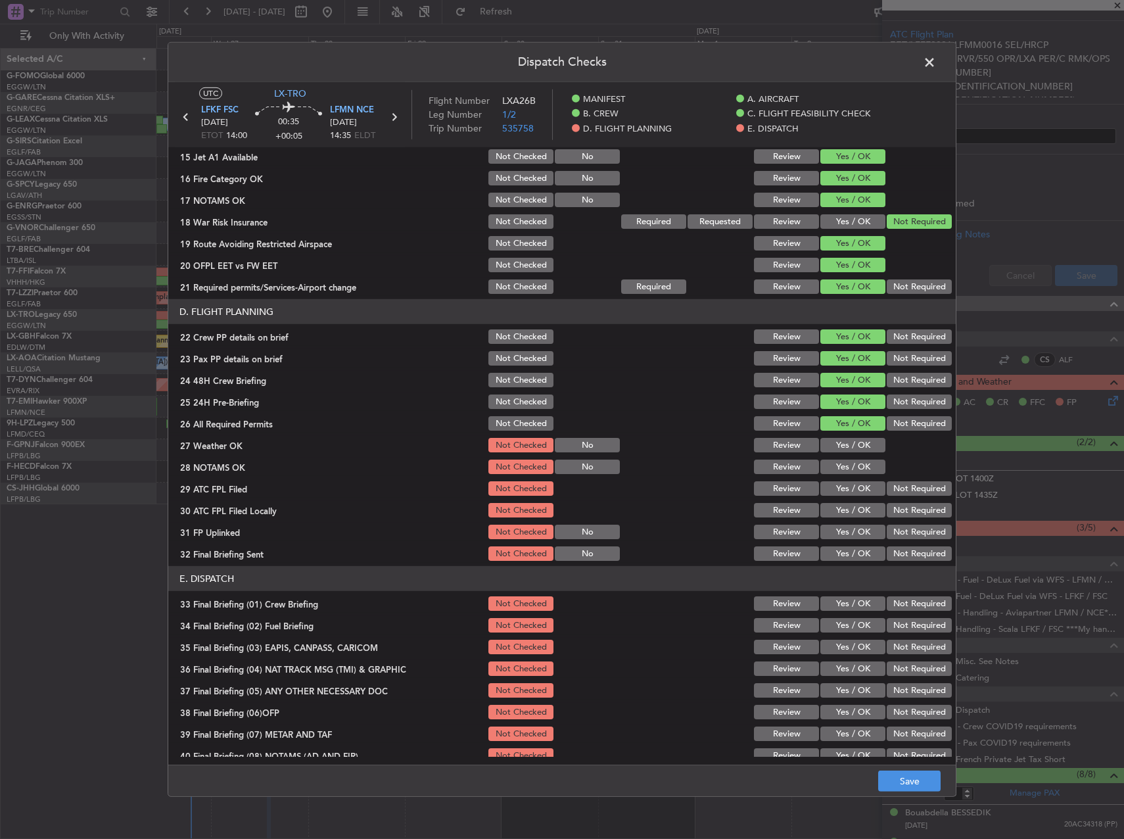
click at [844, 440] on button "Yes / OK" at bounding box center [853, 445] width 65 height 14
click at [840, 457] on section "D. FLIGHT PLANNING 22 Crew PP details on brief Not Checked Review Yes / OK Not …" at bounding box center [562, 431] width 788 height 264
click at [840, 465] on button "Yes / OK" at bounding box center [853, 467] width 65 height 14
drag, startPoint x: 840, startPoint y: 486, endPoint x: 859, endPoint y: 496, distance: 20.9
click at [840, 487] on button "Yes / OK" at bounding box center [853, 488] width 65 height 14
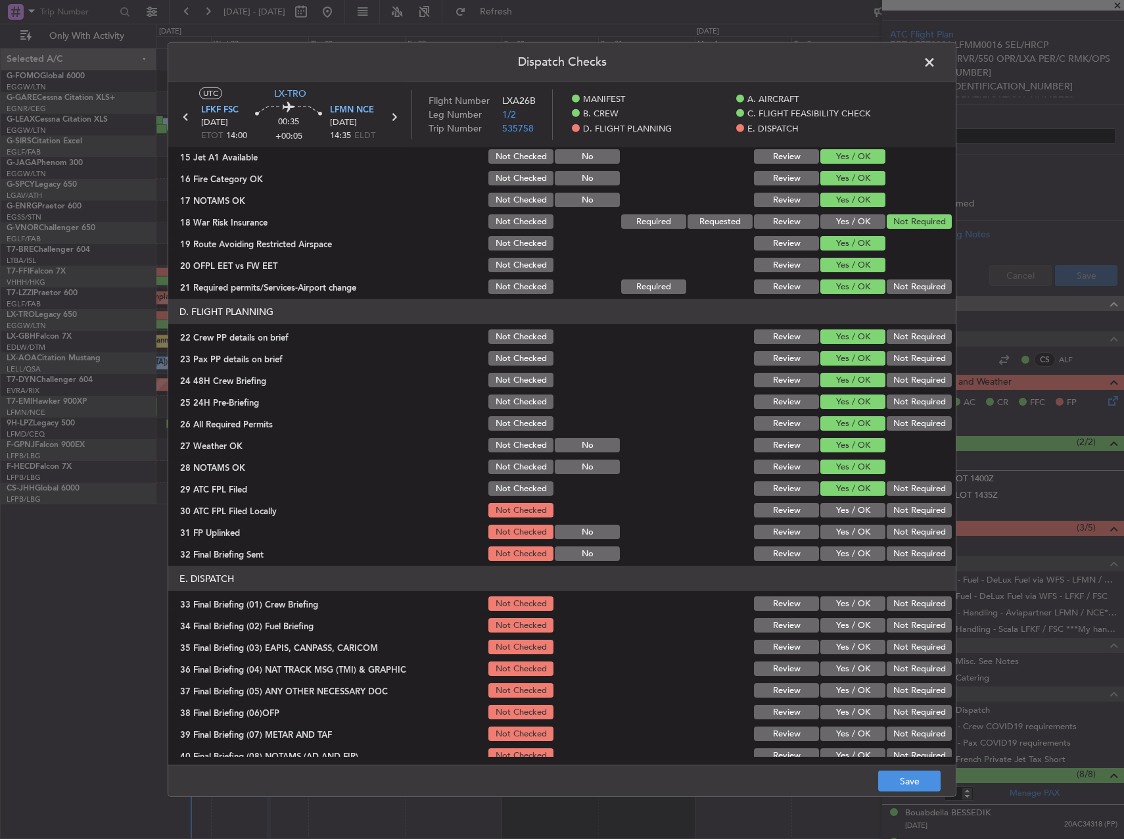
click at [911, 510] on button "Not Required" at bounding box center [919, 510] width 65 height 14
click at [861, 529] on button "Yes / OK" at bounding box center [853, 532] width 65 height 14
click at [907, 546] on div "Not Required" at bounding box center [918, 553] width 66 height 18
click at [907, 553] on button "Not Required" at bounding box center [919, 553] width 65 height 14
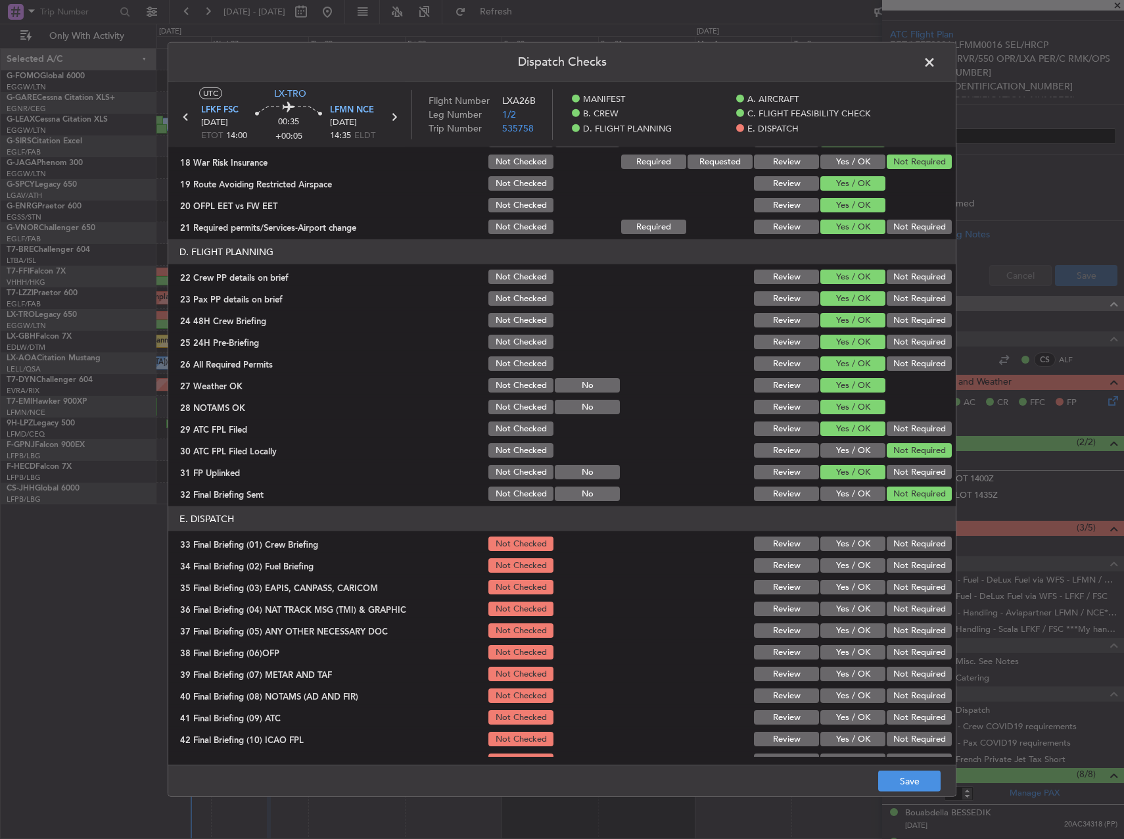
scroll to position [558, 0]
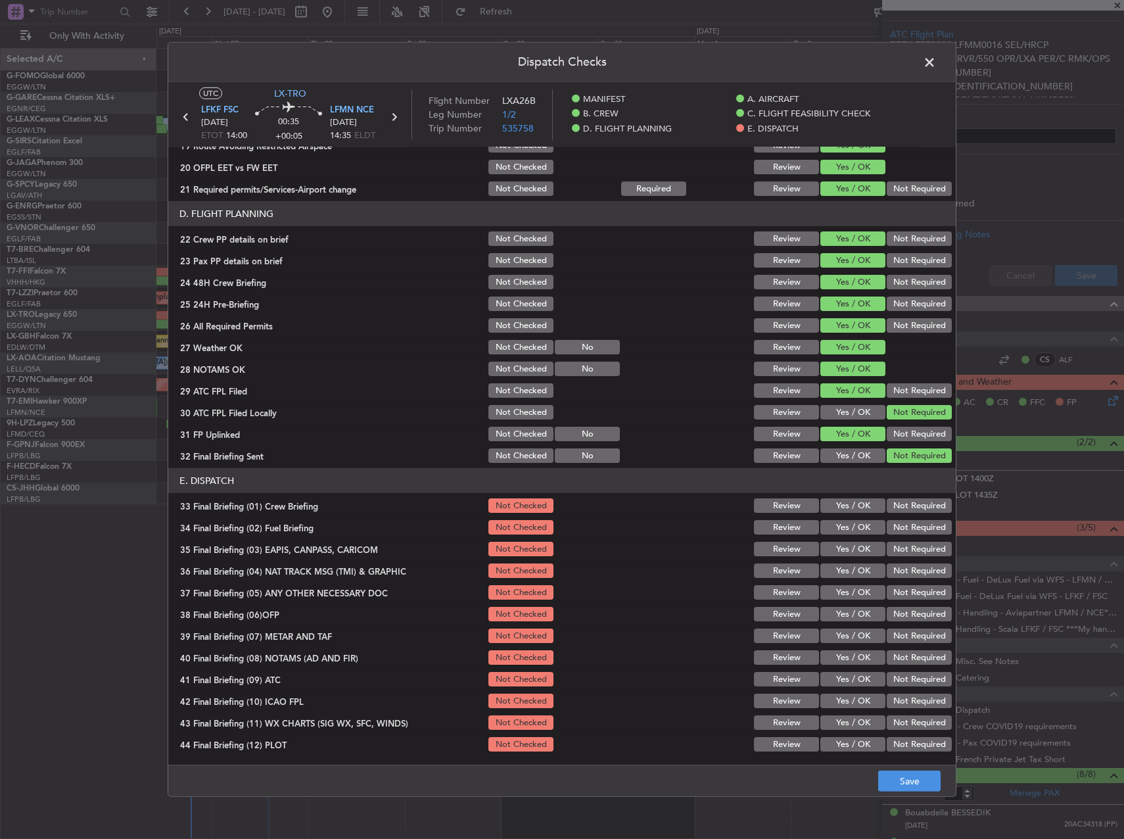
click at [849, 508] on button "Yes / OK" at bounding box center [853, 505] width 65 height 14
drag, startPoint x: 847, startPoint y: 521, endPoint x: 859, endPoint y: 529, distance: 14.2
click at [853, 525] on button "Yes / OK" at bounding box center [853, 527] width 65 height 14
drag, startPoint x: 894, startPoint y: 545, endPoint x: 907, endPoint y: 568, distance: 25.6
click at [900, 551] on button "Not Required" at bounding box center [919, 549] width 65 height 14
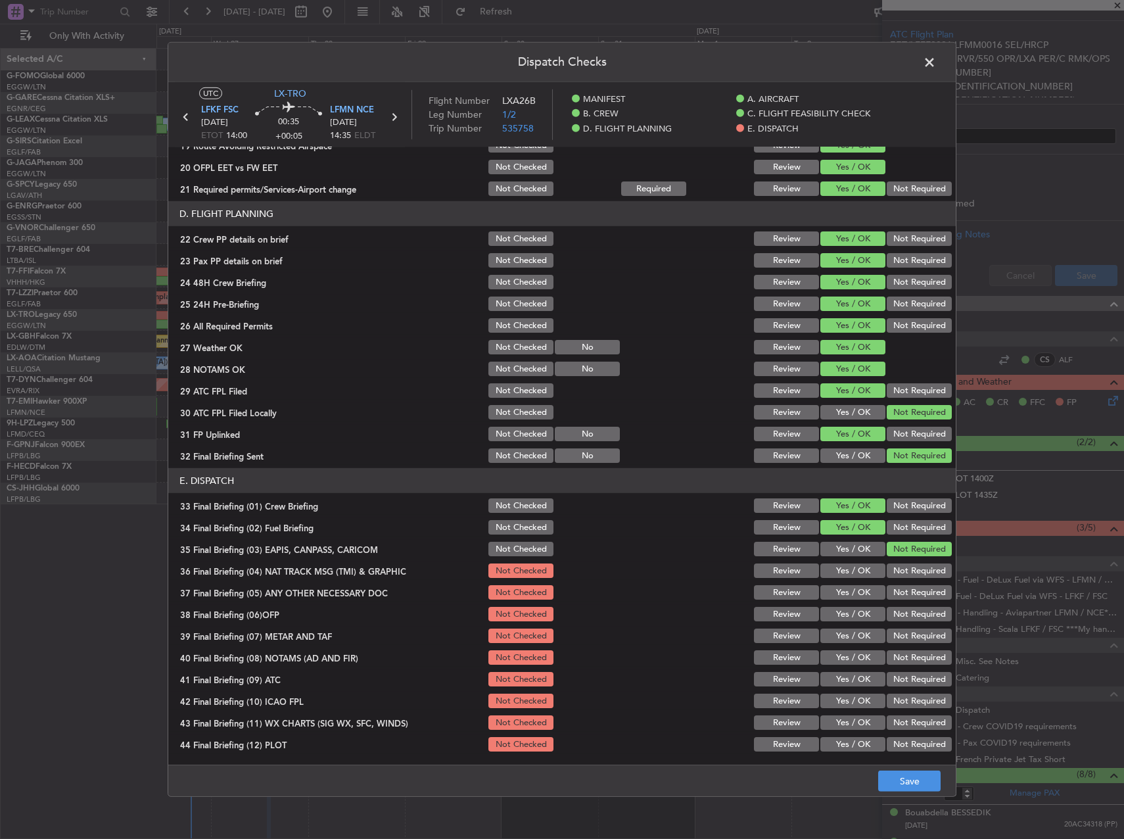
drag, startPoint x: 907, startPoint y: 572, endPoint x: 898, endPoint y: 591, distance: 21.2
click at [907, 573] on button "Not Required" at bounding box center [919, 571] width 65 height 14
click at [898, 598] on button "Not Required" at bounding box center [919, 592] width 65 height 14
click at [843, 621] on div "Yes / OK" at bounding box center [852, 614] width 66 height 18
click at [842, 616] on button "Yes / OK" at bounding box center [853, 614] width 65 height 14
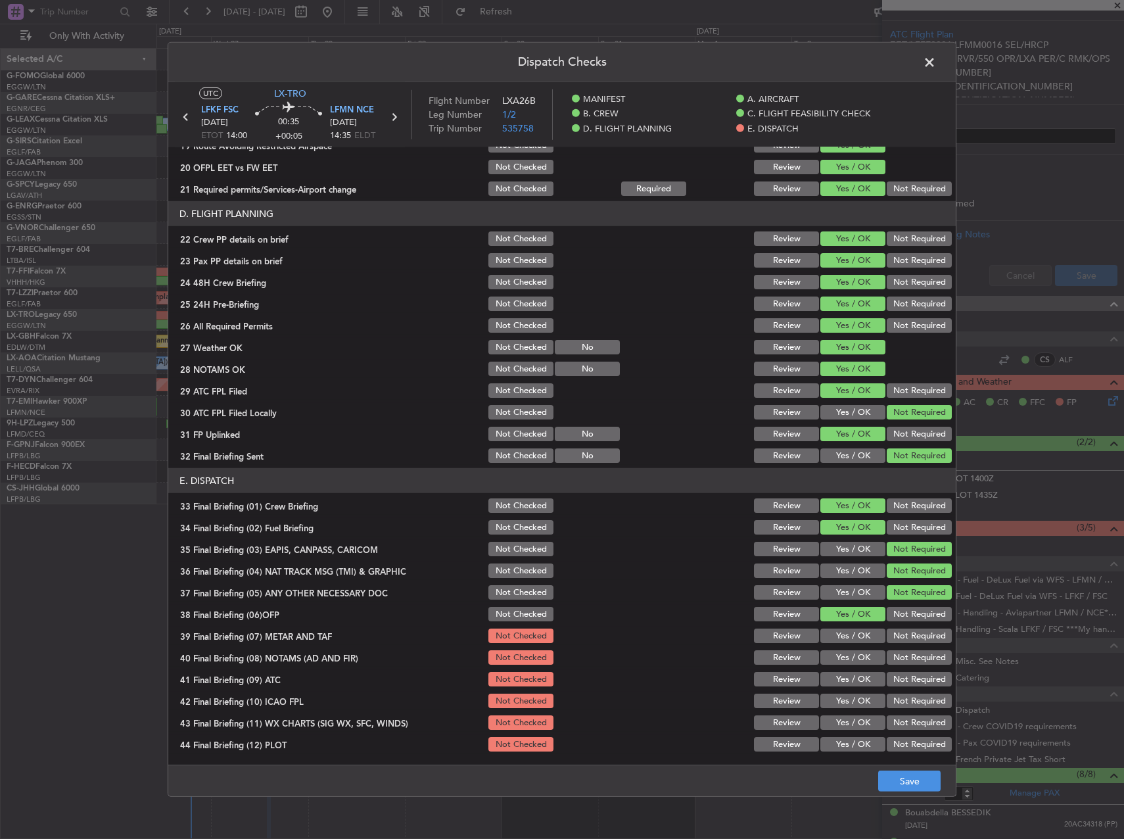
click at [841, 629] on button "Yes / OK" at bounding box center [853, 636] width 65 height 14
drag, startPoint x: 842, startPoint y: 650, endPoint x: 842, endPoint y: 668, distance: 17.8
click at [842, 652] on button "Yes / OK" at bounding box center [853, 657] width 65 height 14
click at [842, 668] on section "E. DISPATCH 33 Final Briefing (01) Crew Briefing Not Checked Review Yes / OK No…" at bounding box center [562, 610] width 788 height 285
click at [846, 680] on button "Yes / OK" at bounding box center [853, 679] width 65 height 14
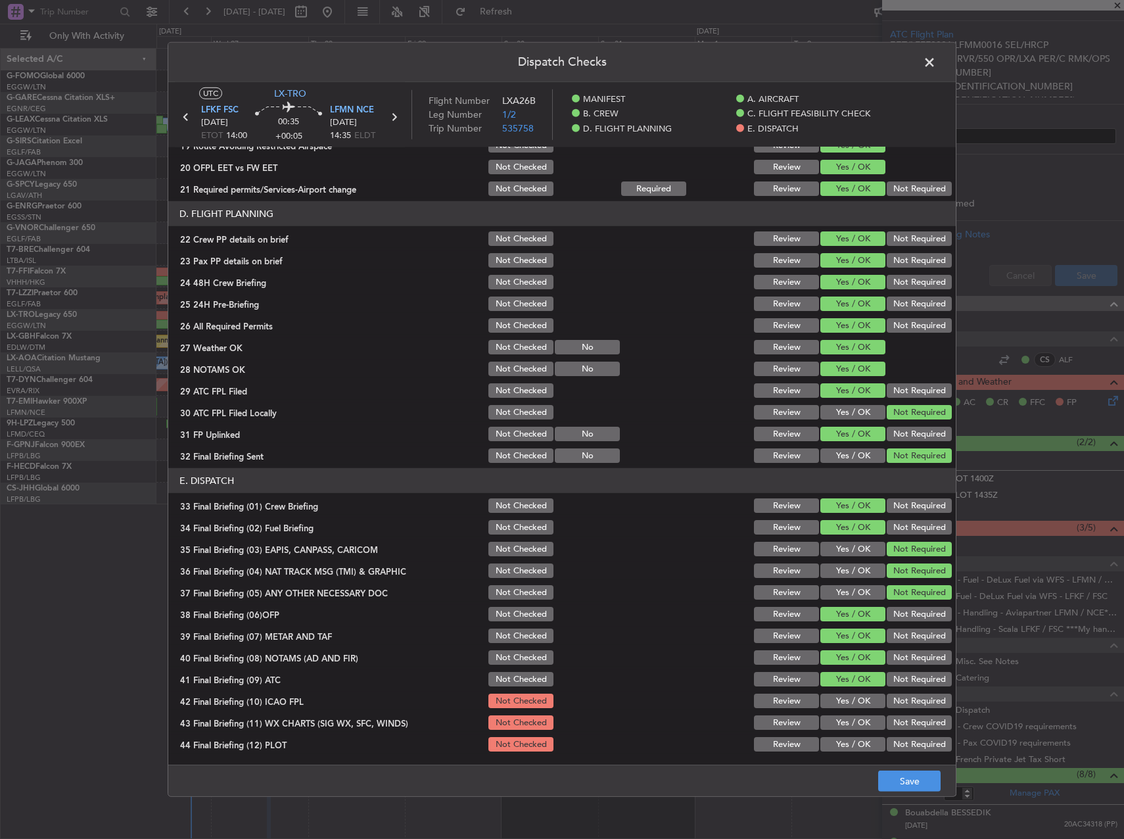
click at [847, 699] on button "Yes / OK" at bounding box center [853, 701] width 65 height 14
click at [848, 724] on button "Yes / OK" at bounding box center [853, 722] width 65 height 14
click at [852, 744] on button "Yes / OK" at bounding box center [853, 744] width 65 height 14
click at [927, 776] on button "Save" at bounding box center [910, 781] width 62 height 21
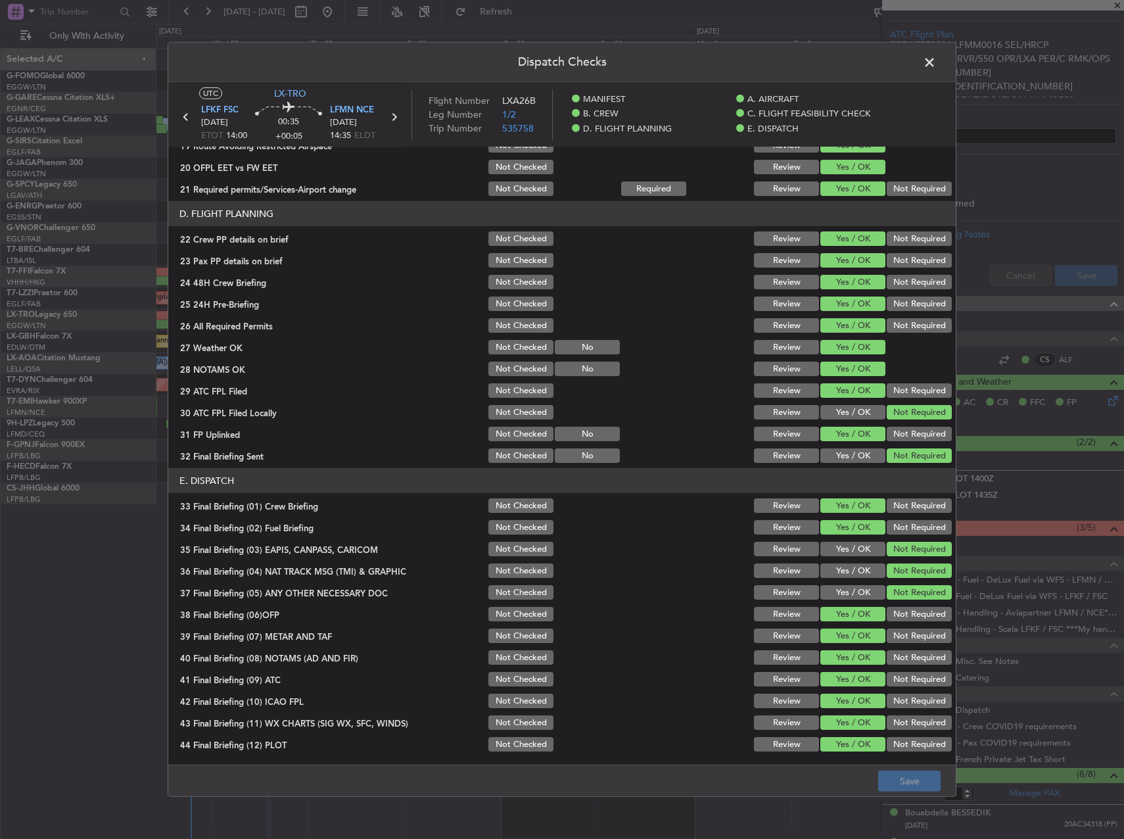
click at [936, 54] on span at bounding box center [936, 66] width 0 height 26
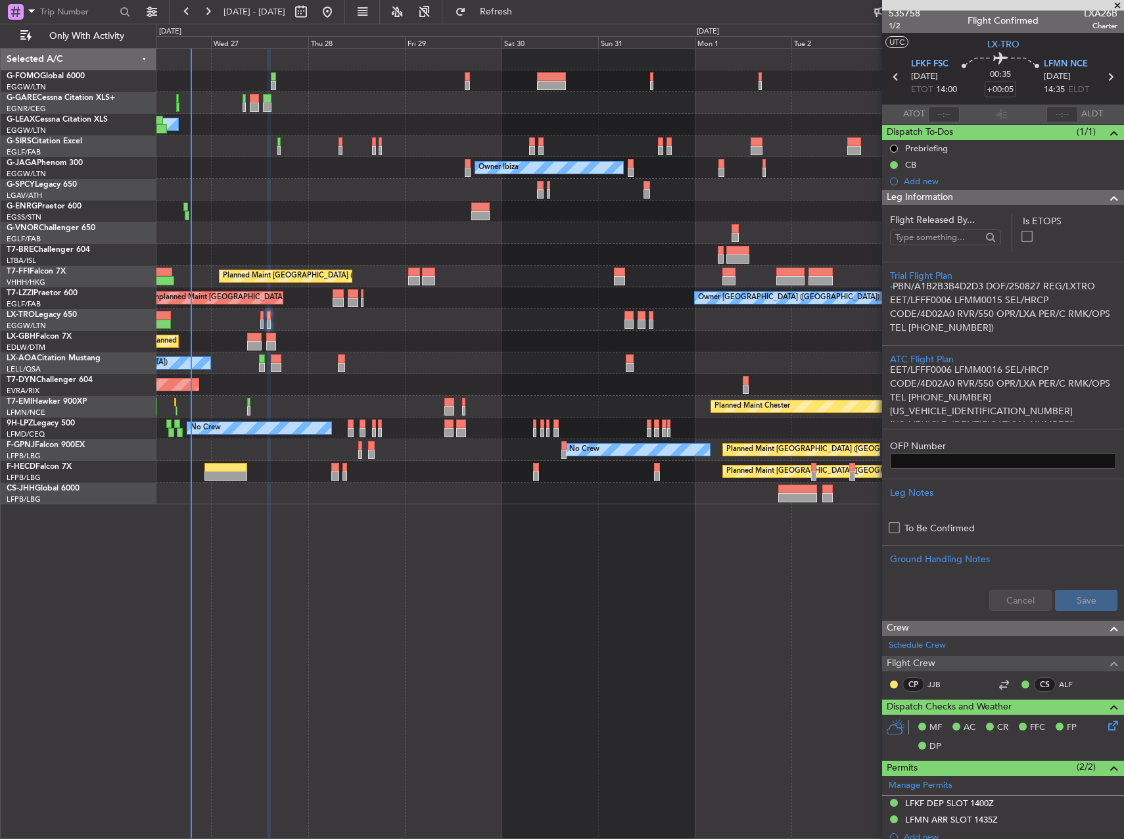
scroll to position [0, 0]
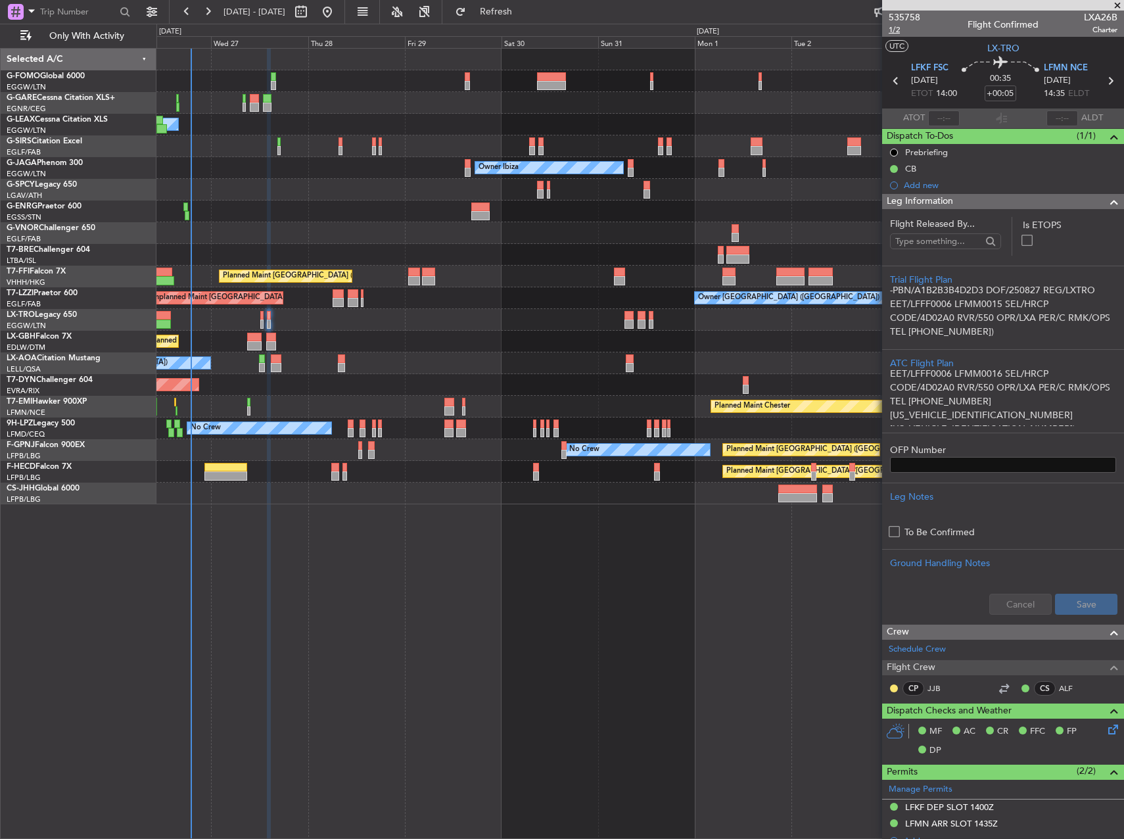
click at [899, 29] on span "1/2" at bounding box center [905, 29] width 32 height 11
click at [212, 483] on div at bounding box center [640, 494] width 967 height 22
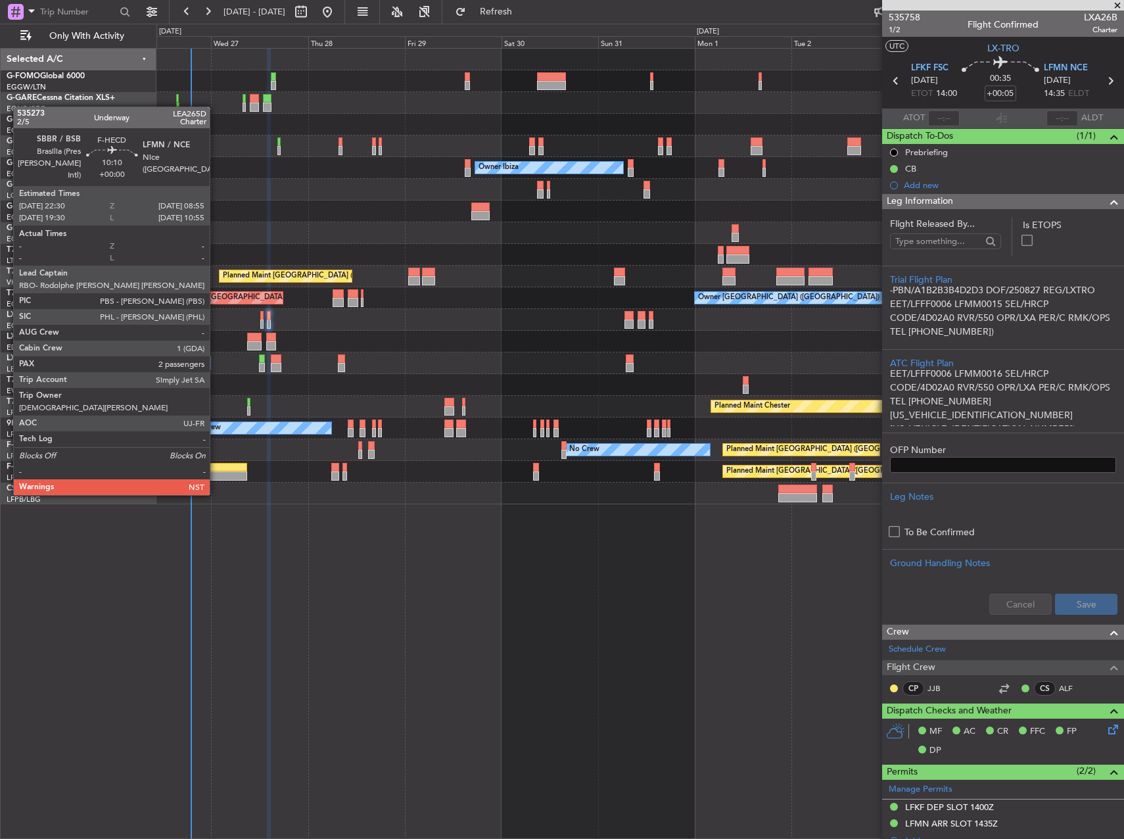
click at [216, 470] on div at bounding box center [226, 467] width 42 height 9
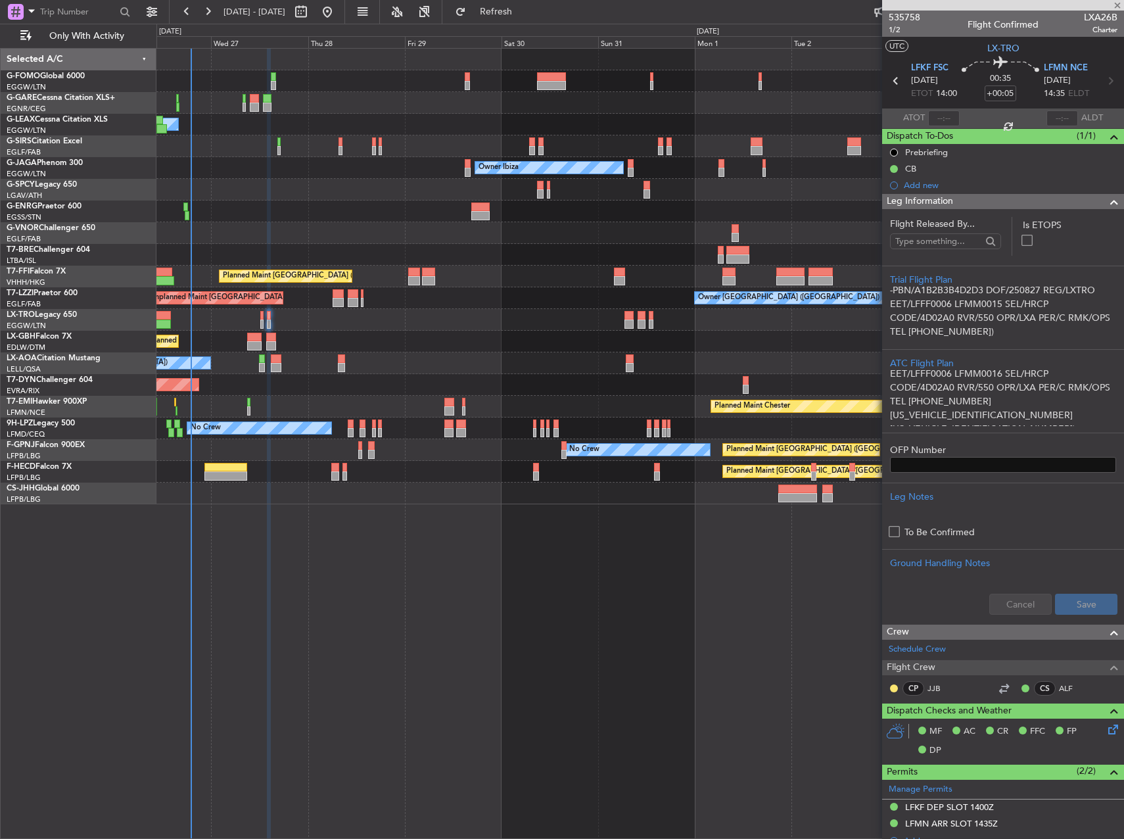
type input "2"
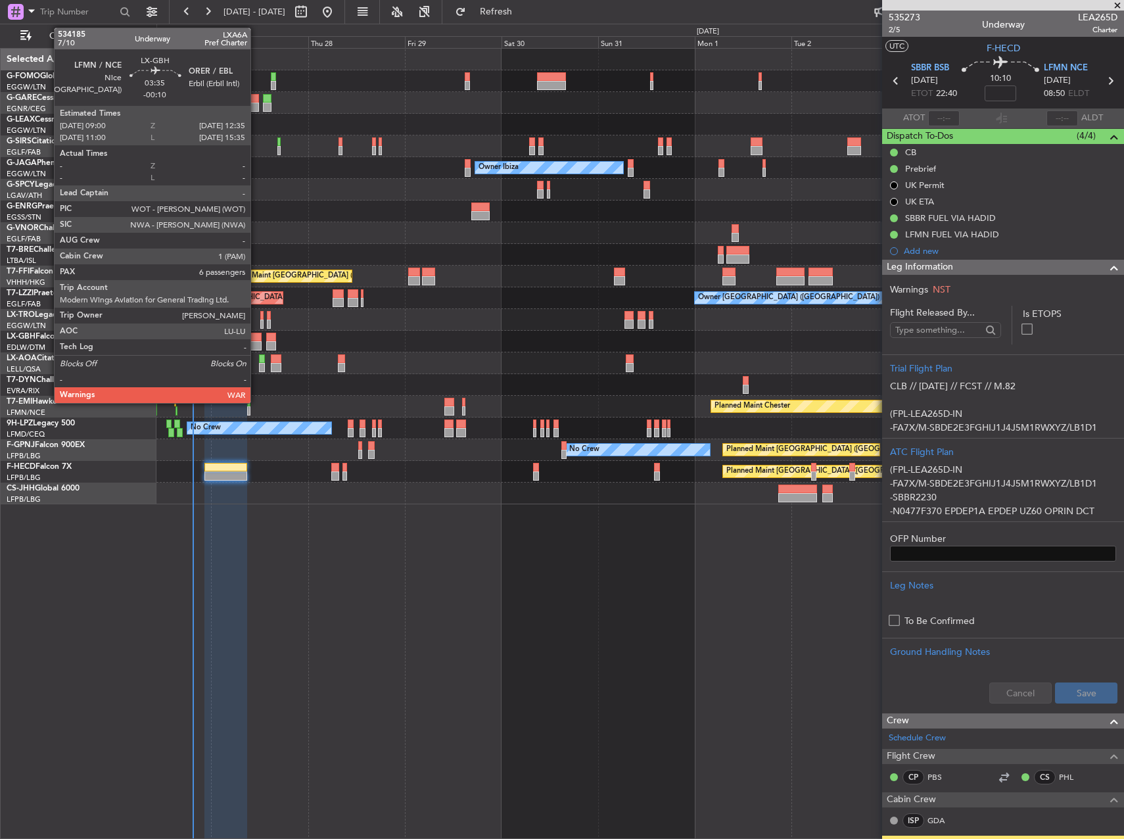
click at [257, 344] on div at bounding box center [254, 345] width 14 height 9
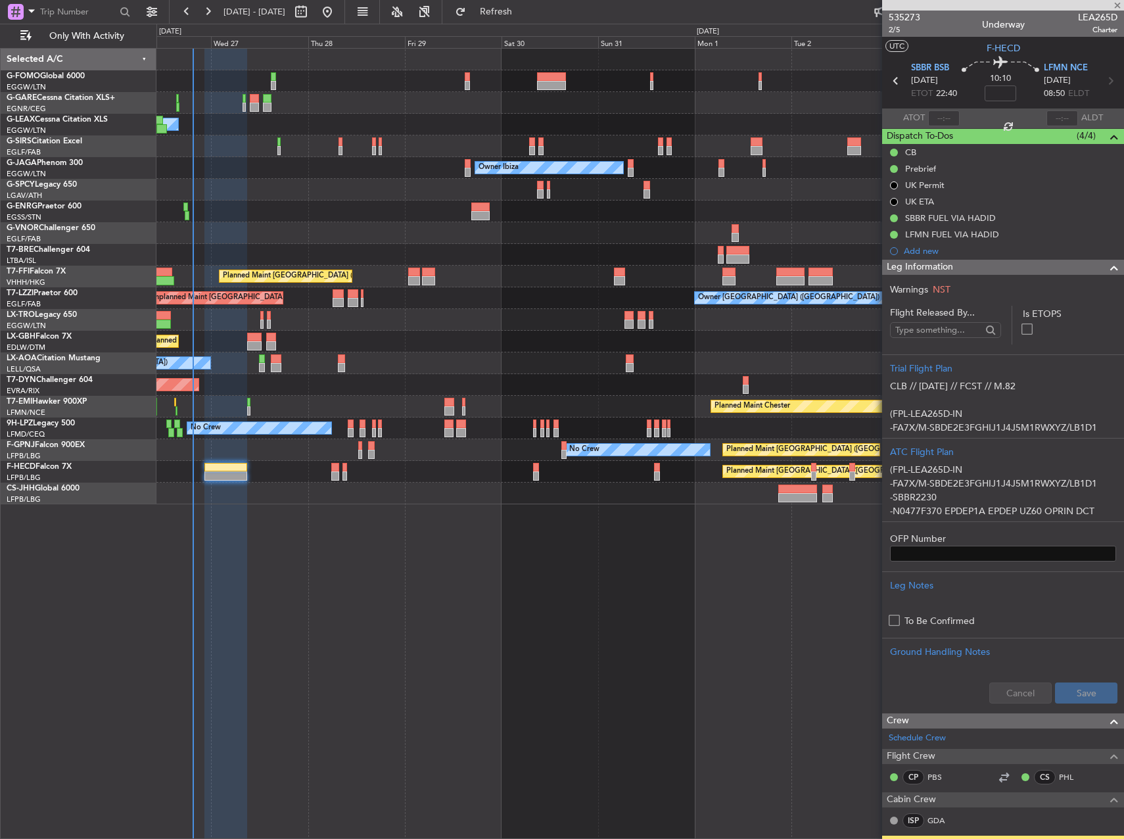
type input "-00:10"
type input "6"
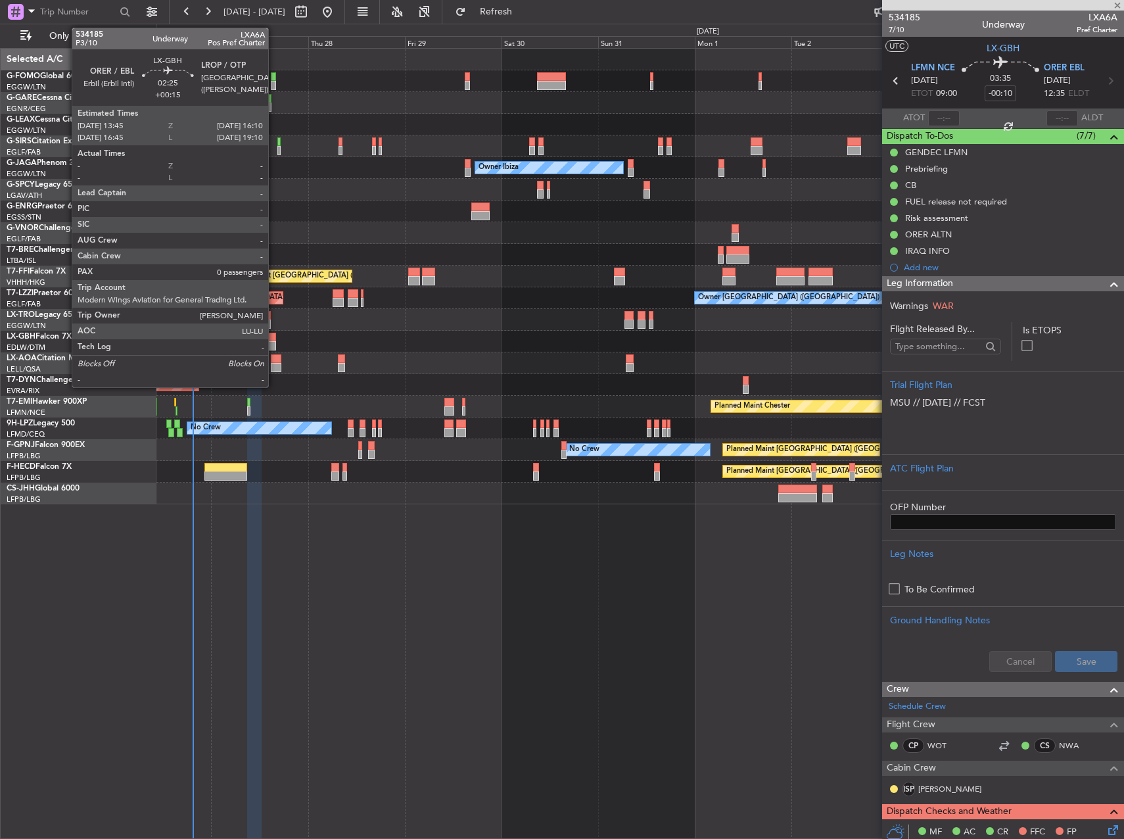
click at [274, 339] on div at bounding box center [271, 337] width 10 height 9
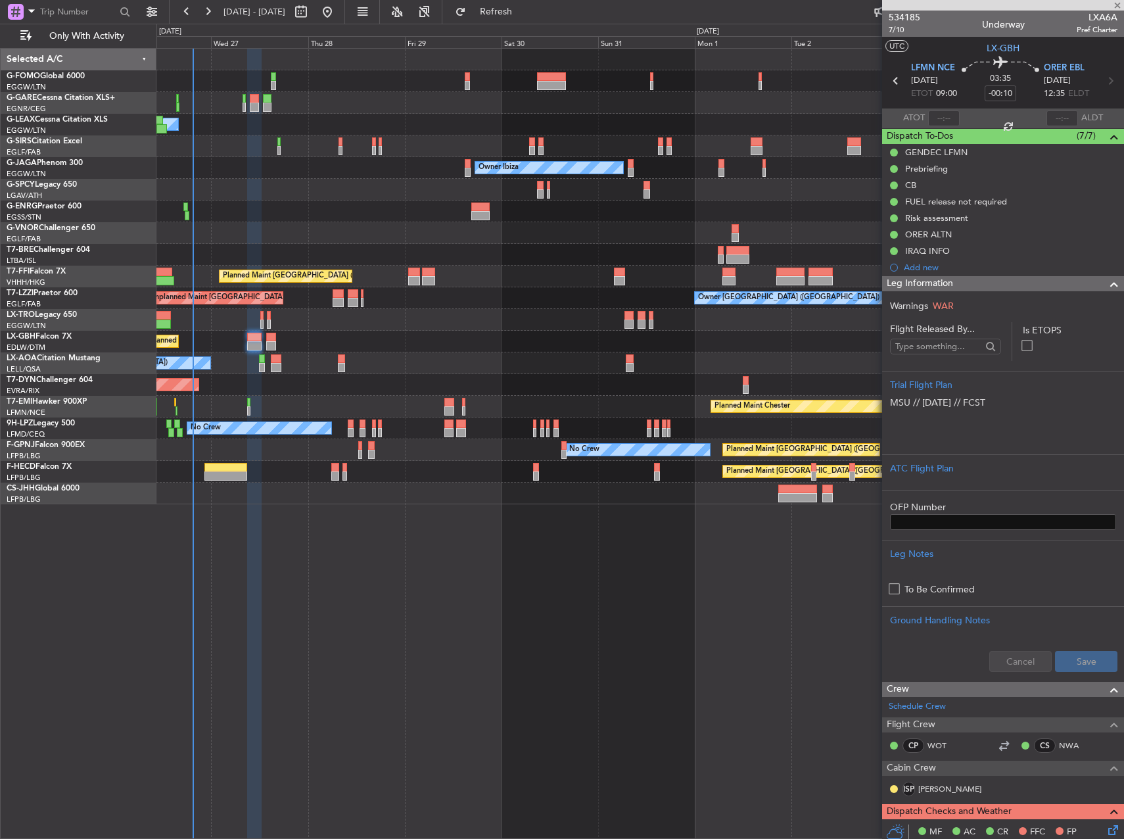
type input "+00:15"
type input "0"
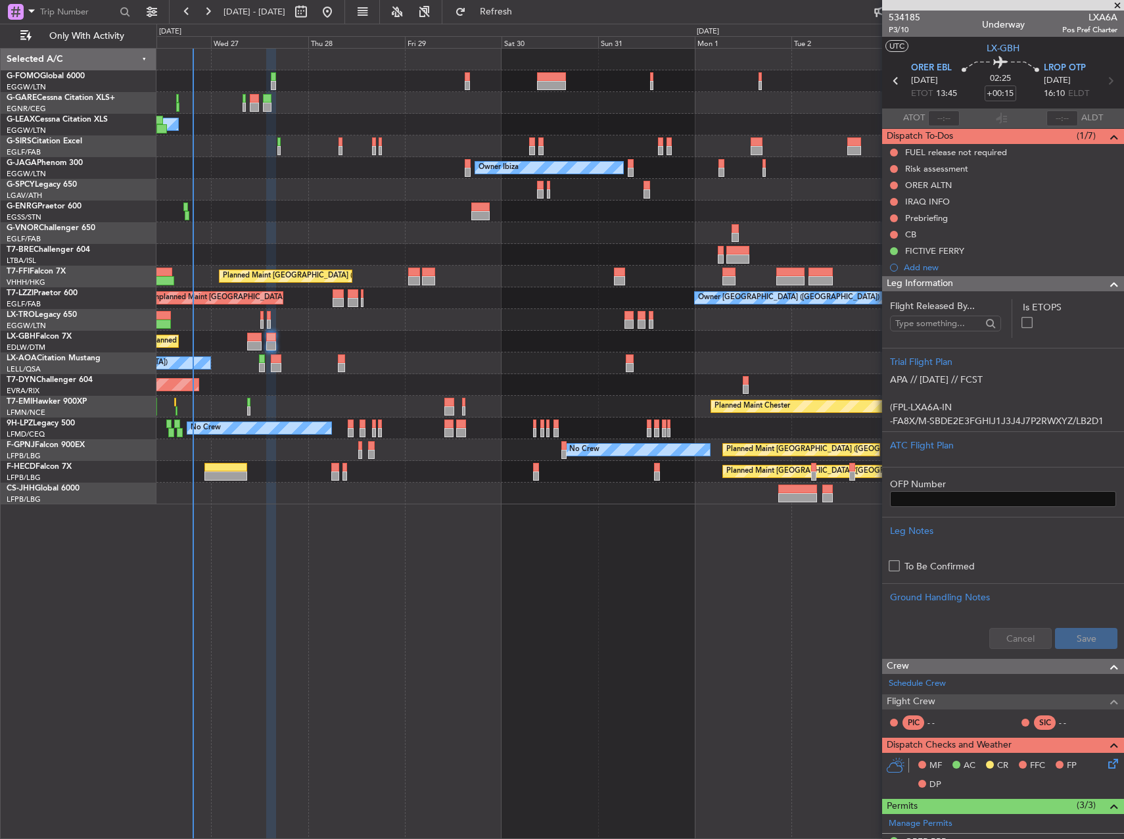
click at [254, 350] on div "Planned Maint Nice ([GEOGRAPHIC_DATA])" at bounding box center [640, 342] width 967 height 22
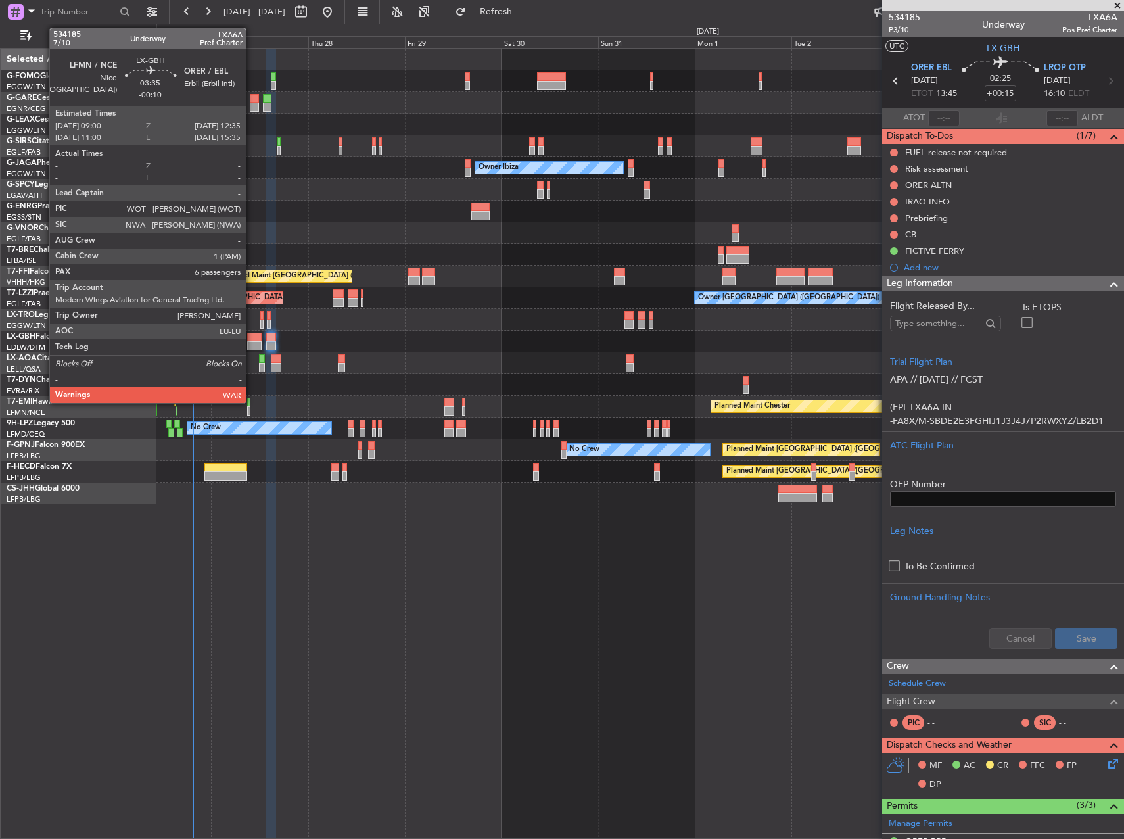
click at [252, 349] on div at bounding box center [254, 345] width 14 height 9
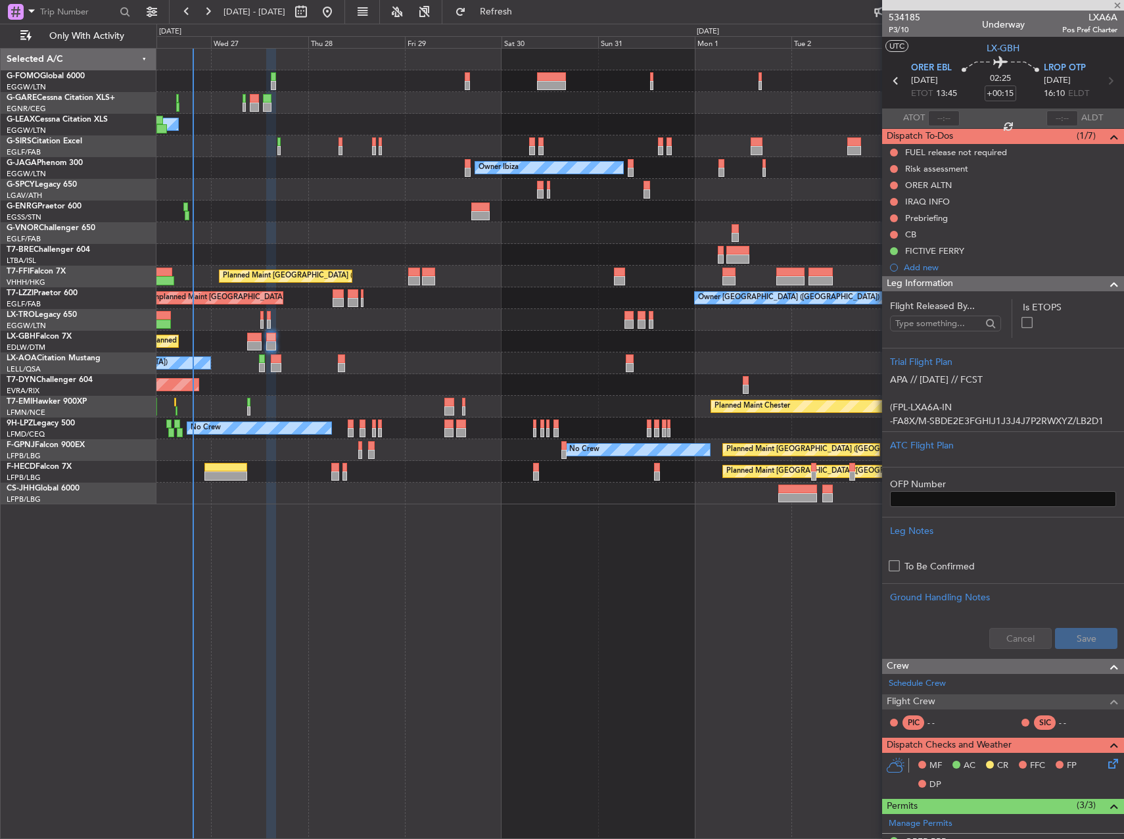
type input "-00:10"
type input "6"
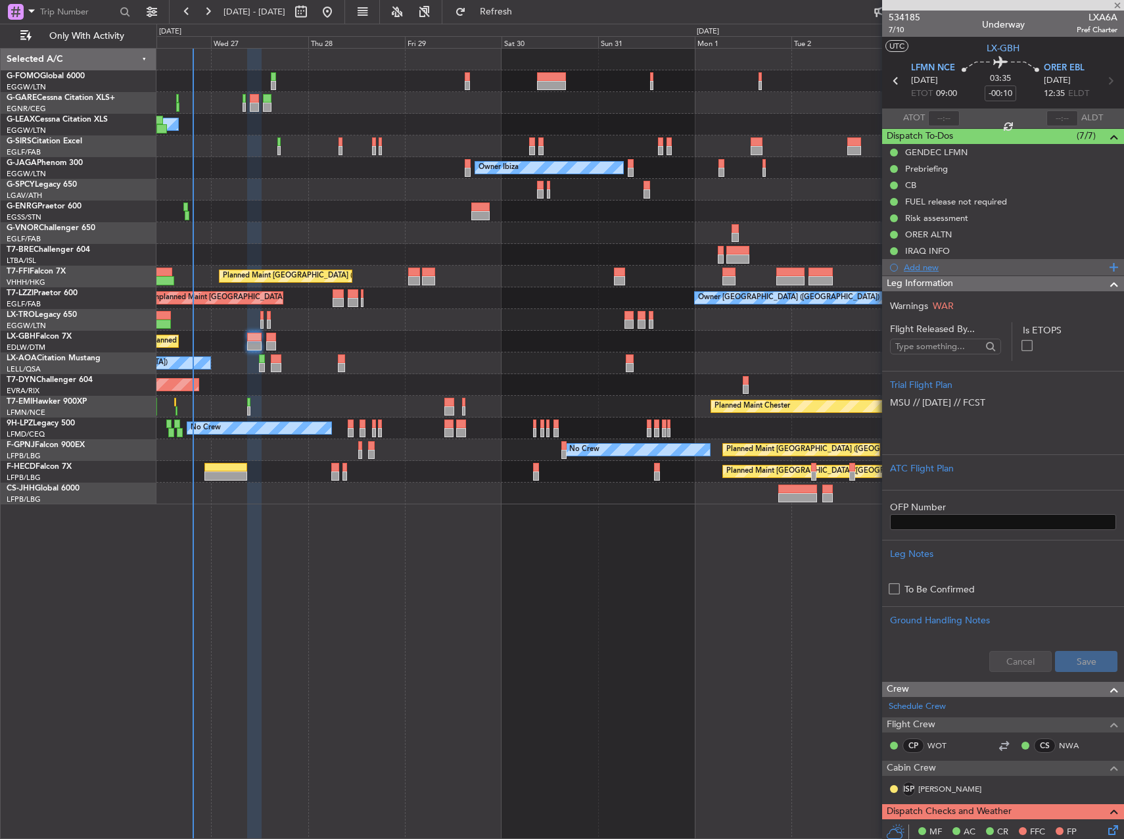
click at [937, 270] on div "Add new" at bounding box center [1005, 267] width 202 height 11
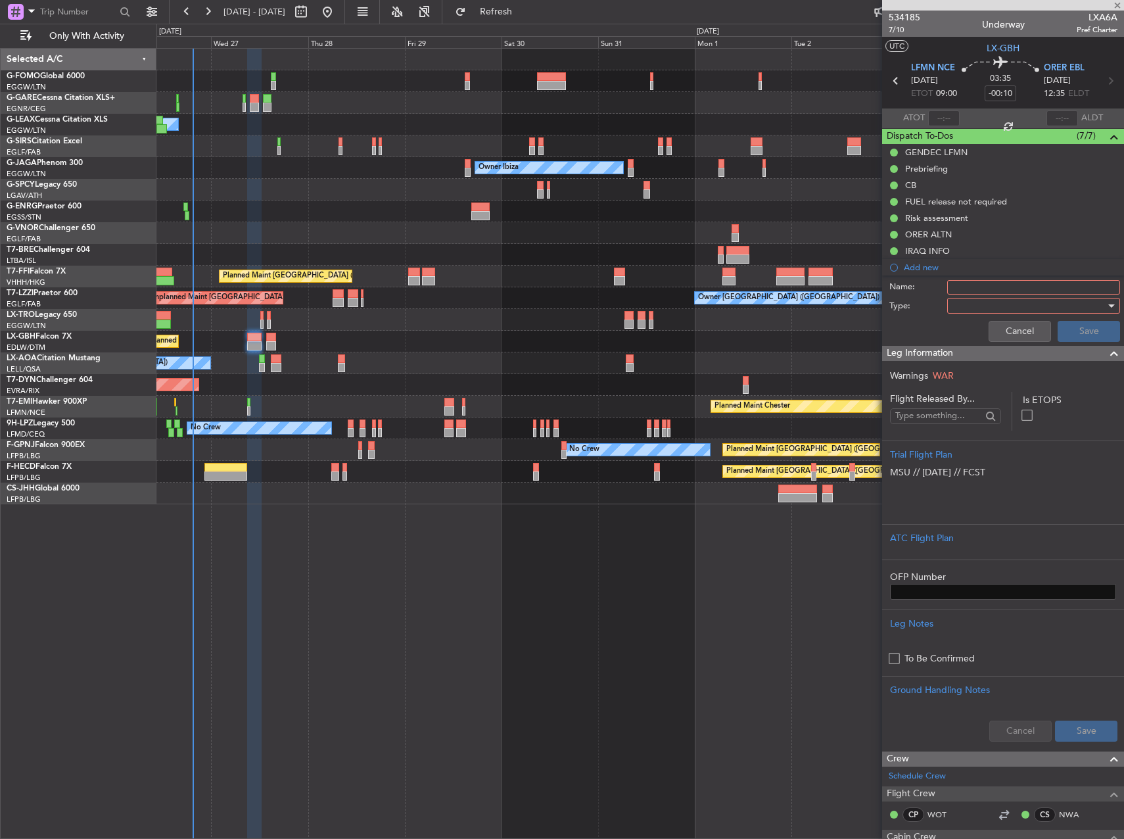
click at [969, 293] on input "Name:" at bounding box center [1034, 287] width 173 height 14
type input "ORER RWY CLS"
click at [979, 301] on div at bounding box center [1029, 306] width 153 height 20
click at [982, 366] on span "Airport" at bounding box center [1028, 372] width 154 height 20
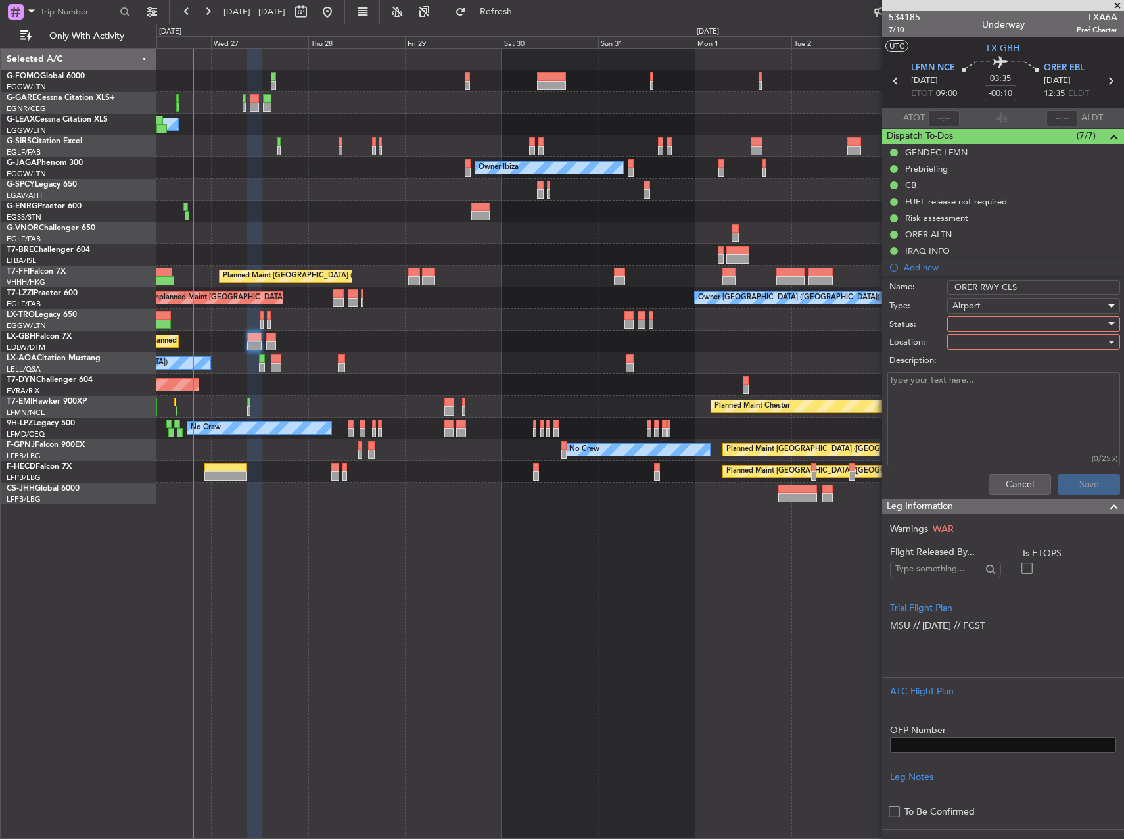
click at [980, 328] on div at bounding box center [1029, 324] width 153 height 20
click at [984, 354] on span "Not Started" at bounding box center [1028, 351] width 154 height 20
click at [979, 347] on div at bounding box center [1029, 342] width 153 height 20
click at [996, 372] on span "Arrival" at bounding box center [1028, 369] width 154 height 20
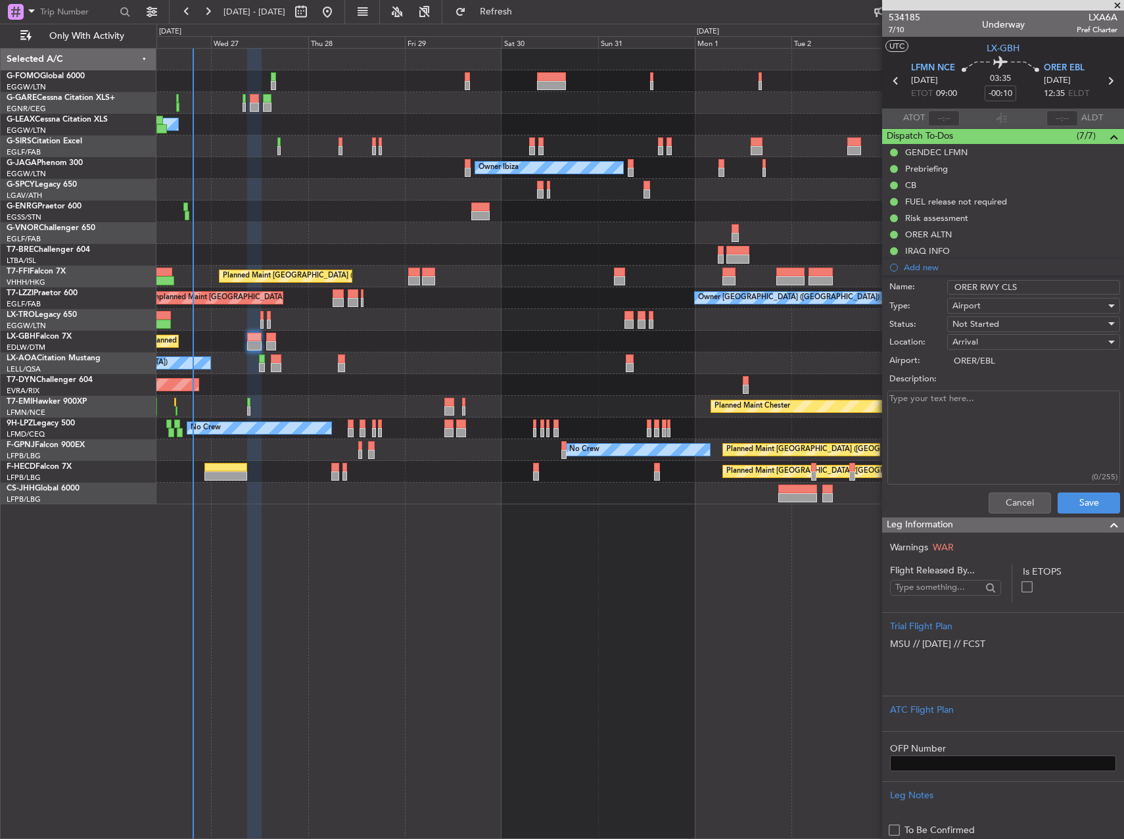
click at [947, 456] on textarea "Description:" at bounding box center [1004, 438] width 233 height 94
paste textarea "B)25/08/27/0700 C)25/08/270/930 E)RWY 18/36 CLSD DUE TO MAINT.)"
type textarea "B)25/08/27/0700 C)25/08/270/930 E)RWY 18/36 CLSD DUE TO MAINT.)"
click at [1073, 505] on button "Save" at bounding box center [1089, 503] width 62 height 21
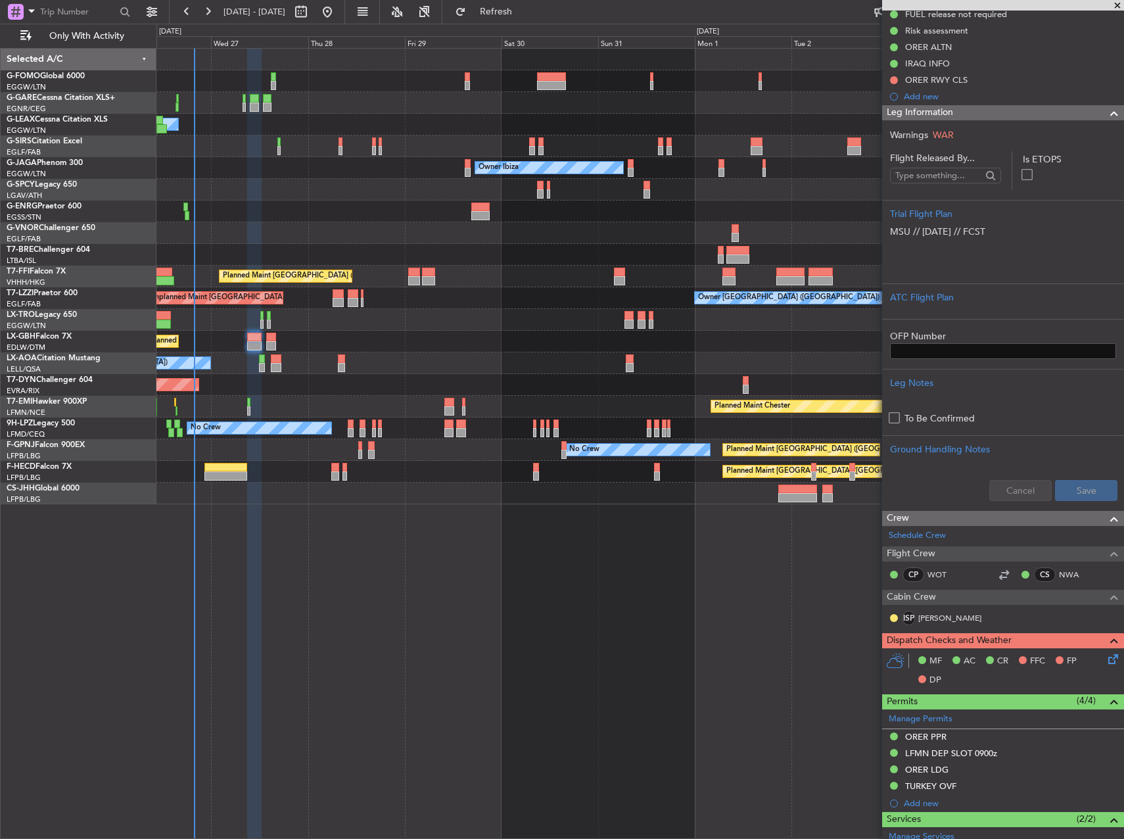
scroll to position [395, 0]
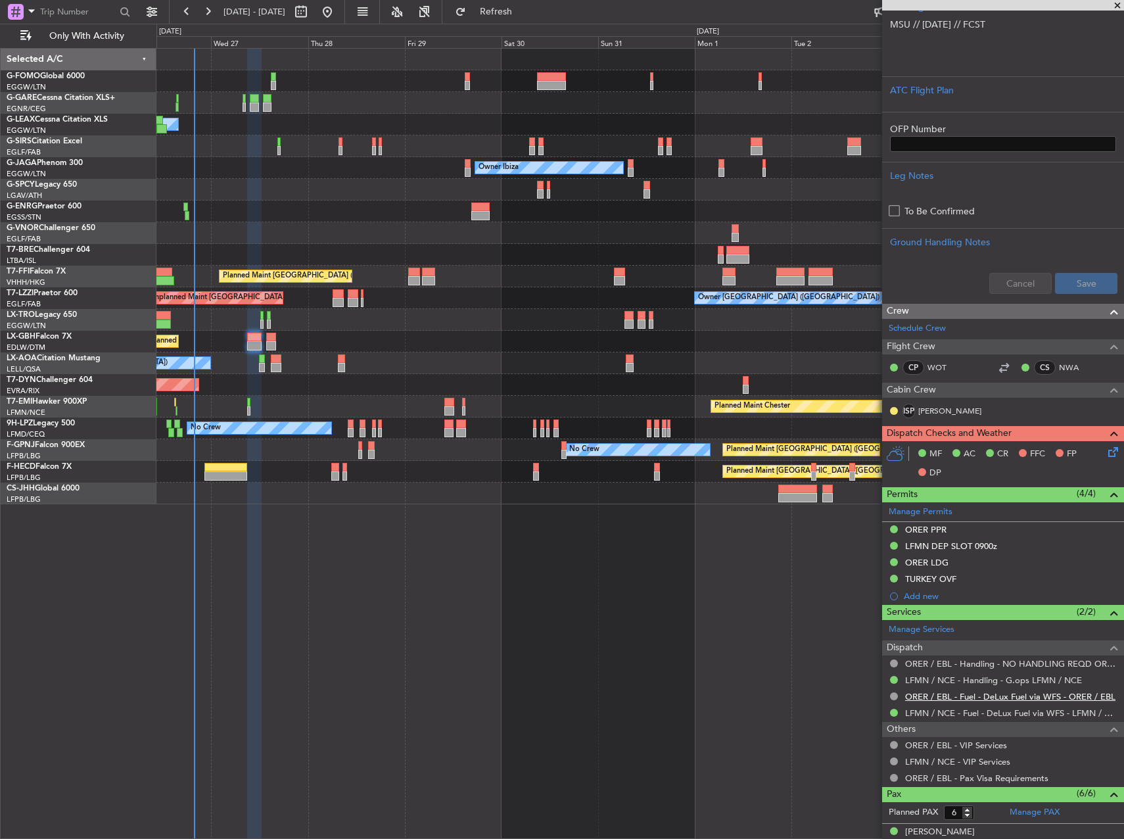
type input "5"
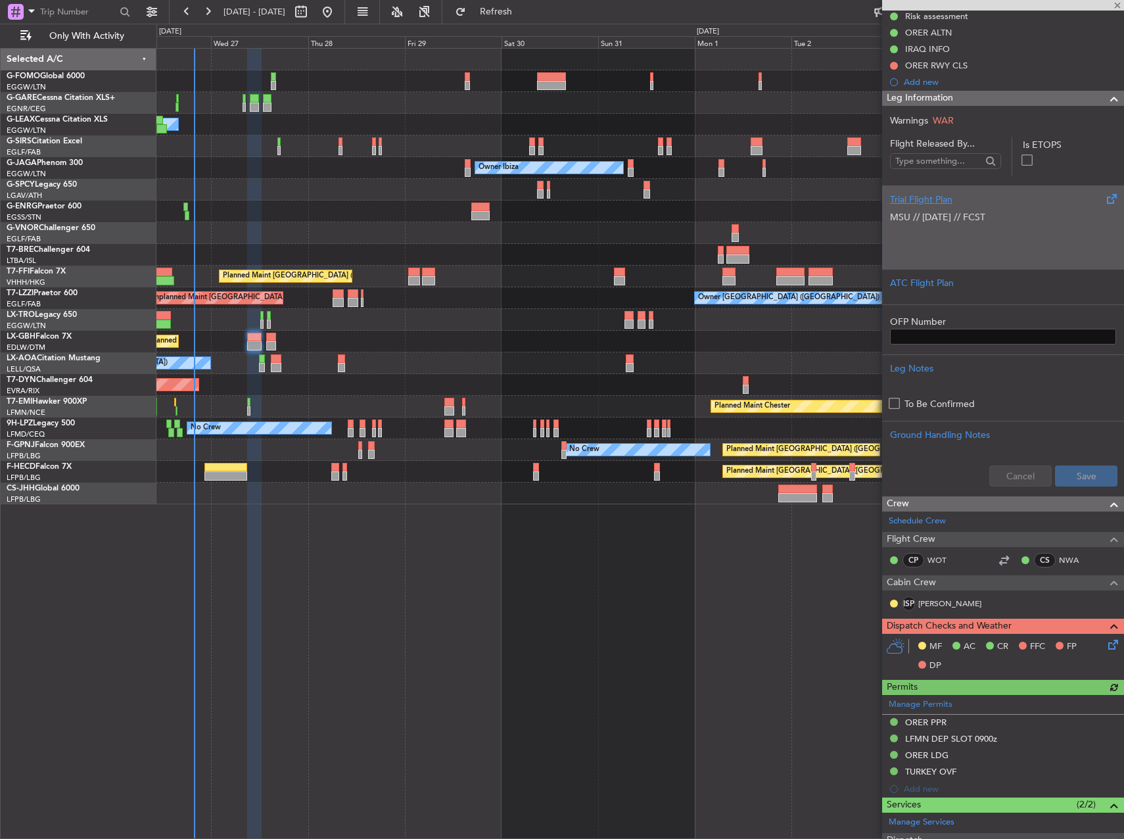
scroll to position [197, 0]
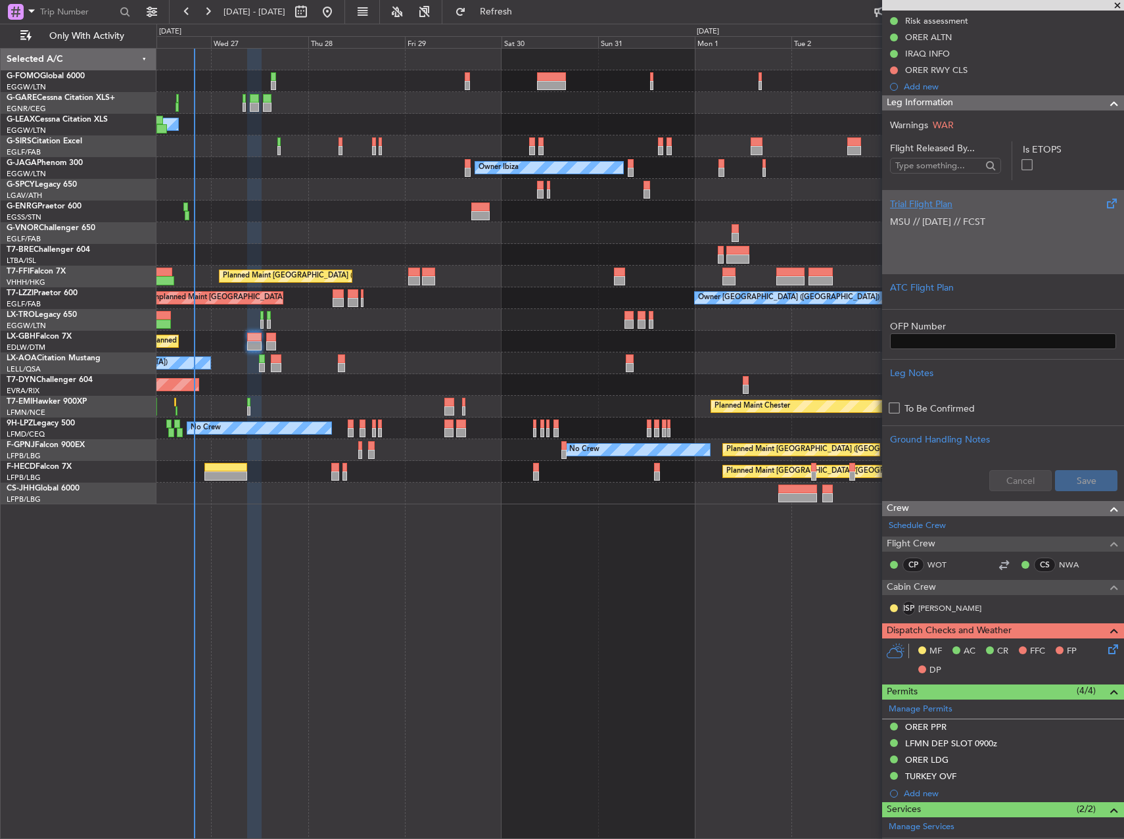
click at [1000, 231] on p at bounding box center [1003, 236] width 226 height 14
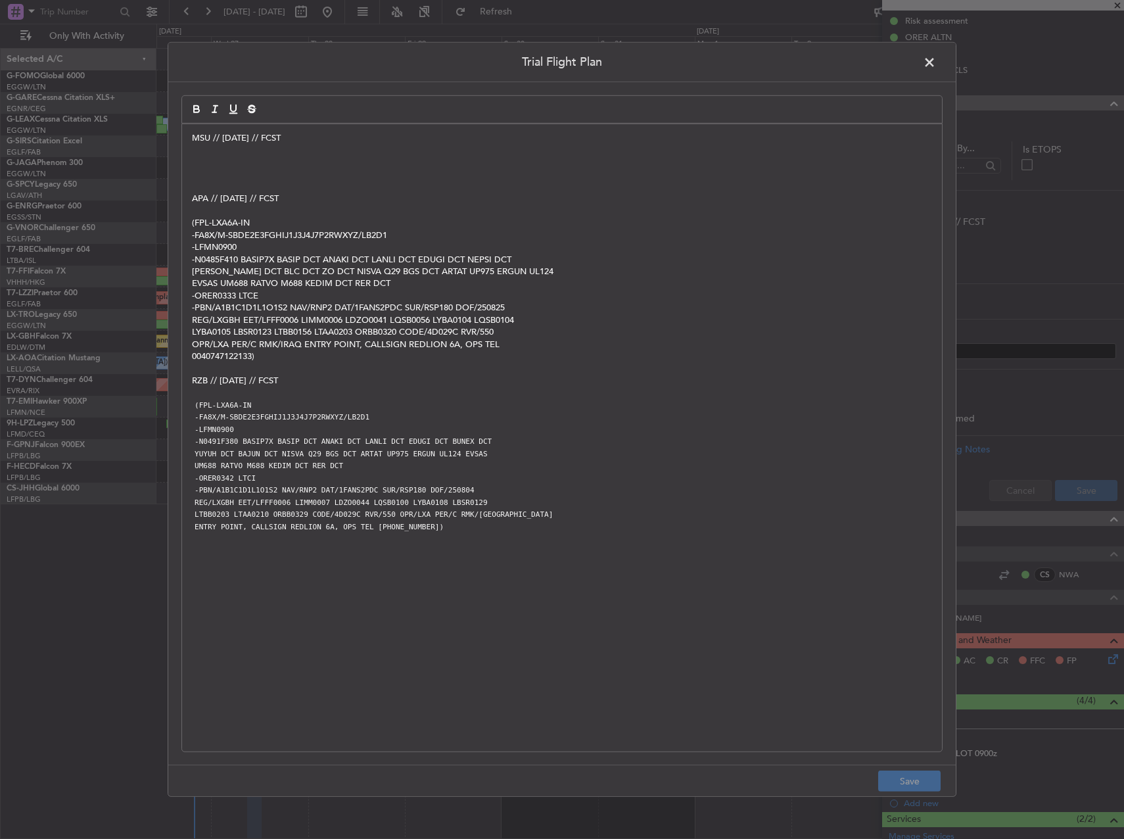
click at [919, 63] on header "Trial Flight Plan" at bounding box center [562, 62] width 788 height 39
click at [936, 66] on span at bounding box center [936, 66] width 0 height 26
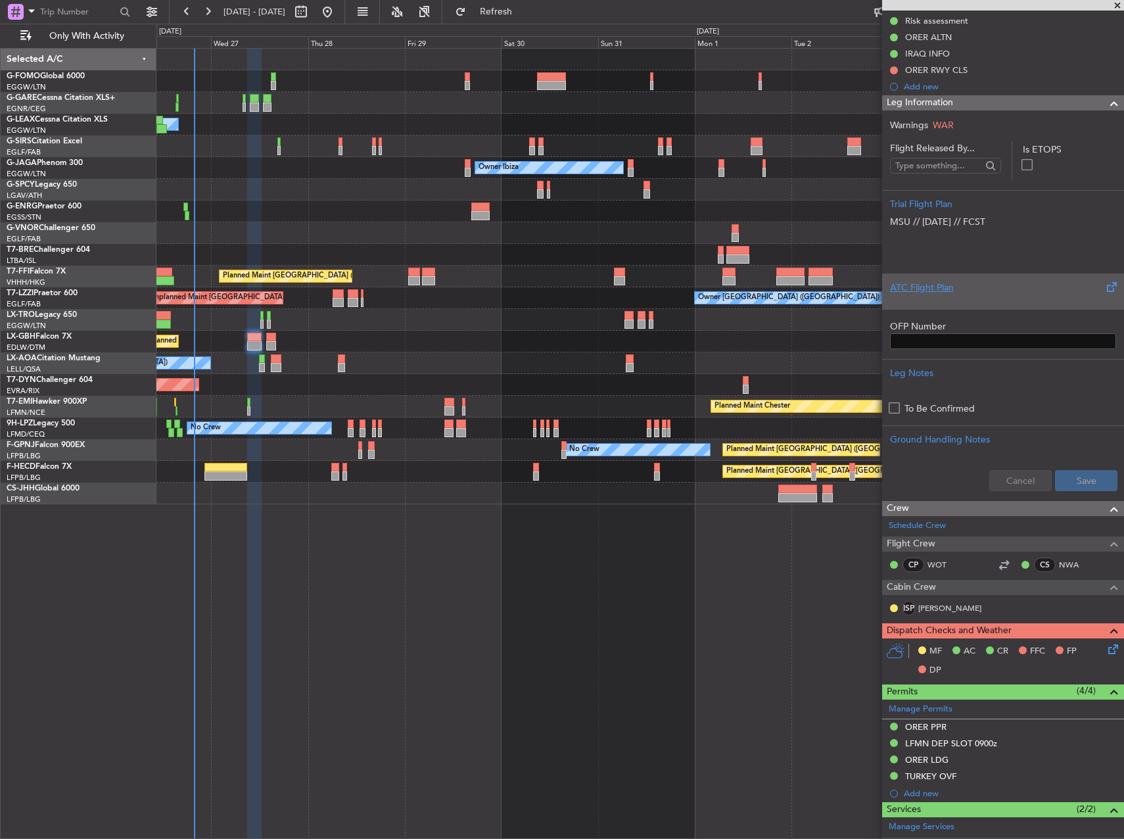
click at [964, 279] on div "ATC Flight Plan" at bounding box center [1003, 292] width 242 height 36
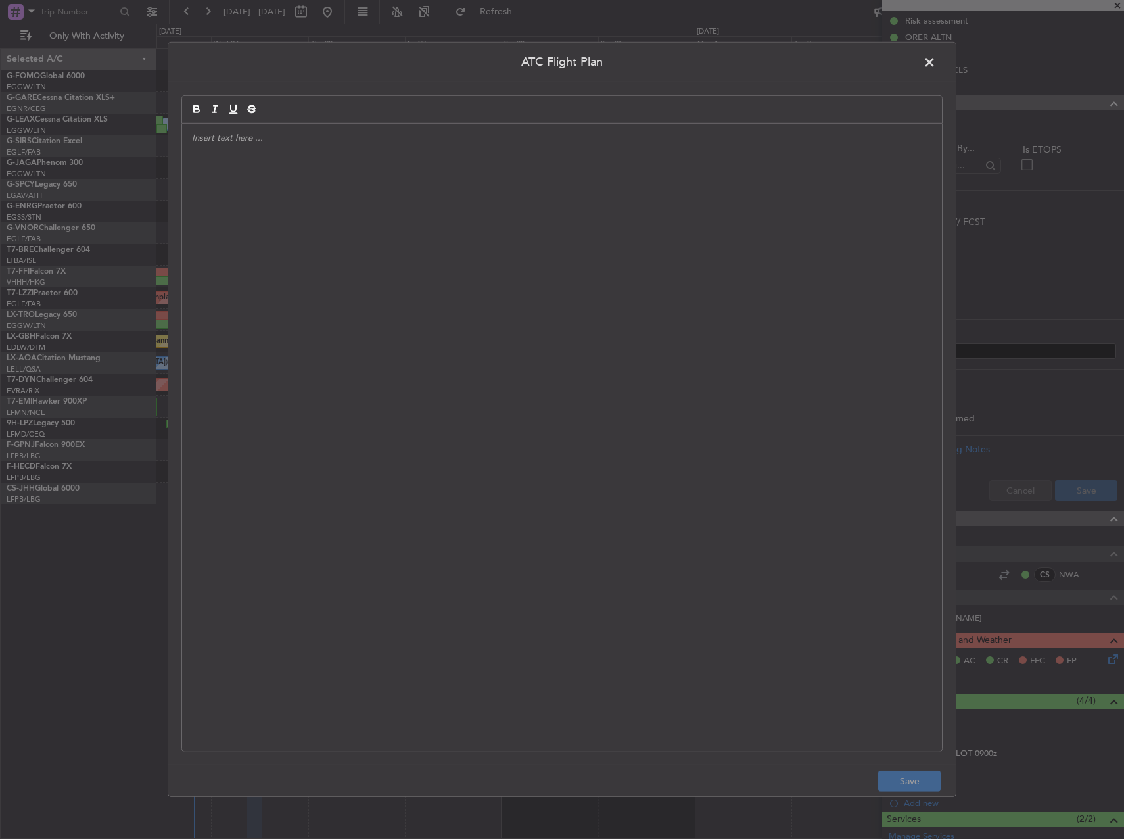
click at [453, 309] on div at bounding box center [562, 437] width 760 height 627
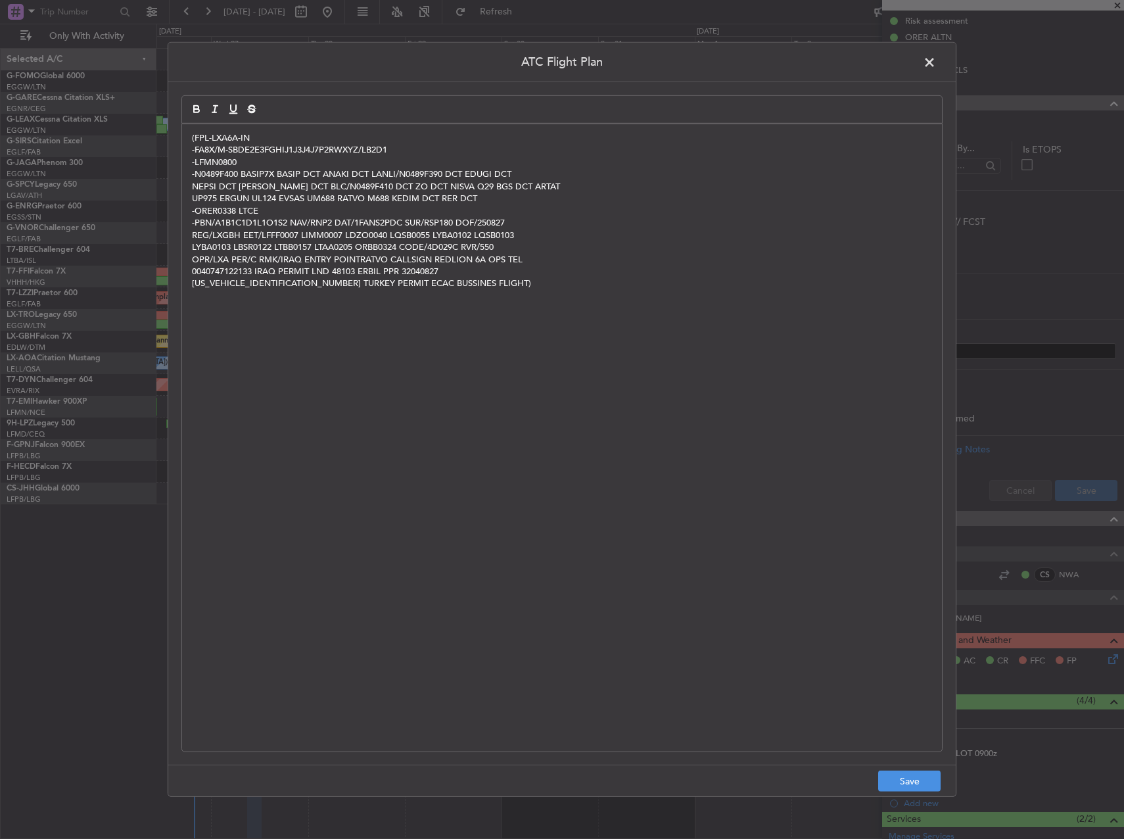
scroll to position [0, 0]
click at [897, 763] on div "ATC Flight Plan (FPL-LXA6A-IN -FA8X/M-SBDE2E3FGHIJ1J3J4J7P2RWXYZ/LB2D1 -LFMN080…" at bounding box center [562, 419] width 789 height 755
click at [901, 773] on button "Save" at bounding box center [910, 781] width 62 height 21
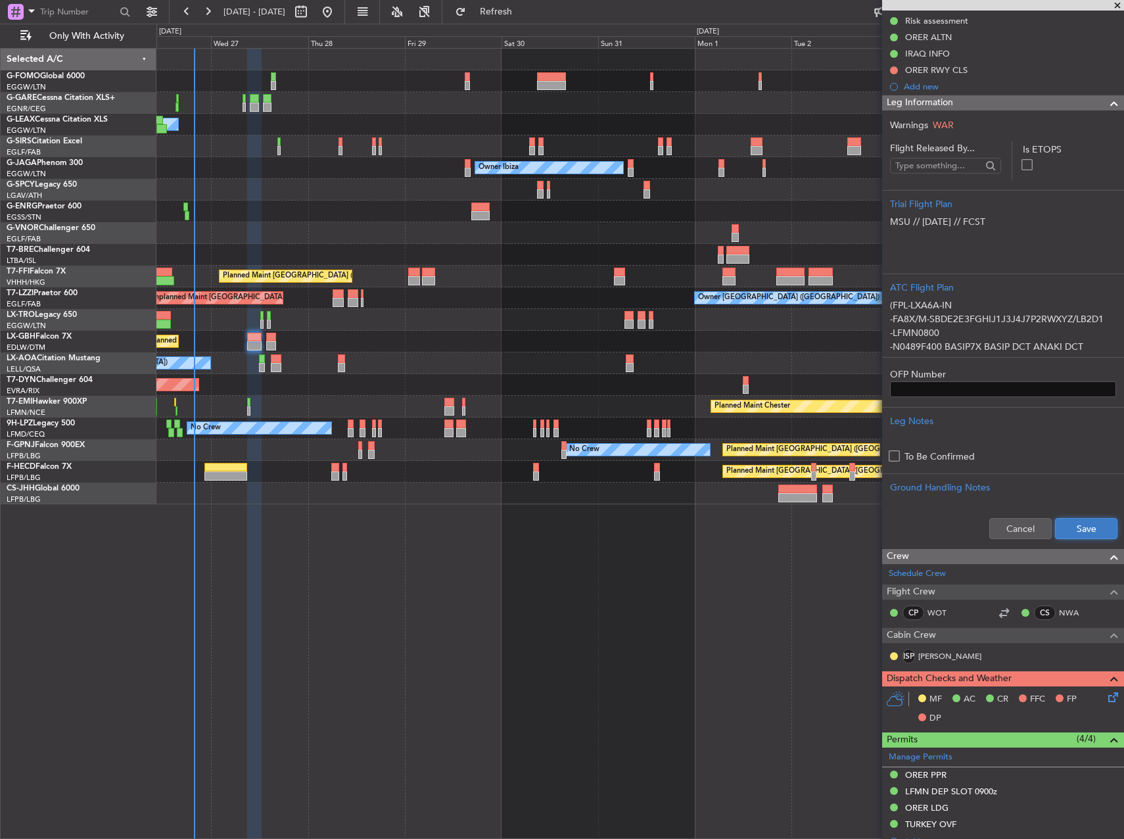
click at [1076, 528] on button "Save" at bounding box center [1086, 528] width 62 height 21
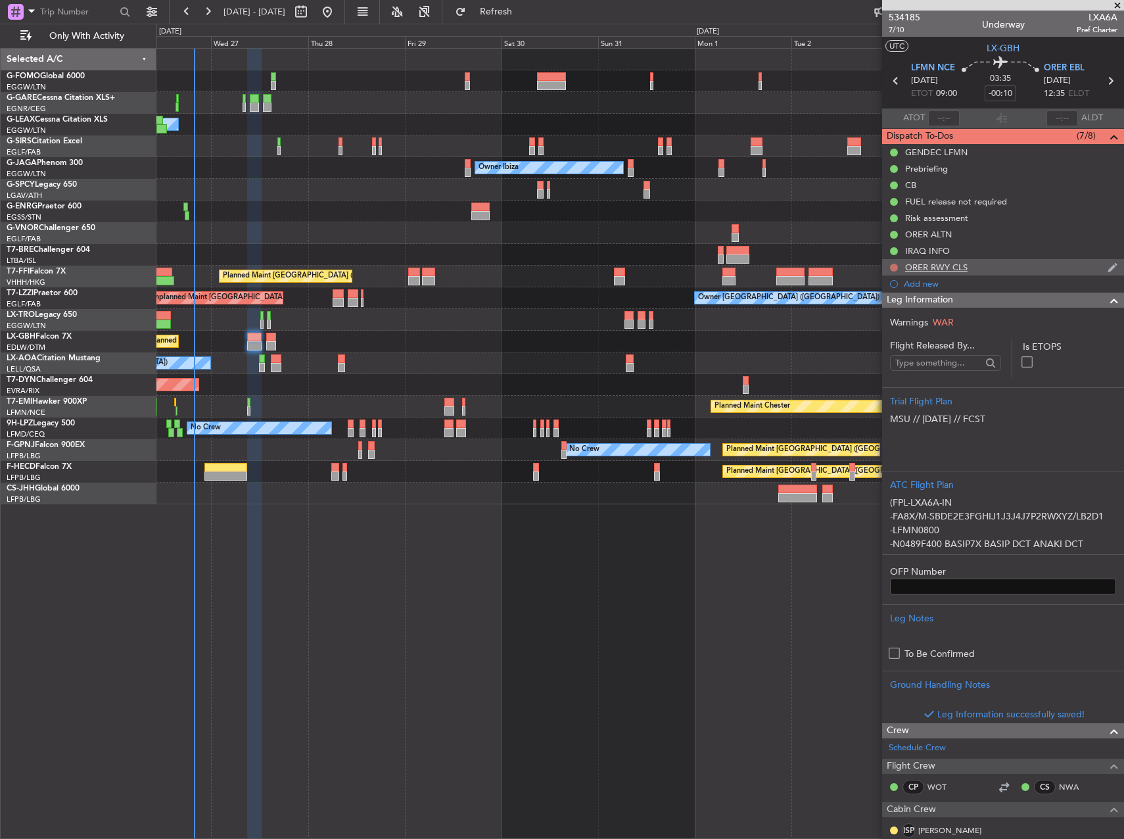
click at [894, 268] on button at bounding box center [894, 268] width 8 height 8
click at [894, 325] on span "Completed" at bounding box center [900, 325] width 43 height 13
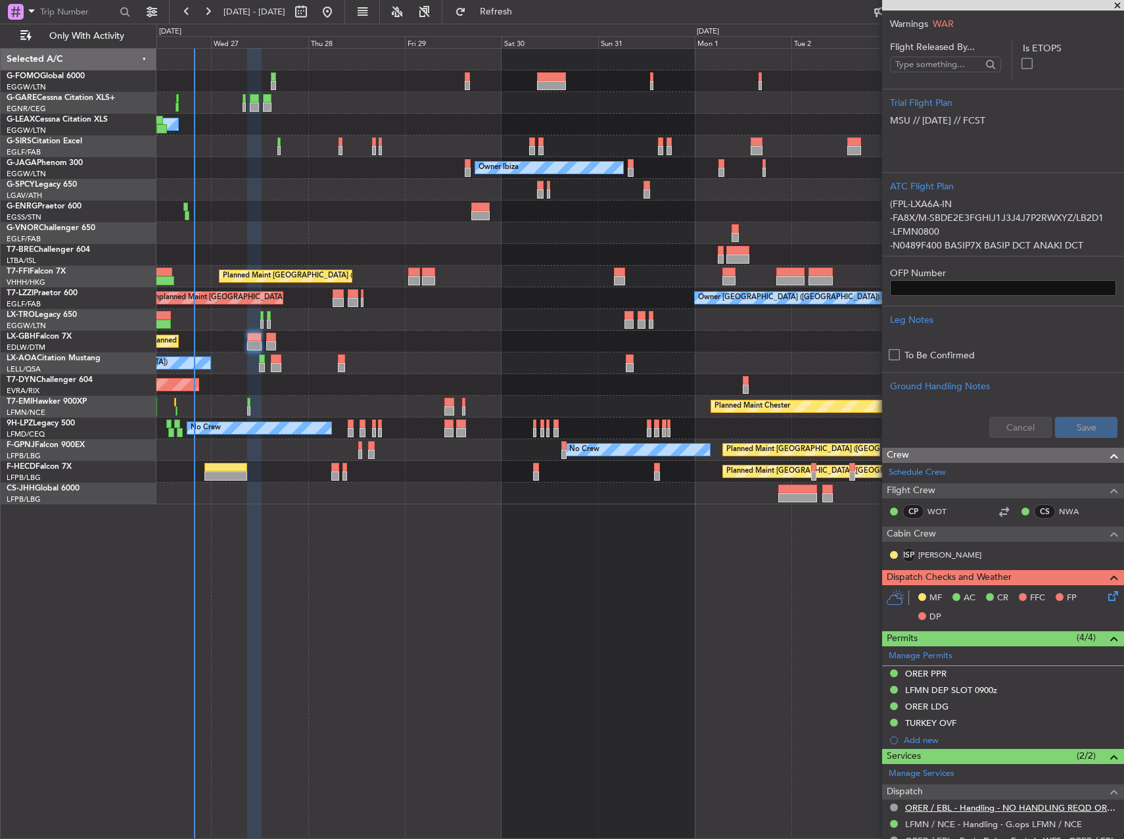
scroll to position [329, 0]
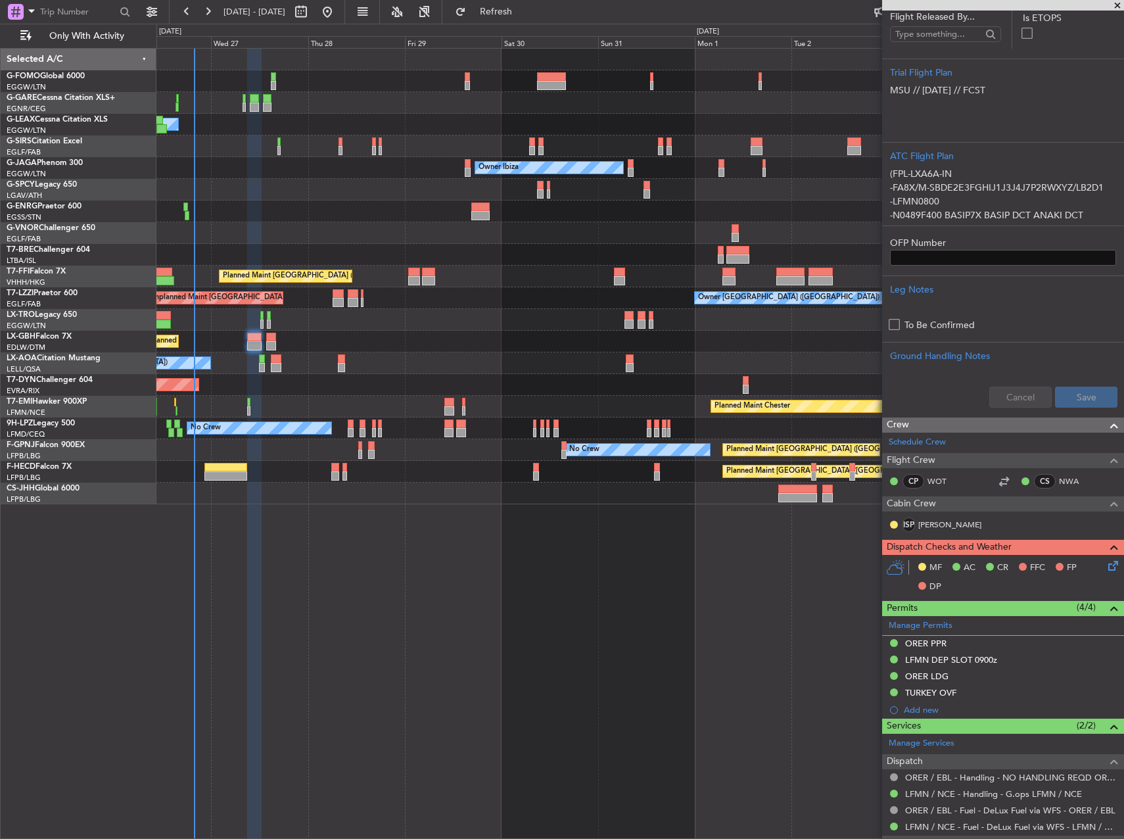
click at [1106, 562] on icon at bounding box center [1111, 563] width 11 height 11
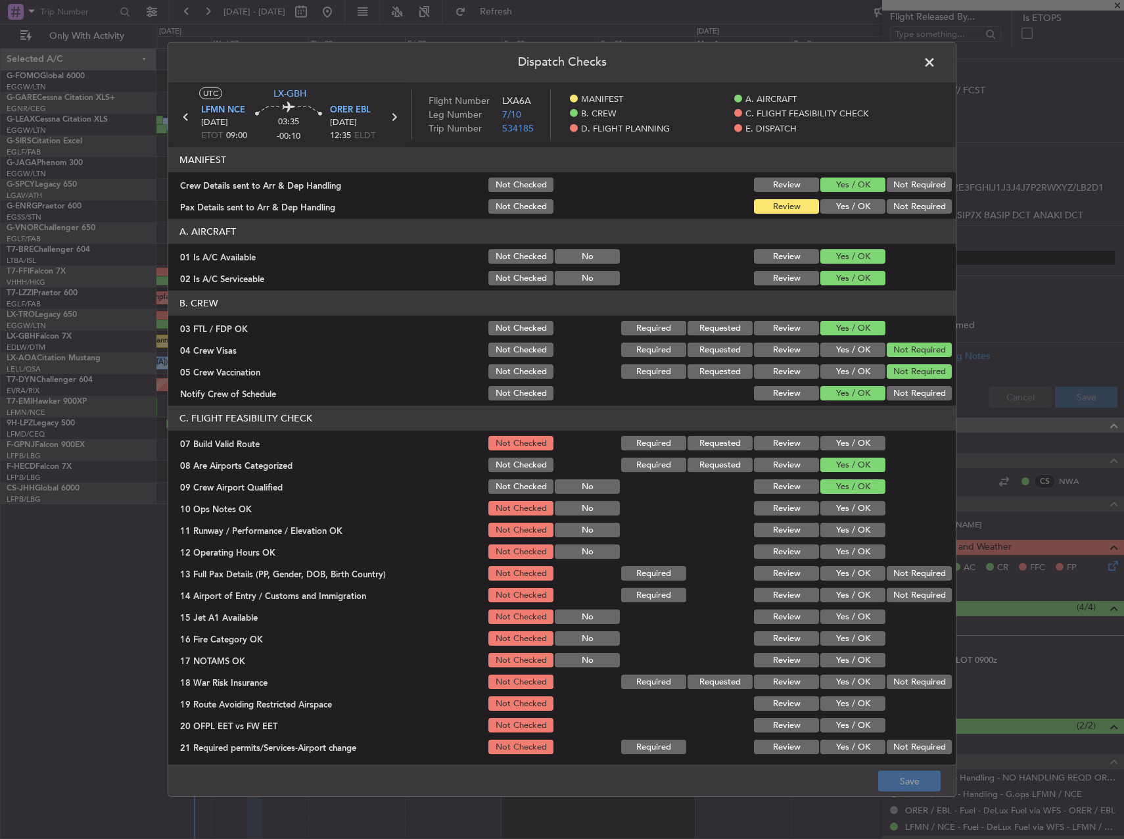
click at [829, 454] on section "C. FLIGHT FEASIBILITY CHECK 07 Build Valid Route Not Checked Required Requested…" at bounding box center [562, 581] width 788 height 350
click at [831, 445] on button "Yes / OK" at bounding box center [853, 443] width 65 height 14
drag, startPoint x: 834, startPoint y: 508, endPoint x: 832, endPoint y: 535, distance: 26.4
click at [834, 508] on button "Yes / OK" at bounding box center [853, 508] width 65 height 14
click at [832, 535] on button "Yes / OK" at bounding box center [853, 530] width 65 height 14
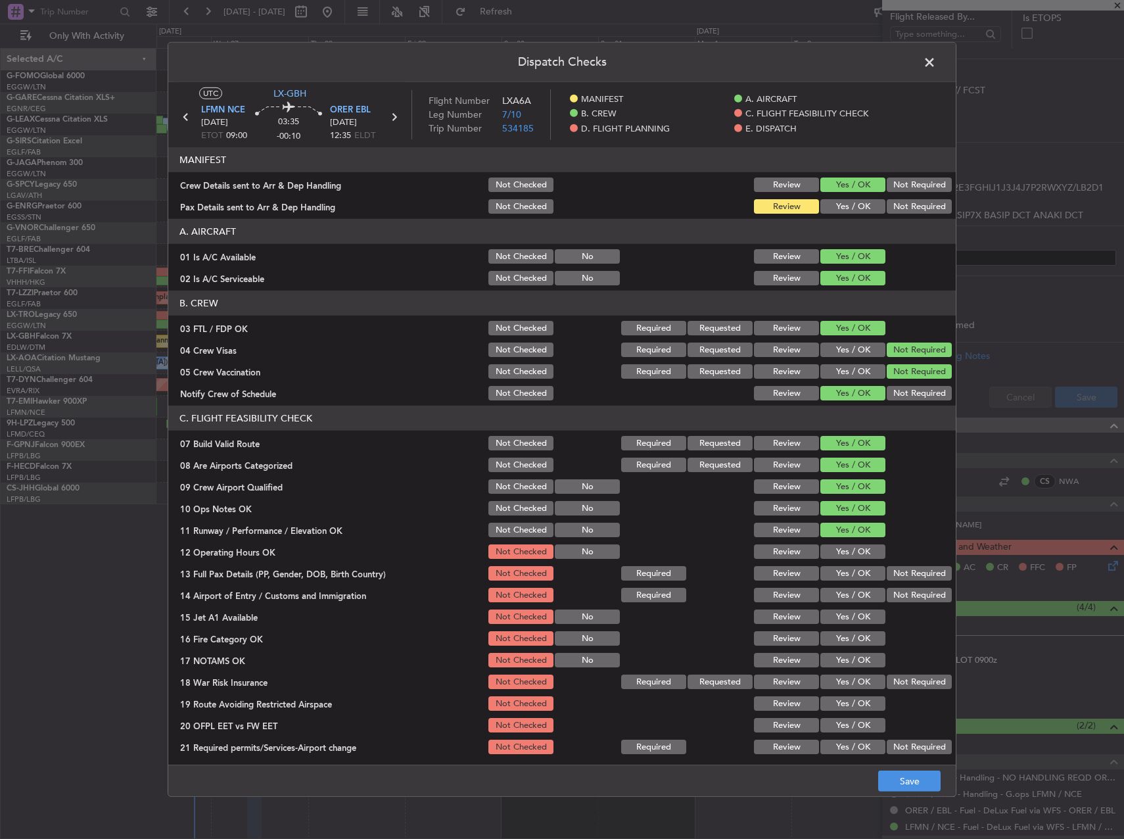
click at [831, 562] on section "C. FLIGHT FEASIBILITY CHECK 07 Build Valid Route Not Checked Required Requested…" at bounding box center [562, 581] width 788 height 350
click at [835, 583] on section "C. FLIGHT FEASIBILITY CHECK 07 Build Valid Route Not Checked Required Requested…" at bounding box center [562, 581] width 788 height 350
click at [836, 562] on section "C. FLIGHT FEASIBILITY CHECK 07 Build Valid Route Not Checked Required Requested…" at bounding box center [562, 581] width 788 height 350
click at [838, 552] on button "Yes / OK" at bounding box center [853, 551] width 65 height 14
click at [838, 571] on button "Yes / OK" at bounding box center [853, 573] width 65 height 14
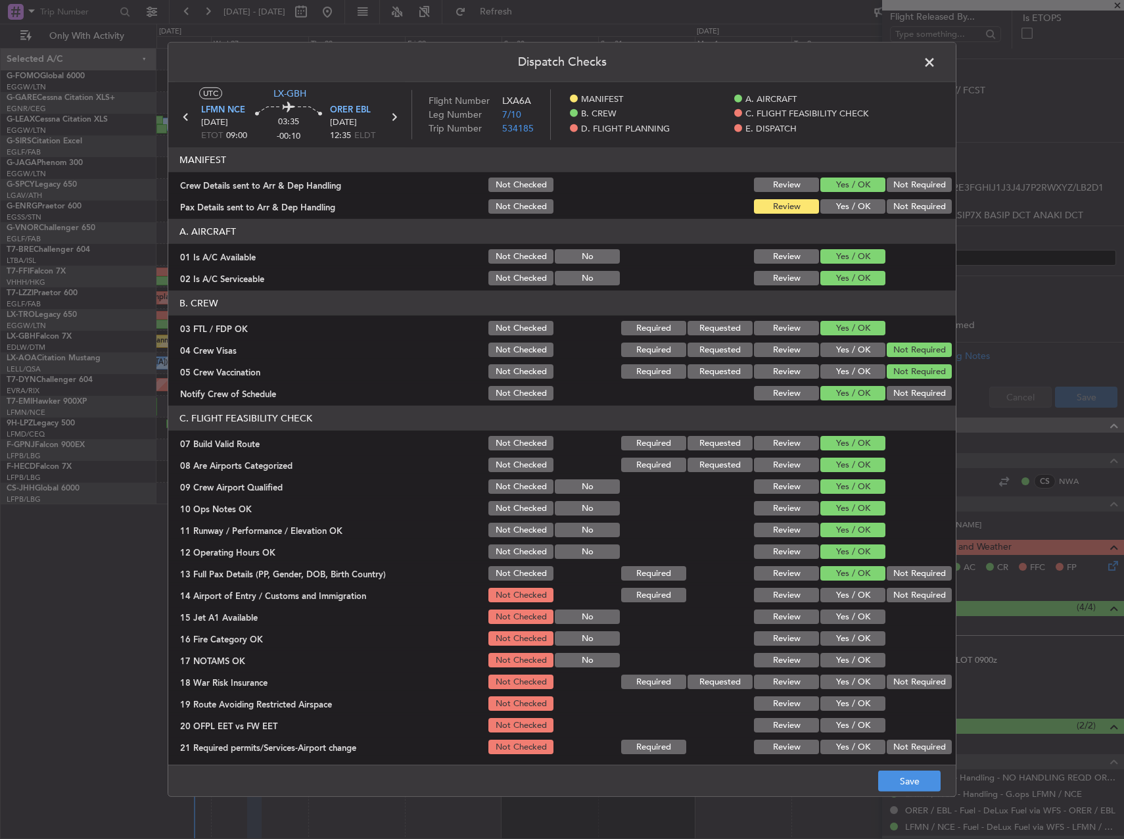
click at [839, 591] on button "Yes / OK" at bounding box center [853, 595] width 65 height 14
click at [838, 612] on button "Yes / OK" at bounding box center [853, 617] width 65 height 14
click at [833, 633] on button "Yes / OK" at bounding box center [853, 638] width 65 height 14
click at [832, 652] on div "Yes / OK" at bounding box center [852, 660] width 66 height 18
click at [838, 670] on section "C. FLIGHT FEASIBILITY CHECK 07 Build Valid Route Not Checked Required Requested…" at bounding box center [562, 581] width 788 height 350
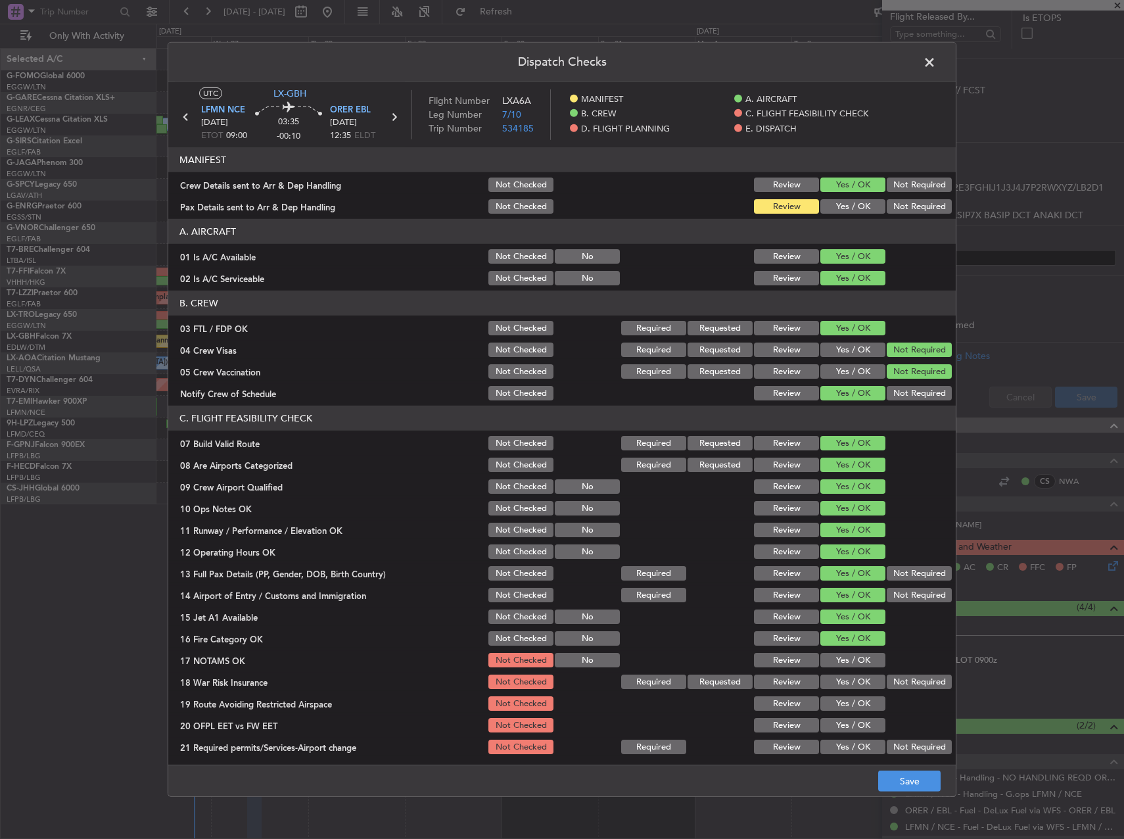
click at [864, 658] on button "Yes / OK" at bounding box center [853, 660] width 65 height 14
click at [931, 689] on button "Not Required" at bounding box center [919, 682] width 65 height 14
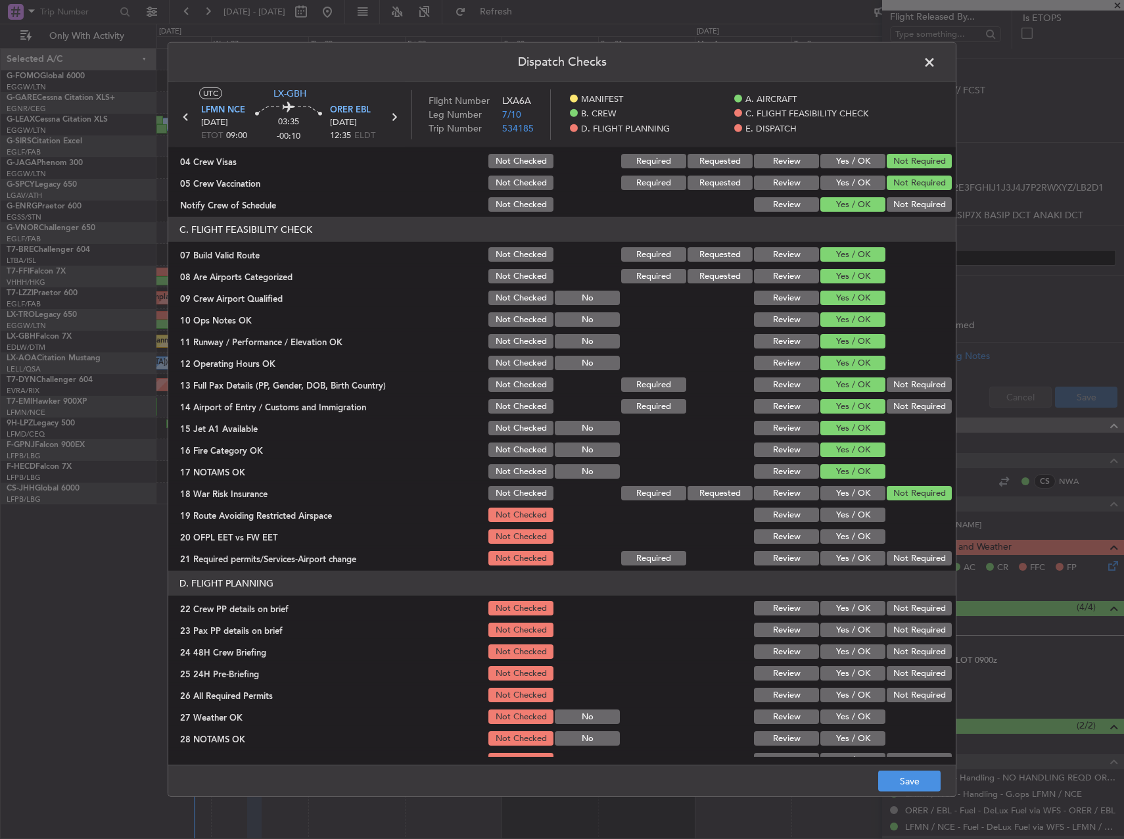
scroll to position [197, 0]
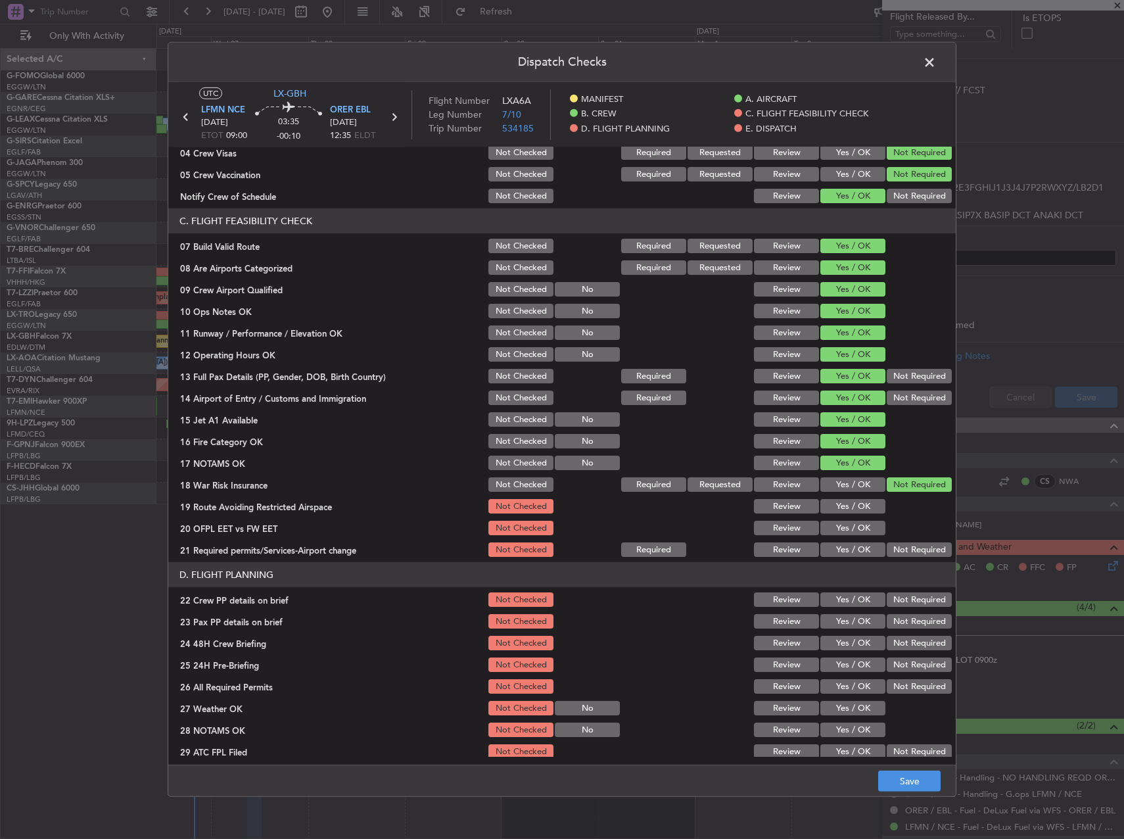
click at [827, 503] on button "Yes / OK" at bounding box center [853, 506] width 65 height 14
click at [831, 522] on button "Yes / OK" at bounding box center [853, 528] width 65 height 14
click at [852, 556] on button "Yes / OK" at bounding box center [853, 550] width 65 height 14
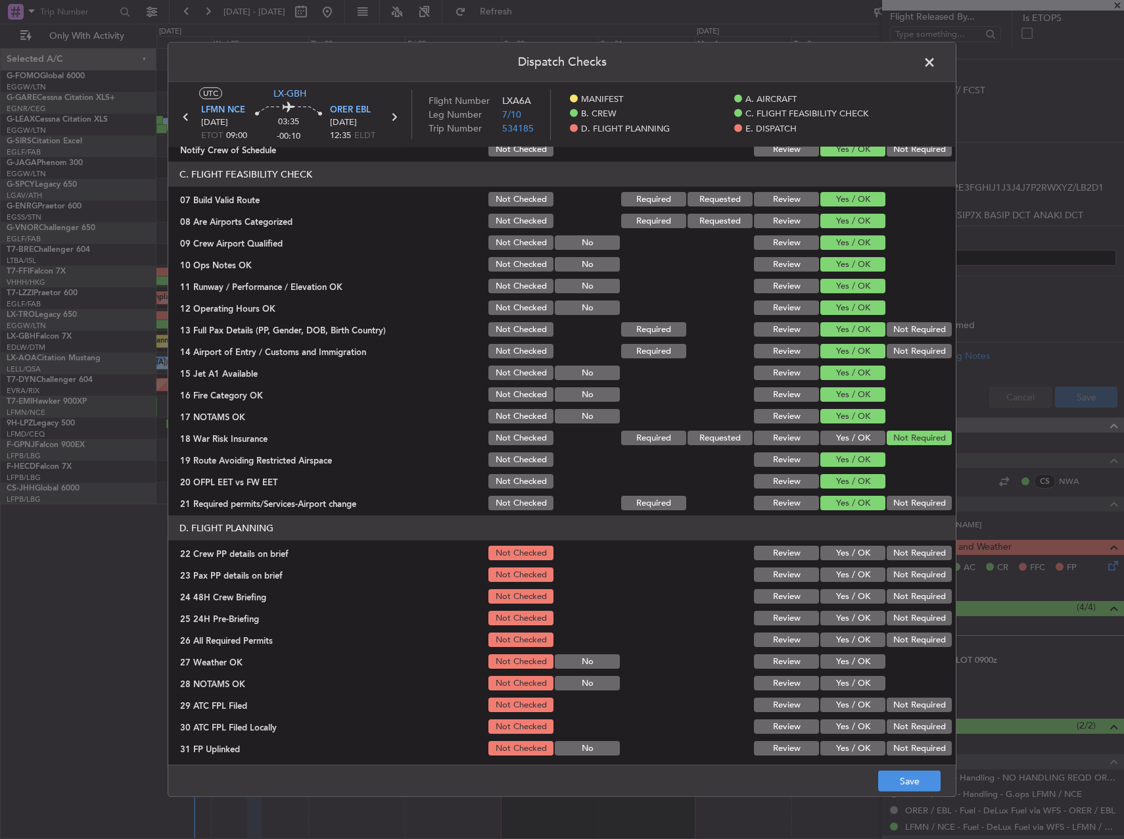
scroll to position [263, 0]
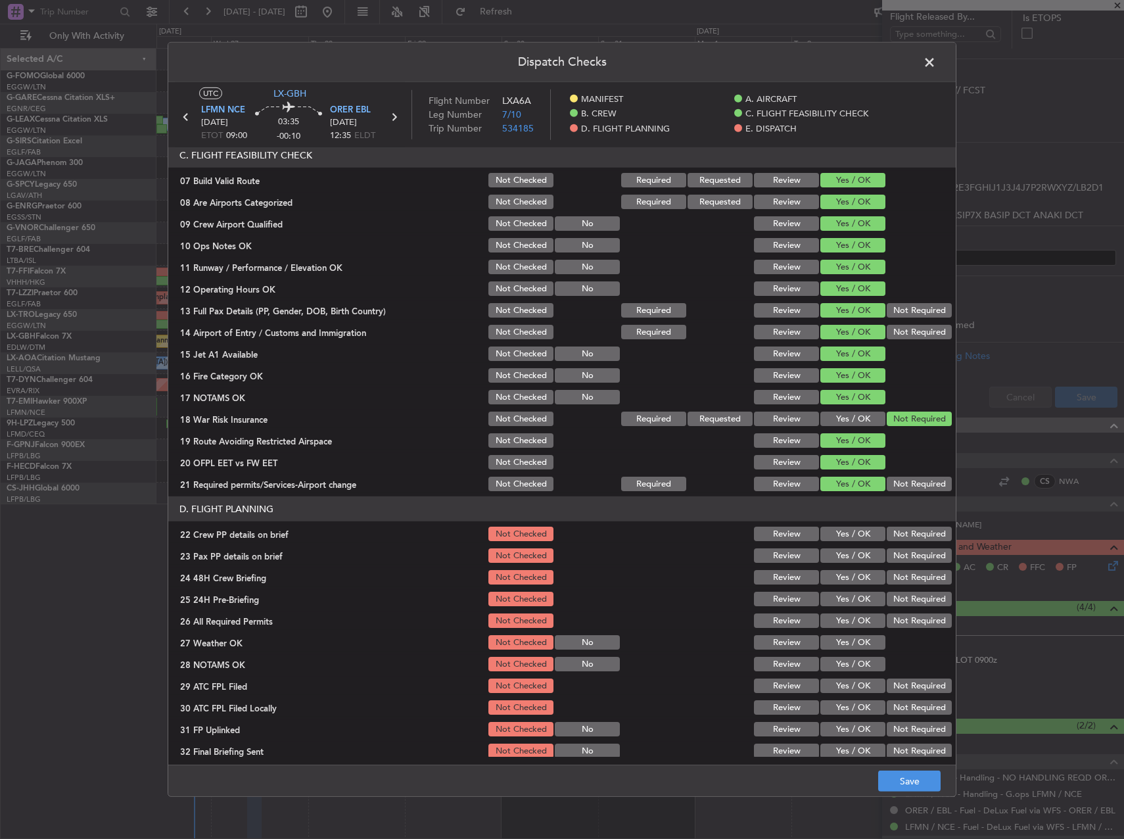
click at [841, 539] on button "Yes / OK" at bounding box center [853, 534] width 65 height 14
click at [839, 560] on button "Yes / OK" at bounding box center [853, 555] width 65 height 14
click at [841, 574] on button "Yes / OK" at bounding box center [853, 577] width 65 height 14
click at [851, 610] on section "D. FLIGHT PLANNING 22 Crew PP details on brief Not Checked Review Yes / OK Not …" at bounding box center [562, 628] width 788 height 264
drag, startPoint x: 845, startPoint y: 604, endPoint x: 845, endPoint y: 627, distance: 22.4
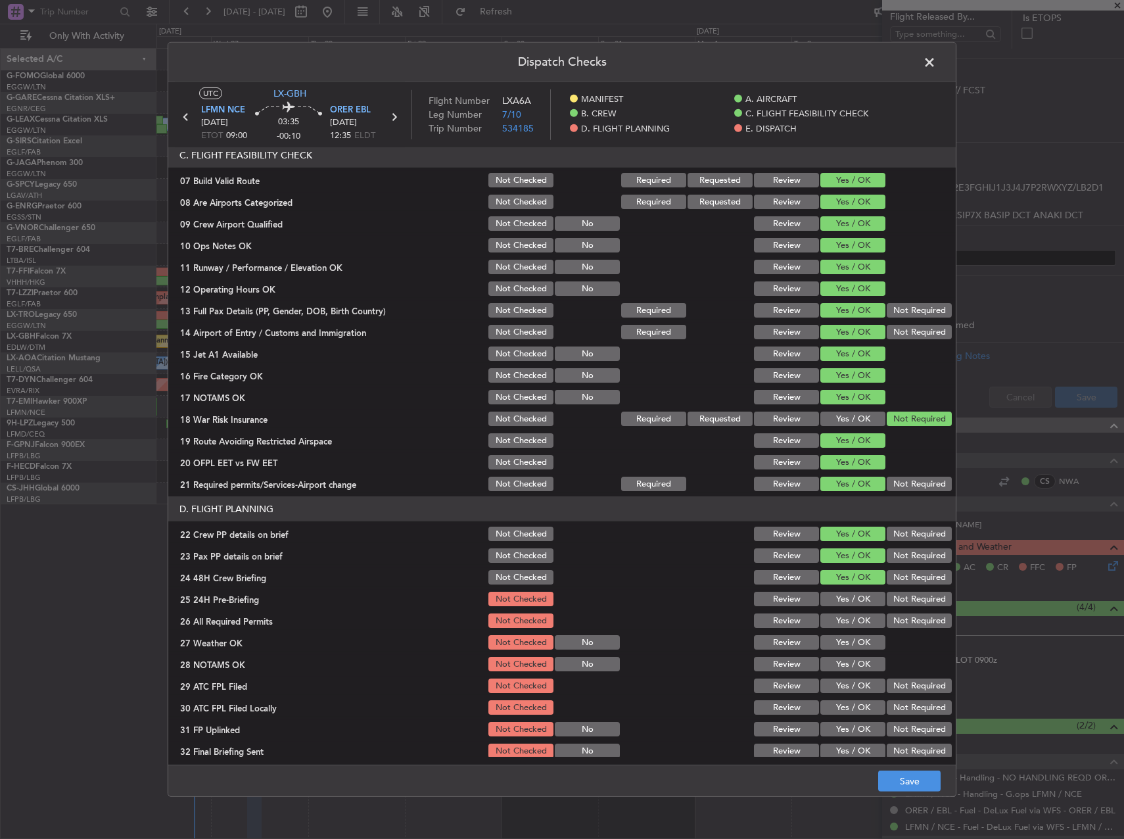
click at [845, 605] on button "Yes / OK" at bounding box center [853, 599] width 65 height 14
click at [845, 627] on button "Yes / OK" at bounding box center [853, 621] width 65 height 14
click at [838, 648] on button "Yes / OK" at bounding box center [853, 642] width 65 height 14
click at [838, 659] on button "Yes / OK" at bounding box center [853, 664] width 65 height 14
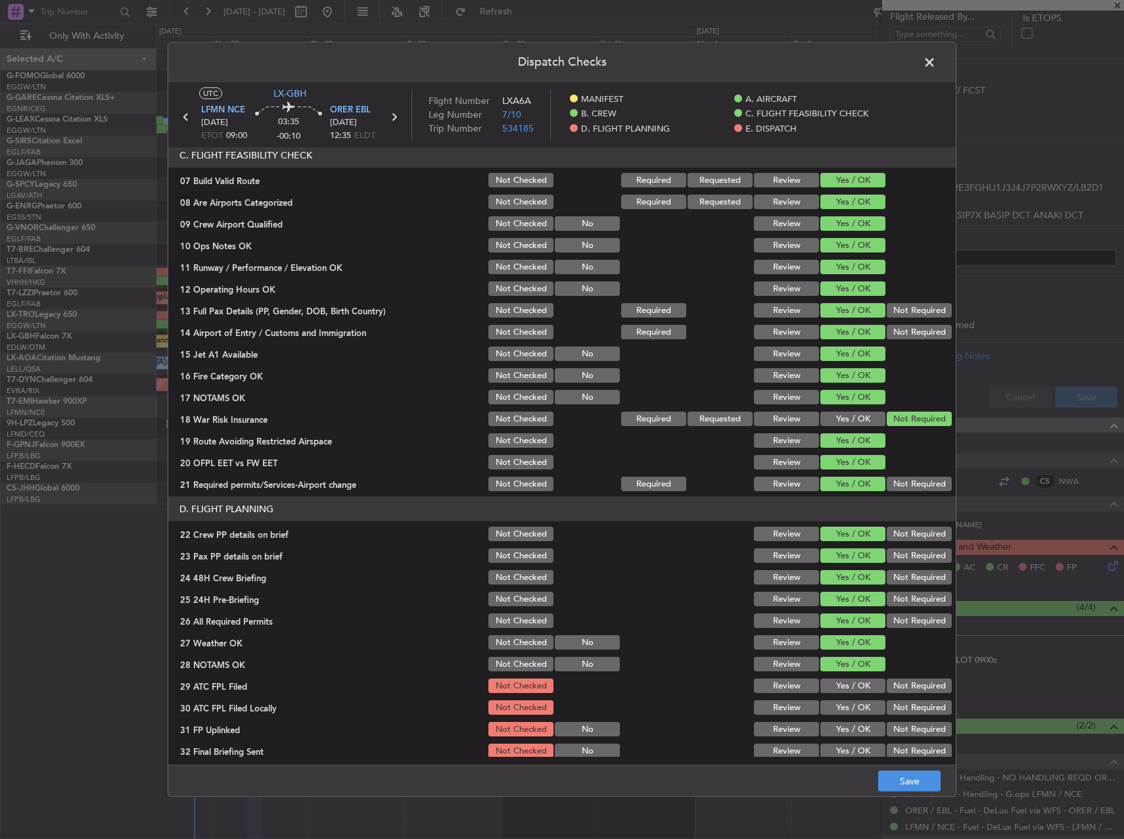
click at [842, 683] on button "Yes / OK" at bounding box center [853, 686] width 65 height 14
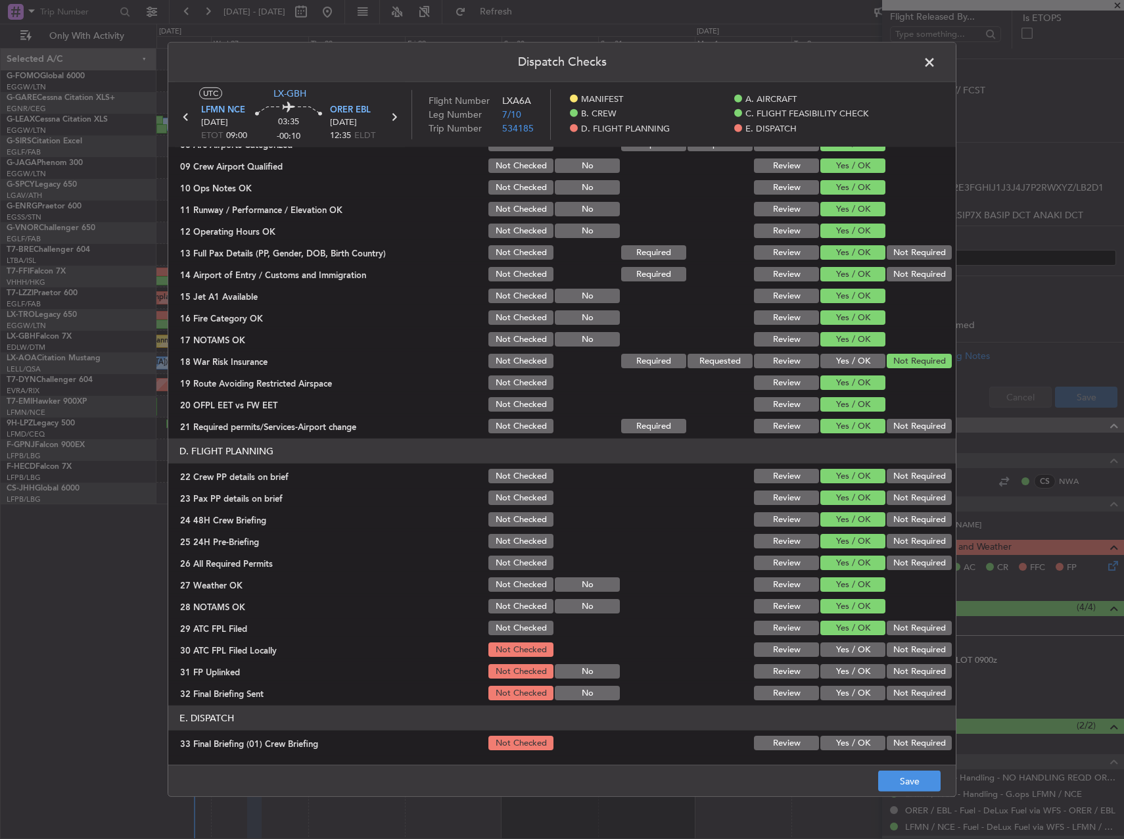
scroll to position [395, 0]
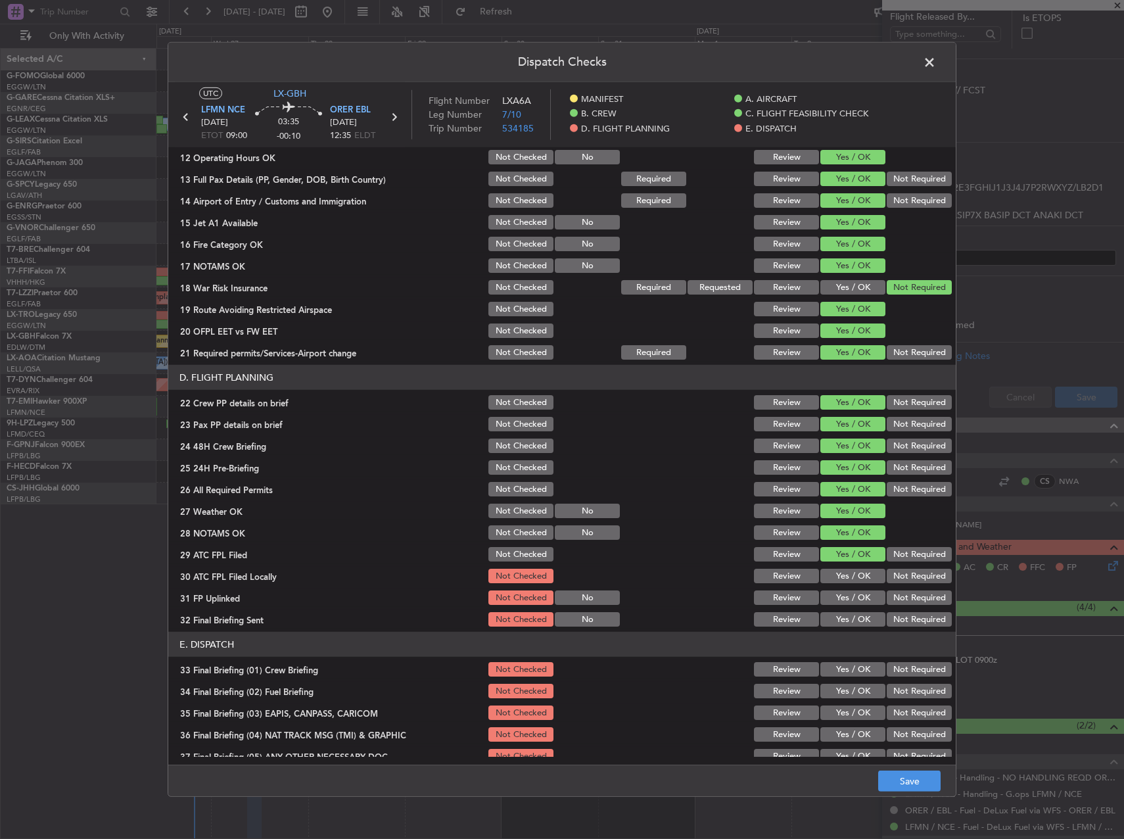
click at [915, 581] on button "Not Required" at bounding box center [919, 576] width 65 height 14
click at [848, 597] on button "Yes / OK" at bounding box center [853, 598] width 65 height 14
click at [911, 622] on button "Not Required" at bounding box center [919, 619] width 65 height 14
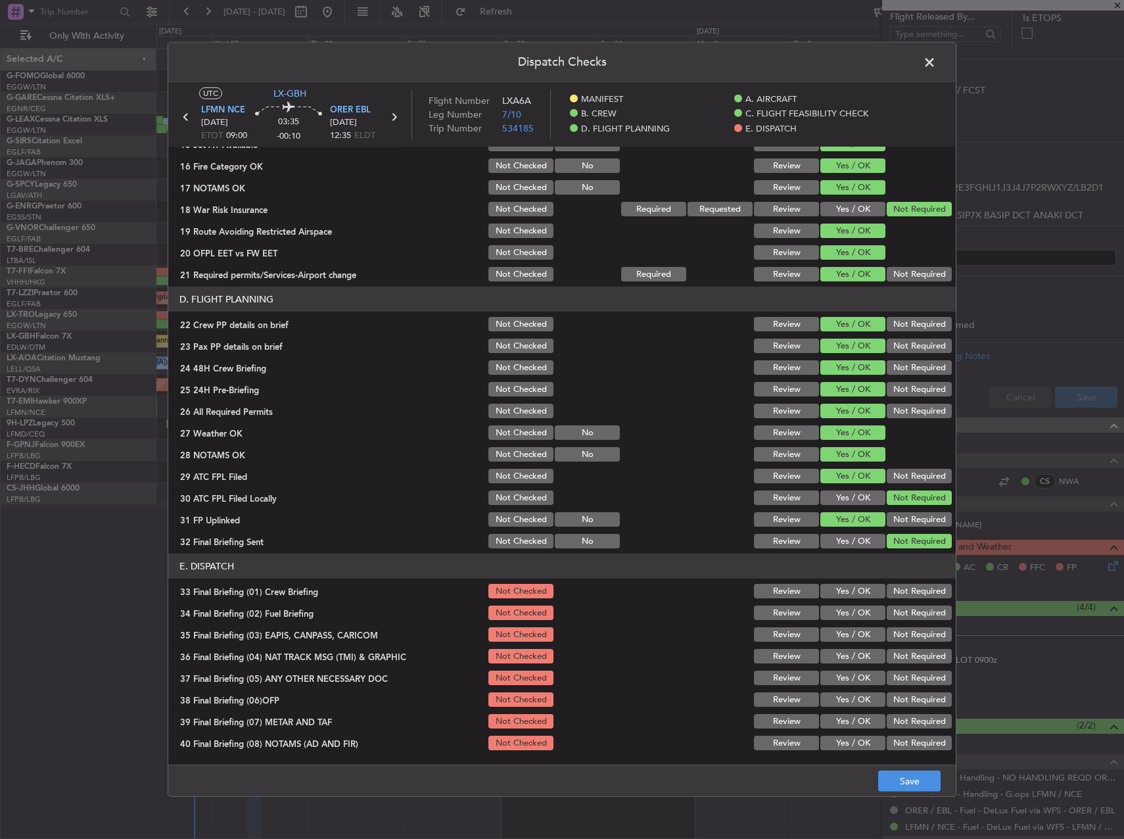
scroll to position [558, 0]
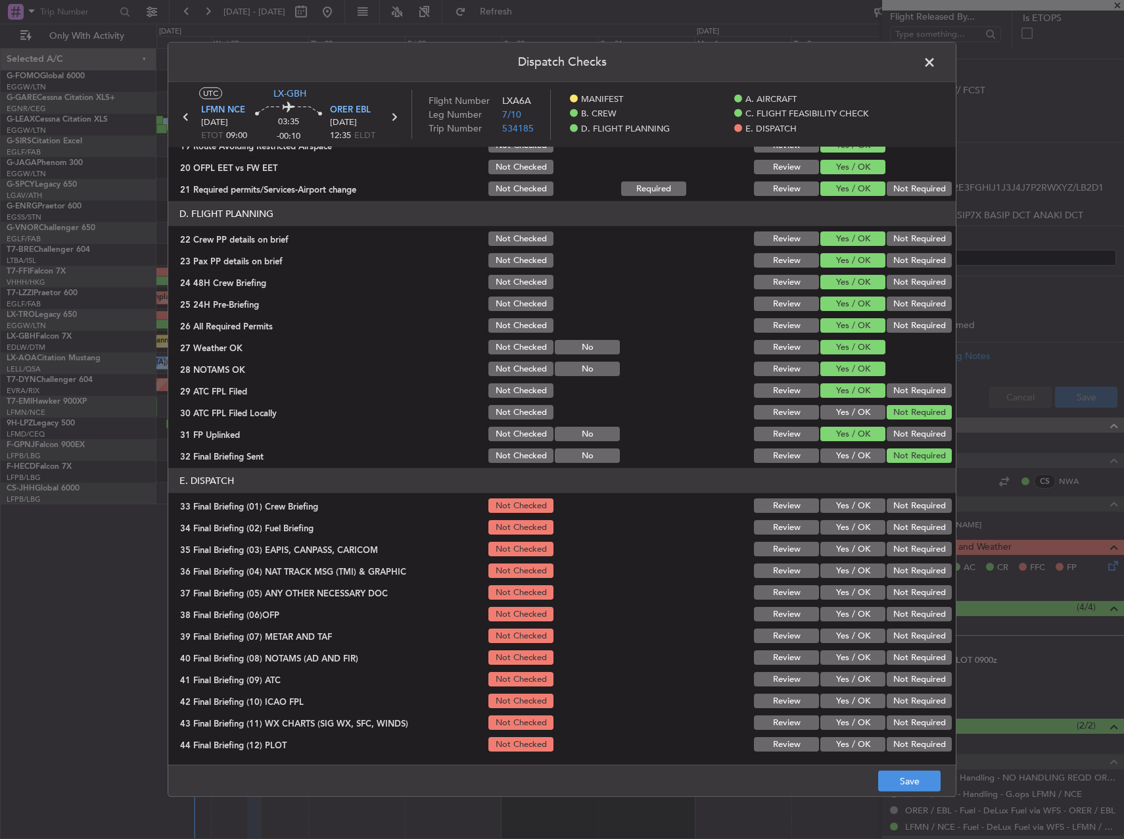
click at [852, 508] on button "Yes / OK" at bounding box center [853, 505] width 65 height 14
drag, startPoint x: 847, startPoint y: 527, endPoint x: 894, endPoint y: 552, distance: 53.8
click at [853, 535] on div "Yes / OK" at bounding box center [852, 527] width 66 height 18
click at [896, 552] on button "Not Required" at bounding box center [919, 549] width 65 height 14
click at [856, 530] on button "Yes / OK" at bounding box center [853, 527] width 65 height 14
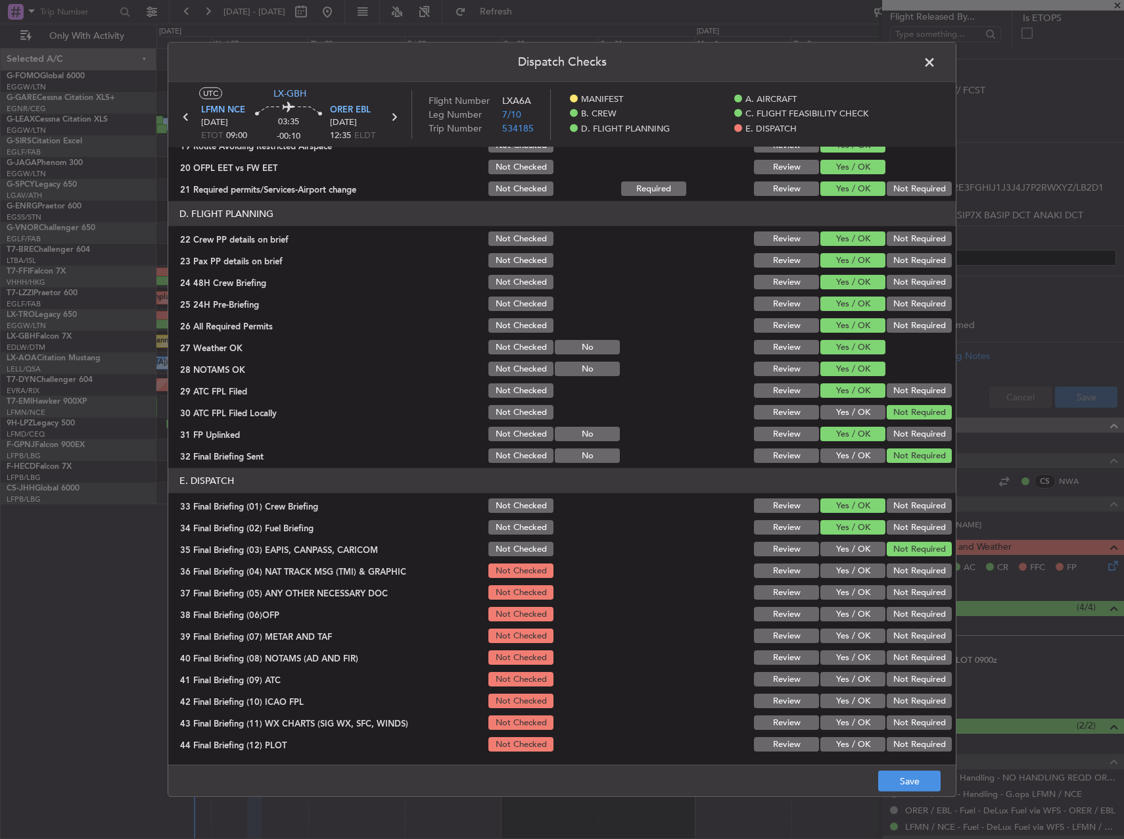
click at [905, 567] on button "Not Required" at bounding box center [919, 571] width 65 height 14
drag, startPoint x: 906, startPoint y: 587, endPoint x: 898, endPoint y: 605, distance: 19.7
click at [906, 590] on button "Not Required" at bounding box center [919, 592] width 65 height 14
click at [861, 623] on div "Yes / OK" at bounding box center [852, 614] width 66 height 18
drag, startPoint x: 852, startPoint y: 625, endPoint x: 852, endPoint y: 635, distance: 9.2
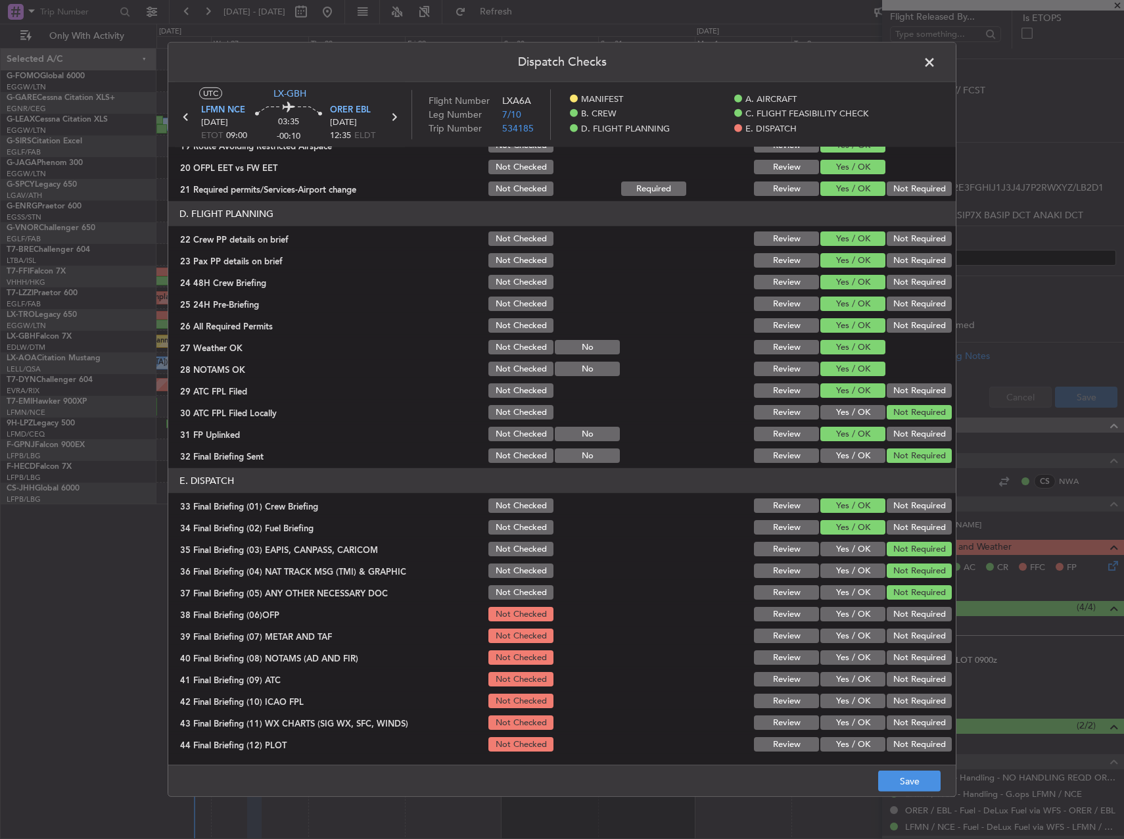
click at [852, 629] on section "E. DISPATCH 33 Final Briefing (01) Crew Briefing Not Checked Review Yes / OK No…" at bounding box center [562, 610] width 788 height 285
click at [852, 635] on button "Yes / OK" at bounding box center [853, 636] width 65 height 14
click at [852, 657] on button "Yes / OK" at bounding box center [853, 657] width 65 height 14
click at [848, 687] on div "Yes / OK" at bounding box center [852, 679] width 66 height 18
click at [840, 680] on button "Yes / OK" at bounding box center [853, 679] width 65 height 14
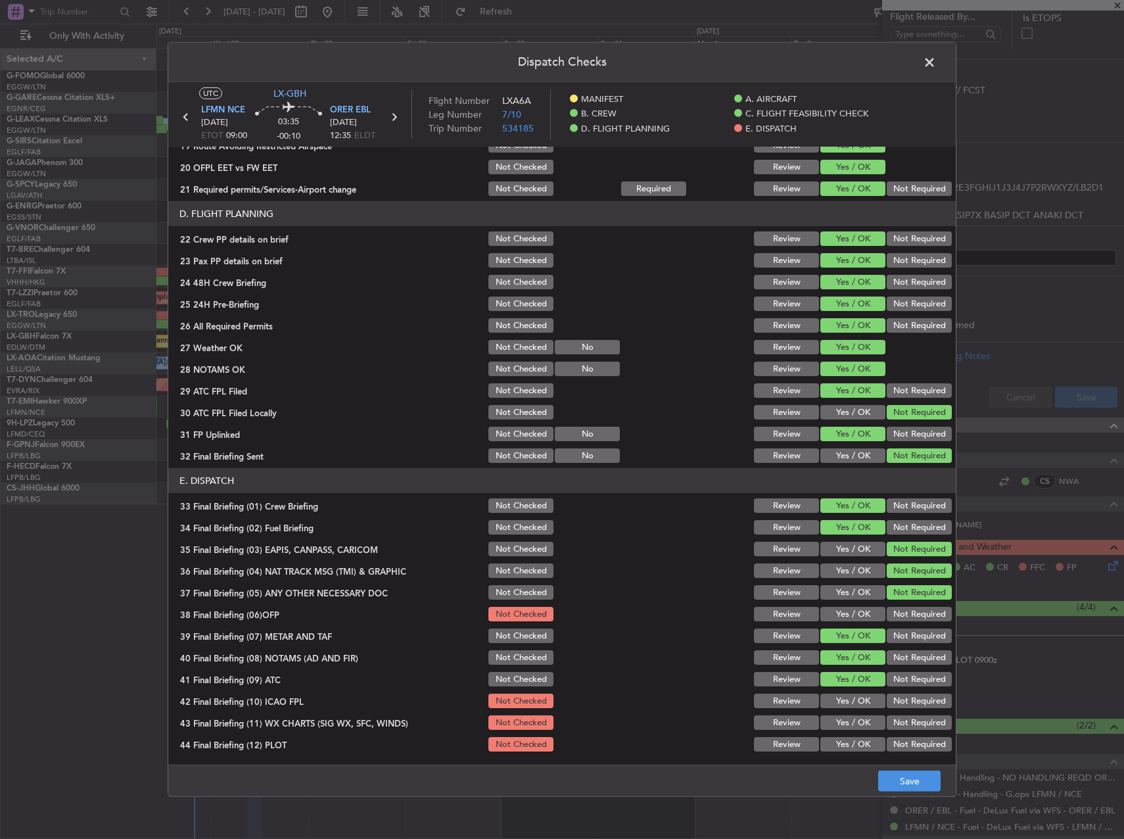
click at [833, 620] on button "Yes / OK" at bounding box center [853, 614] width 65 height 14
click at [840, 719] on button "Yes / OK" at bounding box center [853, 722] width 65 height 14
drag, startPoint x: 833, startPoint y: 704, endPoint x: 832, endPoint y: 710, distance: 6.7
click at [832, 706] on button "Yes / OK" at bounding box center [853, 701] width 65 height 14
click at [834, 746] on button "Yes / OK" at bounding box center [853, 744] width 65 height 14
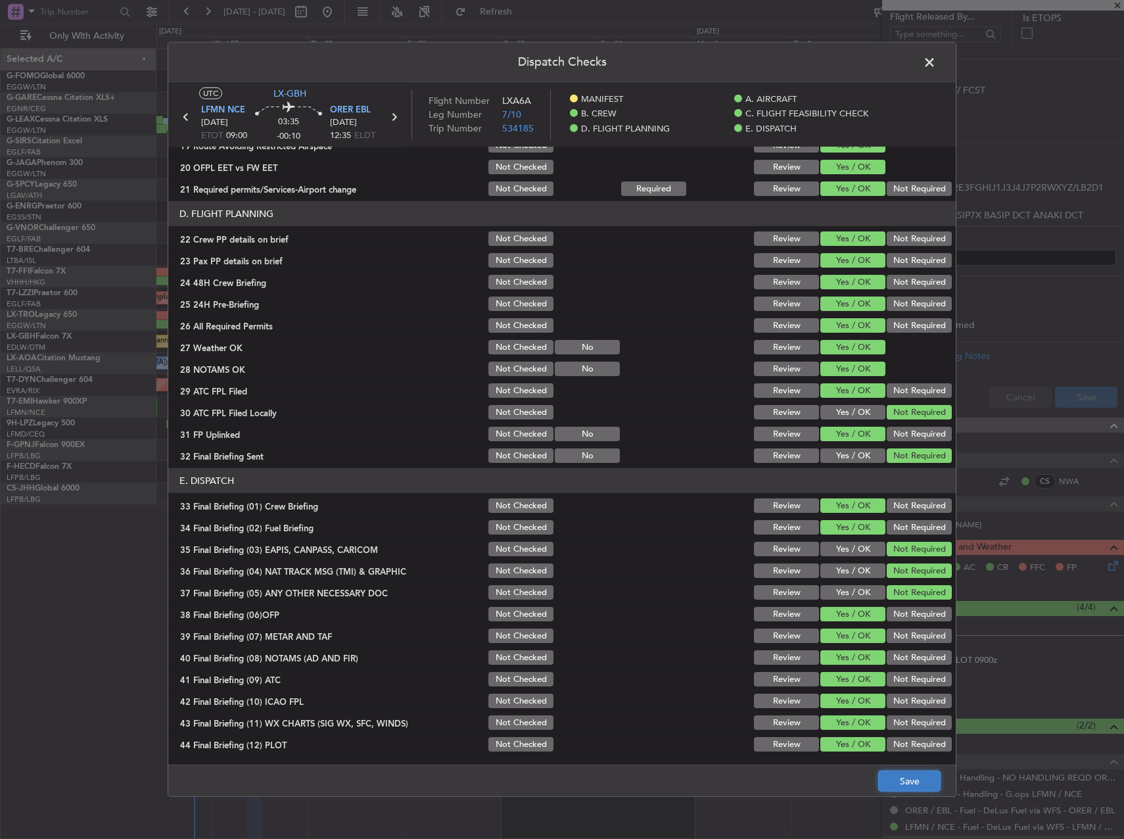
click at [896, 777] on button "Save" at bounding box center [910, 781] width 62 height 21
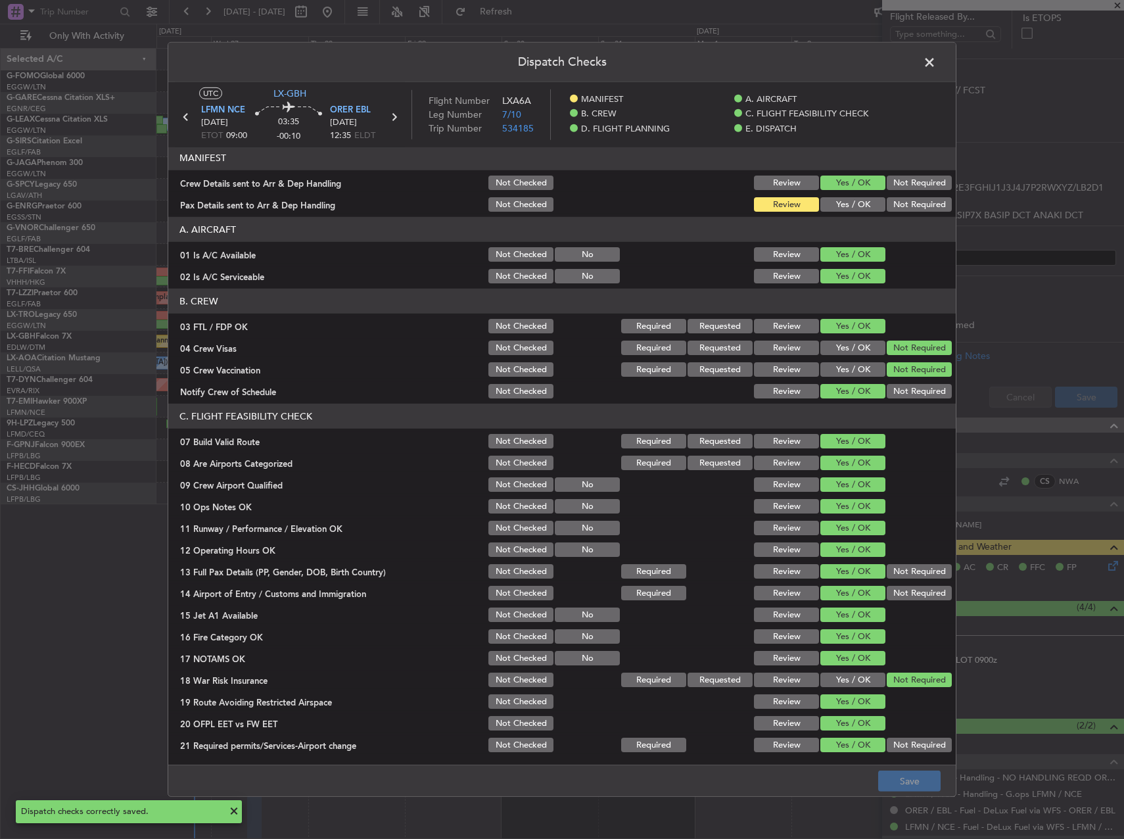
scroll to position [0, 0]
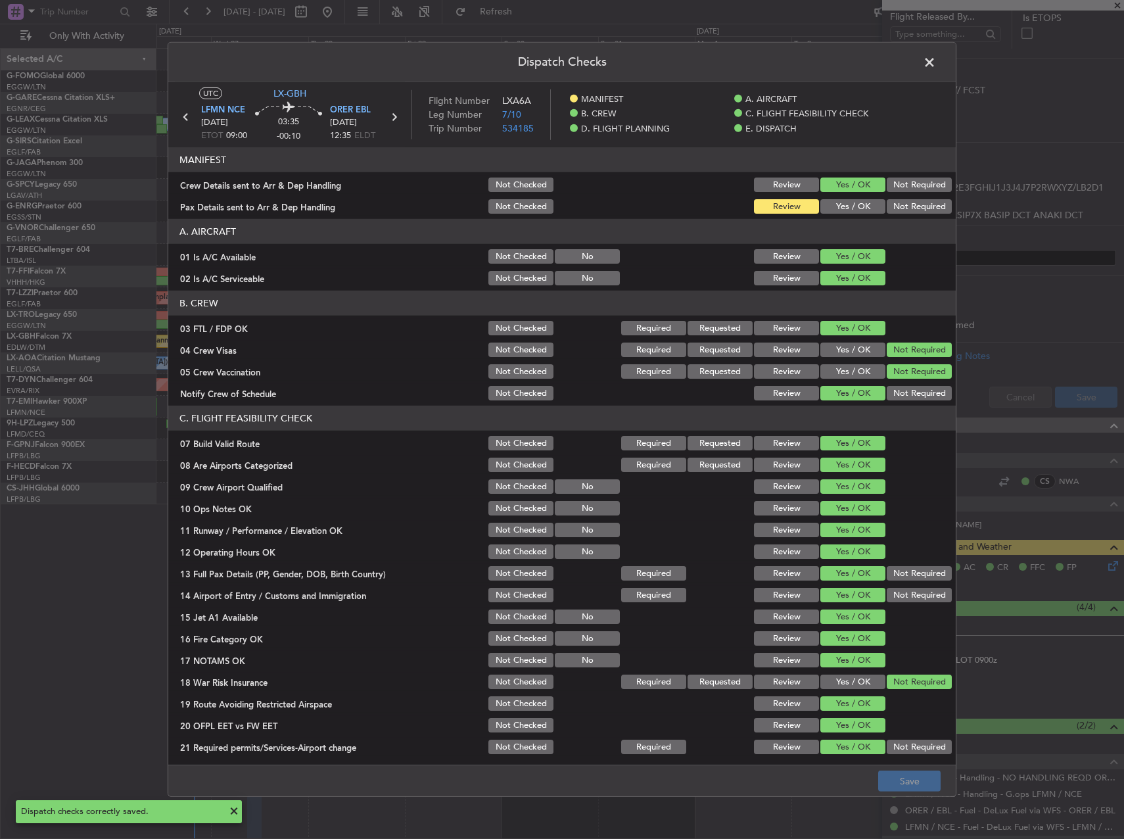
click at [940, 60] on header "Dispatch Checks" at bounding box center [562, 62] width 788 height 39
click at [936, 54] on span at bounding box center [936, 66] width 0 height 26
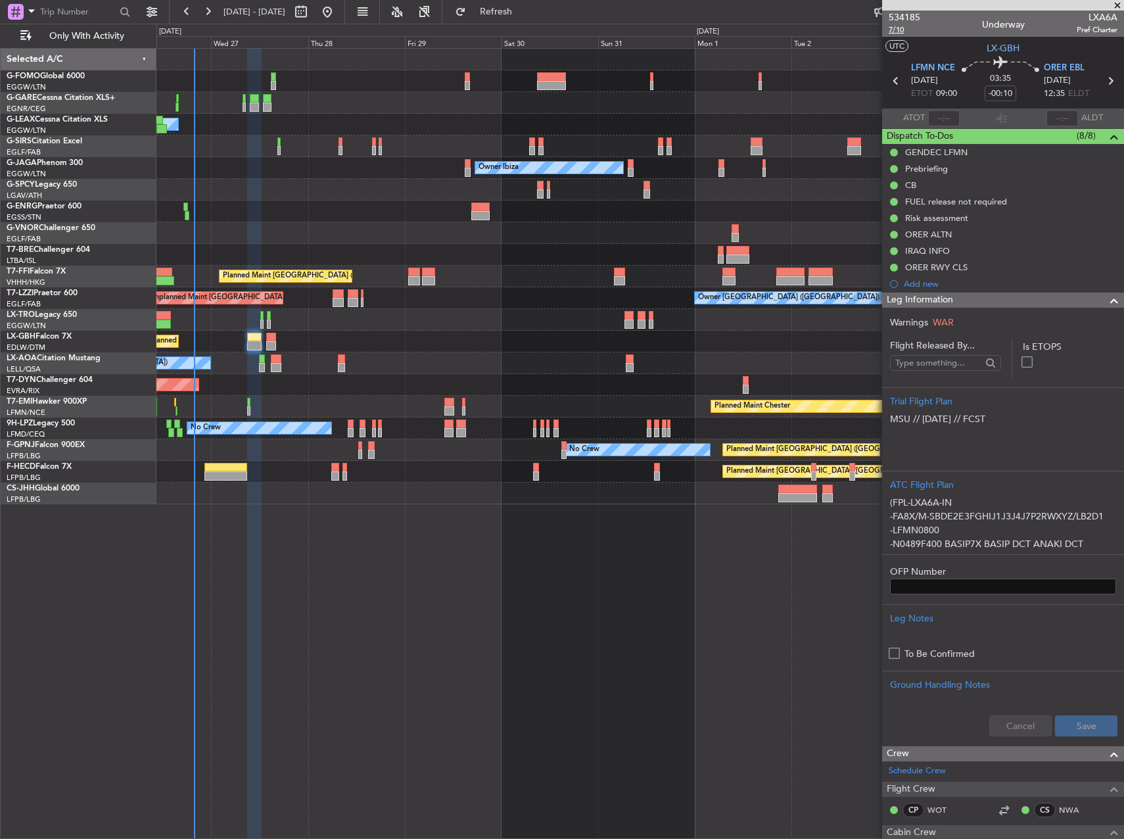
click at [899, 32] on span "7/10" at bounding box center [905, 29] width 32 height 11
